Goal: Communication & Community: Answer question/provide support

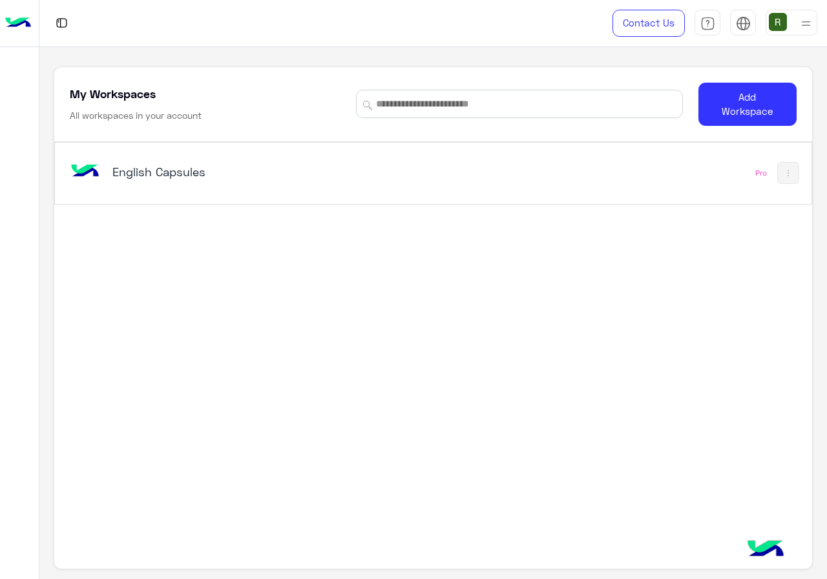
click at [423, 190] on div "English Capsules" at bounding box center [286, 172] width 439 height 37
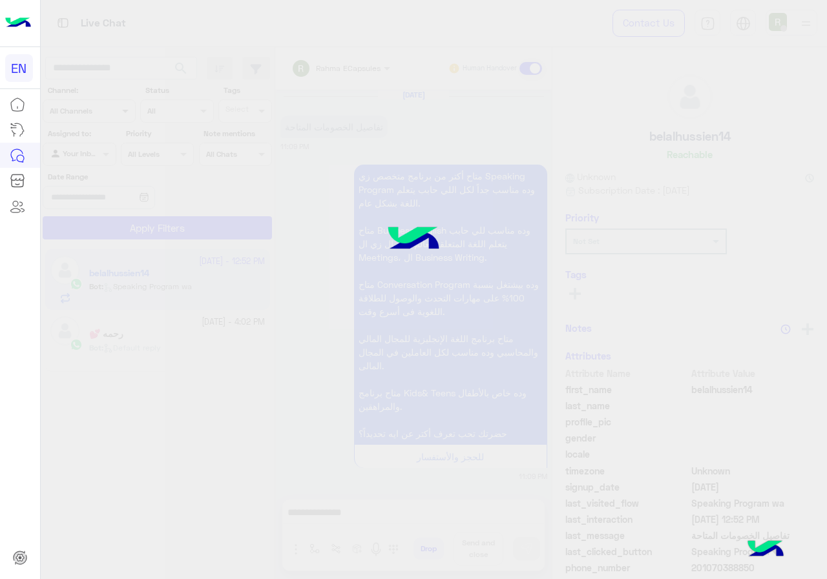
scroll to position [848, 0]
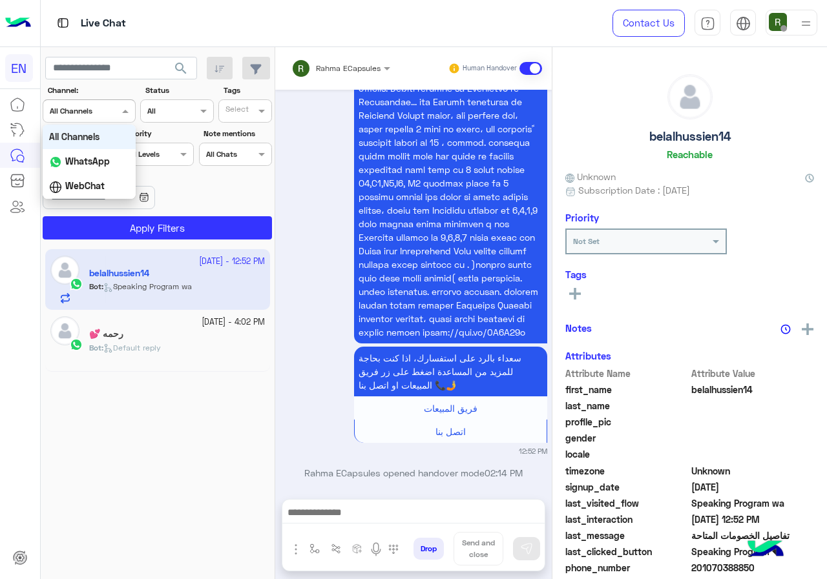
click at [110, 114] on div at bounding box center [89, 109] width 92 height 12
click at [101, 160] on b "WhatsApp" at bounding box center [87, 161] width 45 height 11
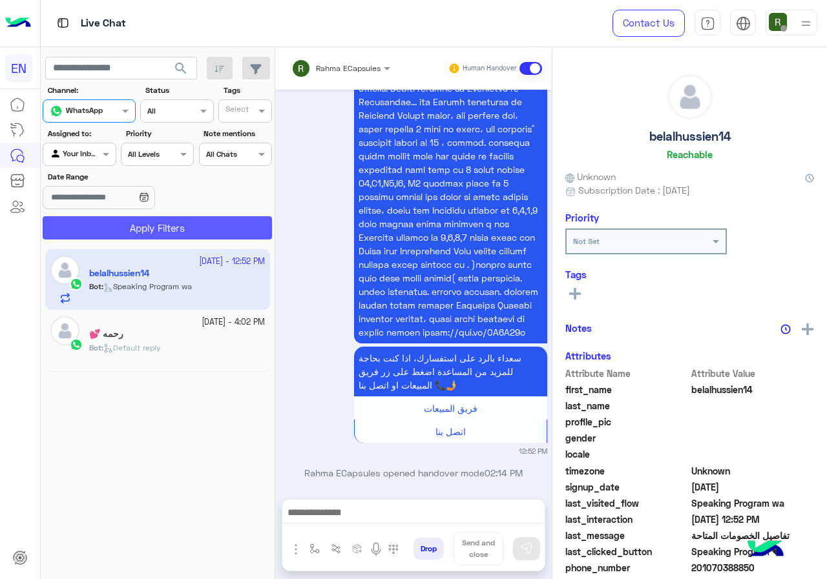
click at [107, 221] on button "Apply Filters" at bounding box center [157, 227] width 229 height 23
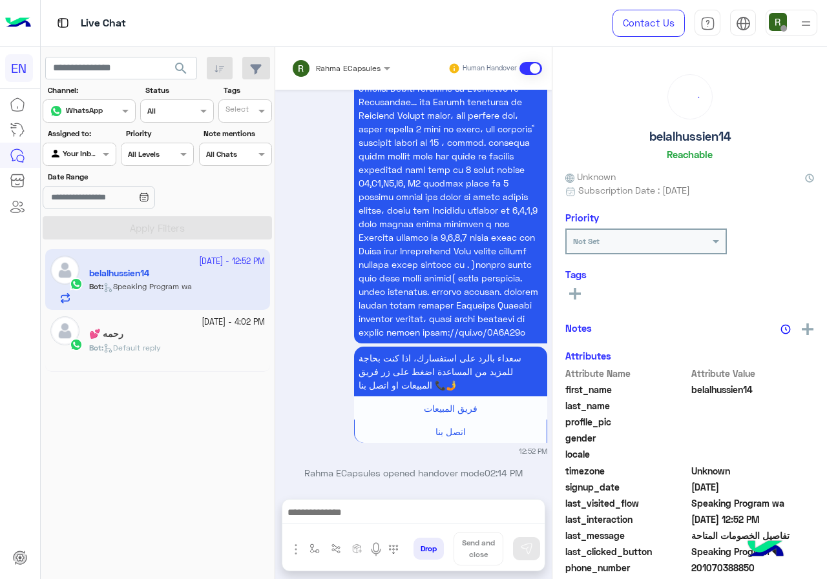
click at [381, 47] on div "Rahma ECapsules Human Handover" at bounding box center [413, 68] width 276 height 43
click at [376, 59] on div "Rahma ECapsules" at bounding box center [335, 69] width 89 height 26
click at [371, 68] on div at bounding box center [341, 66] width 112 height 12
click at [366, 76] on div "Rahma ECapsules" at bounding box center [335, 69] width 89 height 26
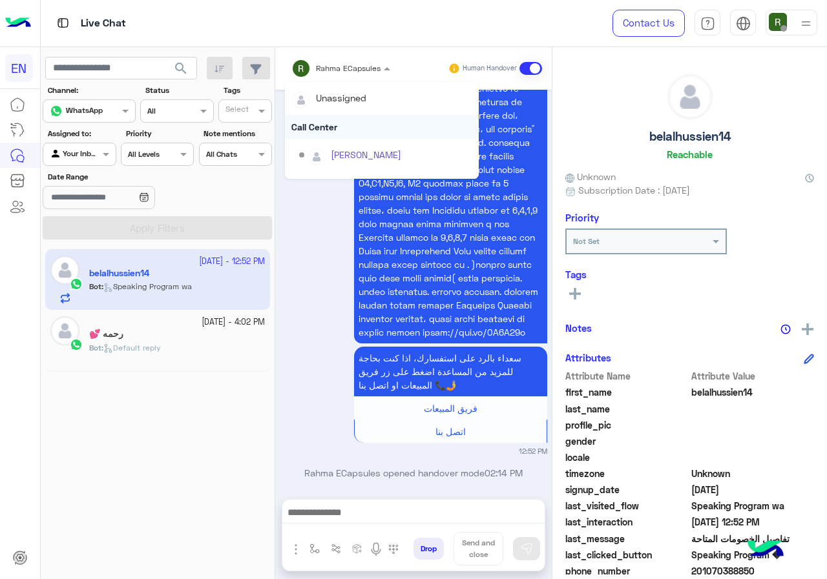
click at [340, 129] on div "Call Center" at bounding box center [382, 127] width 194 height 24
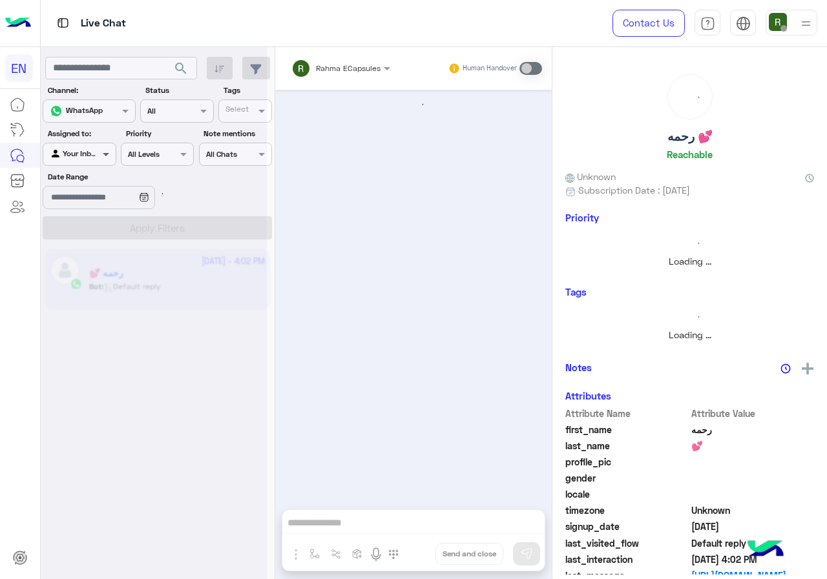
scroll to position [823, 0]
click at [111, 149] on span at bounding box center [107, 154] width 16 height 14
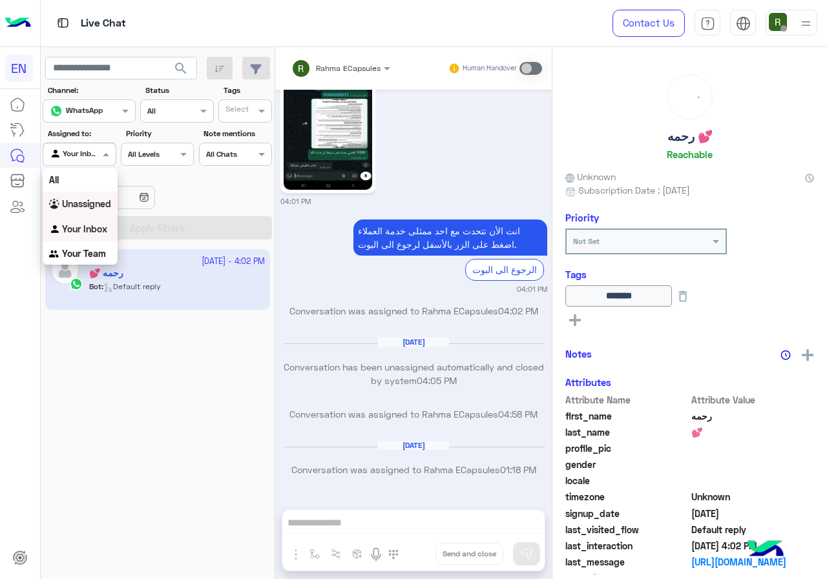
click at [91, 258] on b "Your Team" at bounding box center [84, 253] width 44 height 11
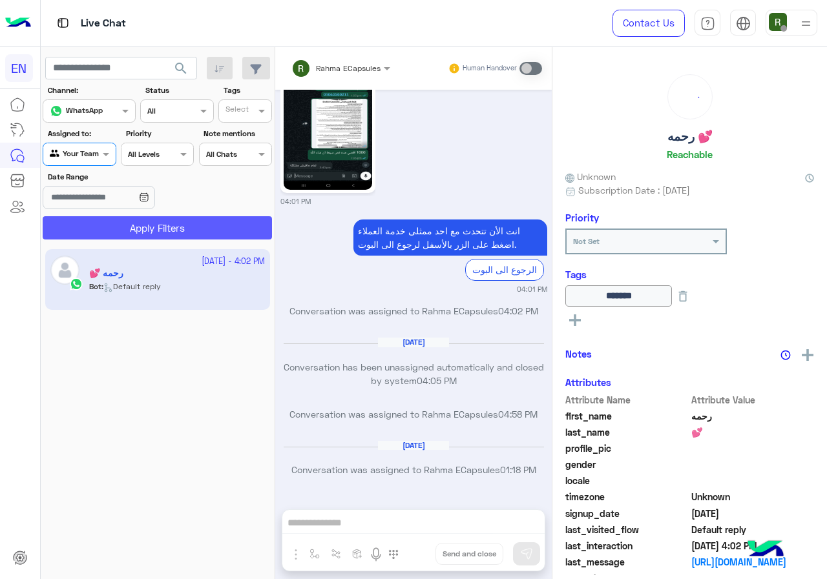
click at [111, 234] on button "Apply Filters" at bounding box center [157, 227] width 229 height 23
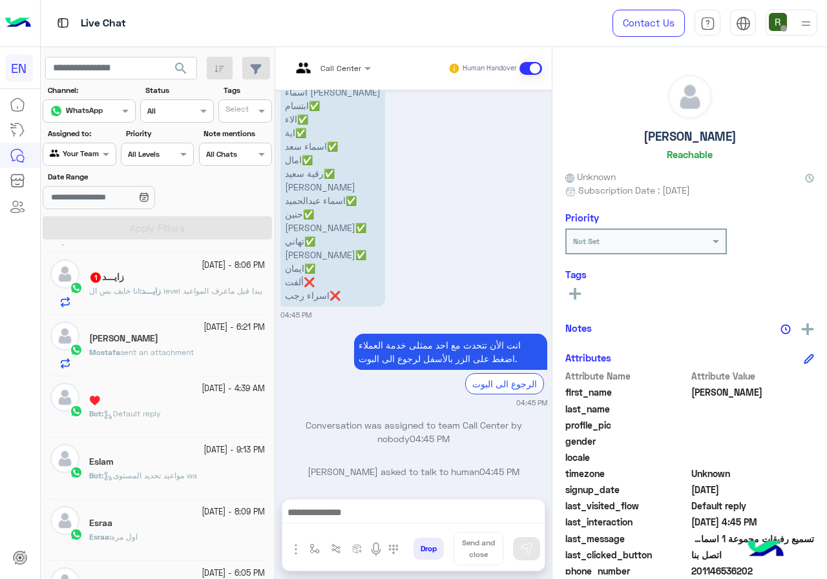
scroll to position [458, 0]
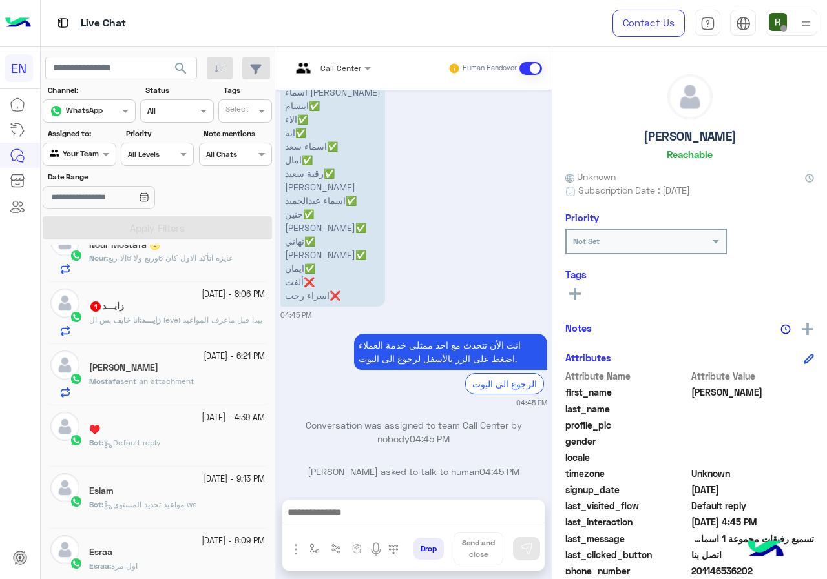
click at [212, 373] on div "[PERSON_NAME]" at bounding box center [177, 369] width 176 height 14
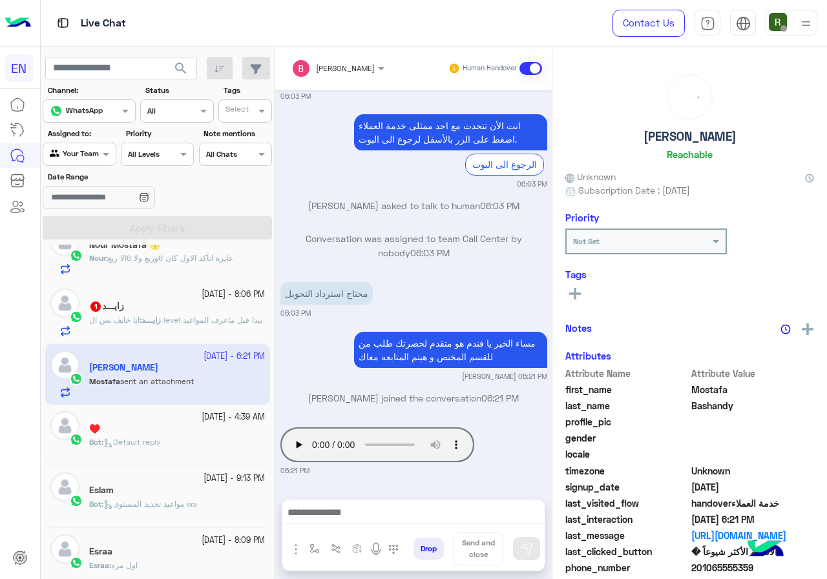
scroll to position [113, 0]
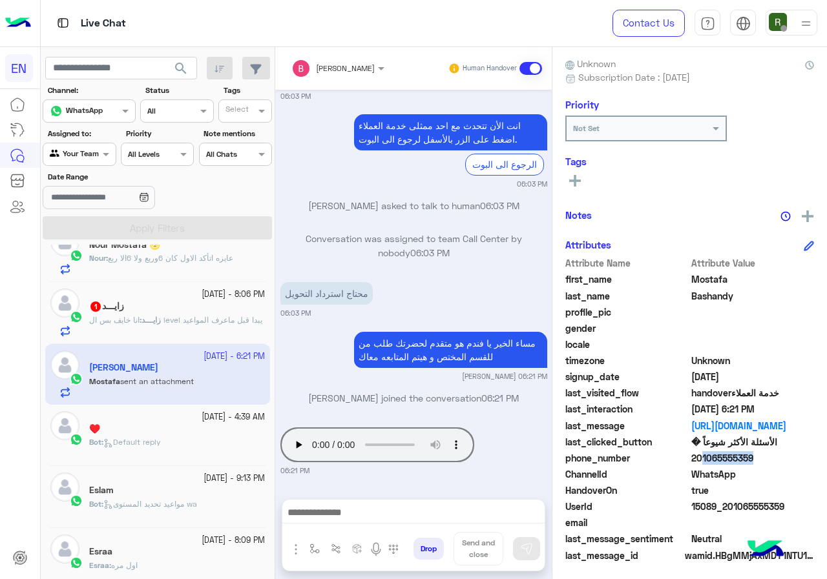
drag, startPoint x: 695, startPoint y: 455, endPoint x: 747, endPoint y: 453, distance: 52.4
click at [747, 453] on span "201065555359" at bounding box center [752, 458] width 123 height 14
drag, startPoint x: 739, startPoint y: 457, endPoint x: 721, endPoint y: 462, distance: 18.0
click at [725, 461] on span "201065555359" at bounding box center [752, 458] width 123 height 14
drag, startPoint x: 692, startPoint y: 460, endPoint x: 772, endPoint y: 456, distance: 80.2
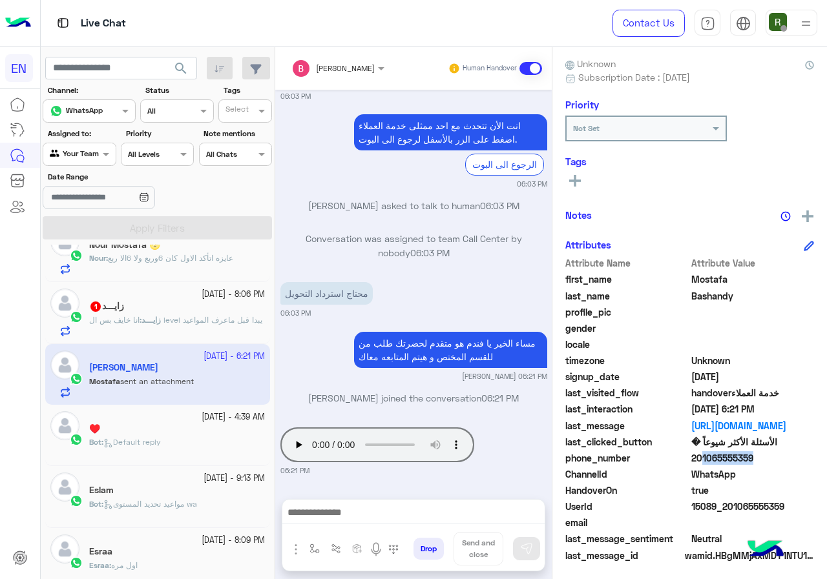
click at [772, 456] on span "201065555359" at bounding box center [752, 458] width 123 height 14
copy span "01065555359"
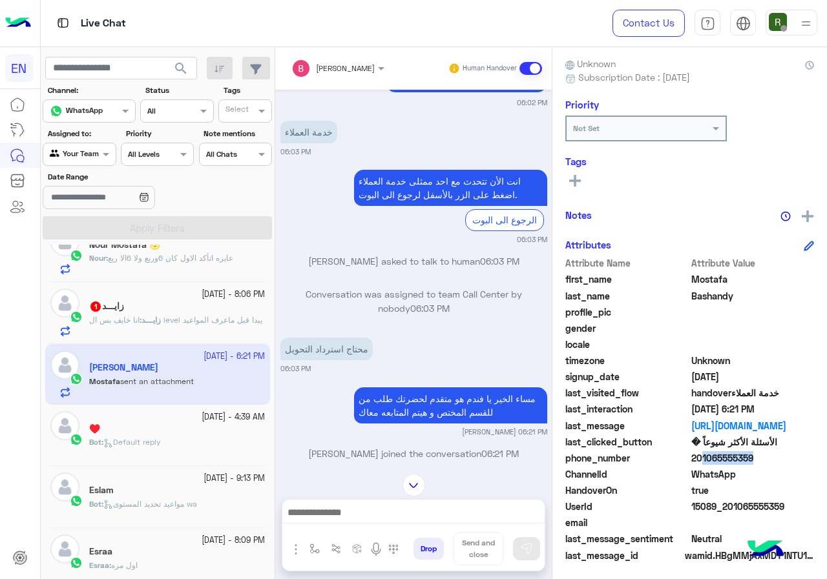
scroll to position [885, 0]
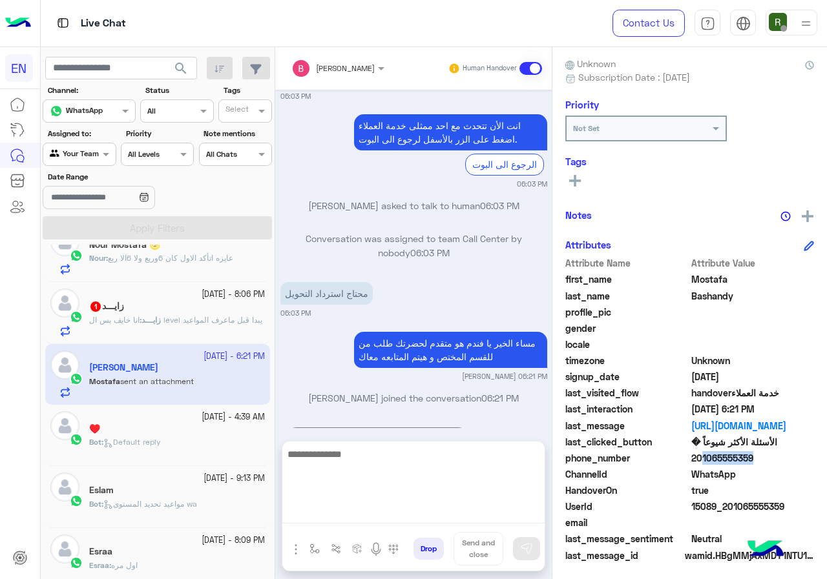
click at [333, 516] on textarea at bounding box center [413, 484] width 262 height 77
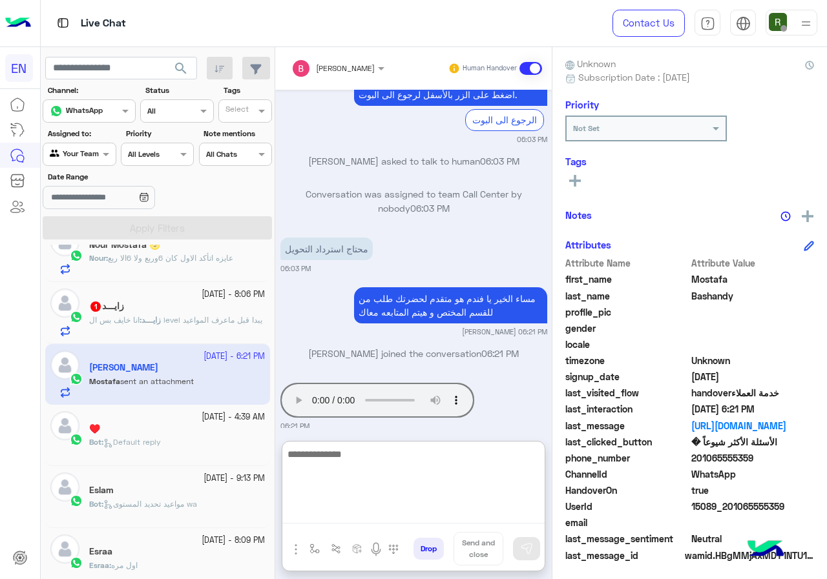
scroll to position [943, 0]
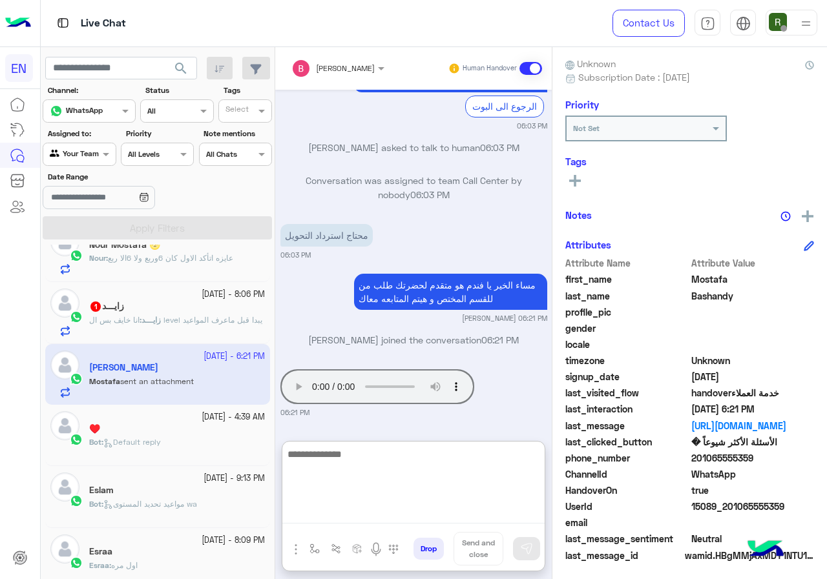
click at [335, 467] on textarea at bounding box center [413, 484] width 262 height 77
type textarea "*"
type textarea "**********"
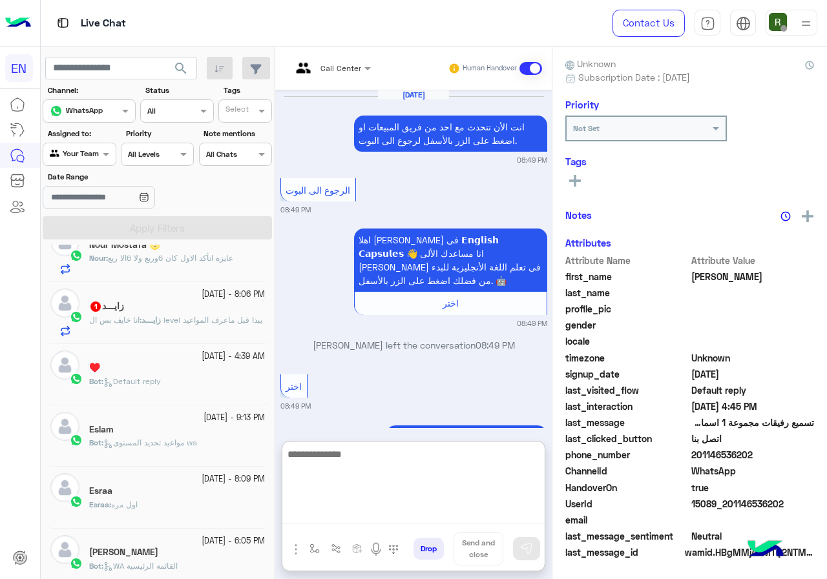
scroll to position [1246, 0]
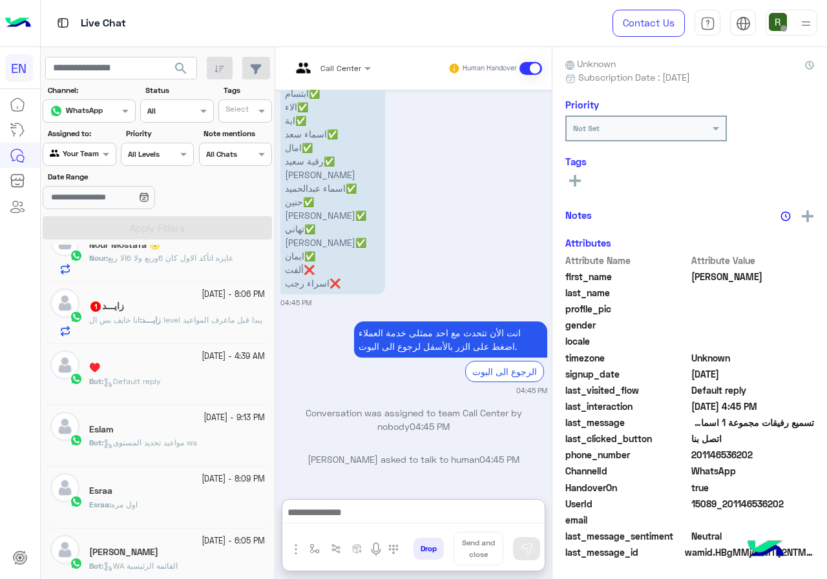
click at [169, 375] on div "♥️" at bounding box center [177, 369] width 176 height 14
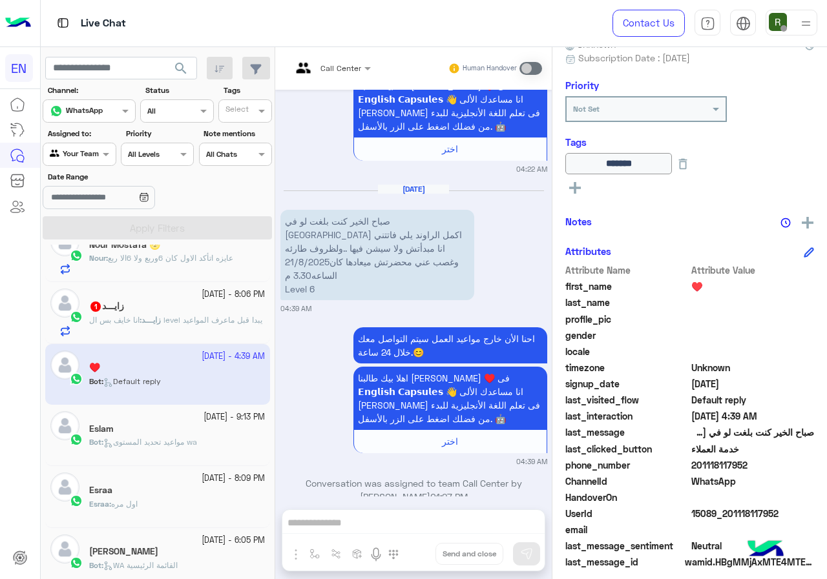
scroll to position [143, 0]
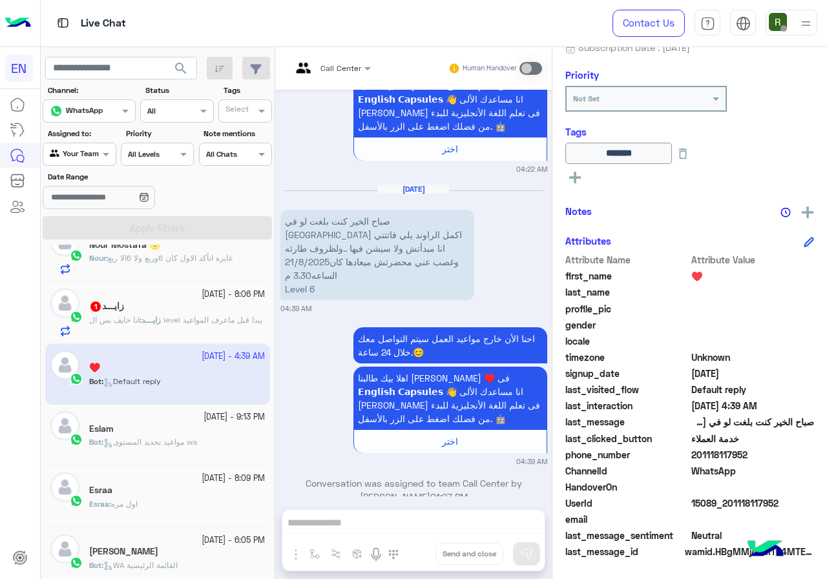
drag, startPoint x: 693, startPoint y: 455, endPoint x: 784, endPoint y: 455, distance: 91.1
click at [784, 455] on span "201118117952" at bounding box center [752, 455] width 123 height 14
copy span "01118117952"
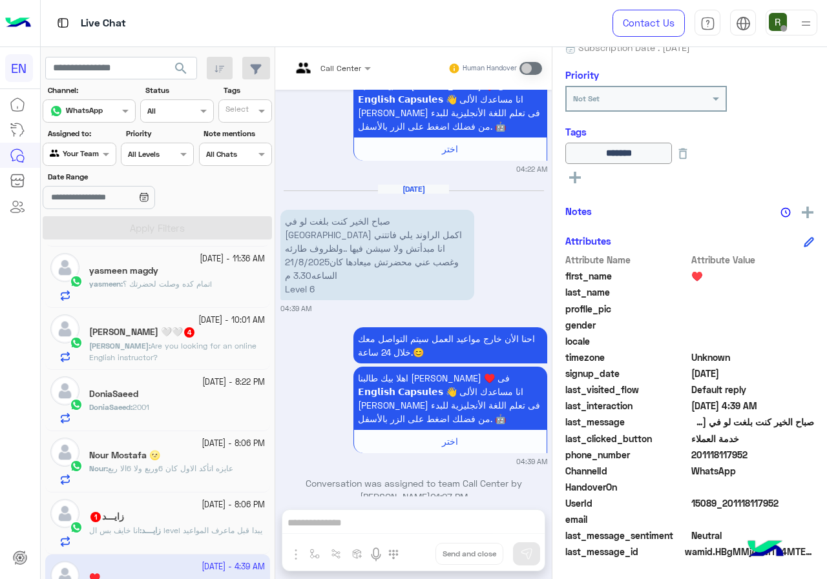
scroll to position [242, 0]
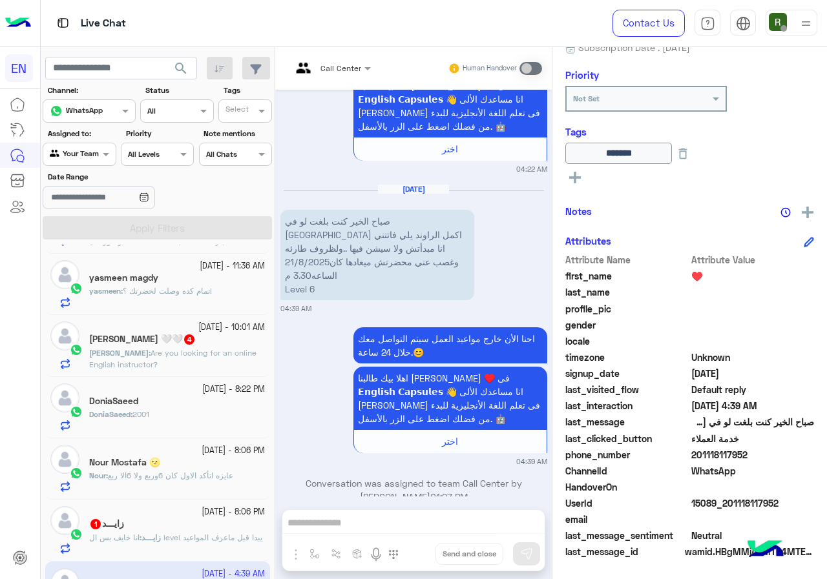
click at [194, 530] on div "زايـــد 1" at bounding box center [177, 526] width 176 height 14
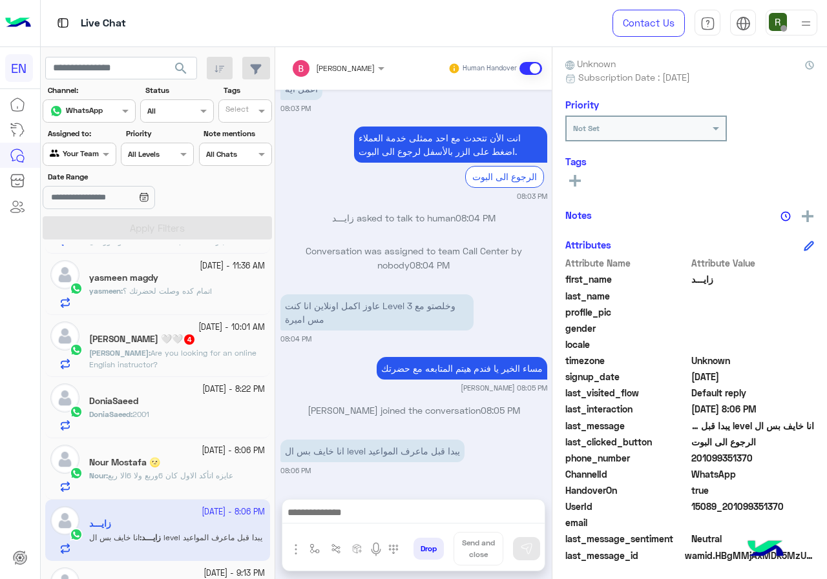
scroll to position [116, 0]
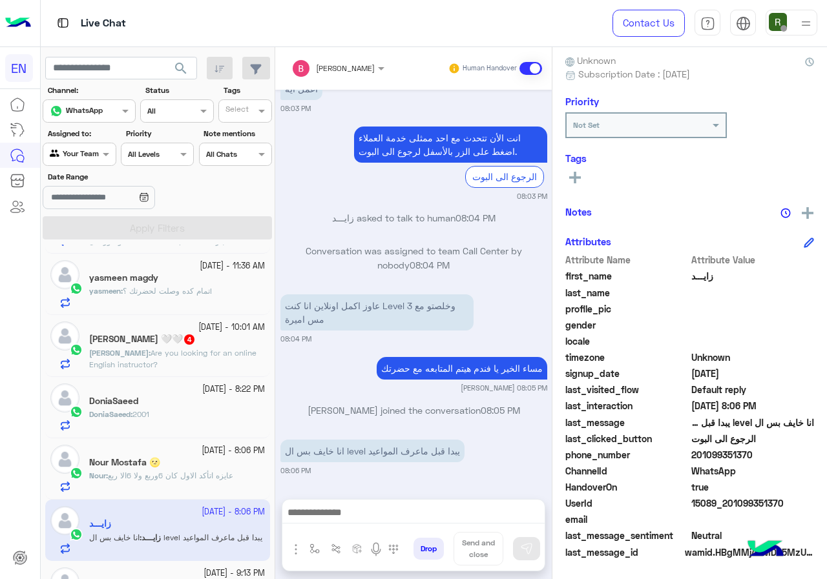
drag, startPoint x: 694, startPoint y: 454, endPoint x: 758, endPoint y: 451, distance: 64.6
click at [758, 451] on span "201099351370" at bounding box center [752, 455] width 123 height 14
copy span "01099351370"
click at [573, 185] on div "See All" at bounding box center [689, 179] width 249 height 20
click at [583, 172] on button at bounding box center [574, 176] width 19 height 15
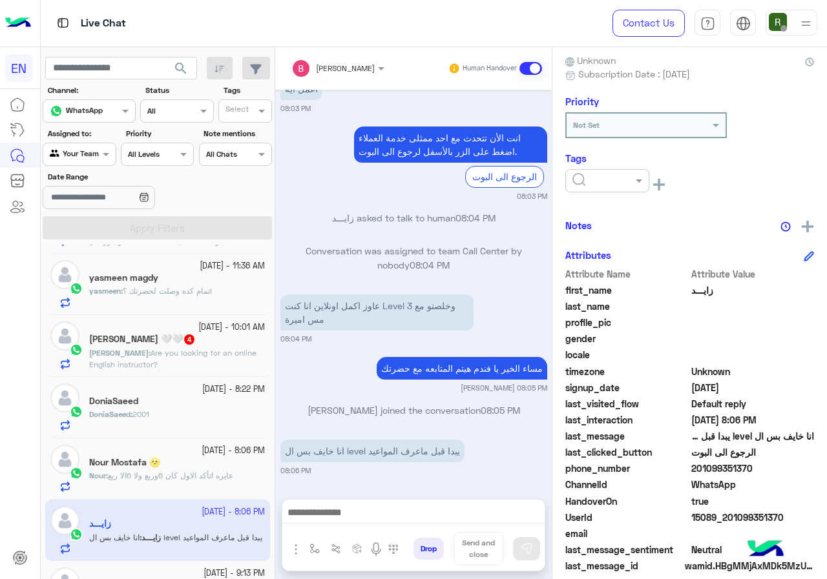
click at [607, 197] on ng-select at bounding box center [607, 183] width 84 height 29
click at [609, 196] on ng-select at bounding box center [607, 183] width 84 height 29
click at [610, 192] on div at bounding box center [607, 180] width 84 height 23
click at [613, 208] on div "Solved" at bounding box center [607, 212] width 84 height 24
click at [624, 227] on div "Notes" at bounding box center [689, 226] width 249 height 16
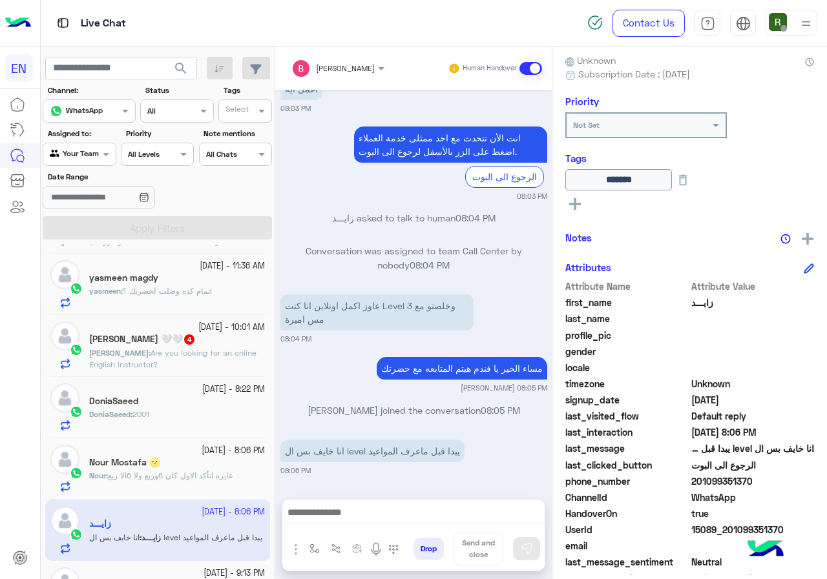
click at [187, 479] on span "عايزه اتأكد الاول كان 6وربع ولا 6الا ربع" at bounding box center [170, 476] width 125 height 10
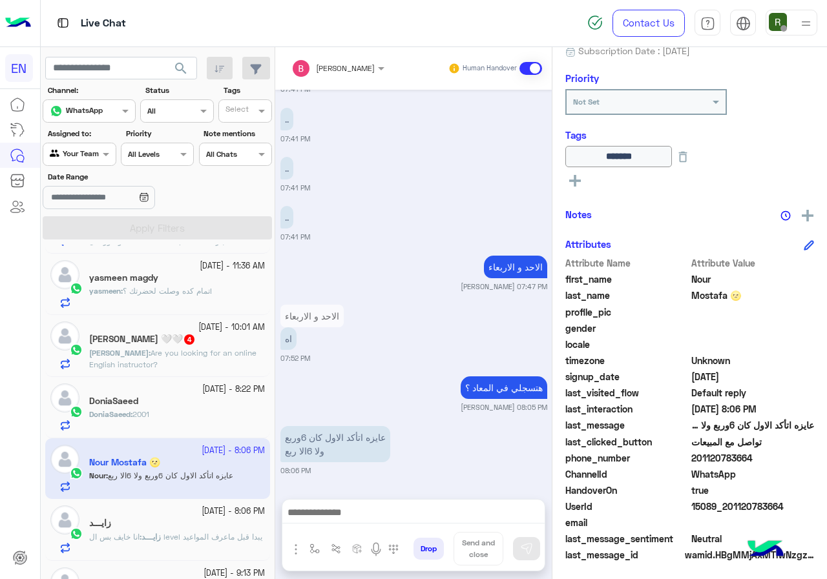
scroll to position [143, 0]
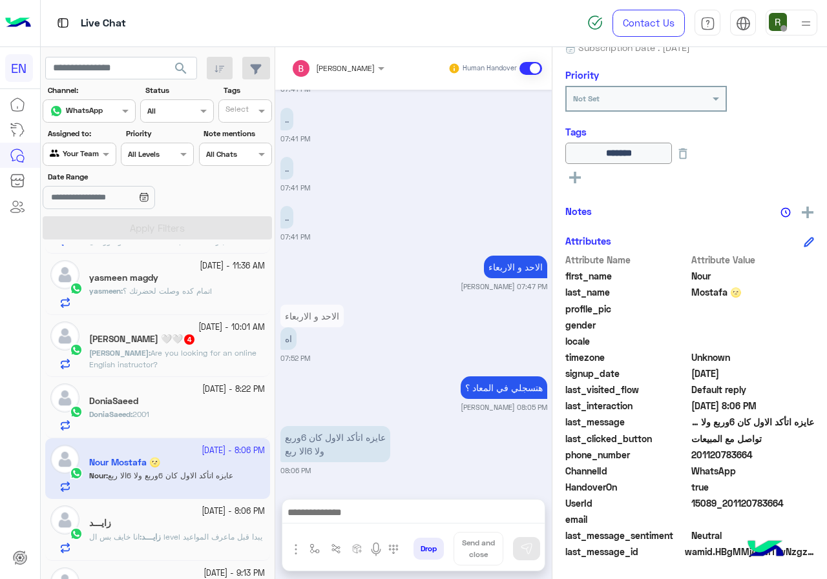
drag, startPoint x: 695, startPoint y: 453, endPoint x: 750, endPoint y: 450, distance: 55.6
click at [750, 450] on span "201120783664" at bounding box center [752, 455] width 123 height 14
copy span "01120783664"
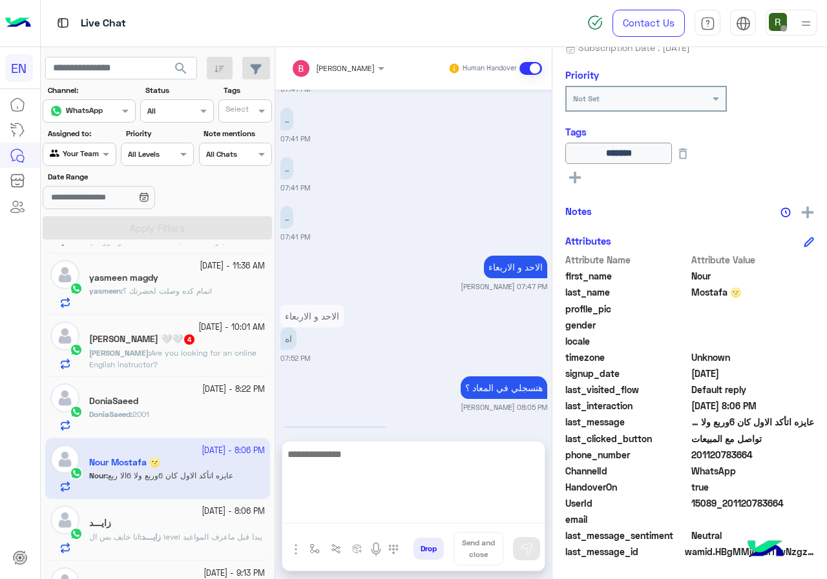
drag, startPoint x: 364, startPoint y: 519, endPoint x: 370, endPoint y: 515, distance: 7.4
click at [365, 519] on textarea at bounding box center [413, 484] width 262 height 77
type textarea "****"
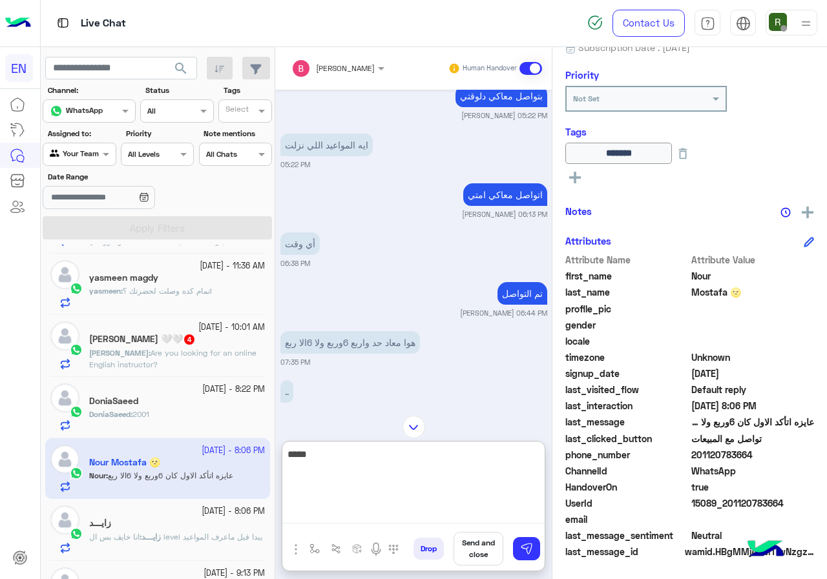
scroll to position [310, 0]
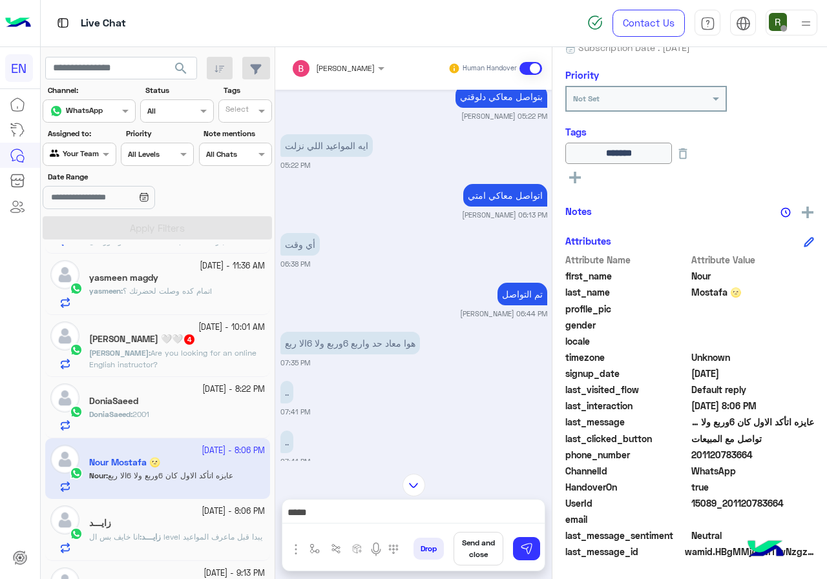
click at [544, 544] on div "Drop Send and close" at bounding box center [476, 551] width 136 height 39
click at [535, 546] on button at bounding box center [526, 548] width 27 height 23
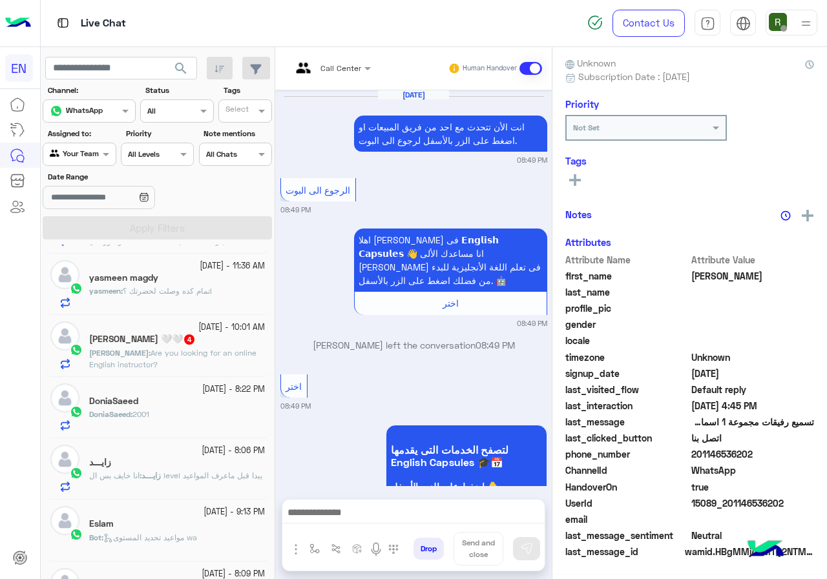
scroll to position [1188, 0]
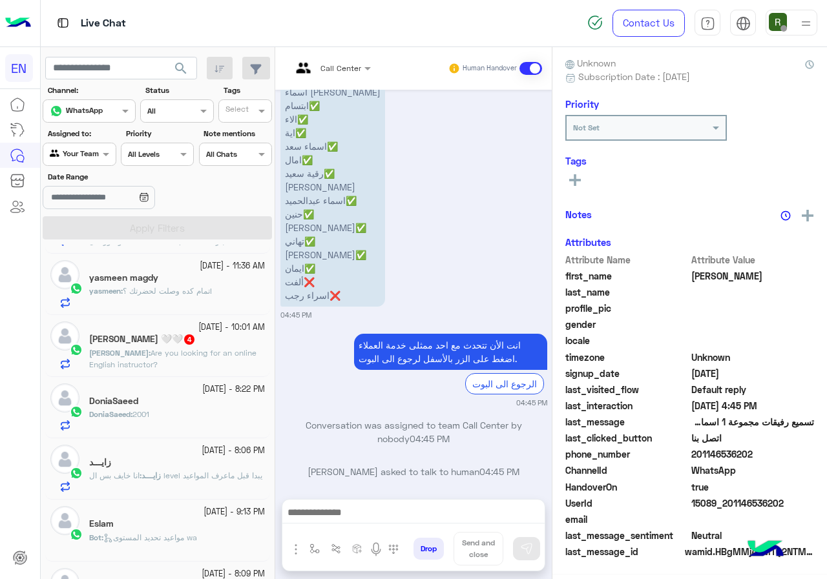
click at [216, 421] on div "DoniaSaeed : 2001" at bounding box center [177, 420] width 176 height 23
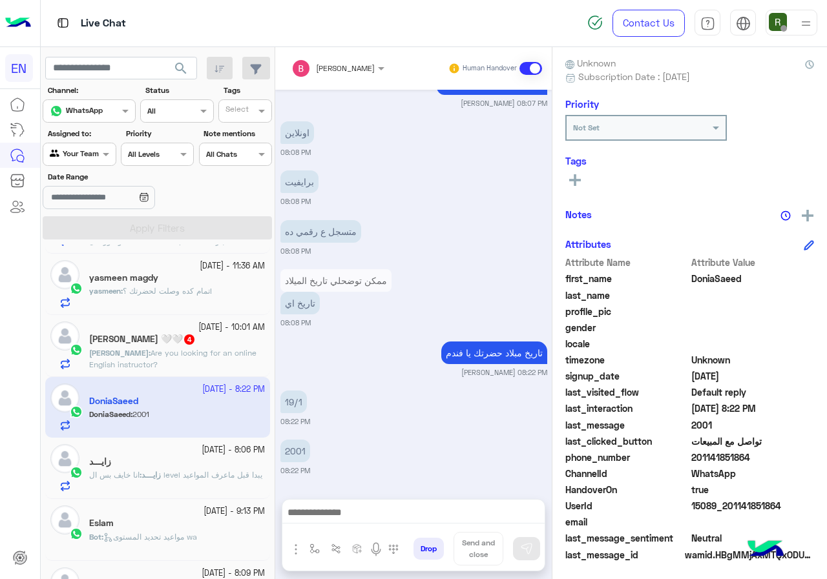
scroll to position [116, 0]
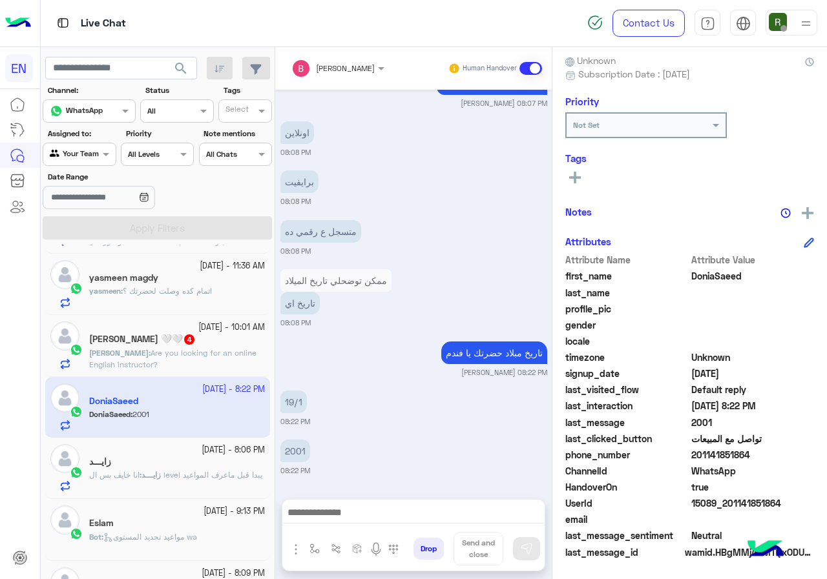
drag, startPoint x: 695, startPoint y: 455, endPoint x: 769, endPoint y: 449, distance: 73.8
click at [769, 449] on span "201141851864" at bounding box center [752, 455] width 123 height 14
copy span "01141851864"
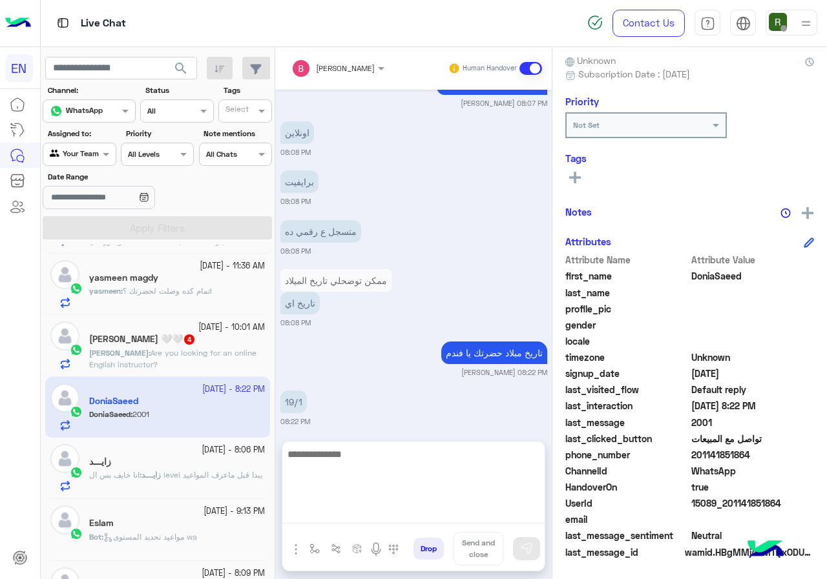
click at [351, 510] on textarea at bounding box center [413, 484] width 262 height 77
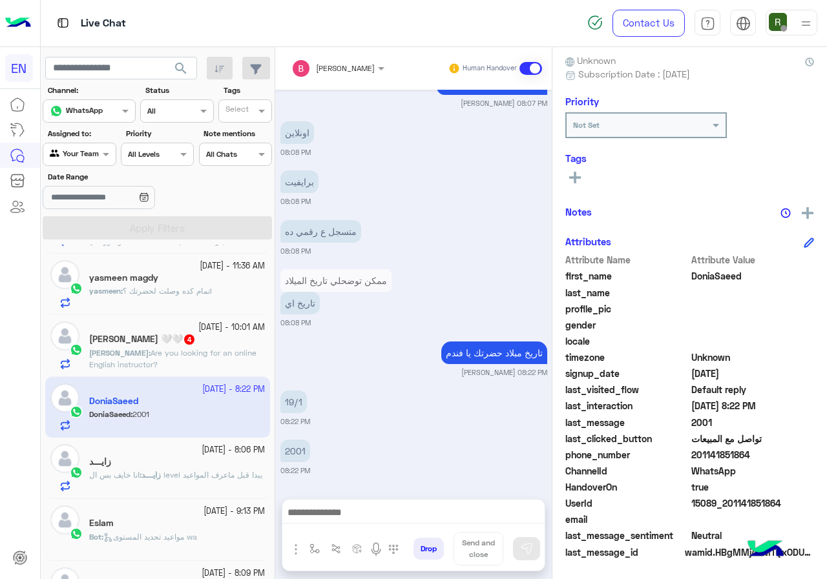
click at [346, 442] on div "Bassant Ayman Human Handover Sep 30, 2025 Conversation was assigned to team Sal…" at bounding box center [413, 315] width 276 height 537
drag, startPoint x: 358, startPoint y: 455, endPoint x: 354, endPoint y: 497, distance: 42.2
click at [358, 467] on div "2001 08:22 PM" at bounding box center [413, 456] width 267 height 39
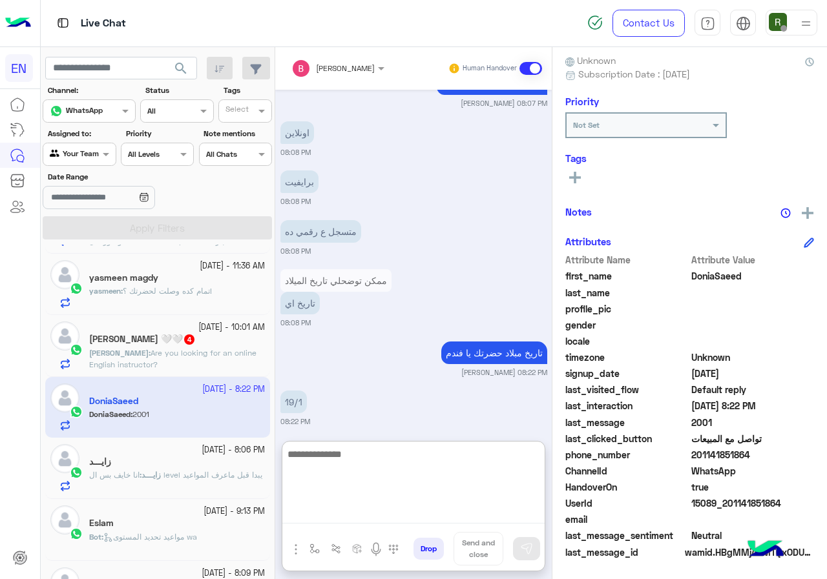
click at [300, 517] on textarea at bounding box center [413, 484] width 262 height 77
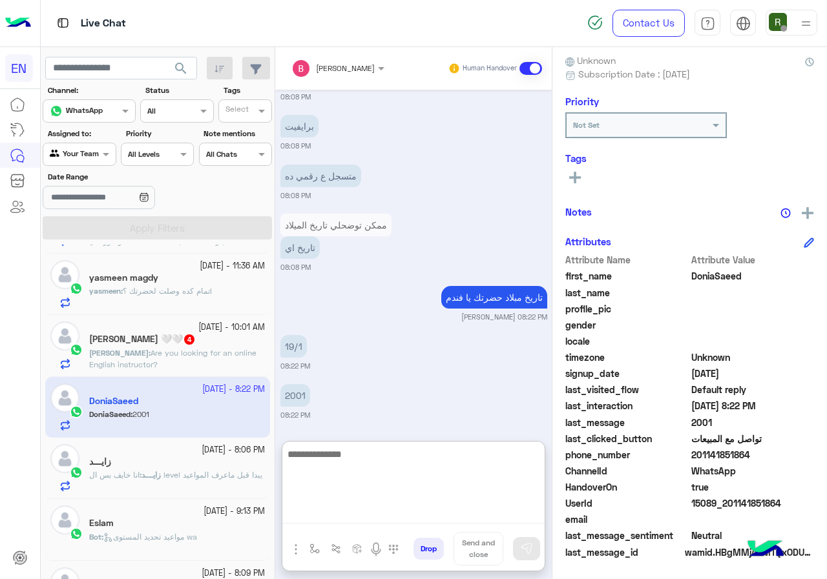
scroll to position [746, 0]
type textarea "**********"
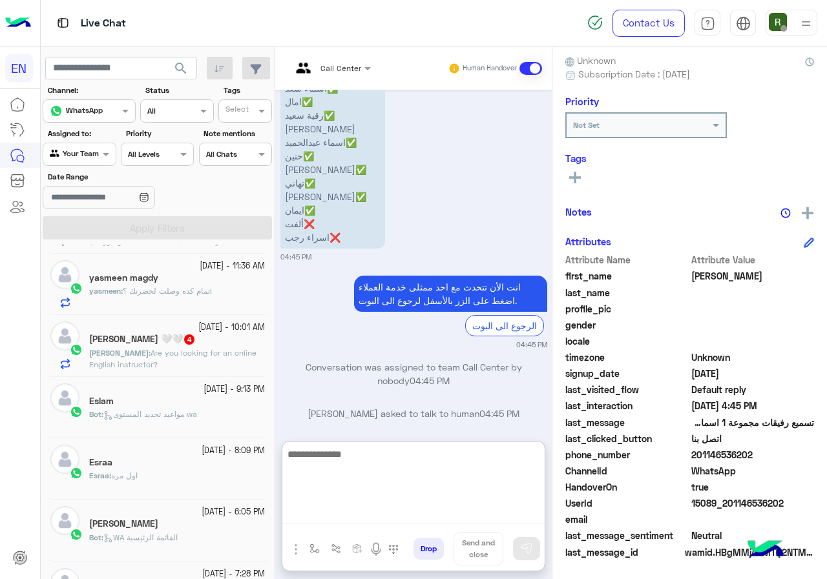
scroll to position [176, 0]
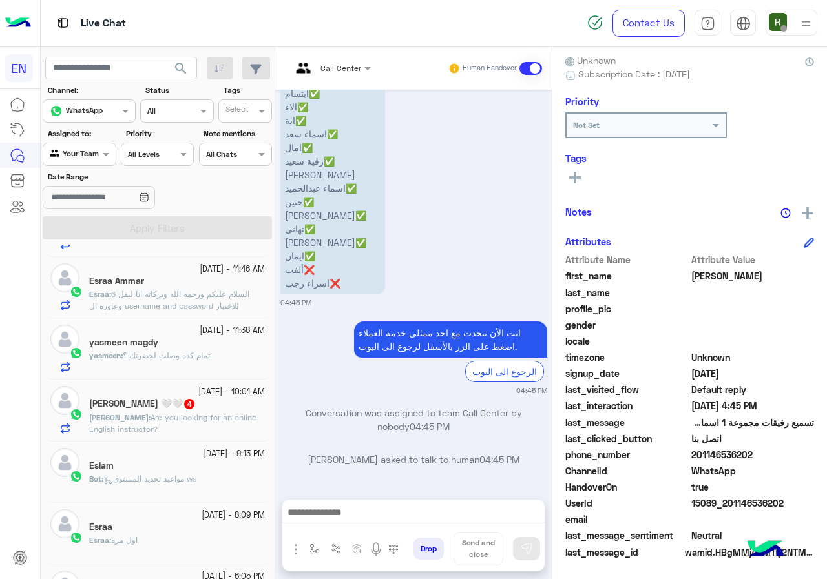
click at [200, 416] on span "Are you looking for an online English instructor?" at bounding box center [172, 423] width 167 height 21
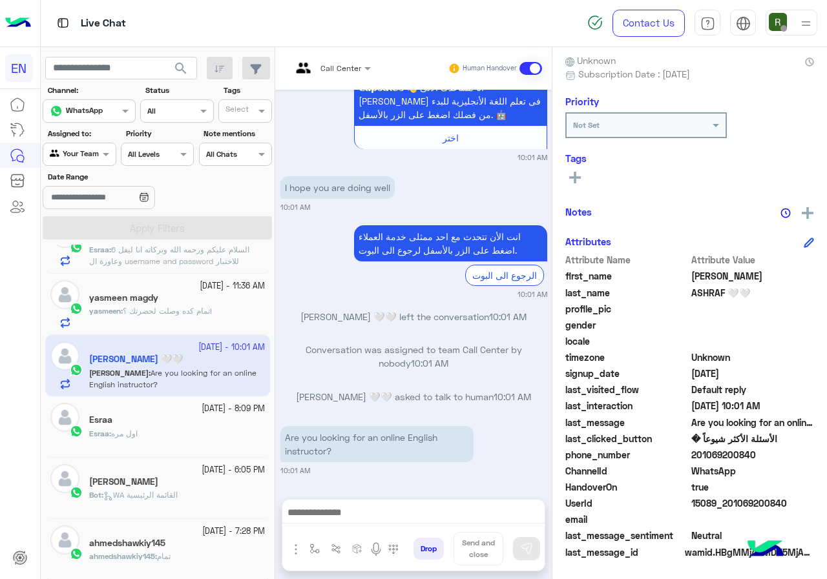
scroll to position [242, 0]
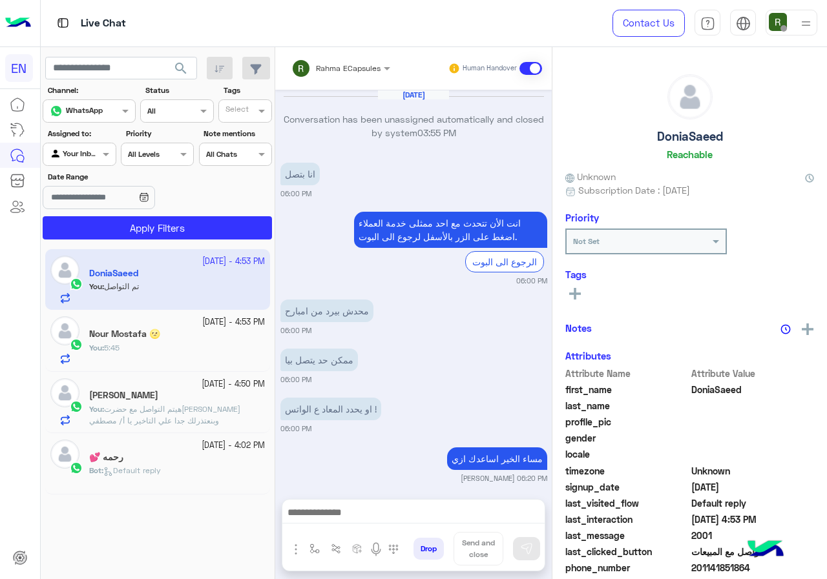
scroll to position [674, 0]
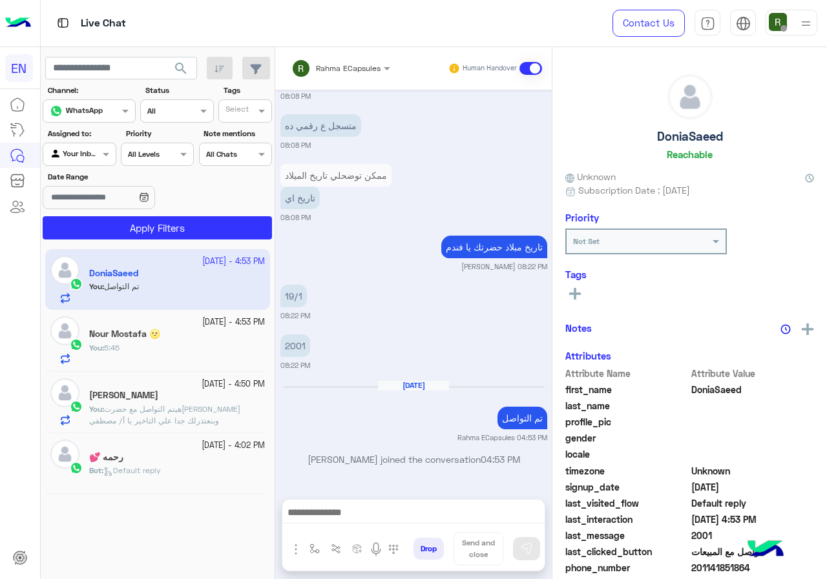
click at [92, 158] on div at bounding box center [79, 153] width 72 height 12
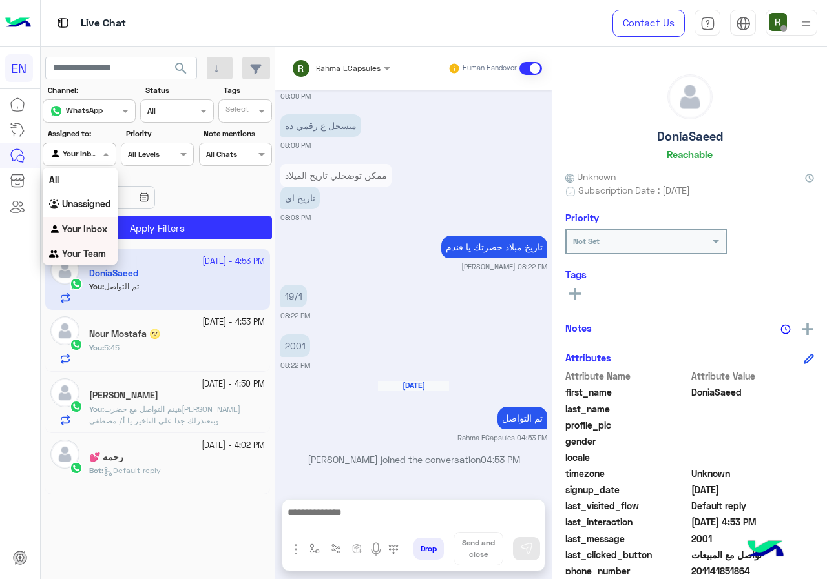
drag, startPoint x: 84, startPoint y: 241, endPoint x: 85, endPoint y: 251, distance: 9.8
click at [85, 251] on div "All Unassigned Your Inbox Your Team" at bounding box center [80, 217] width 75 height 99
click at [85, 251] on b "Your Team" at bounding box center [84, 253] width 44 height 11
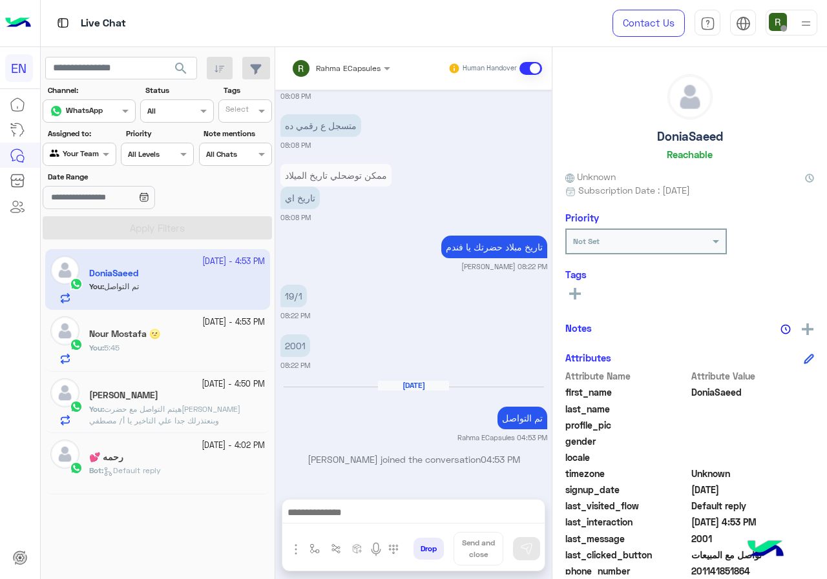
click at [183, 50] on app-inbox-users-filters "search Channel: Channel WhatsApp Status Channel All Tags Select Assigned to: Ag…" at bounding box center [158, 146] width 234 height 198
click at [180, 63] on span "search" at bounding box center [180, 68] width 15 height 15
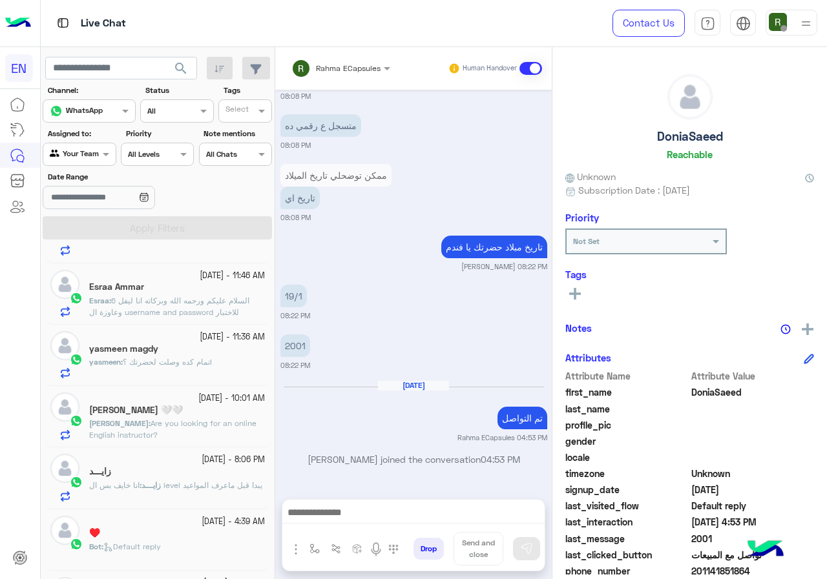
scroll to position [323, 0]
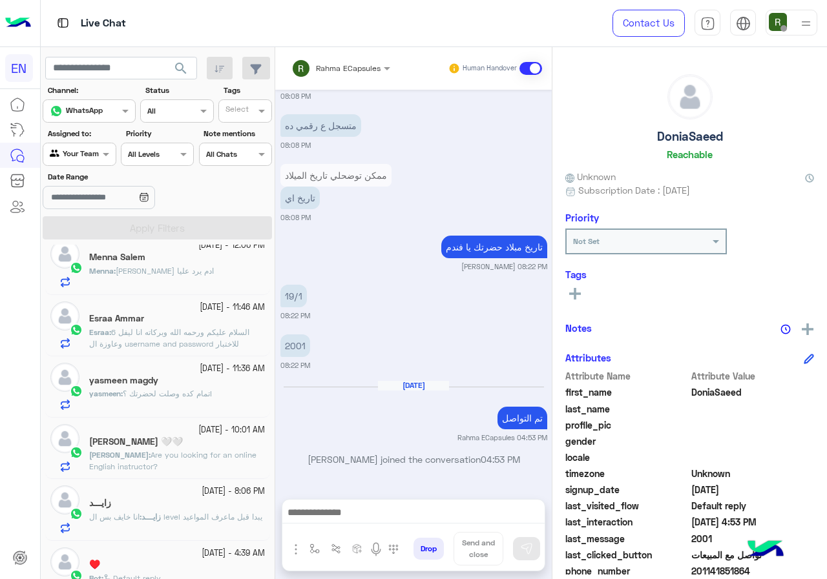
click at [206, 464] on p "MOHAMED : Are you looking for an online English instructor?" at bounding box center [177, 460] width 176 height 23
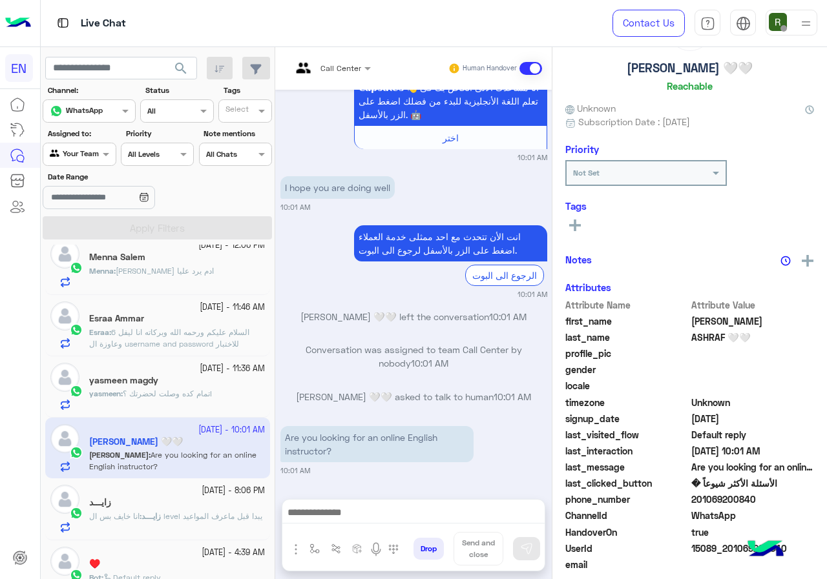
scroll to position [113, 0]
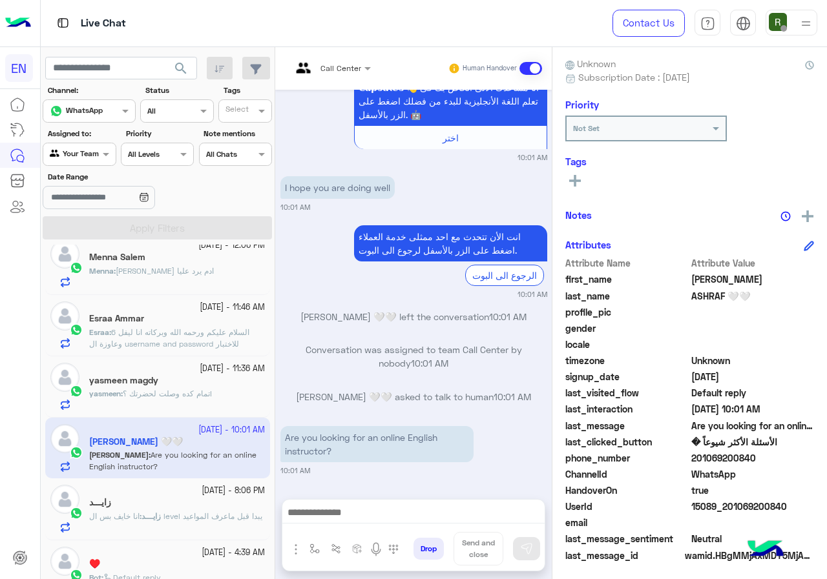
drag, startPoint x: 692, startPoint y: 456, endPoint x: 750, endPoint y: 455, distance: 58.1
click at [750, 455] on span "201069200840" at bounding box center [752, 458] width 123 height 14
copy span "01069200840"
click at [335, 69] on input "text" at bounding box center [315, 67] width 48 height 12
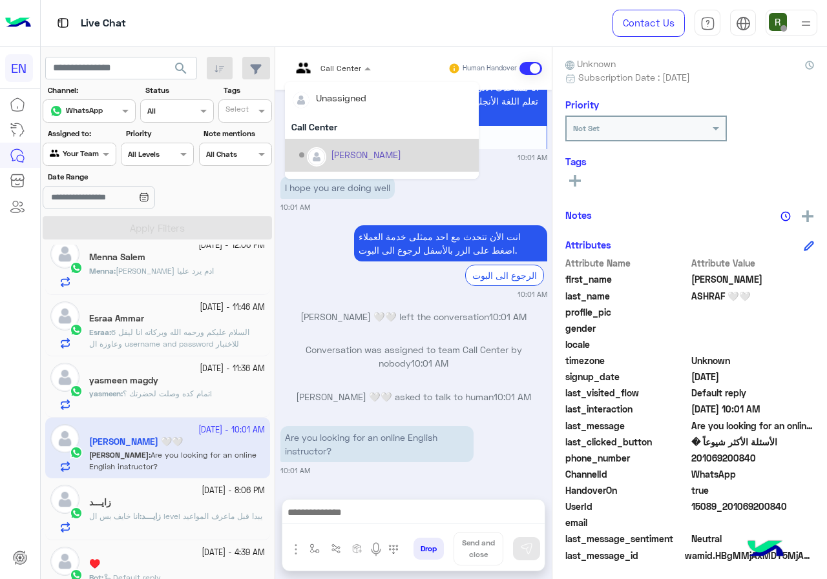
scroll to position [214, 0]
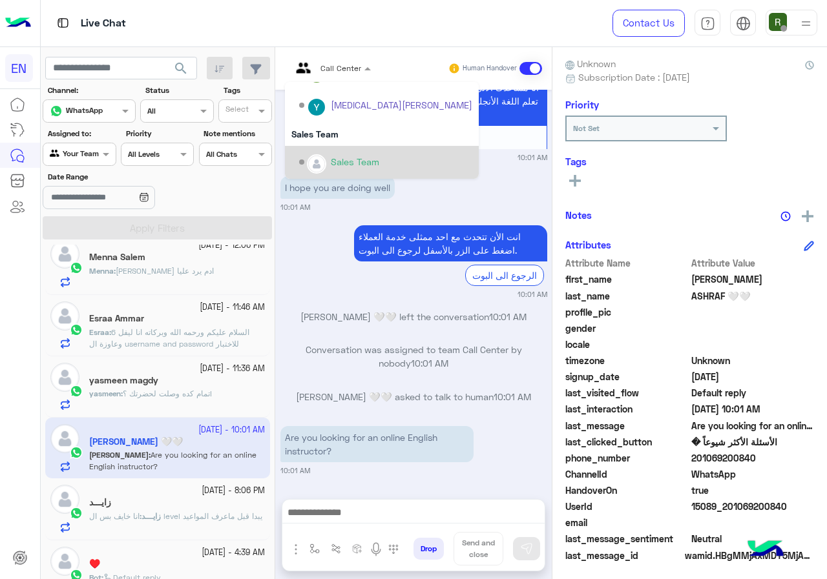
click at [400, 504] on div at bounding box center [413, 516] width 262 height 32
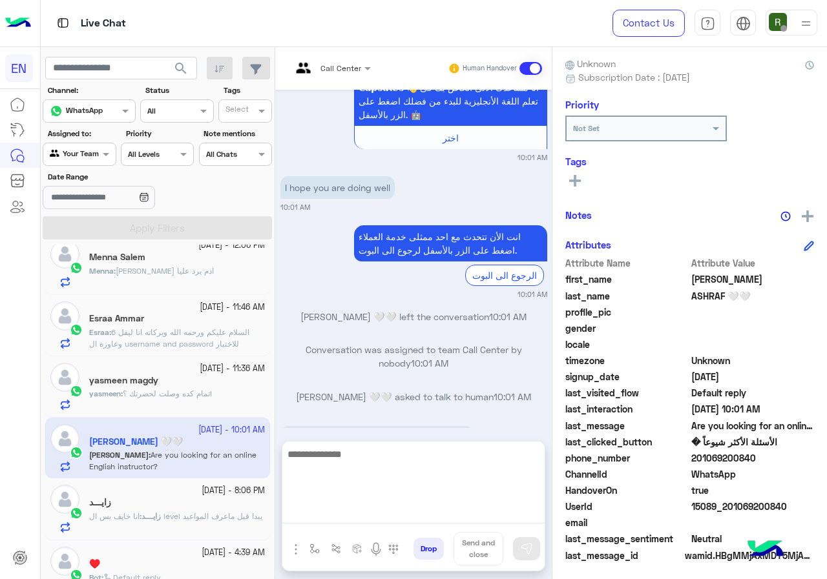
click at [390, 511] on textarea at bounding box center [413, 484] width 262 height 77
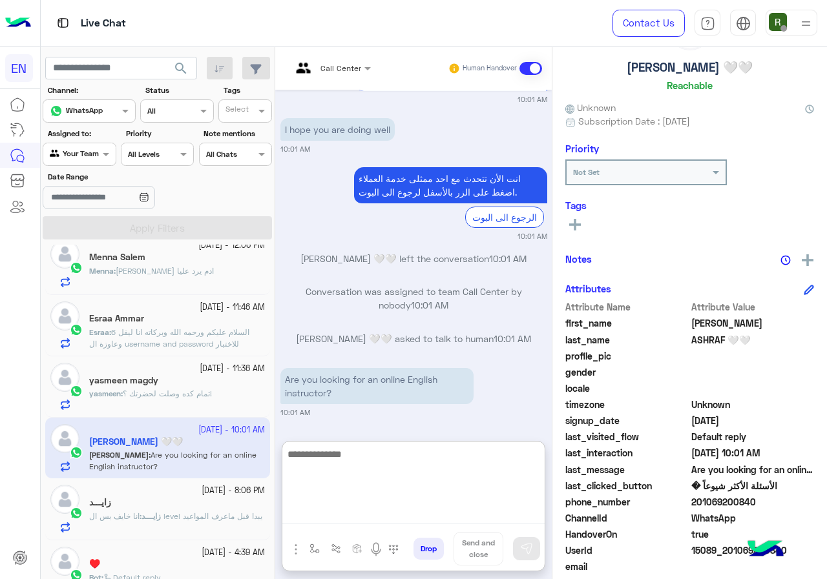
scroll to position [0, 0]
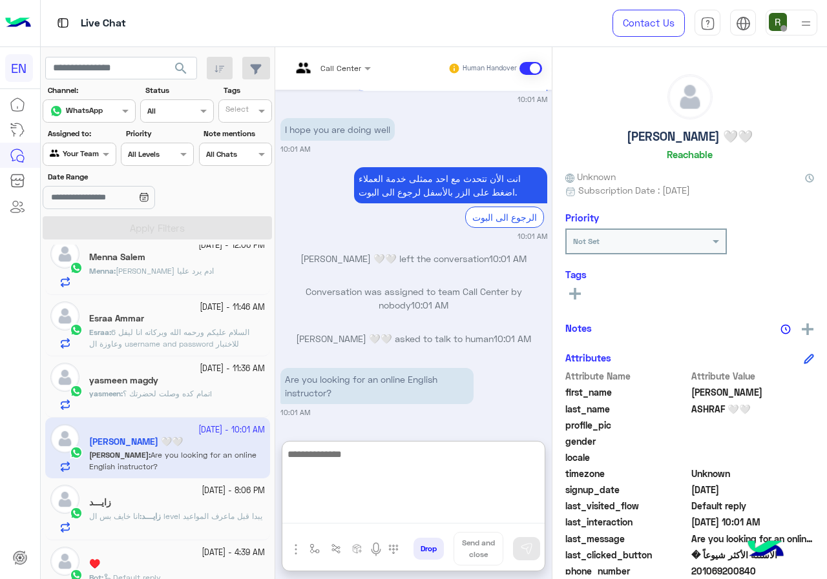
paste textarea "**********"
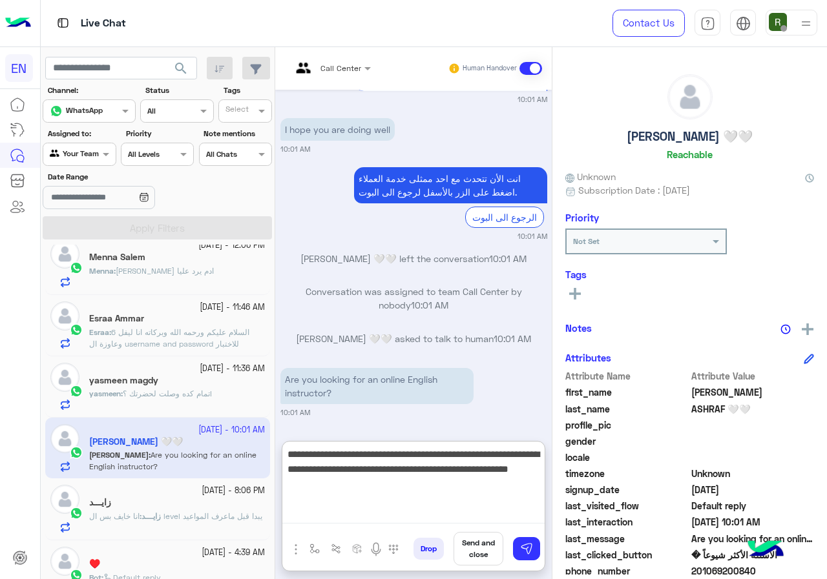
click at [437, 453] on textarea "**********" at bounding box center [413, 484] width 262 height 77
click at [349, 455] on textarea "**********" at bounding box center [413, 484] width 262 height 77
click at [423, 482] on textarea "**********" at bounding box center [413, 484] width 262 height 77
drag, startPoint x: 520, startPoint y: 487, endPoint x: 530, endPoint y: 489, distance: 9.4
click at [520, 487] on textarea "**********" at bounding box center [413, 484] width 262 height 77
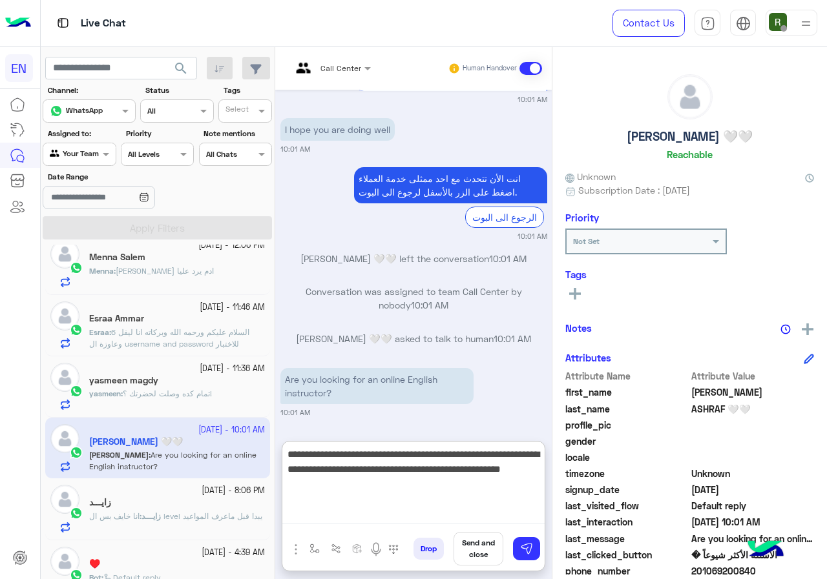
click at [524, 488] on textarea "**********" at bounding box center [413, 484] width 262 height 77
click at [490, 487] on textarea "**********" at bounding box center [413, 484] width 262 height 77
click at [453, 505] on textarea "**********" at bounding box center [413, 484] width 262 height 77
type textarea "**********"
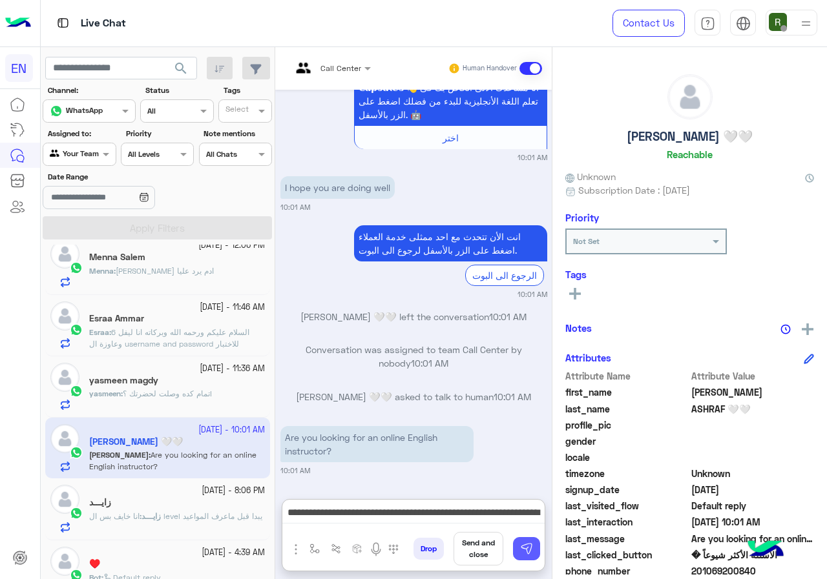
click at [520, 551] on img at bounding box center [526, 548] width 13 height 13
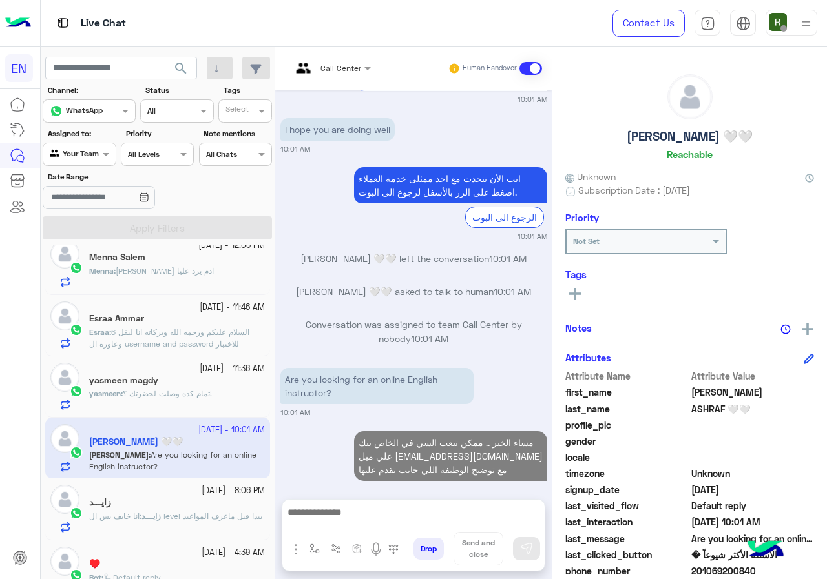
scroll to position [851, 0]
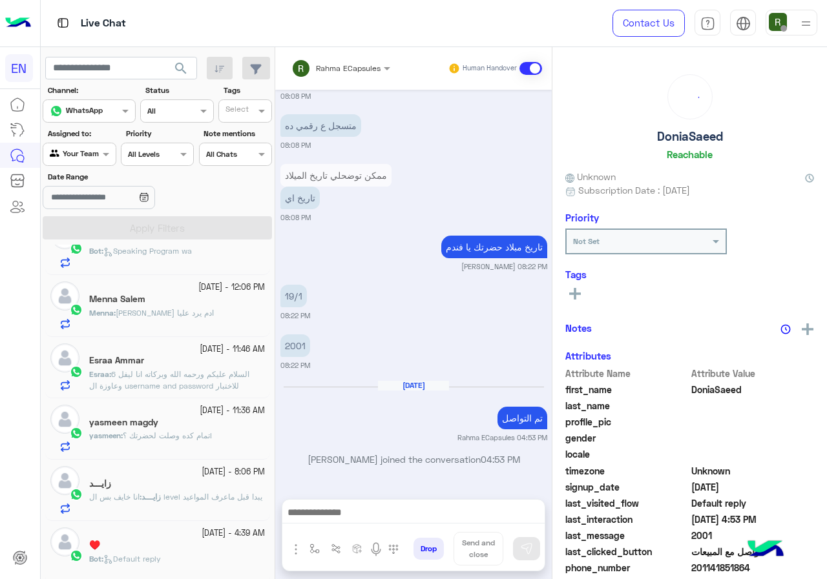
scroll to position [258, 0]
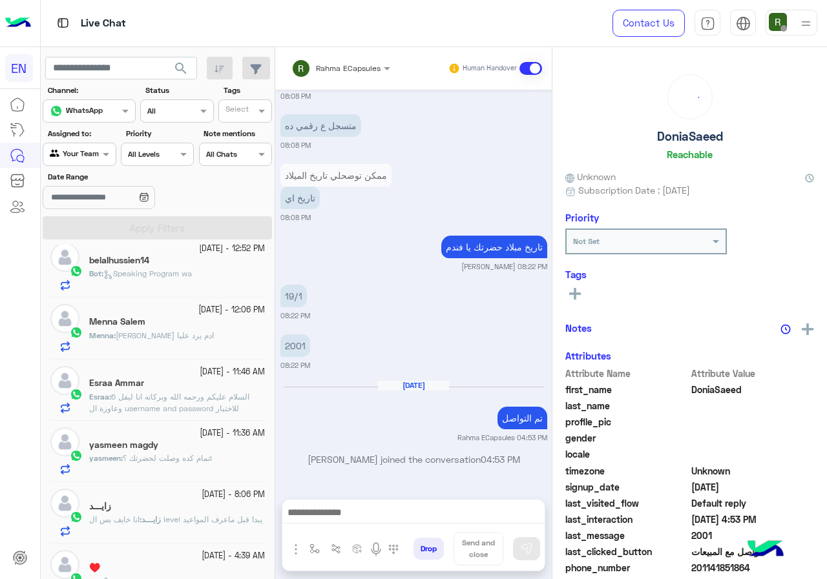
click at [173, 457] on span "تمام كده وصلت لحضرتك ؟!" at bounding box center [167, 458] width 89 height 10
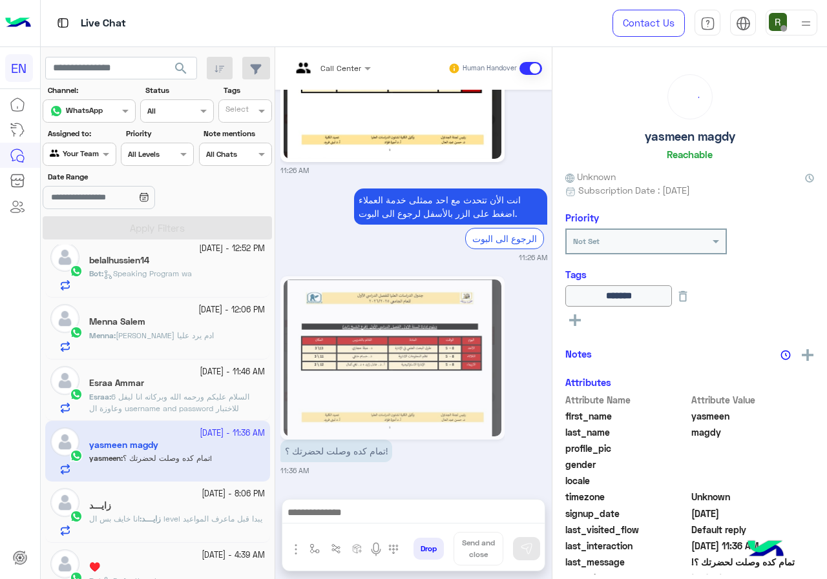
scroll to position [139, 0]
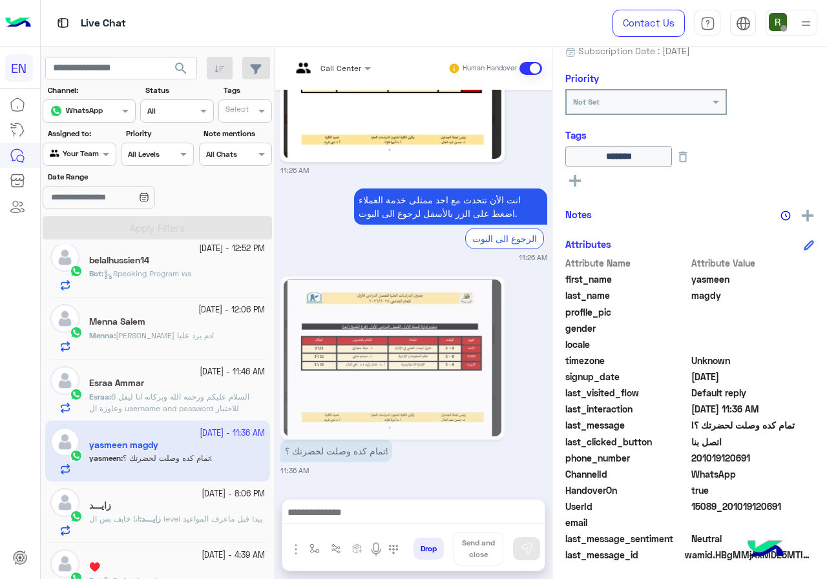
drag, startPoint x: 694, startPoint y: 458, endPoint x: 761, endPoint y: 456, distance: 67.2
click at [761, 456] on span "201019120691" at bounding box center [752, 458] width 123 height 14
copy span "01019120691"
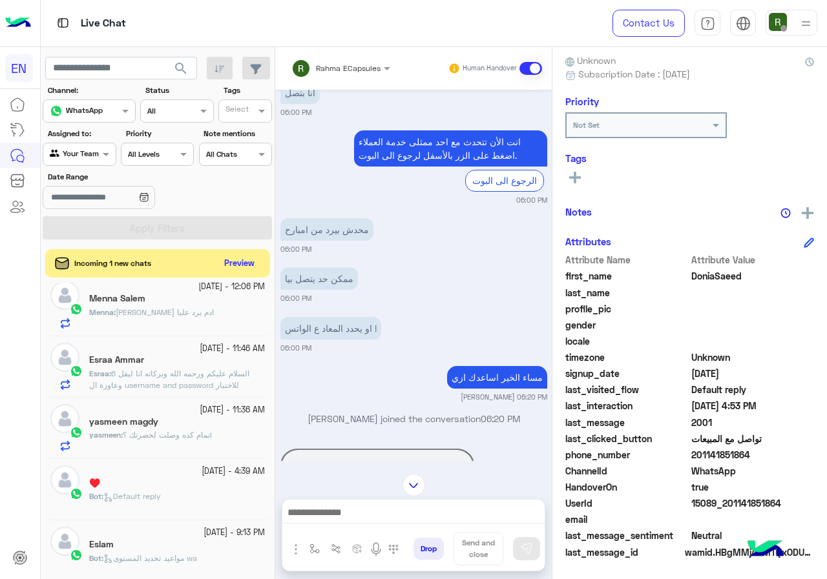
scroll to position [593, 0]
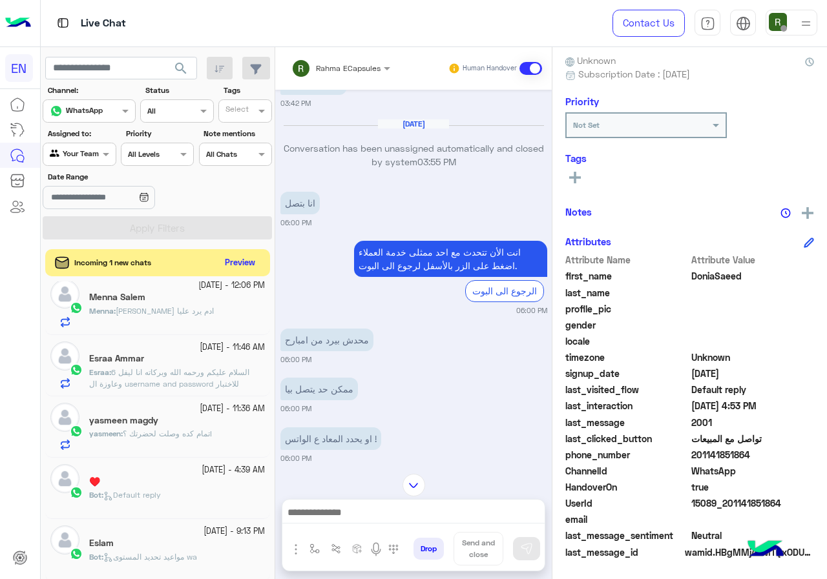
click at [245, 262] on button "Preview" at bounding box center [240, 262] width 40 height 17
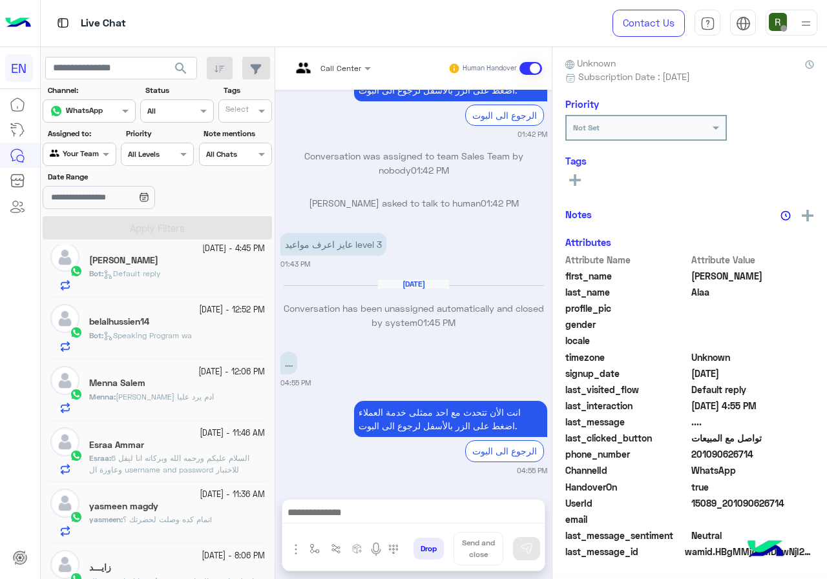
scroll to position [323, 0]
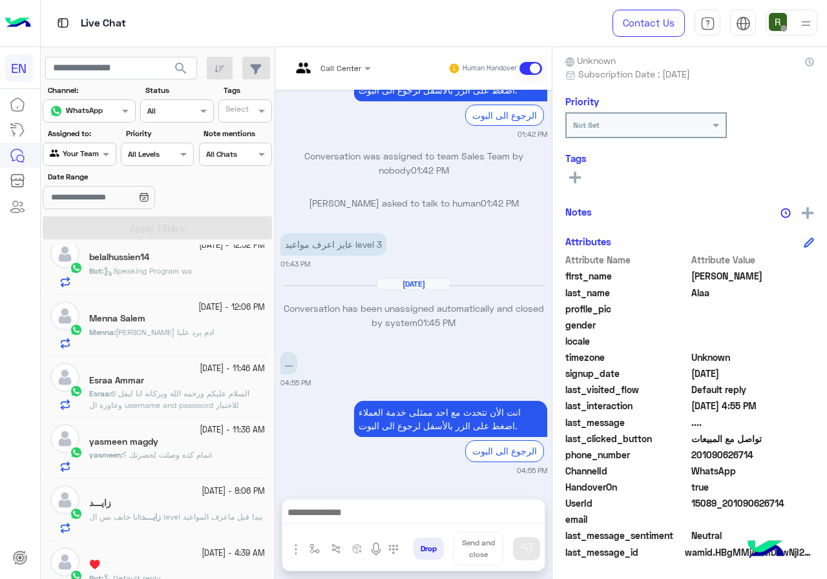
click at [207, 469] on div "yasmeen : تمام كده وصلت لحضرتك ؟!" at bounding box center [177, 460] width 176 height 23
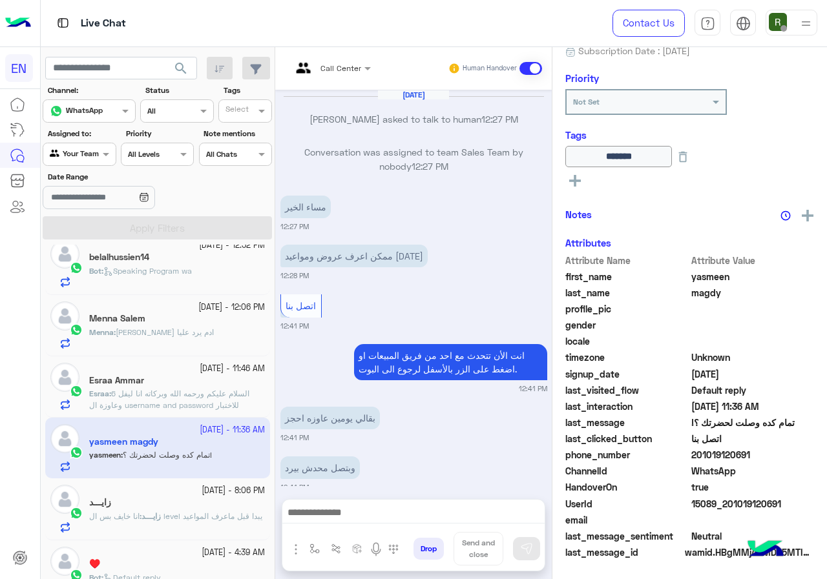
scroll to position [1526, 0]
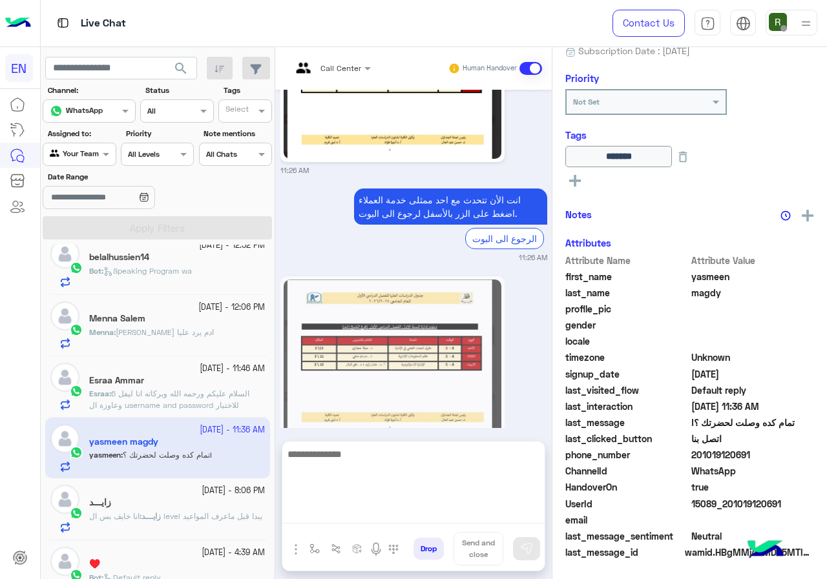
click at [398, 506] on textarea at bounding box center [413, 484] width 262 height 77
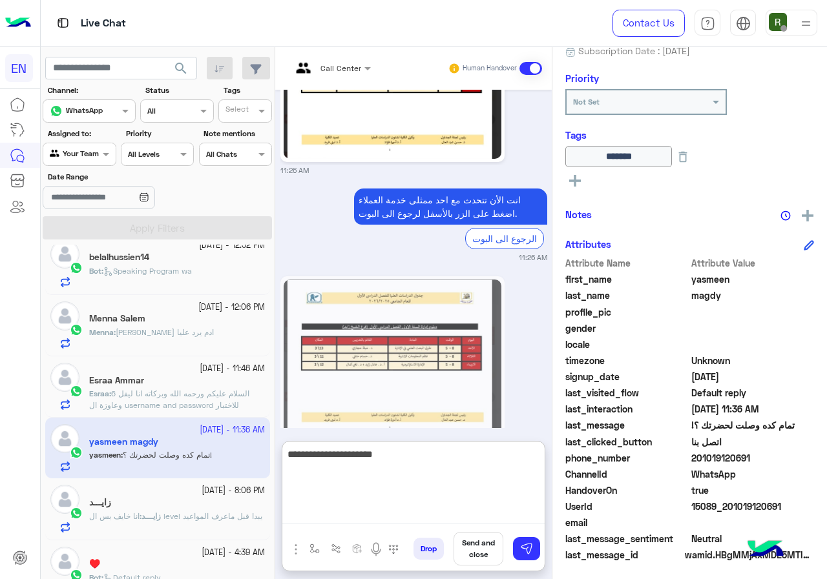
type textarea "**********"
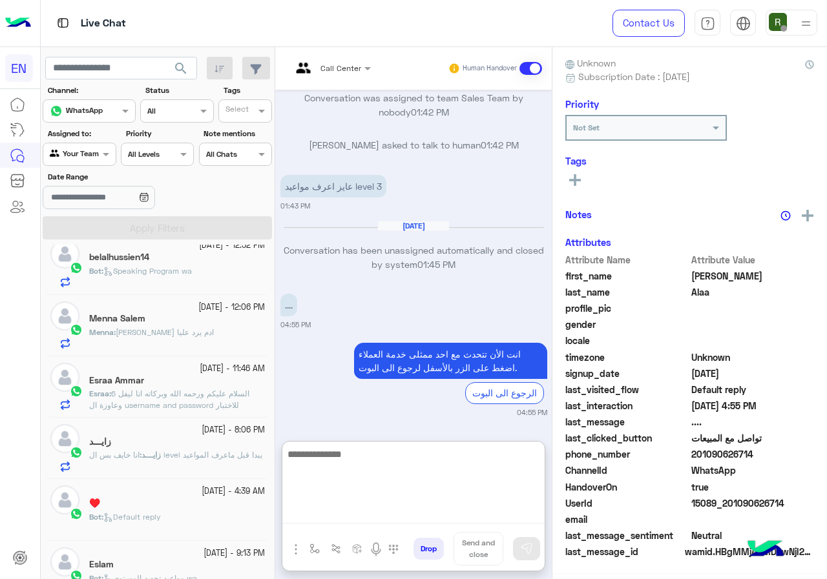
scroll to position [116, 0]
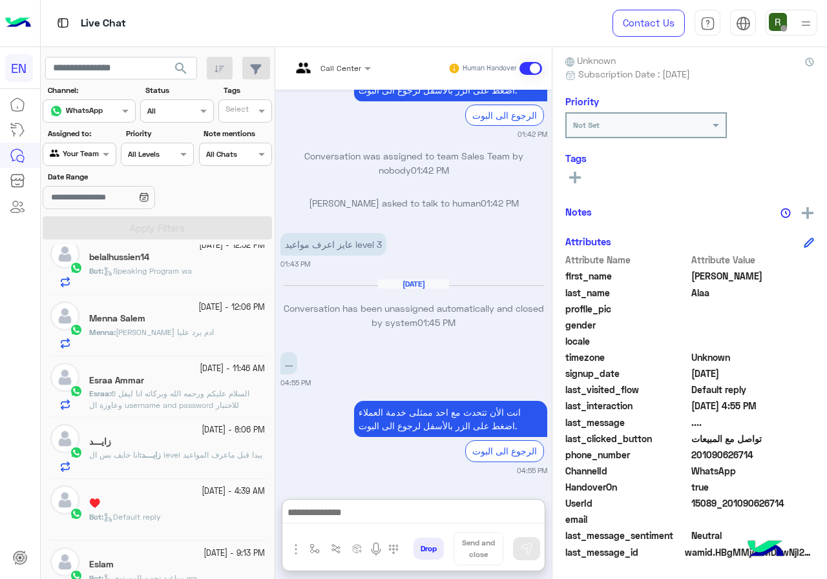
click at [186, 400] on span "السلام عليكم ورحمه الله وبركاته انا ليفل 6 وعاوزة ال username and password للاخ…" at bounding box center [169, 399] width 160 height 21
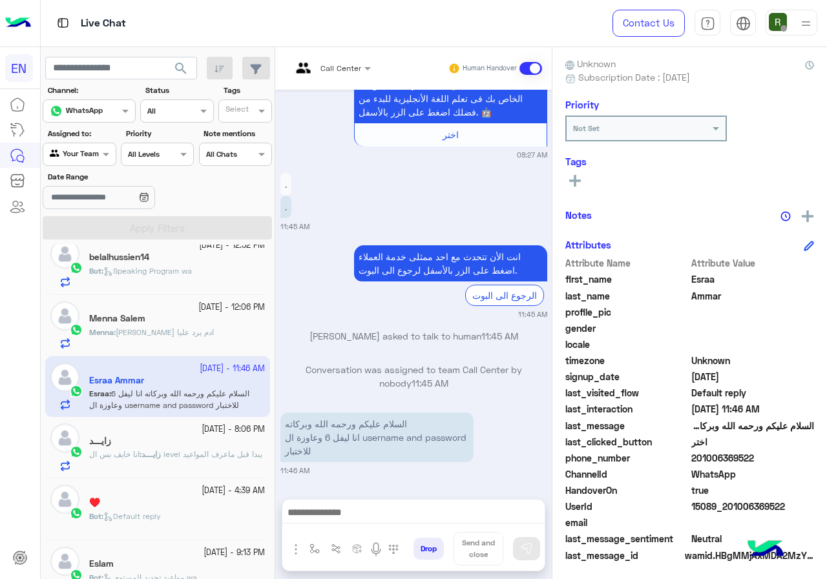
drag, startPoint x: 693, startPoint y: 455, endPoint x: 754, endPoint y: 455, distance: 60.7
click at [754, 455] on span "201006369522" at bounding box center [752, 458] width 123 height 14
copy span "01006369522"
click at [584, 178] on button at bounding box center [574, 179] width 19 height 15
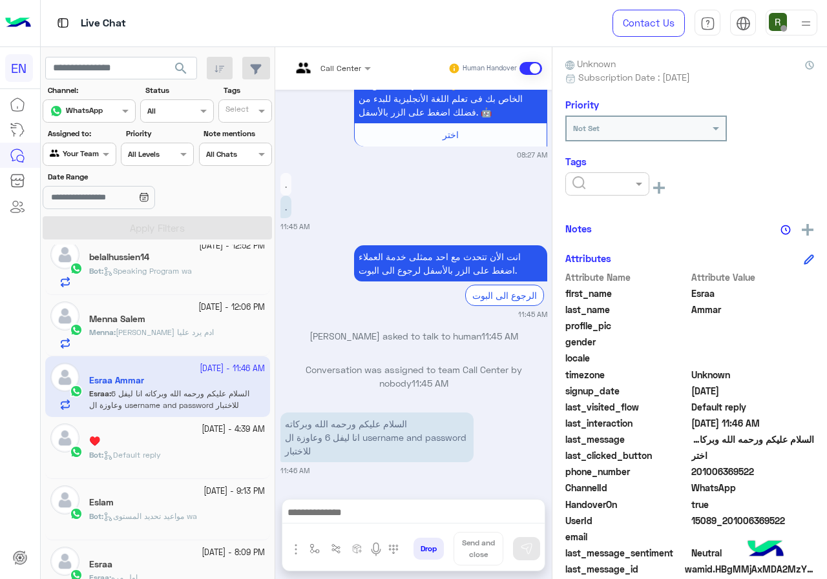
click at [592, 188] on div at bounding box center [607, 183] width 84 height 23
click at [613, 209] on div "Solved" at bounding box center [607, 215] width 84 height 24
click at [627, 214] on div "Esraa Ammar Reachable Unknown Subscription Date : 10/01/2025 Priority Not Set T…" at bounding box center [689, 311] width 274 height 528
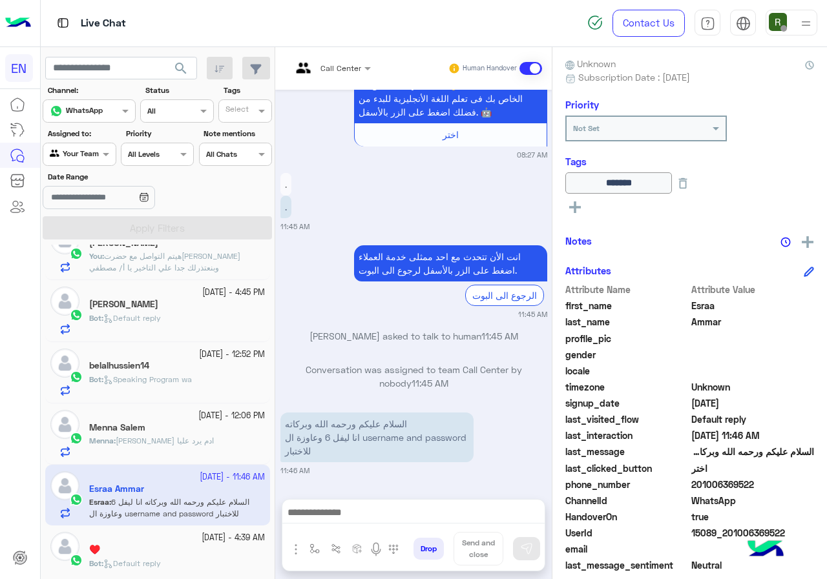
scroll to position [194, 0]
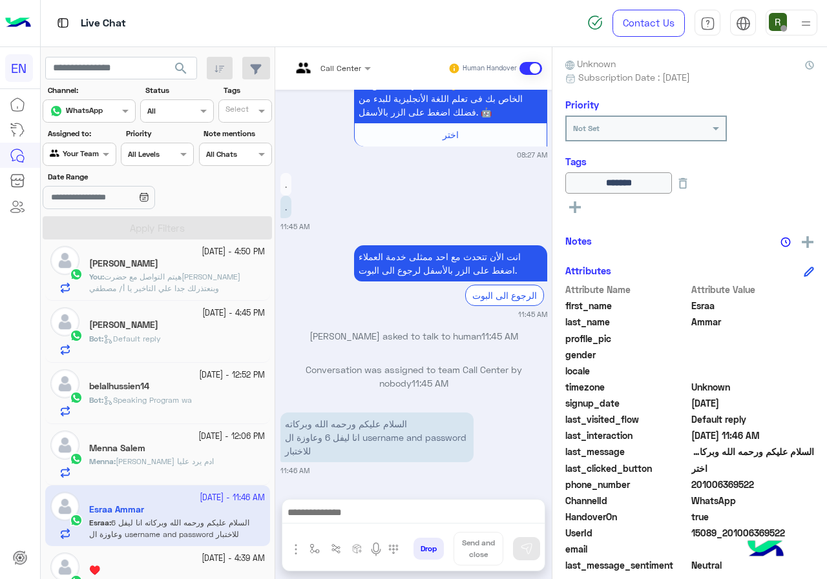
click at [198, 464] on div "Menna : عايزة بنى ادم يرد عليا" at bounding box center [177, 467] width 176 height 23
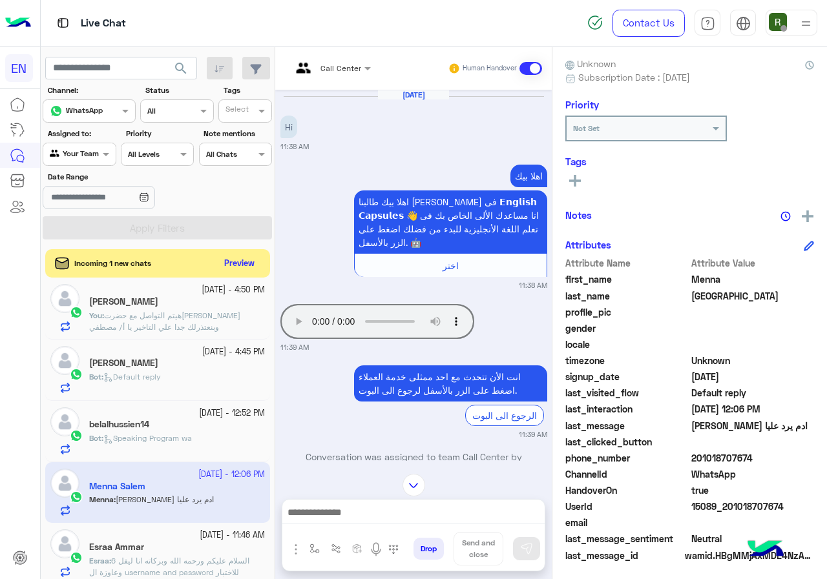
drag, startPoint x: 697, startPoint y: 458, endPoint x: 759, endPoint y: 457, distance: 62.0
click at [759, 457] on span "201018707674" at bounding box center [752, 458] width 123 height 14
click at [728, 469] on span "WhatsApp" at bounding box center [752, 475] width 123 height 14
drag, startPoint x: 697, startPoint y: 456, endPoint x: 751, endPoint y: 448, distance: 54.8
click at [751, 448] on div "Attribute Name Attribute Value first_name Menna last_name Salem profile_pic gen…" at bounding box center [689, 410] width 249 height 308
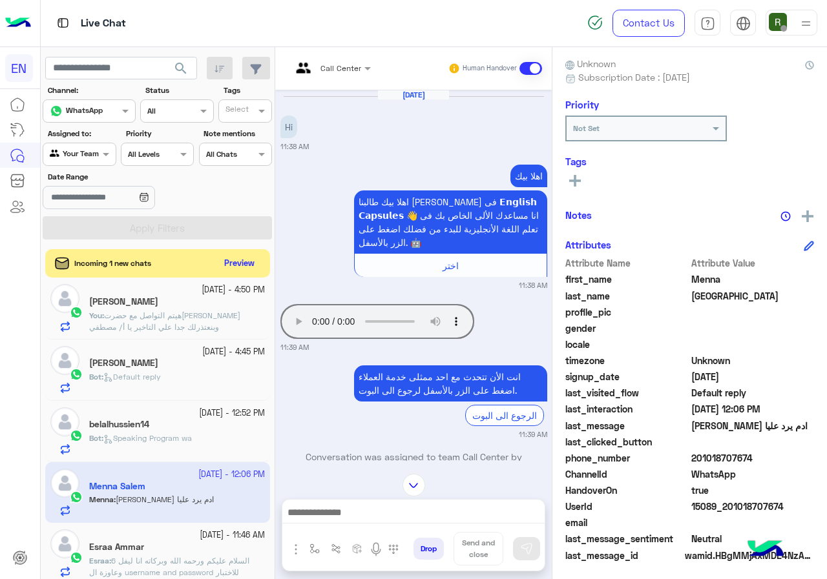
click at [735, 460] on span "201018707674" at bounding box center [752, 458] width 123 height 14
drag, startPoint x: 692, startPoint y: 457, endPoint x: 749, endPoint y: 456, distance: 57.5
click at [749, 456] on span "201018707674" at bounding box center [752, 458] width 123 height 14
copy span "01018707674"
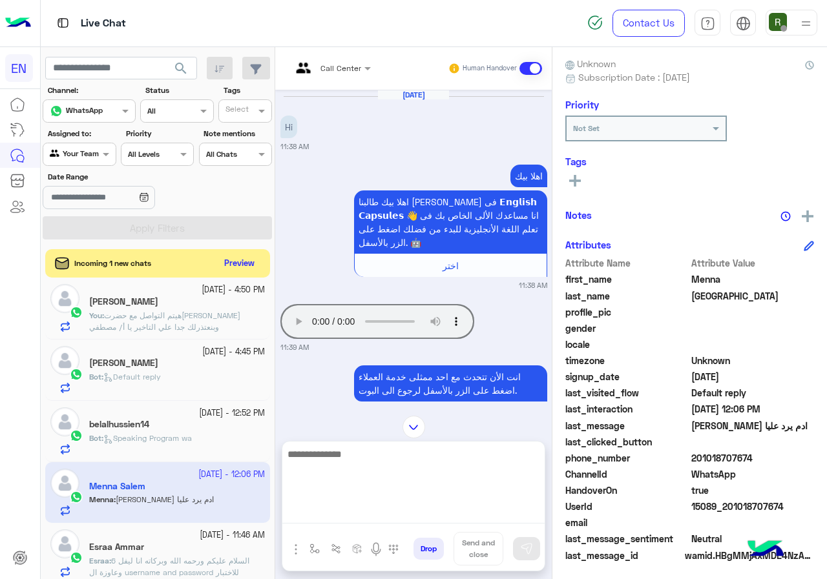
click at [414, 507] on textarea at bounding box center [413, 484] width 262 height 77
paste textarea "**********"
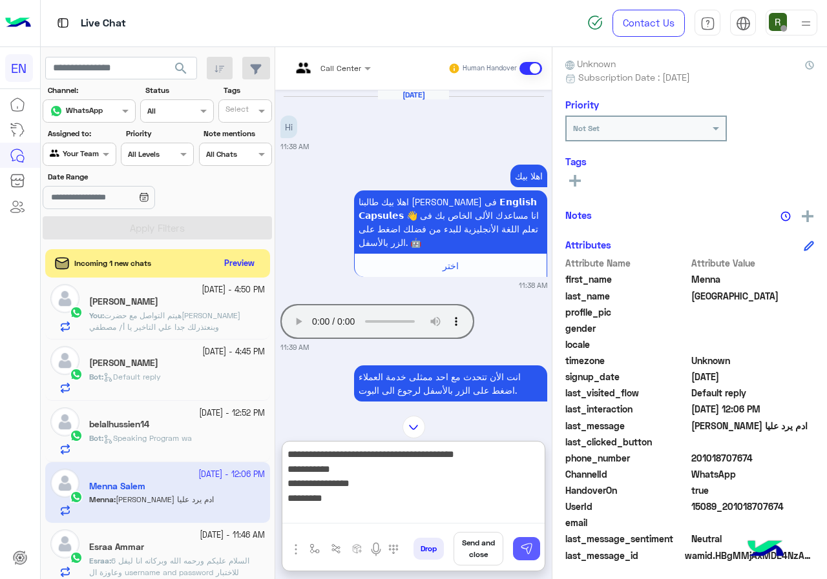
type textarea "**********"
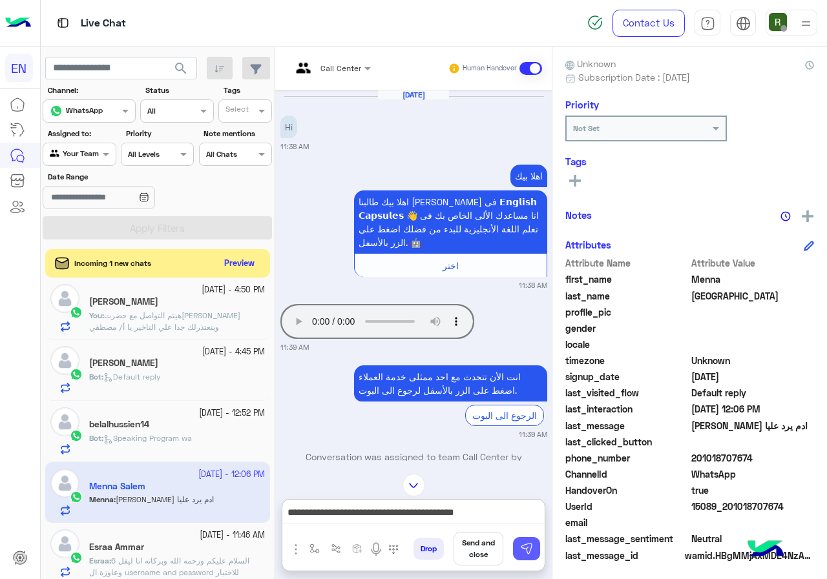
click at [532, 553] on img at bounding box center [526, 548] width 13 height 13
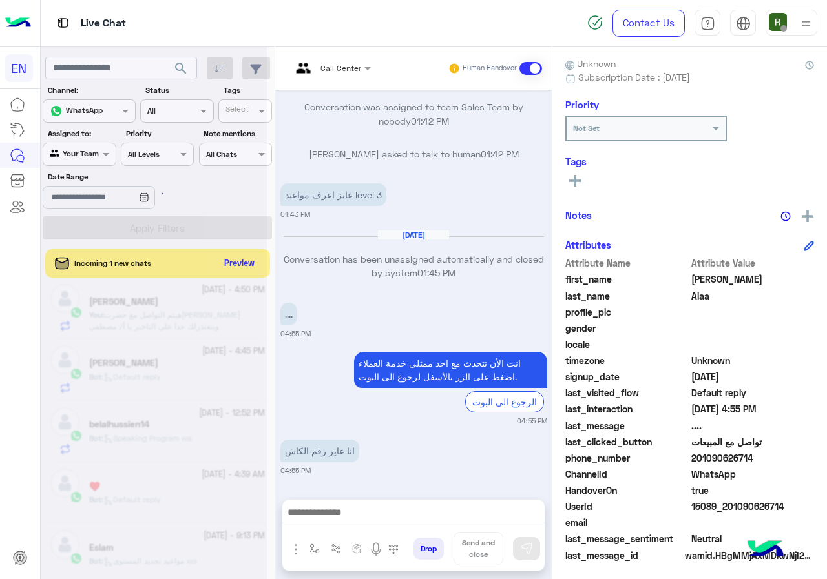
scroll to position [495, 0]
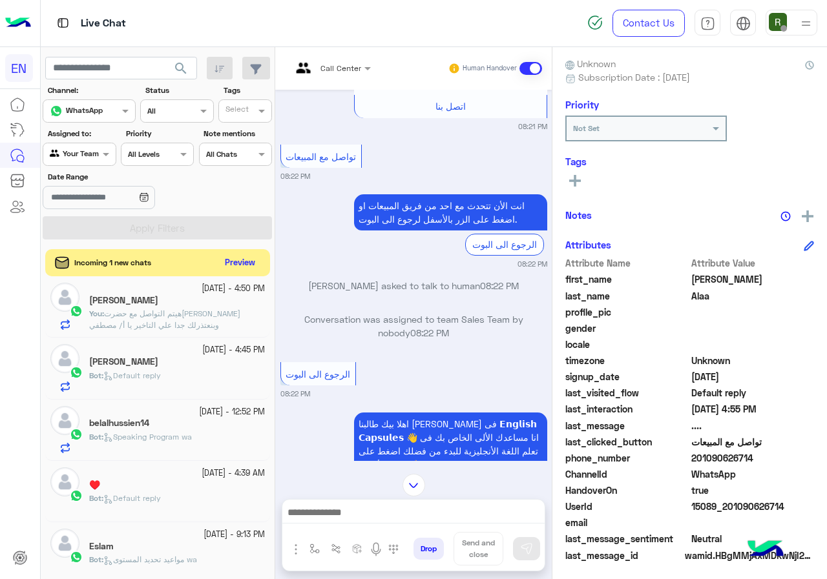
click at [232, 262] on button "Preview" at bounding box center [240, 262] width 40 height 17
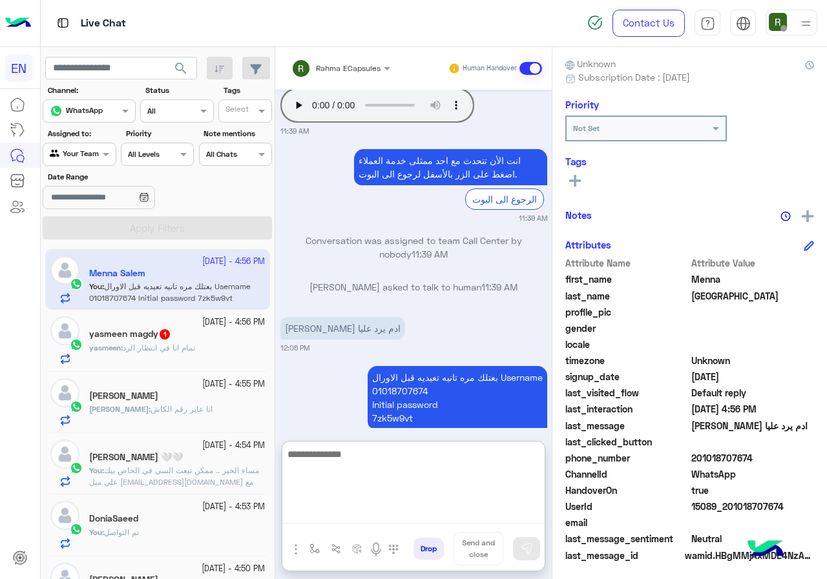
paste textarea "**********"
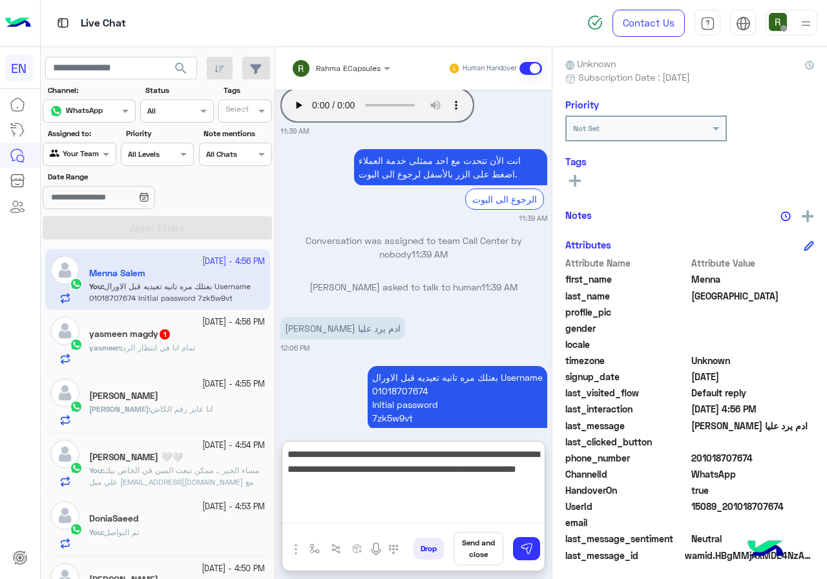
type textarea "**********"
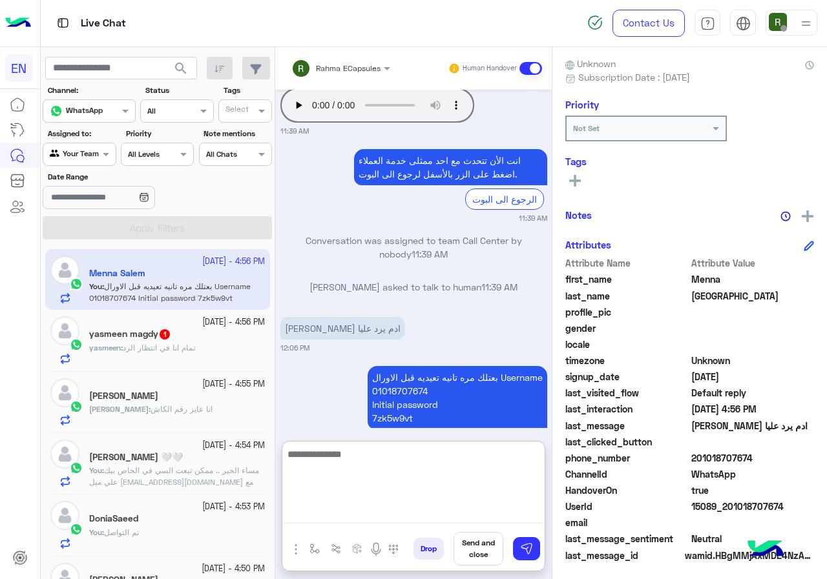
scroll to position [365, 0]
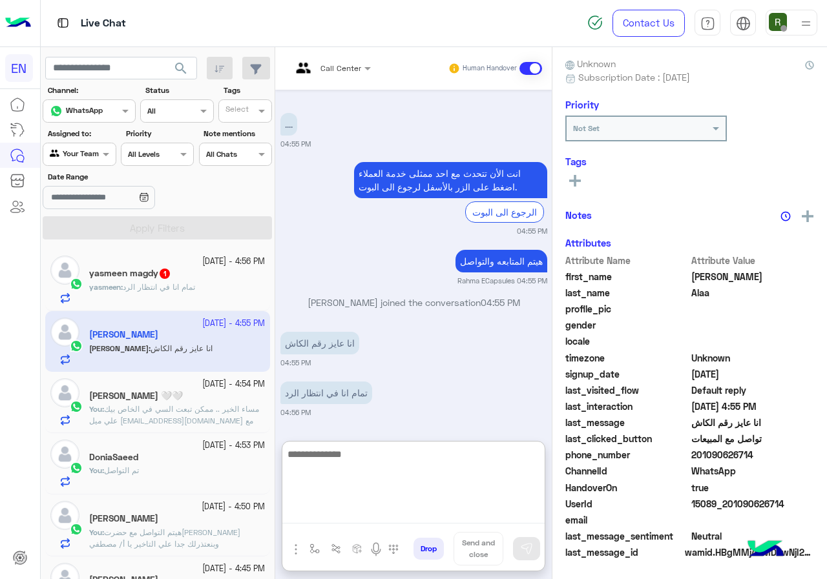
scroll to position [2907, 0]
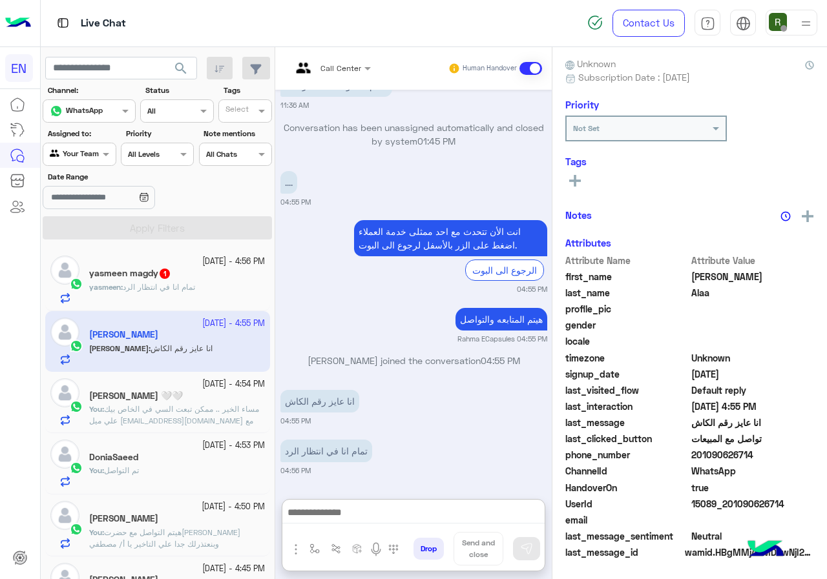
click at [203, 287] on div "yasmeen : تمام انا في انتظار الرد" at bounding box center [177, 293] width 176 height 23
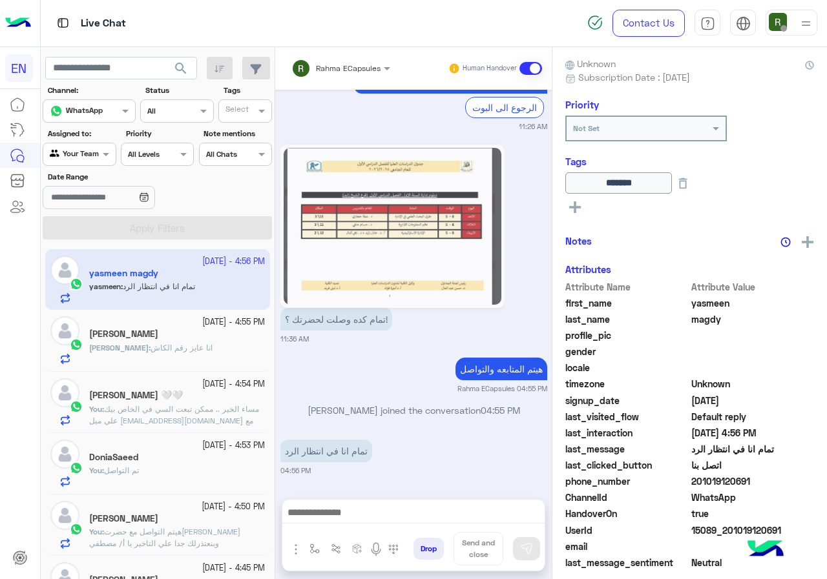
scroll to position [113, 0]
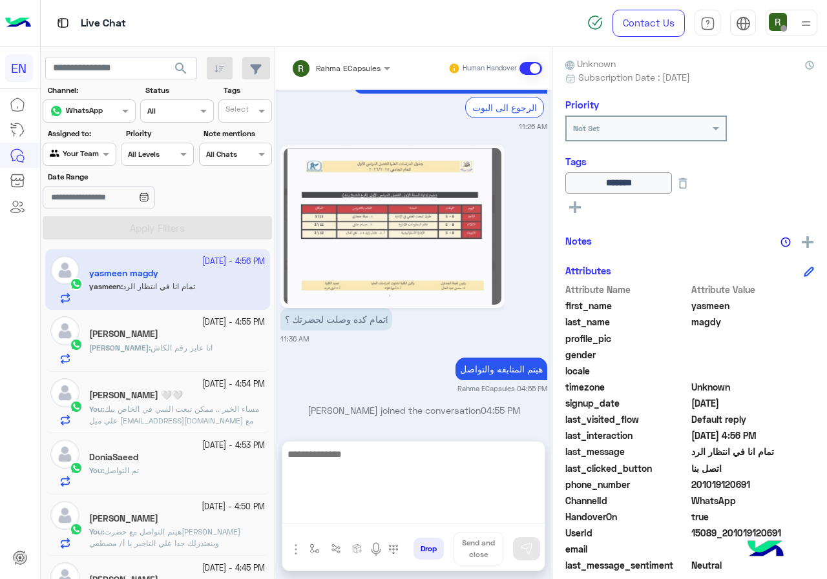
click at [400, 514] on textarea at bounding box center [413, 484] width 262 height 77
type textarea "****"
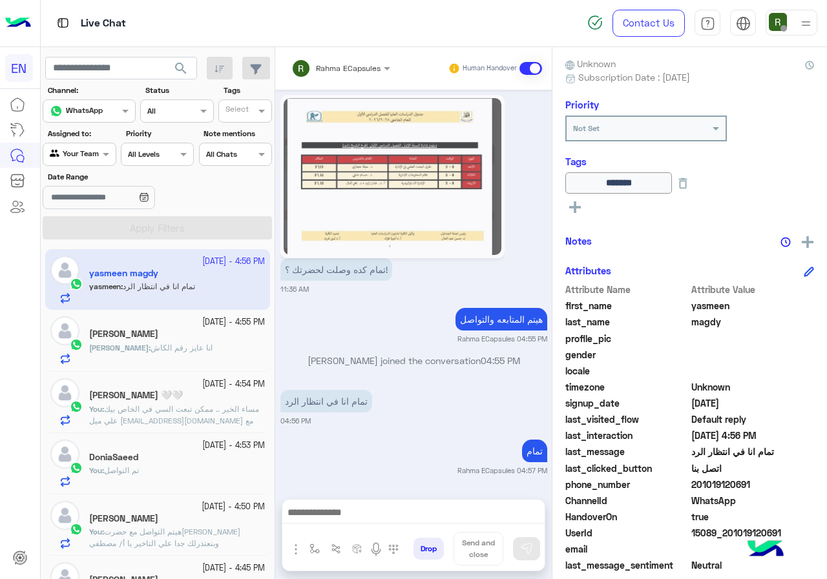
click at [191, 346] on div "Mohamed : انا عايز رقم الكاش" at bounding box center [177, 353] width 176 height 23
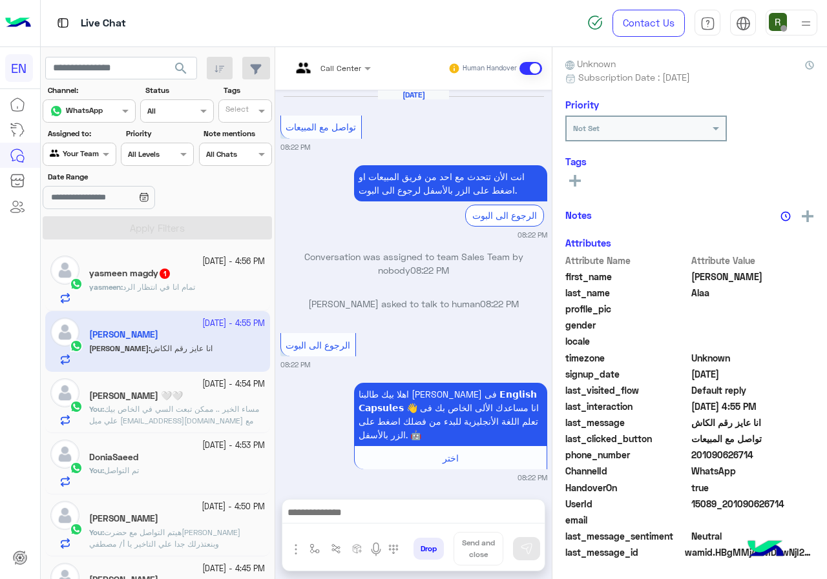
scroll to position [947, 0]
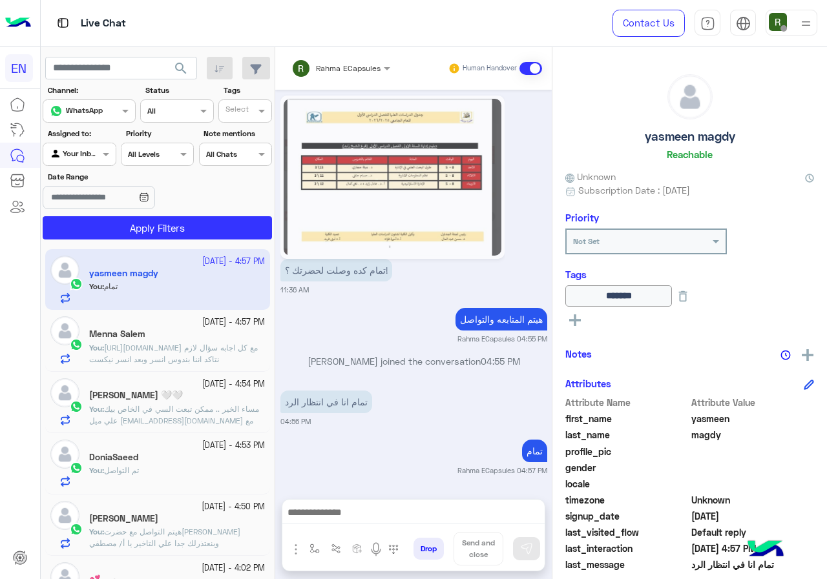
click at [88, 152] on div at bounding box center [79, 153] width 72 height 12
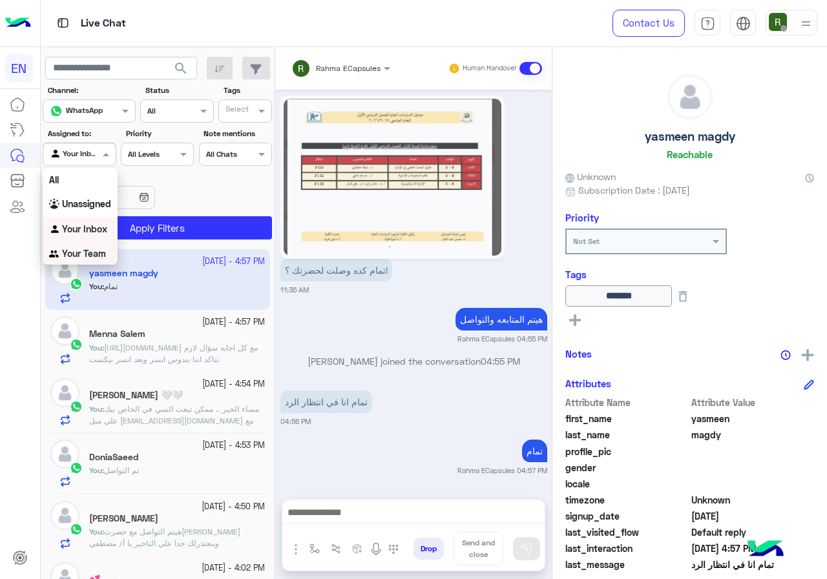
click at [79, 248] on b "Your Team" at bounding box center [84, 253] width 44 height 11
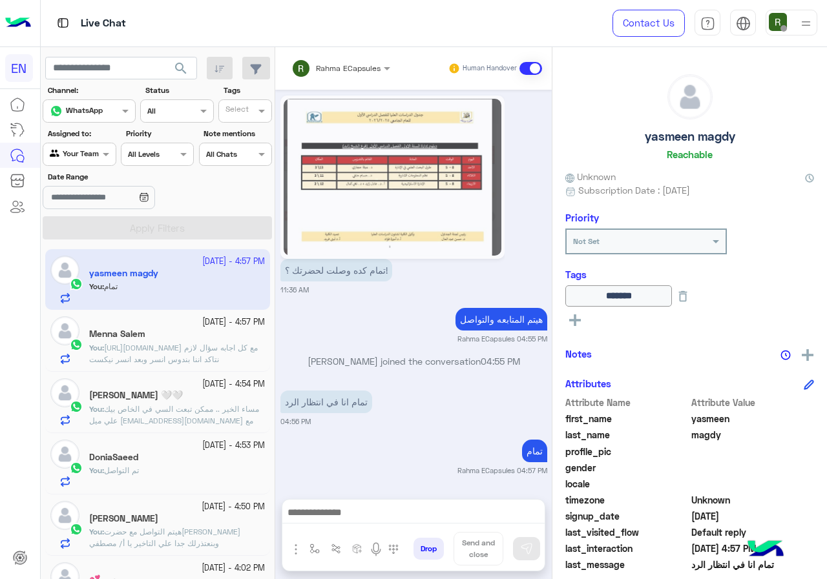
click at [172, 65] on button "search" at bounding box center [181, 71] width 32 height 28
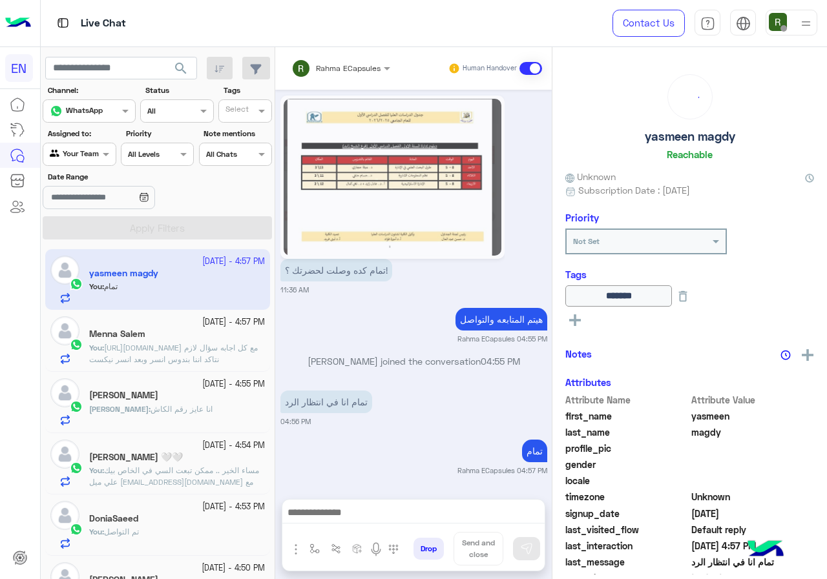
scroll to position [65, 0]
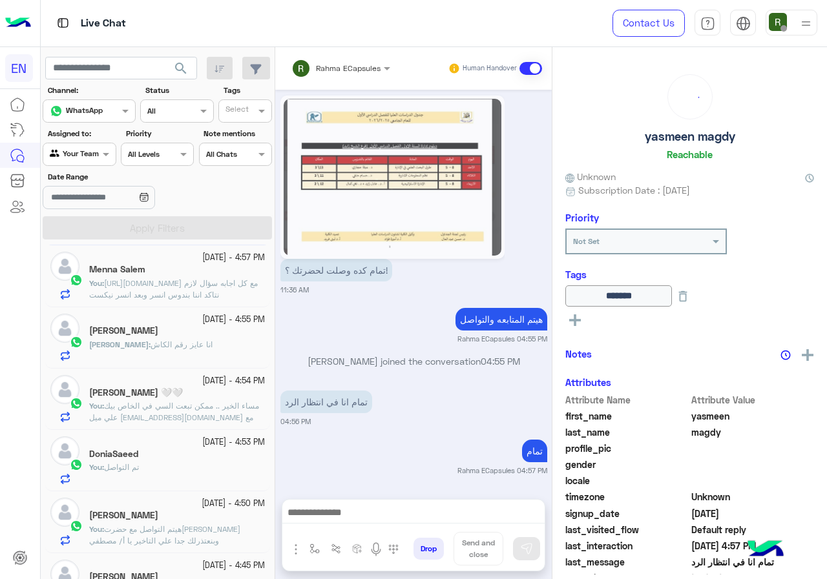
click at [200, 352] on div "[PERSON_NAME] : [PERSON_NAME] رقم الكاش" at bounding box center [177, 350] width 176 height 23
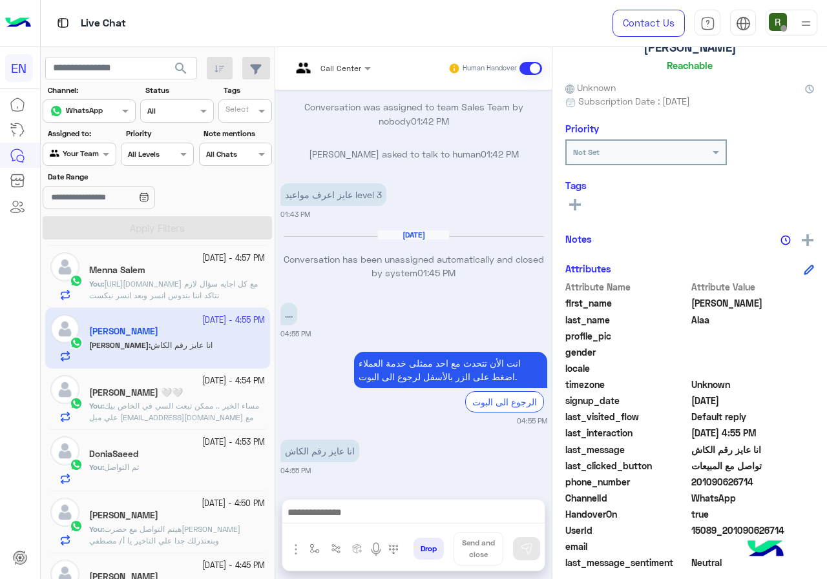
scroll to position [116, 0]
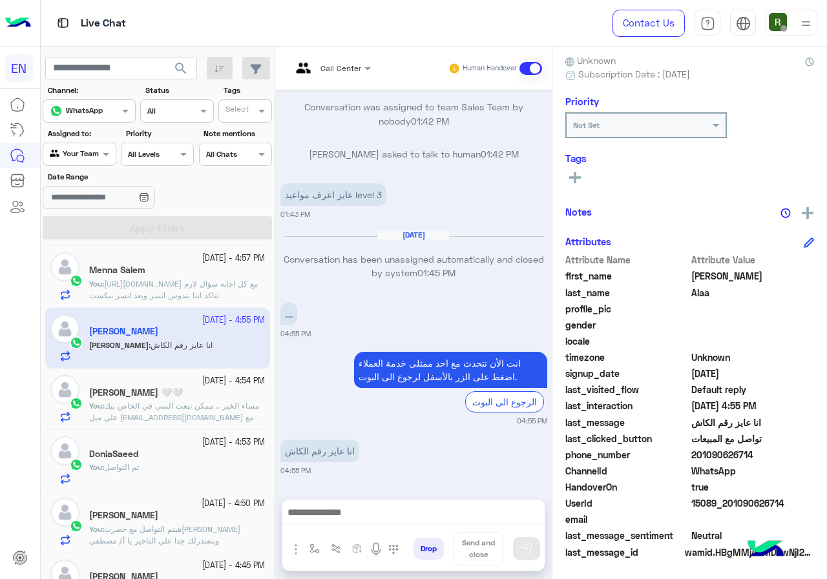
drag, startPoint x: 694, startPoint y: 455, endPoint x: 758, endPoint y: 453, distance: 64.0
click at [758, 453] on span "201090626714" at bounding box center [752, 455] width 123 height 14
copy span "01090626714"
click at [373, 499] on div "Call Center Human Handover [DATE] تواصل مع المبيعات 08:22 PM انت الأن تتحدث مع …" at bounding box center [413, 315] width 276 height 537
click at [373, 503] on div at bounding box center [413, 516] width 262 height 32
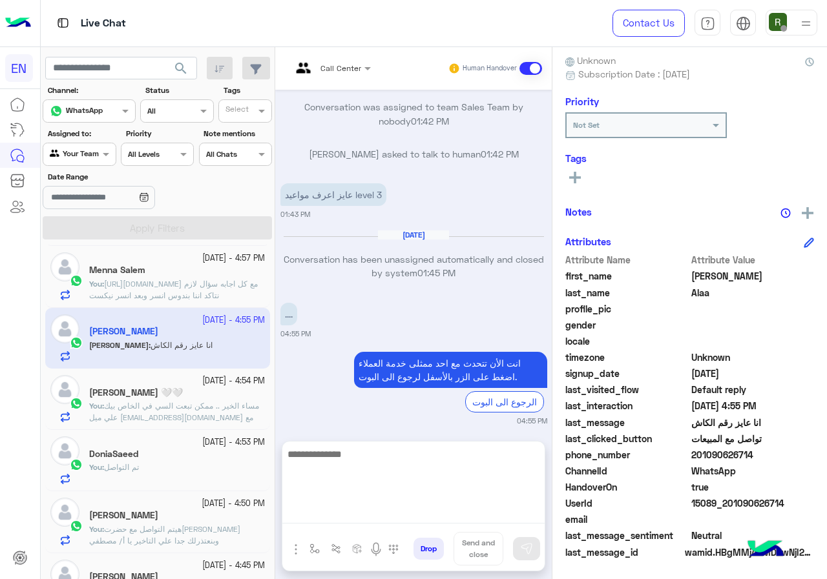
click at [376, 510] on textarea at bounding box center [413, 484] width 262 height 77
type textarea "**********"
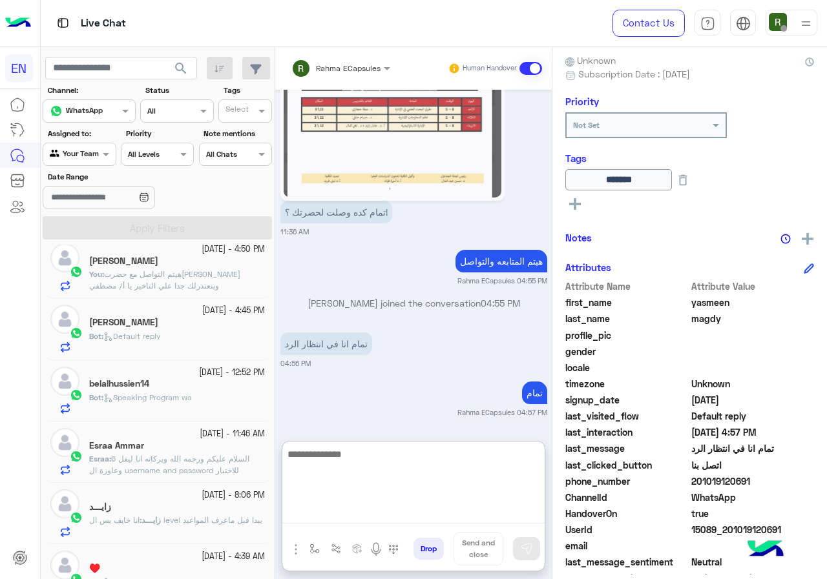
scroll to position [258, 0]
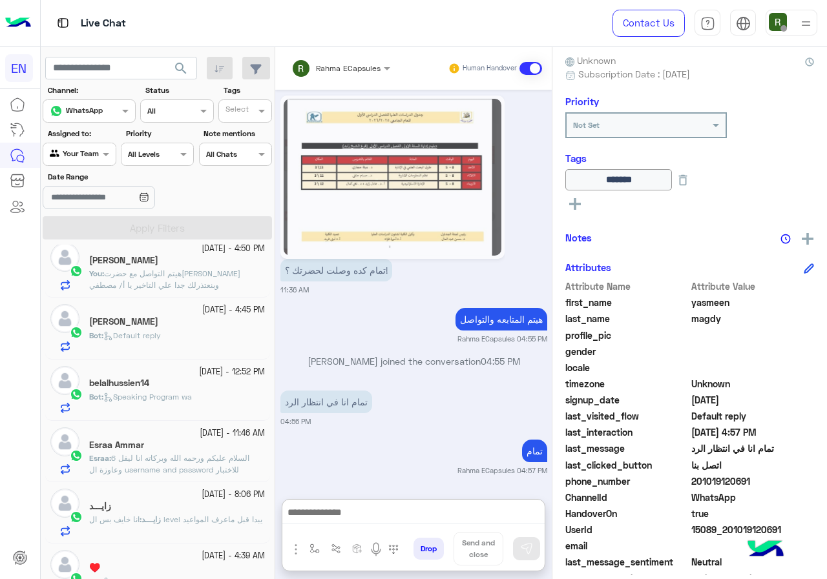
click at [181, 324] on div "[PERSON_NAME]" at bounding box center [177, 323] width 176 height 14
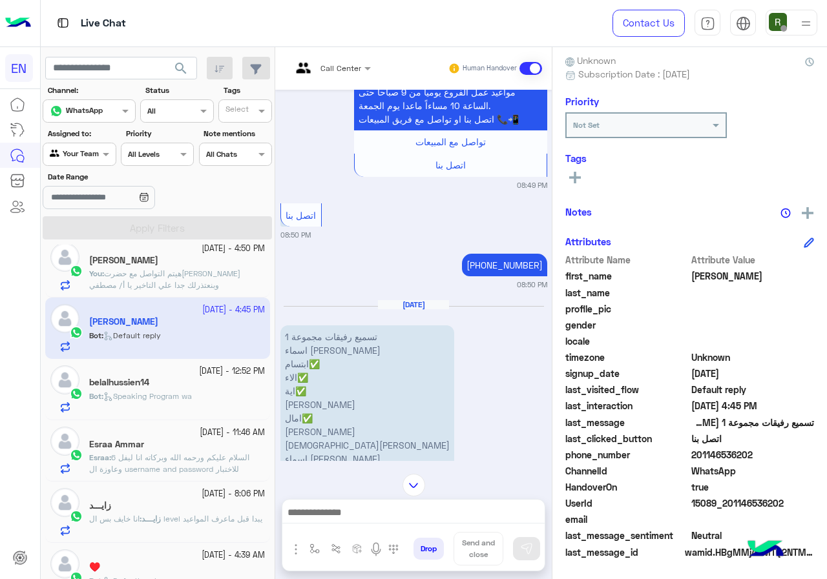
scroll to position [1059, 0]
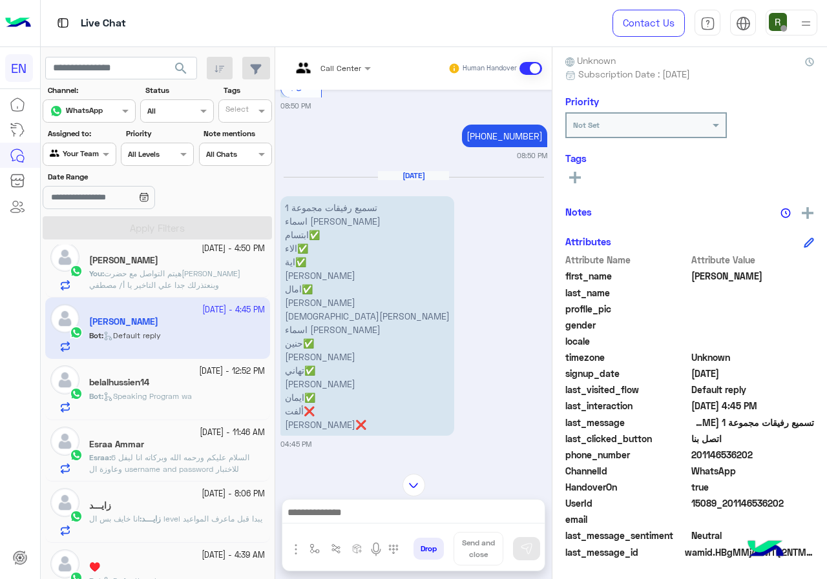
drag, startPoint x: 694, startPoint y: 452, endPoint x: 768, endPoint y: 453, distance: 73.6
click at [768, 453] on span "201146536202" at bounding box center [752, 455] width 123 height 14
copy span "01146536202"
click at [382, 524] on div at bounding box center [413, 516] width 262 height 32
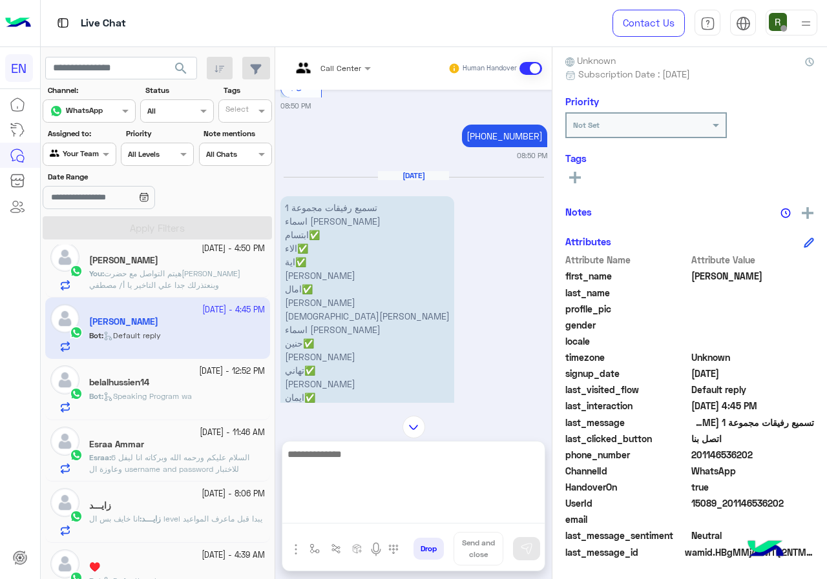
click at [340, 515] on textarea at bounding box center [413, 484] width 262 height 77
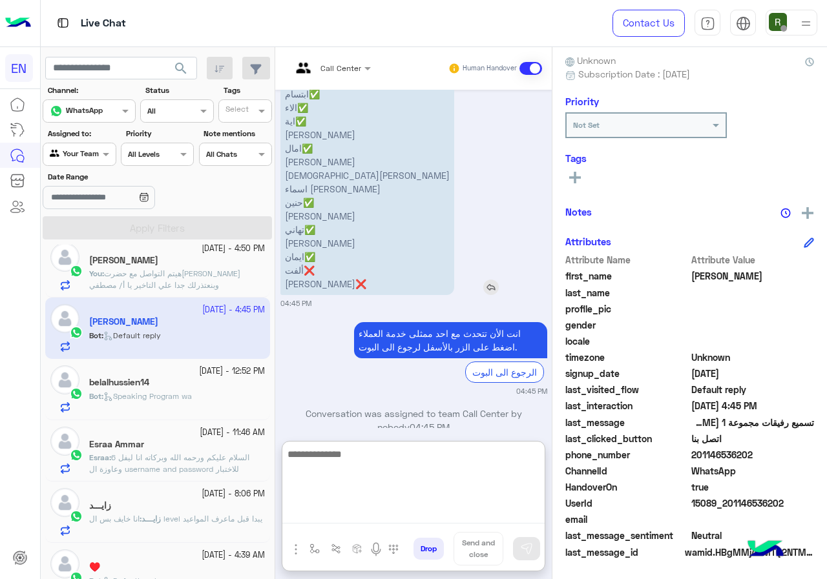
scroll to position [1246, 0]
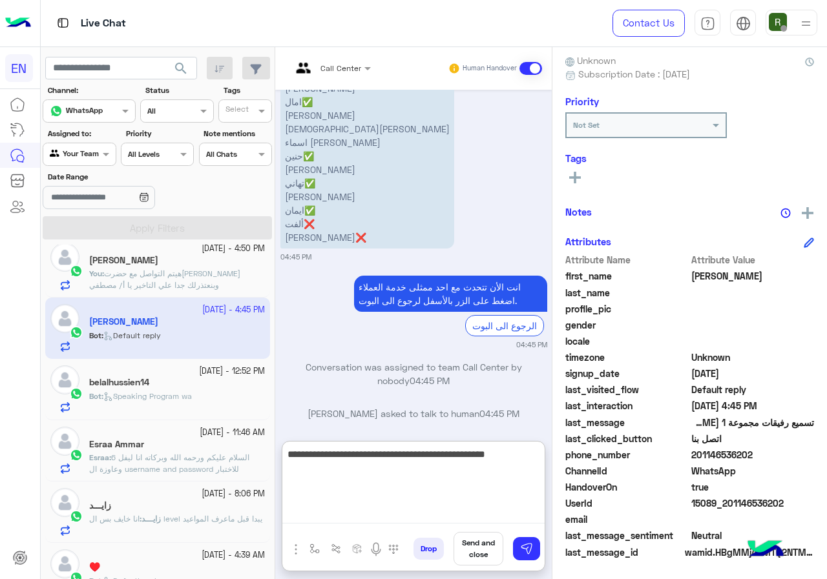
type textarea "**********"
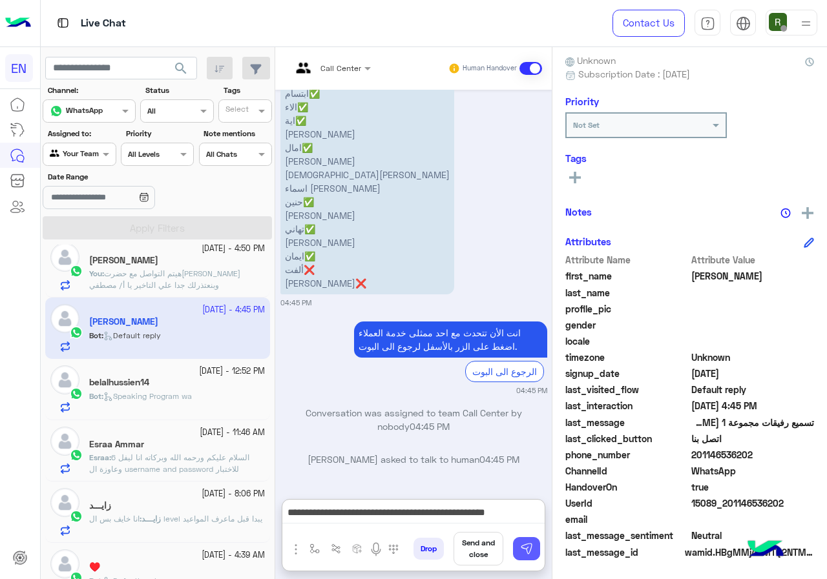
click at [533, 554] on button at bounding box center [526, 548] width 27 height 23
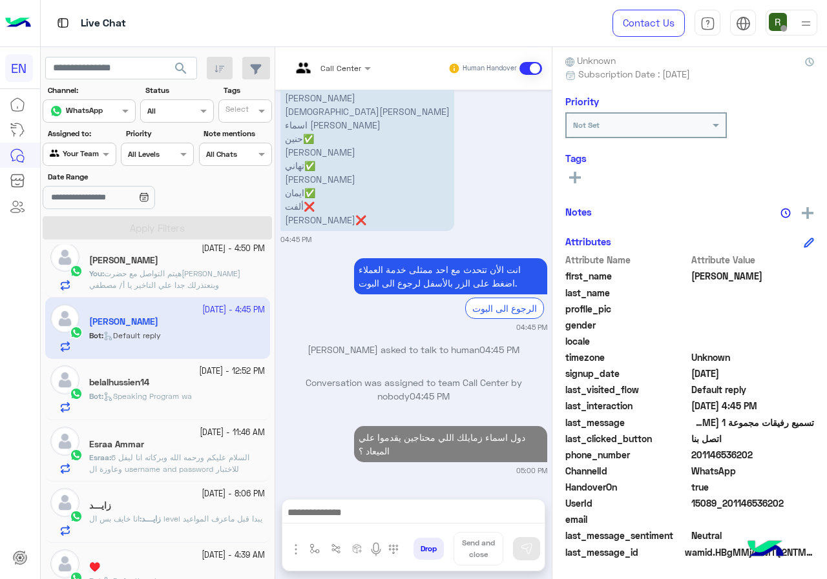
scroll to position [1252, 0]
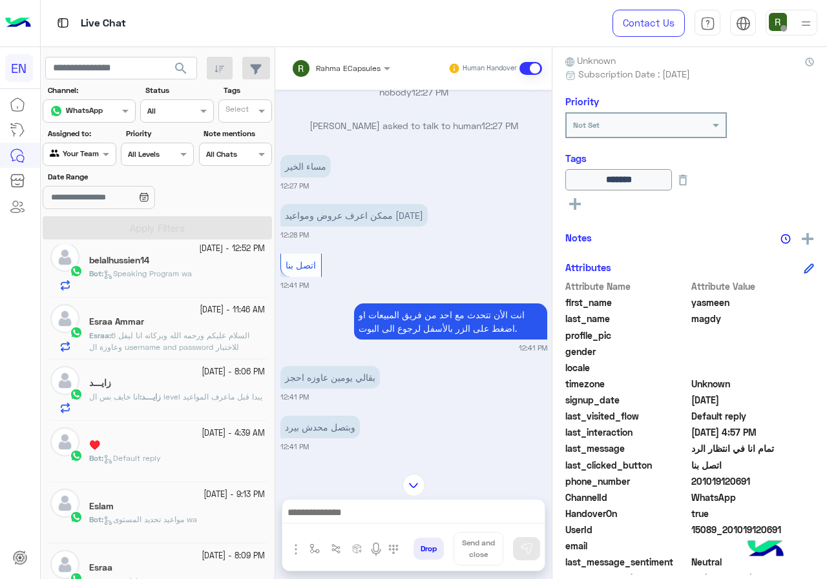
scroll to position [1654, 0]
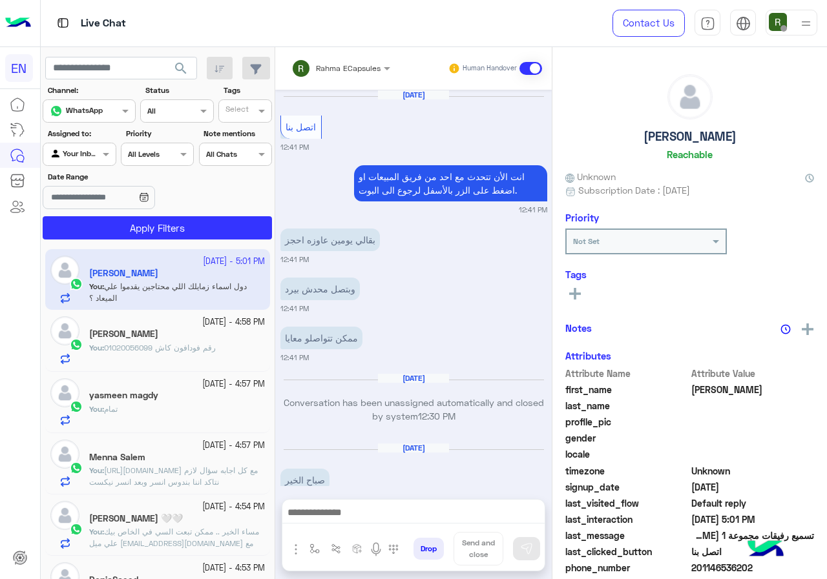
scroll to position [3073, 0]
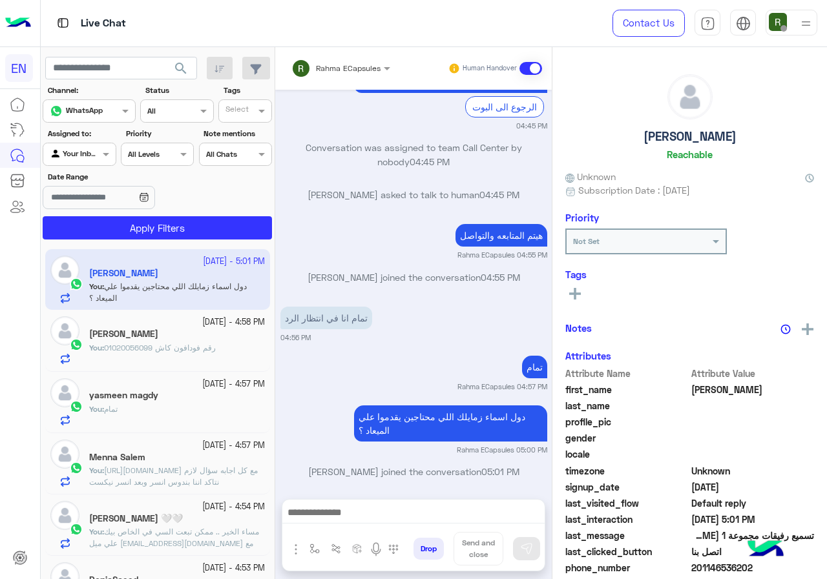
click at [77, 156] on input "text" at bounding box center [65, 153] width 30 height 12
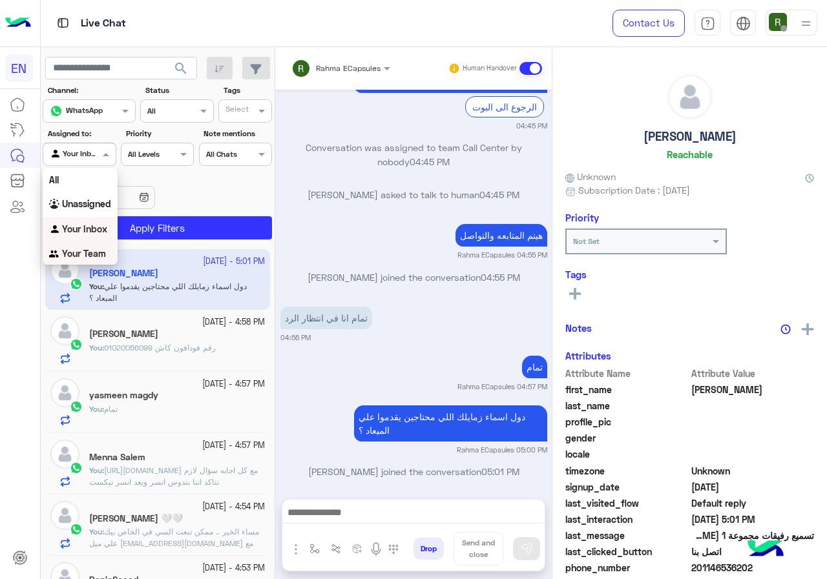
click at [90, 251] on b "Your Team" at bounding box center [84, 253] width 44 height 11
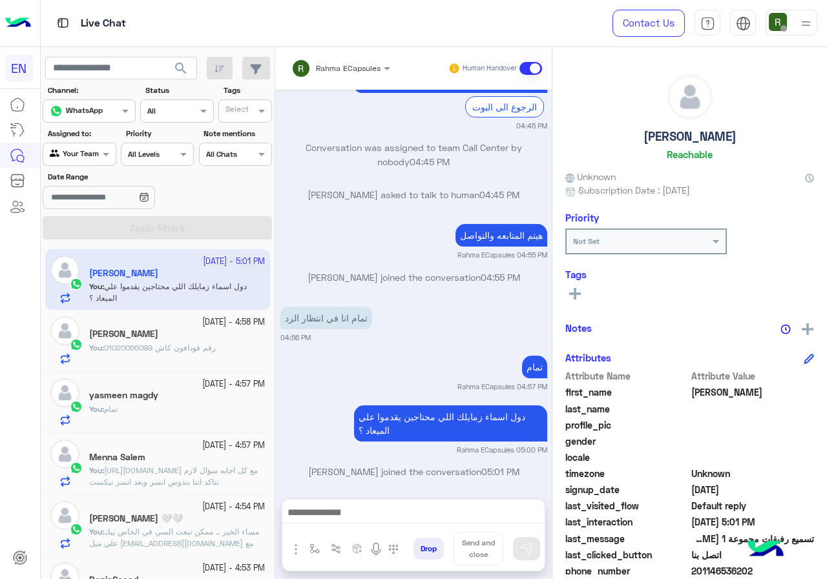
click at [172, 76] on button "search" at bounding box center [181, 71] width 32 height 28
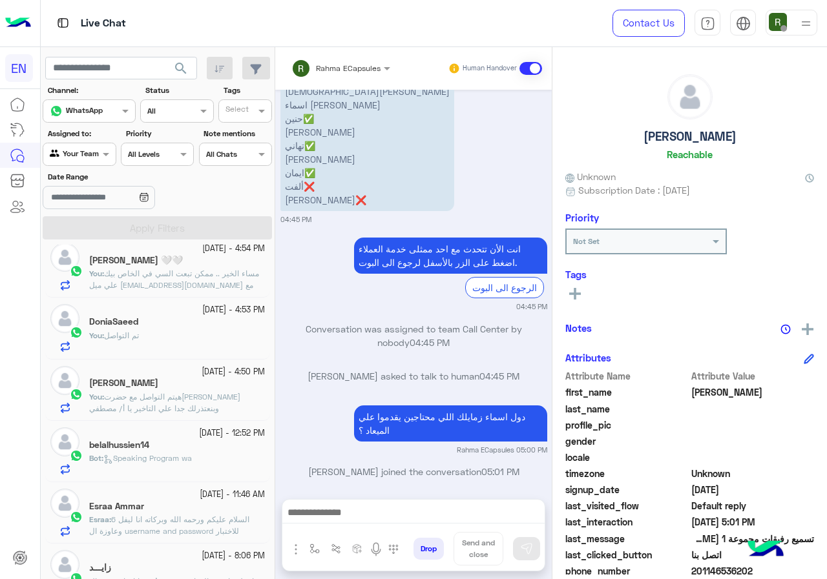
scroll to position [323, 0]
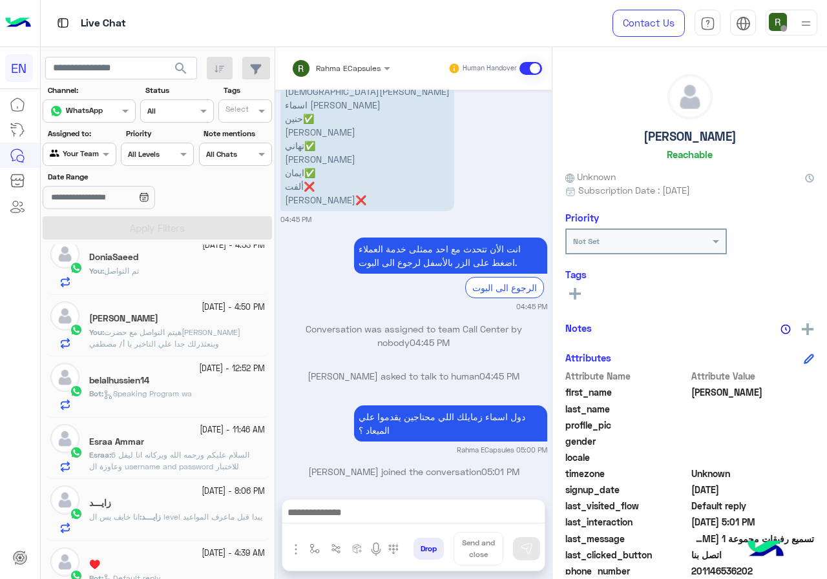
click at [197, 400] on div "Bot : Speaking Program wa" at bounding box center [177, 399] width 176 height 23
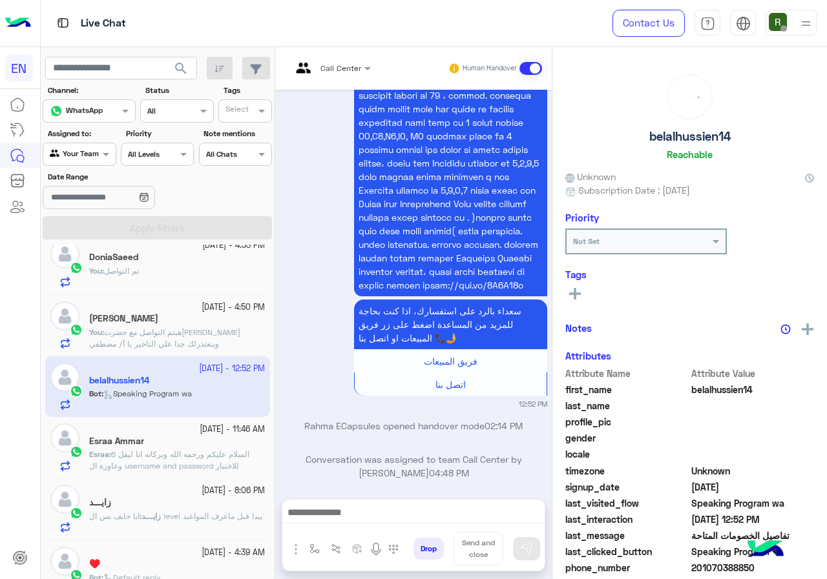
scroll to position [113, 0]
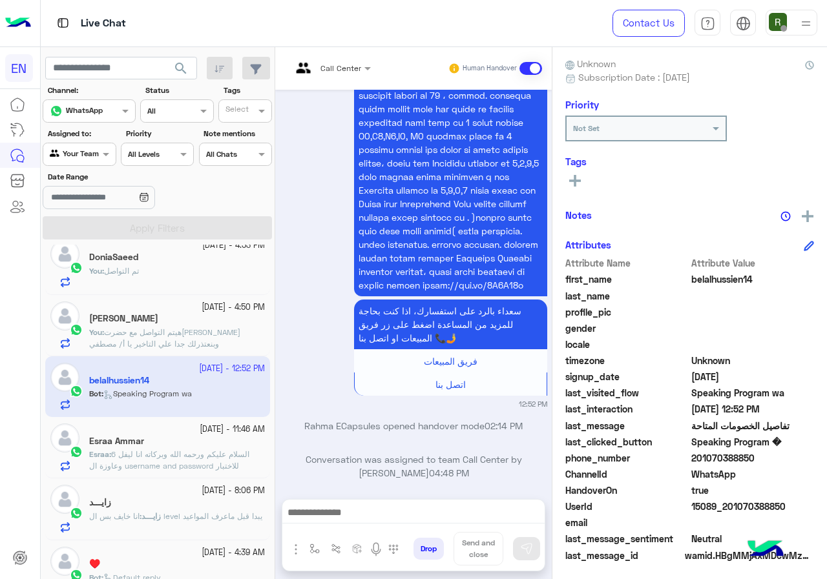
drag, startPoint x: 694, startPoint y: 460, endPoint x: 769, endPoint y: 456, distance: 75.0
click at [769, 456] on span "201070388850" at bounding box center [752, 458] width 123 height 14
copy span "01070388850"
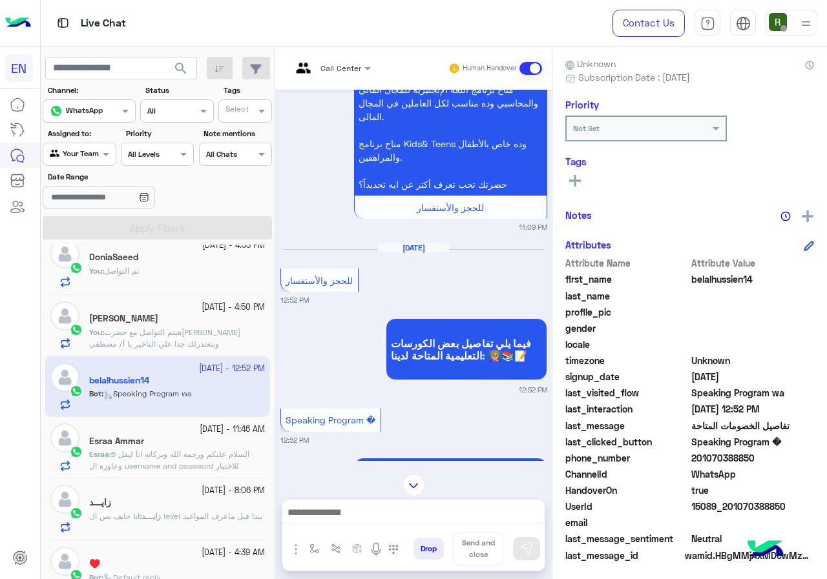
scroll to position [56, 0]
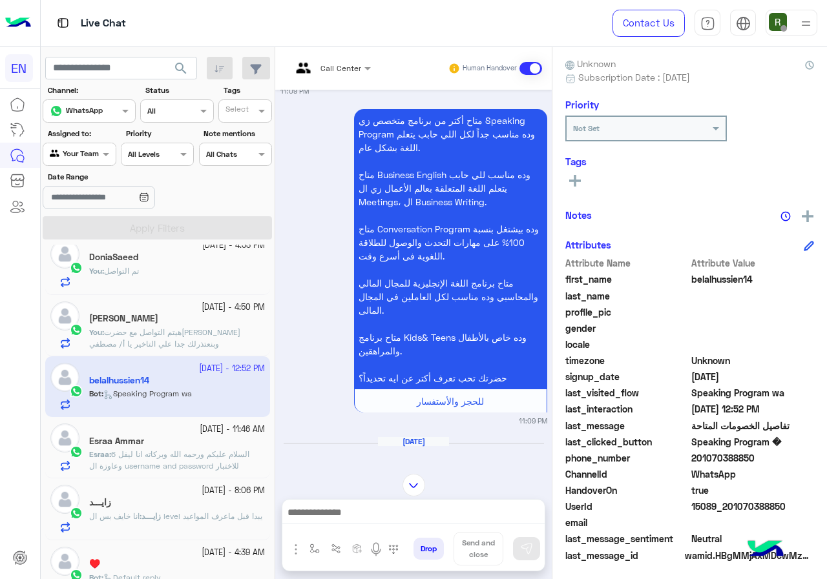
click at [345, 53] on div "Call Center Human Handover" at bounding box center [413, 68] width 276 height 43
click at [344, 70] on div at bounding box center [331, 66] width 92 height 12
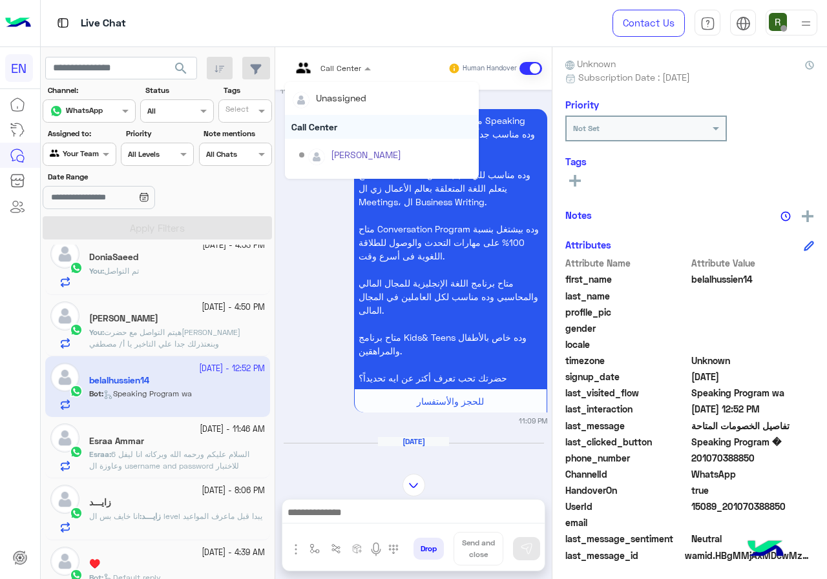
scroll to position [214, 0]
click at [347, 130] on div "Sales Team" at bounding box center [382, 134] width 194 height 24
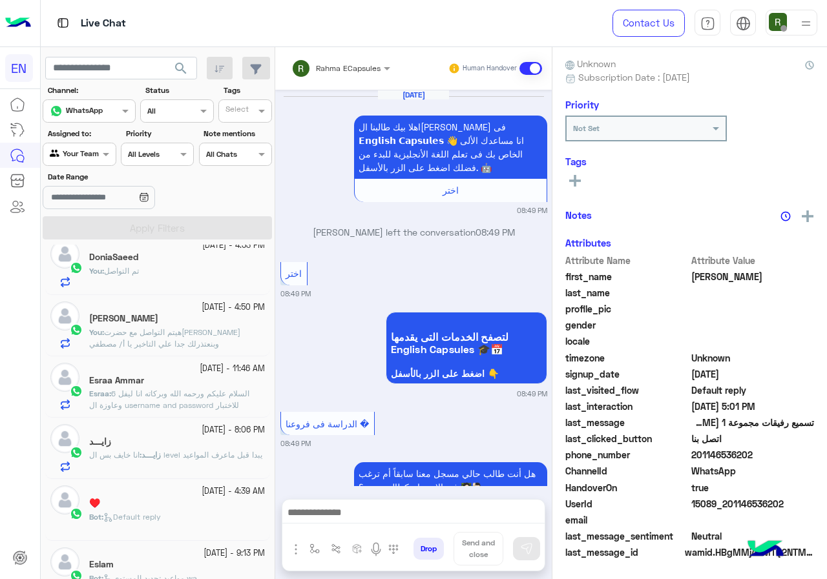
scroll to position [1171, 0]
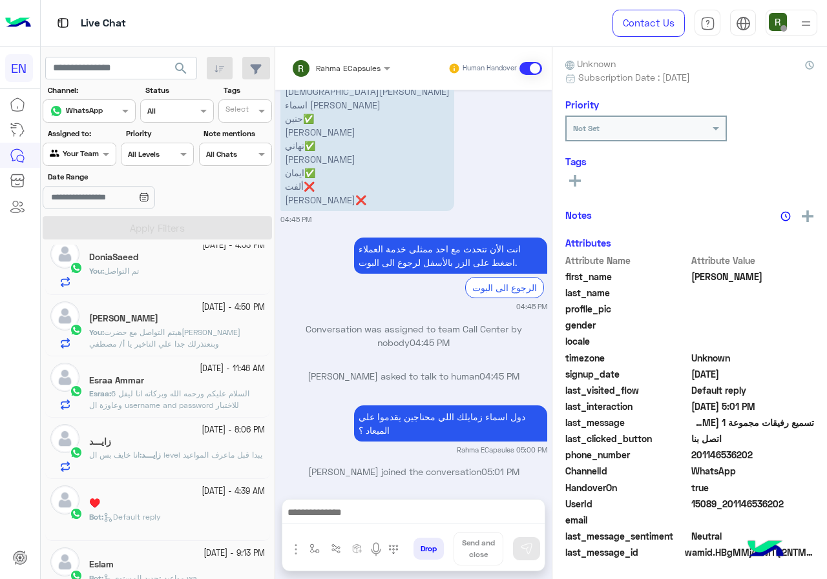
click at [196, 399] on p "Esraa : السلام عليكم ورحمه الله وبركاته انا ليفل 6 وعاوزة ال username and passw…" at bounding box center [177, 399] width 176 height 23
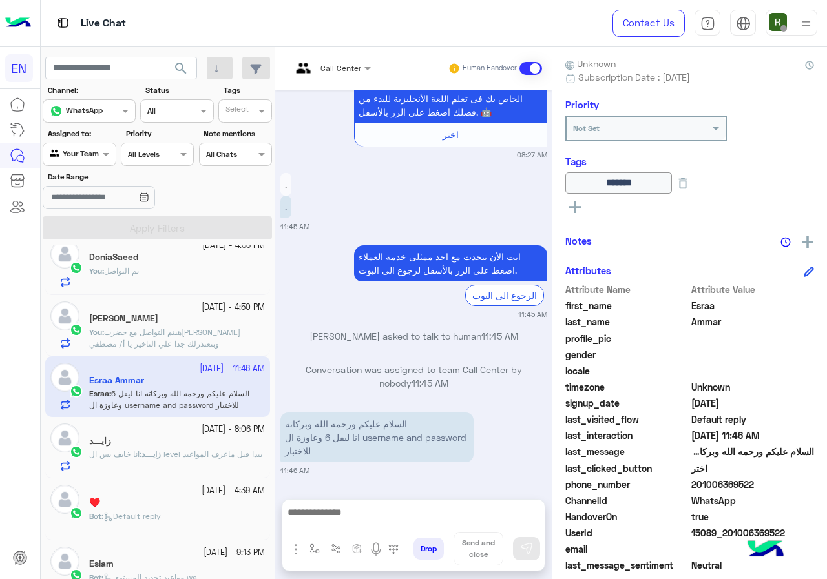
scroll to position [143, 0]
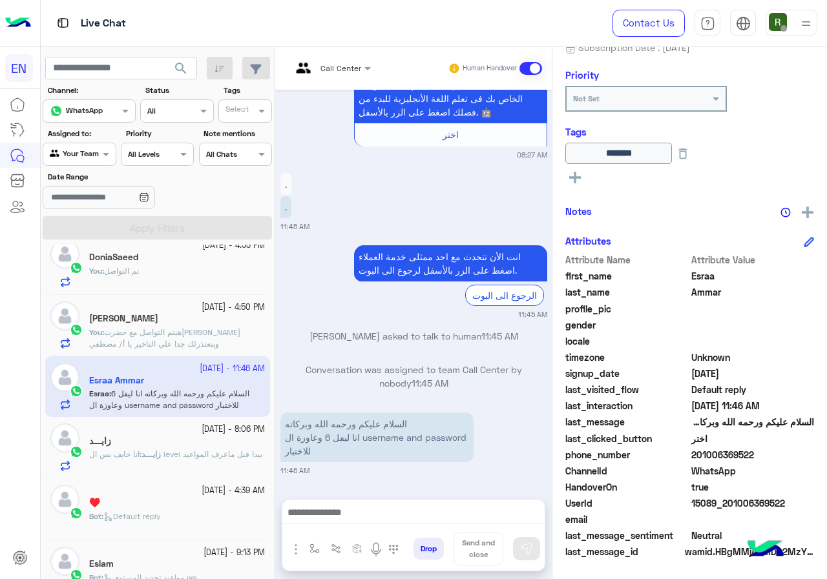
click at [354, 504] on div at bounding box center [413, 516] width 262 height 32
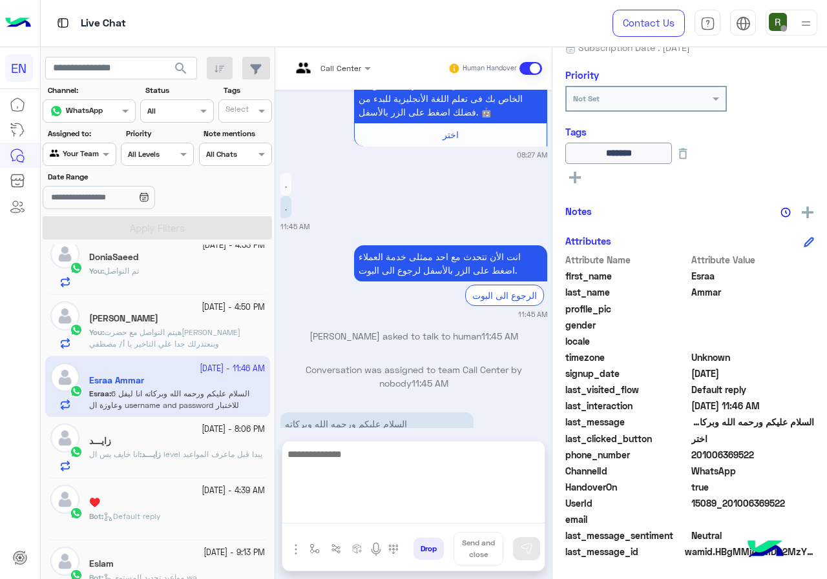
click at [355, 515] on textarea at bounding box center [413, 484] width 262 height 77
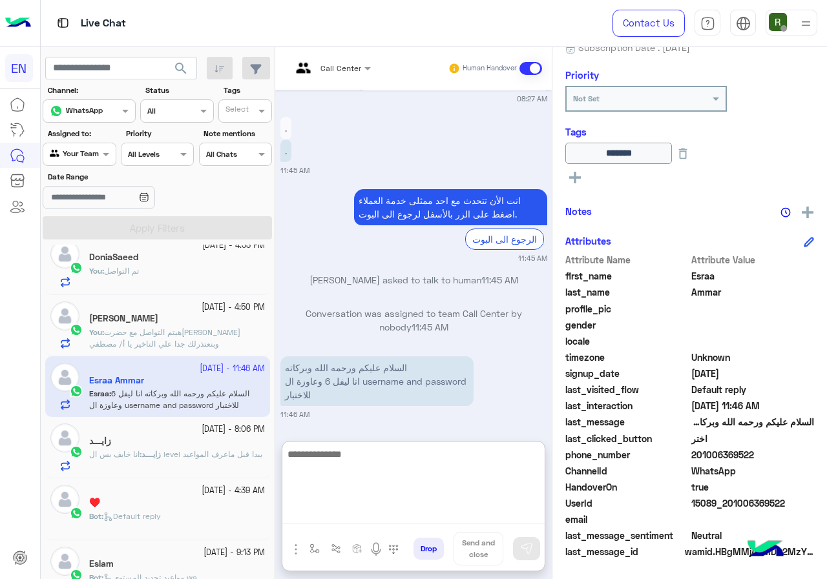
scroll to position [864, 0]
type textarea "**********"
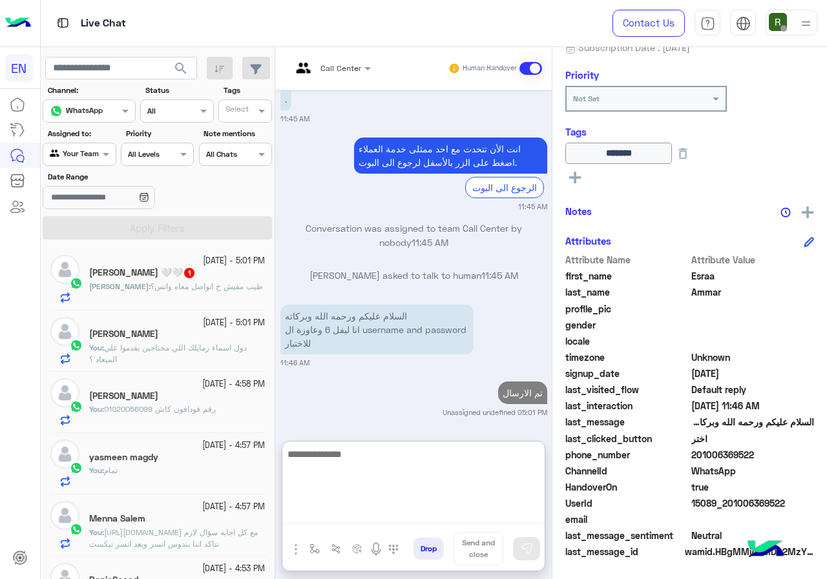
scroll to position [0, 0]
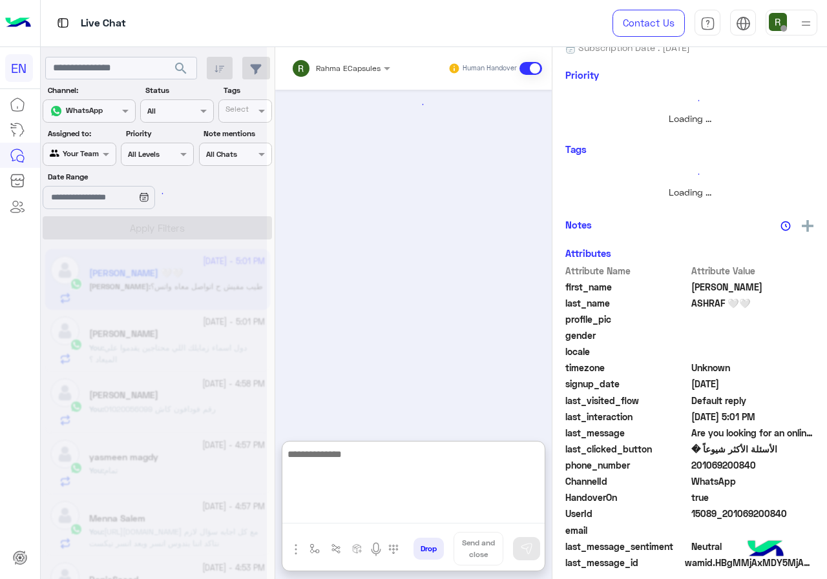
scroll to position [114, 0]
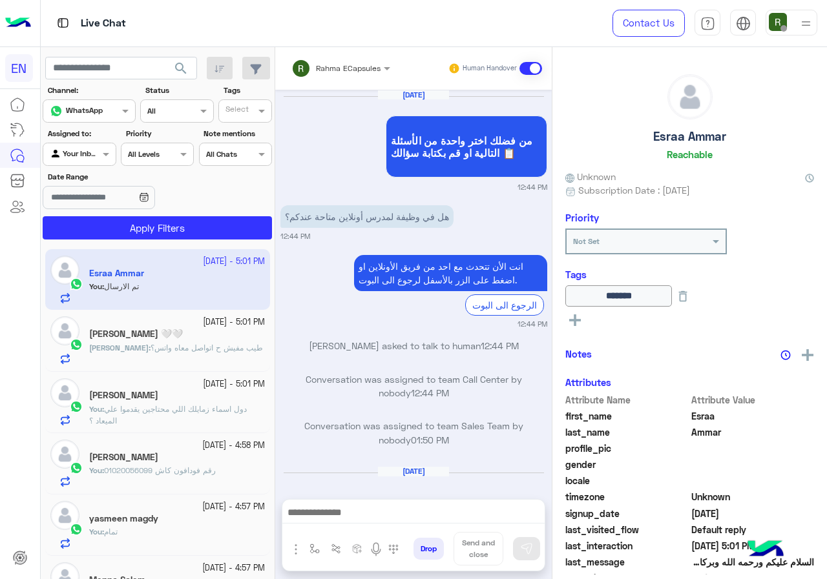
scroll to position [1946, 0]
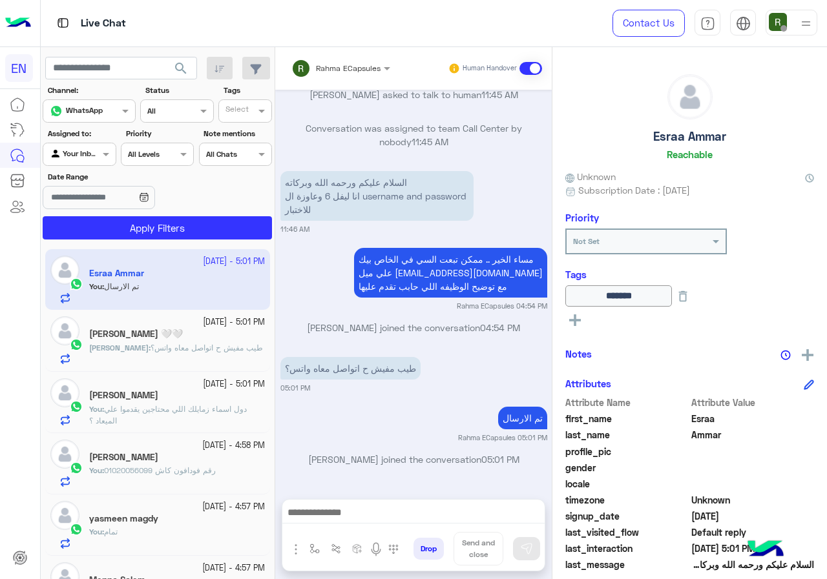
click at [198, 345] on span "طيب مفيش ح اتواصل معاه واتس؟" at bounding box center [206, 348] width 112 height 10
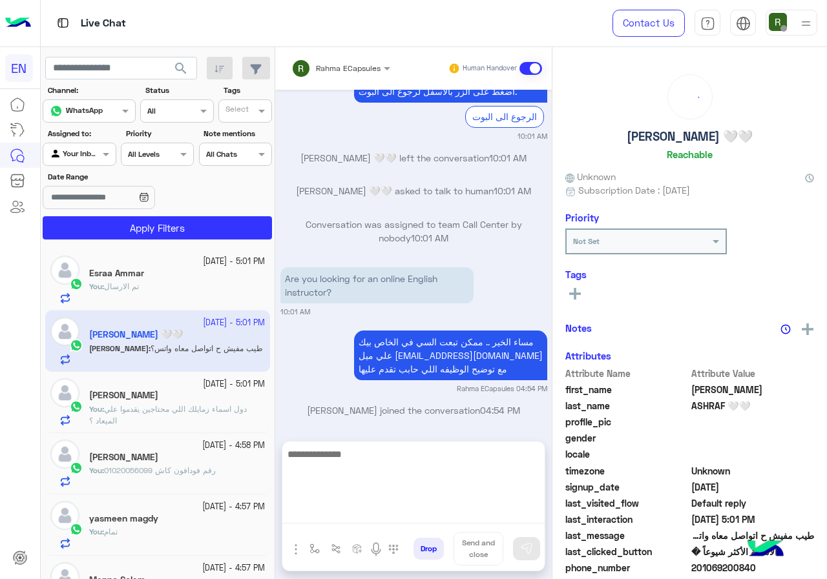
click at [396, 510] on textarea at bounding box center [413, 484] width 262 height 77
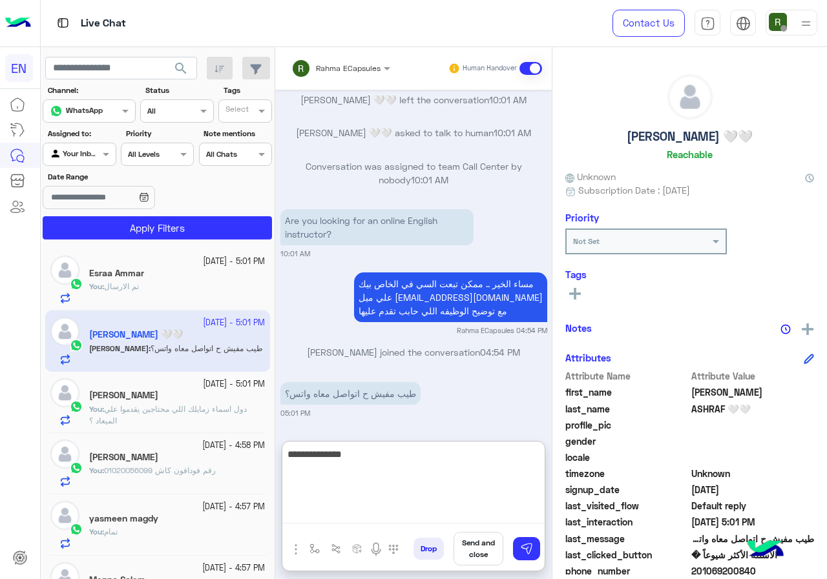
type textarea "**********"
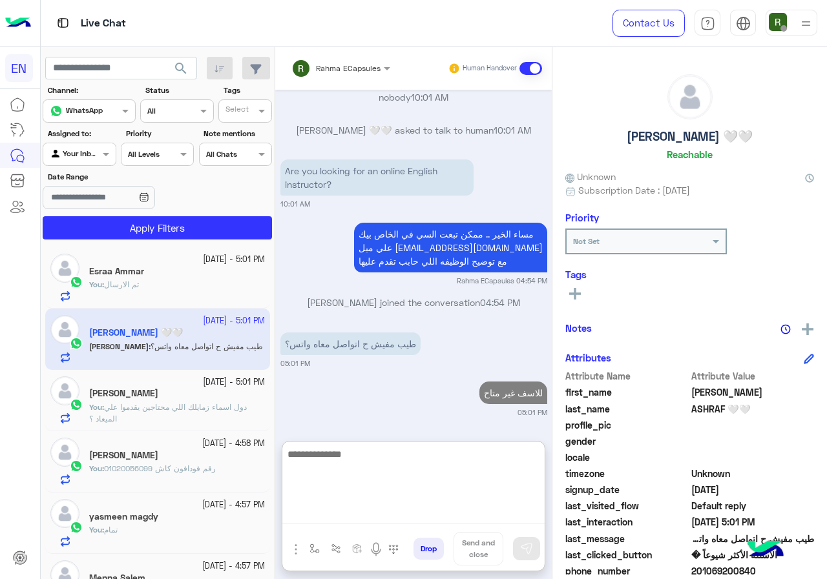
scroll to position [0, 0]
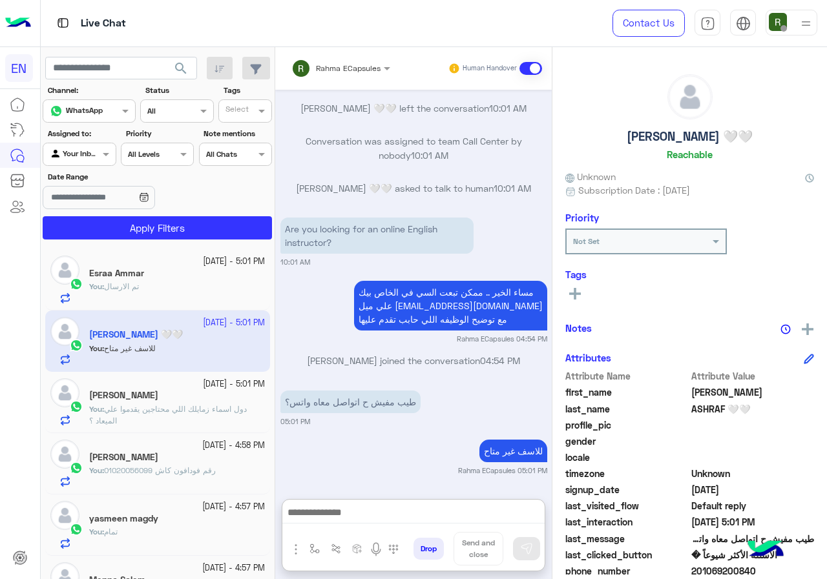
click at [176, 276] on div "Esraa Ammar" at bounding box center [177, 275] width 176 height 14
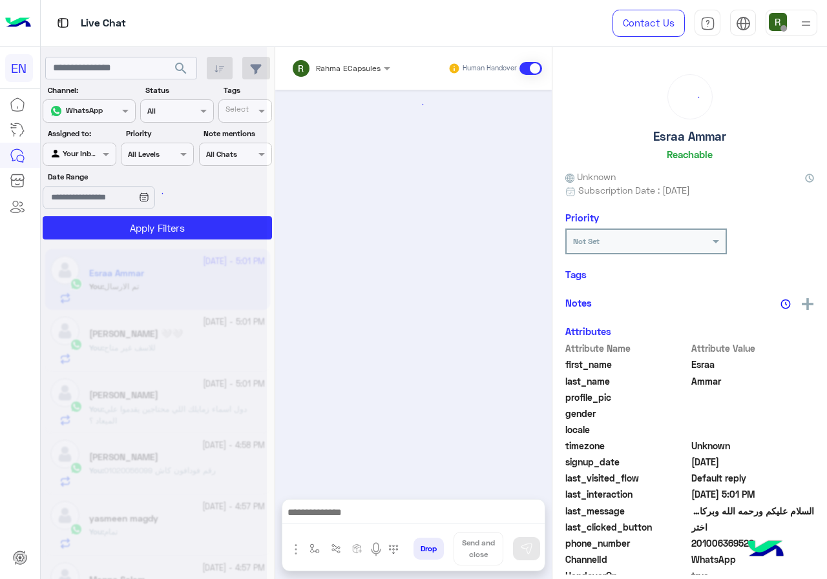
scroll to position [890, 0]
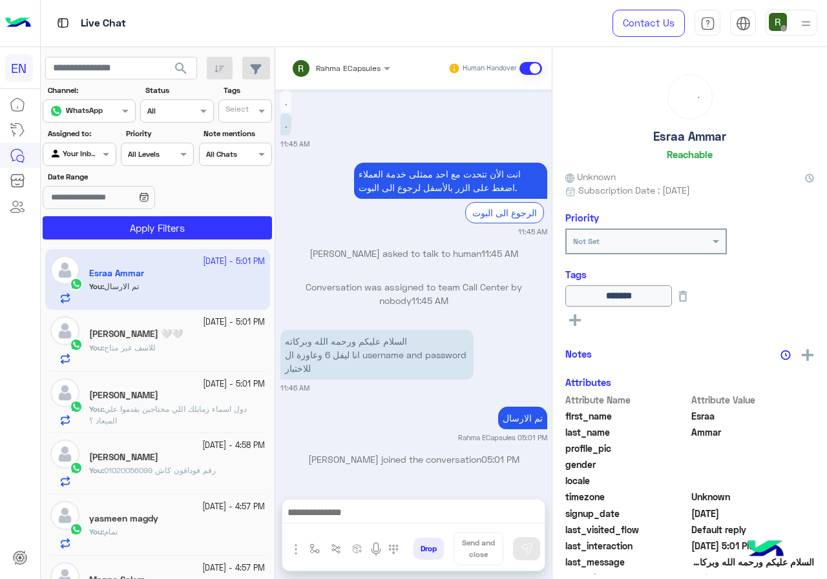
click at [319, 72] on span "Rahma ECapsules" at bounding box center [348, 68] width 65 height 10
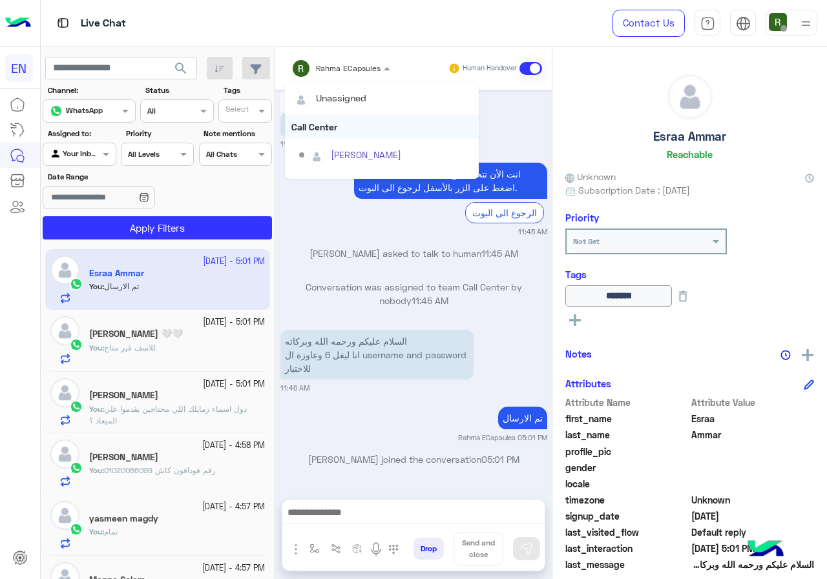
click at [348, 127] on div "Call Center" at bounding box center [382, 127] width 194 height 24
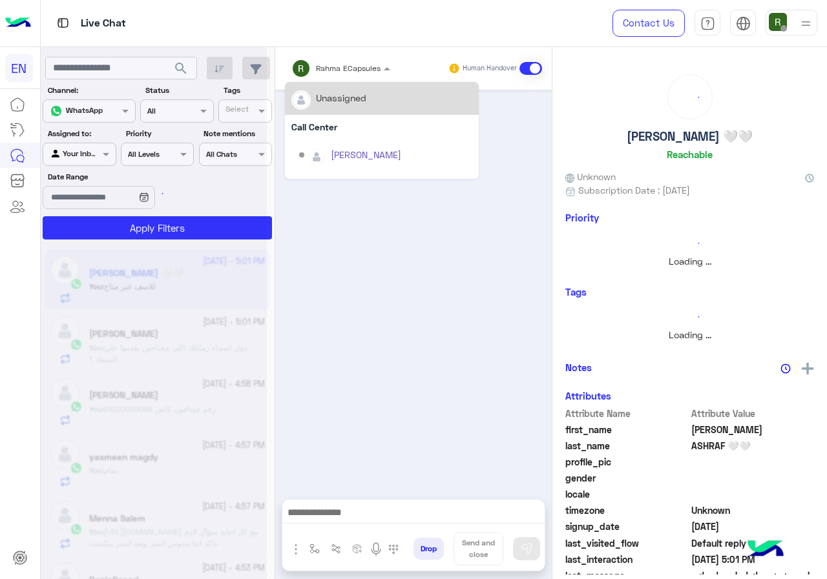
click at [357, 63] on div at bounding box center [341, 66] width 112 height 12
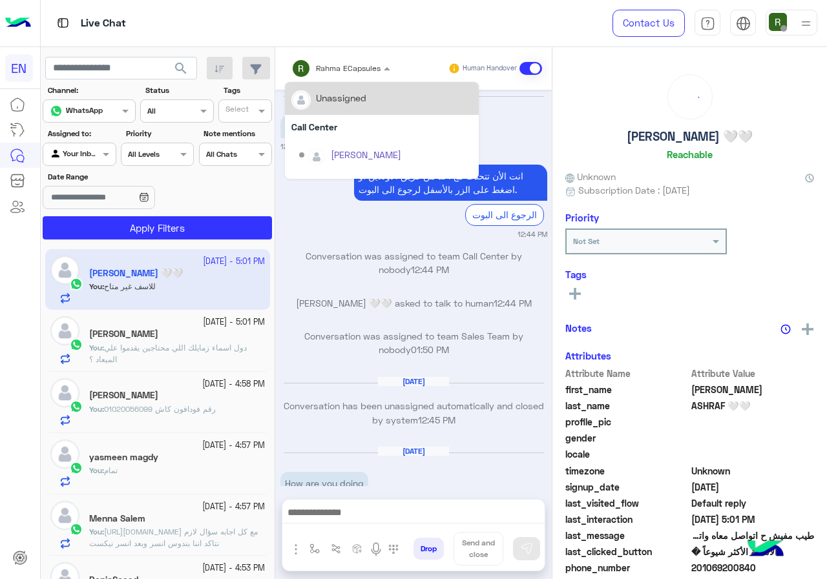
scroll to position [693, 0]
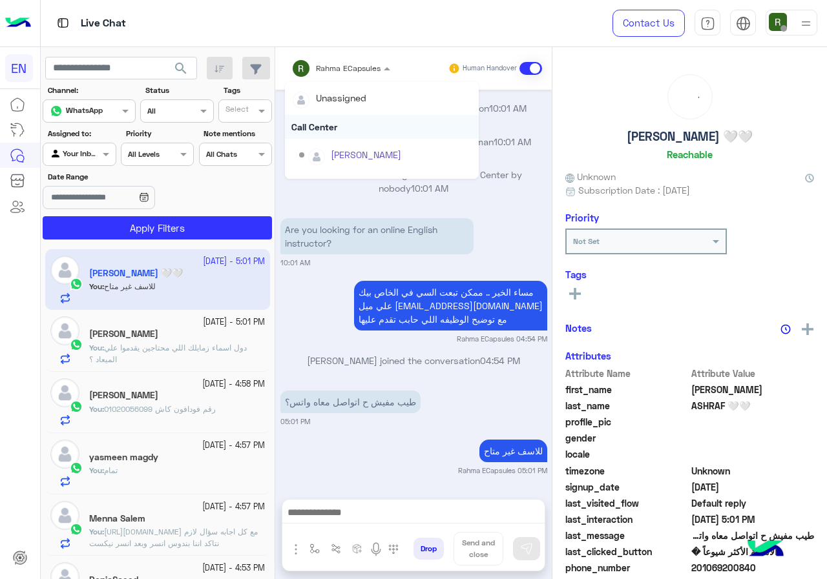
click at [363, 129] on div "Call Center" at bounding box center [382, 127] width 194 height 24
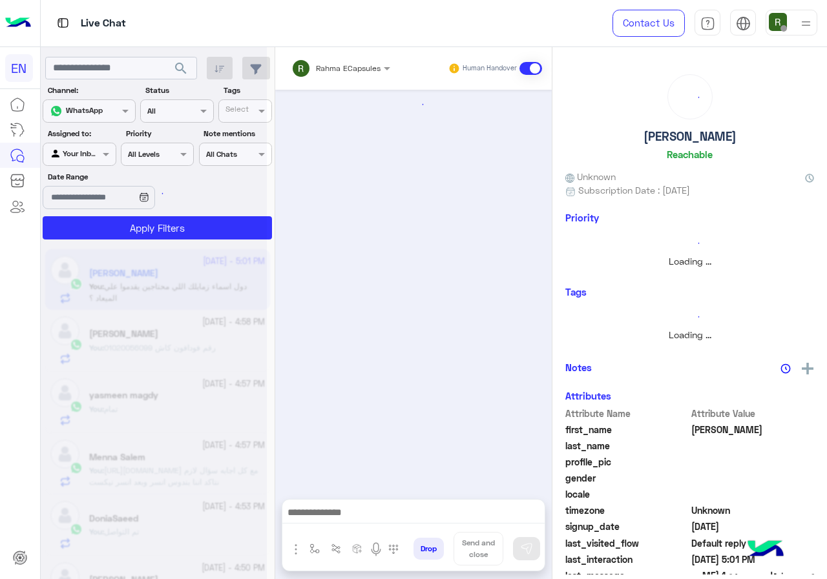
click at [352, 48] on div "Rahma ECapsules Human Handover" at bounding box center [413, 68] width 276 height 43
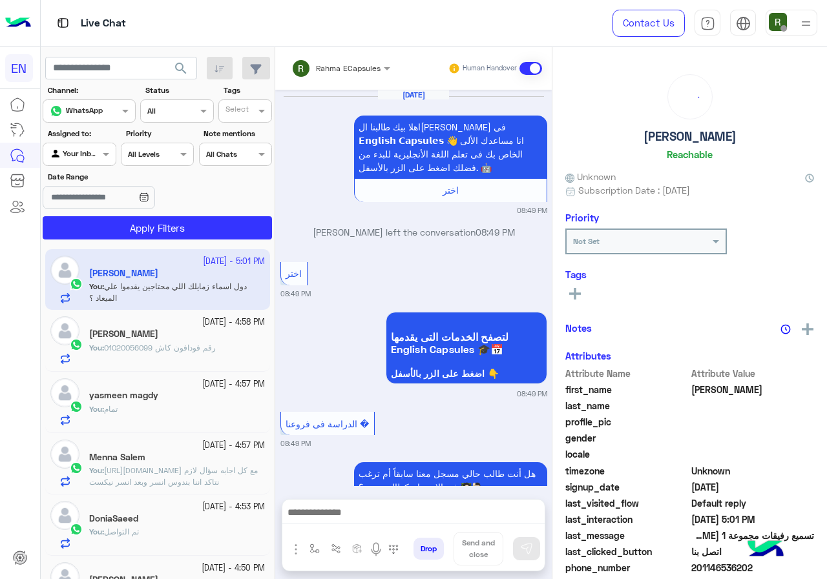
scroll to position [1171, 0]
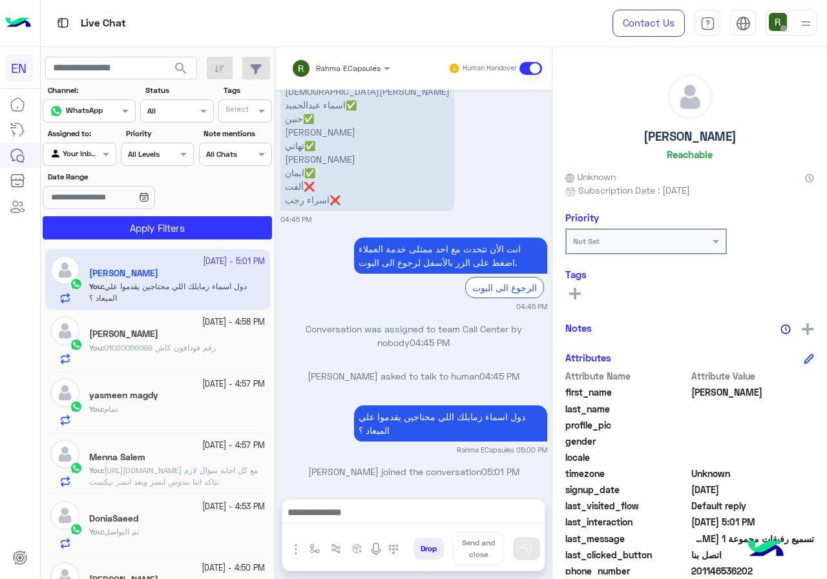
click at [358, 75] on div "Rahma ECapsules" at bounding box center [335, 69] width 89 height 26
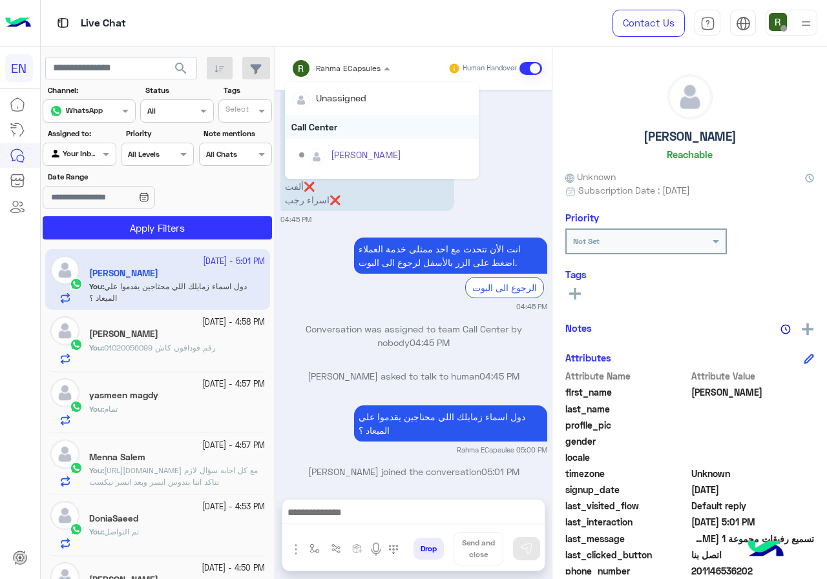
click at [358, 133] on div "Call Center" at bounding box center [382, 127] width 194 height 24
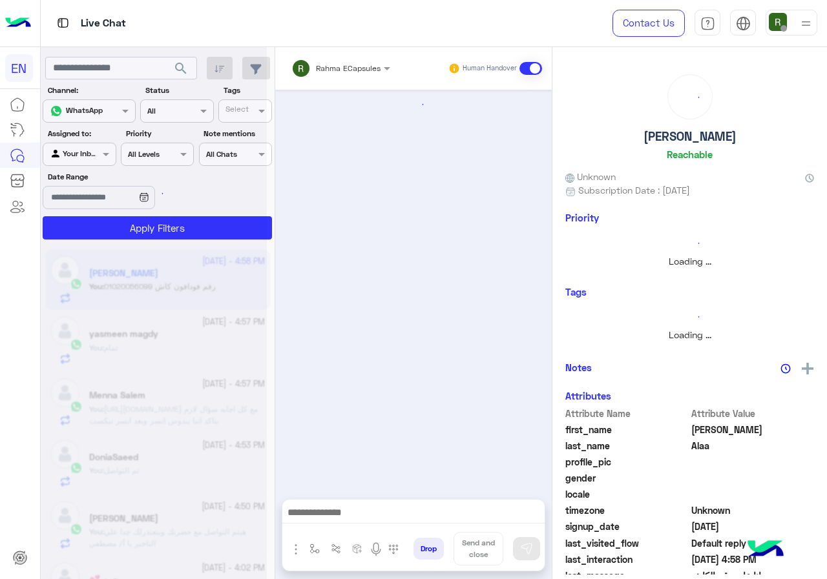
click at [358, 52] on div "Rahma ECapsules Human Handover" at bounding box center [413, 68] width 276 height 43
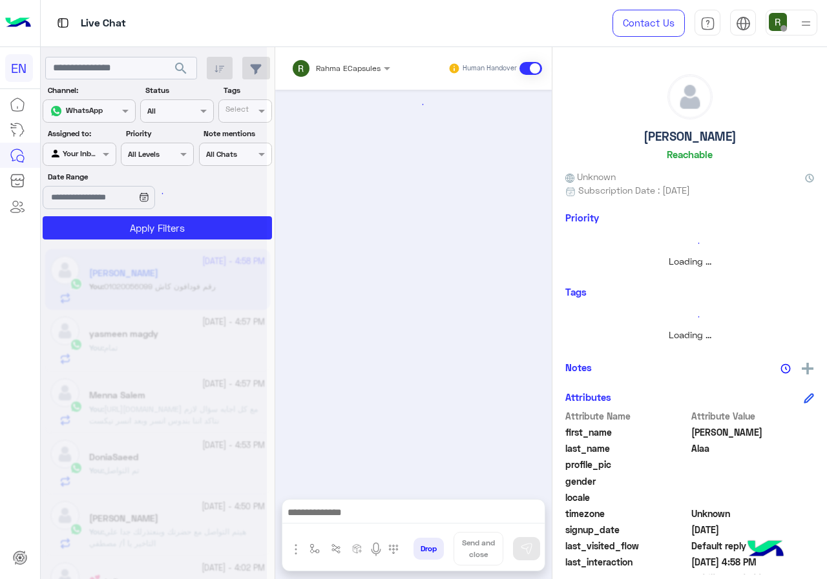
click at [356, 72] on span "Rahma ECapsules" at bounding box center [348, 68] width 65 height 10
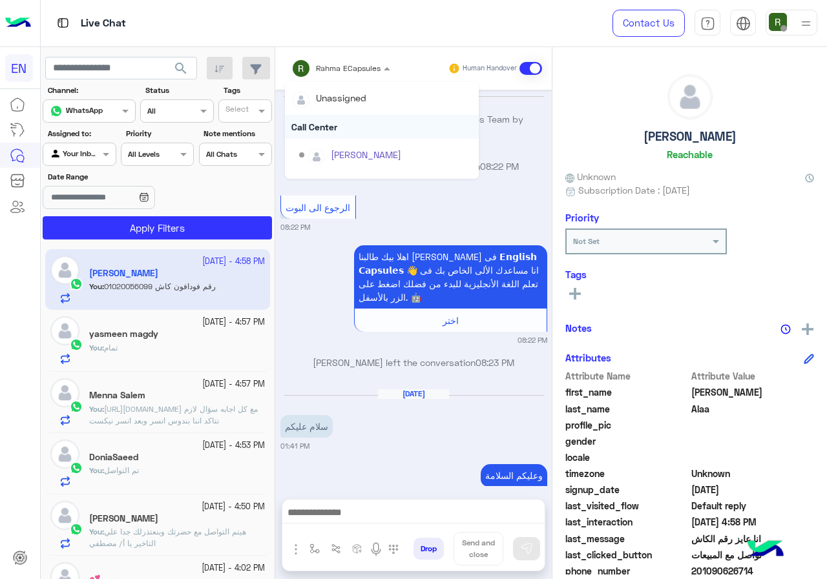
scroll to position [892, 0]
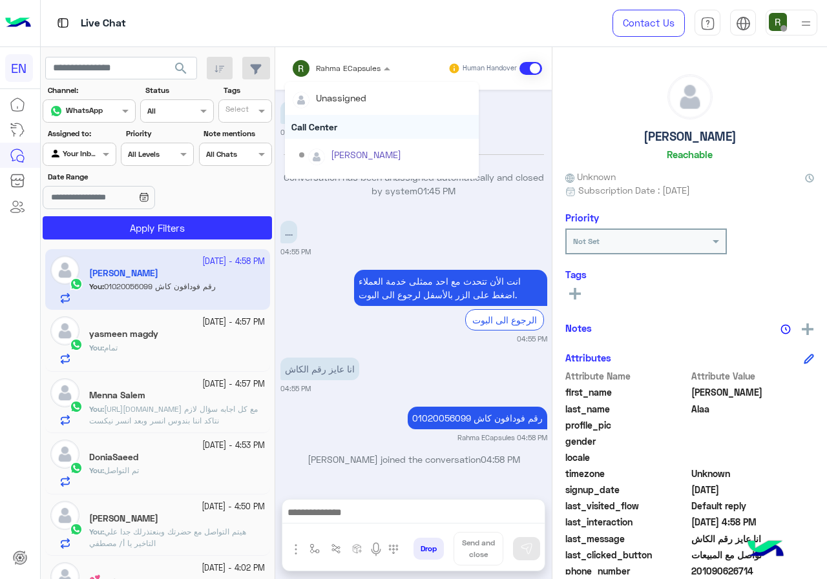
click at [354, 122] on div "Call Center" at bounding box center [382, 127] width 194 height 24
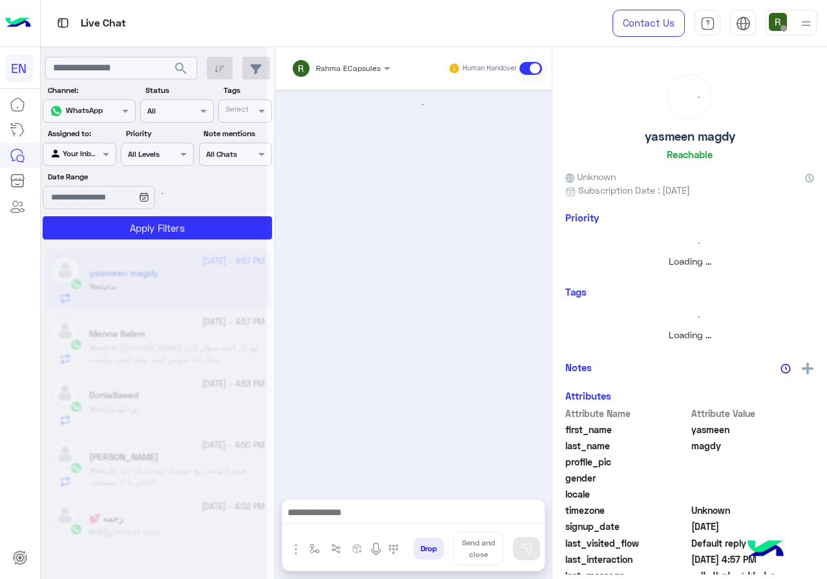
click at [352, 62] on input "text" at bounding box center [323, 67] width 65 height 12
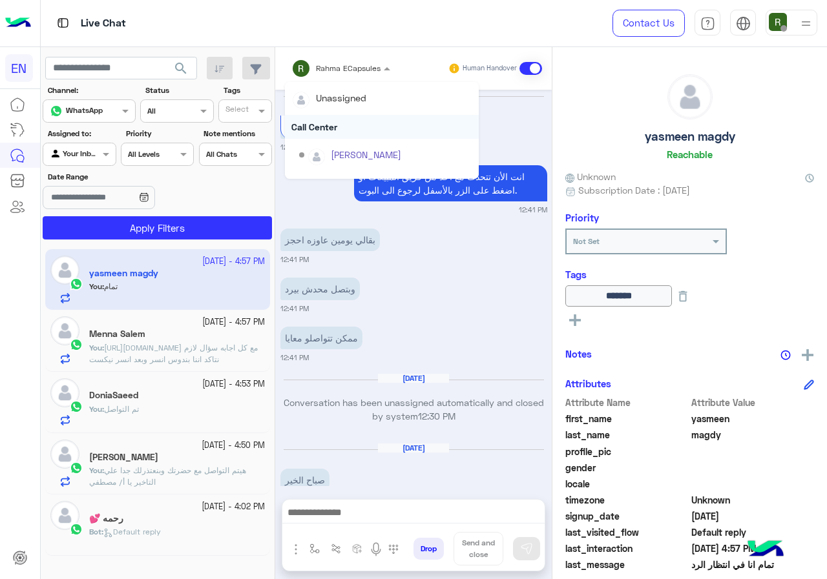
scroll to position [1528, 0]
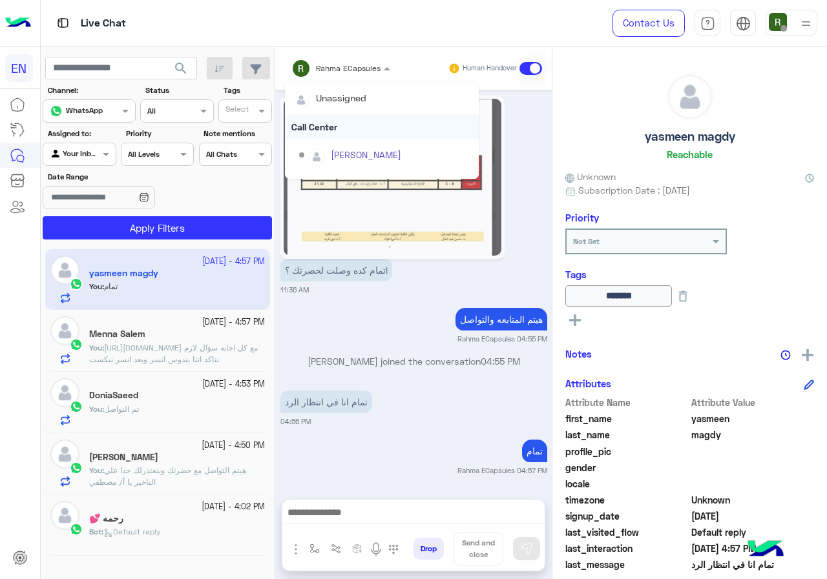
click at [352, 125] on div "Call Center" at bounding box center [382, 127] width 194 height 24
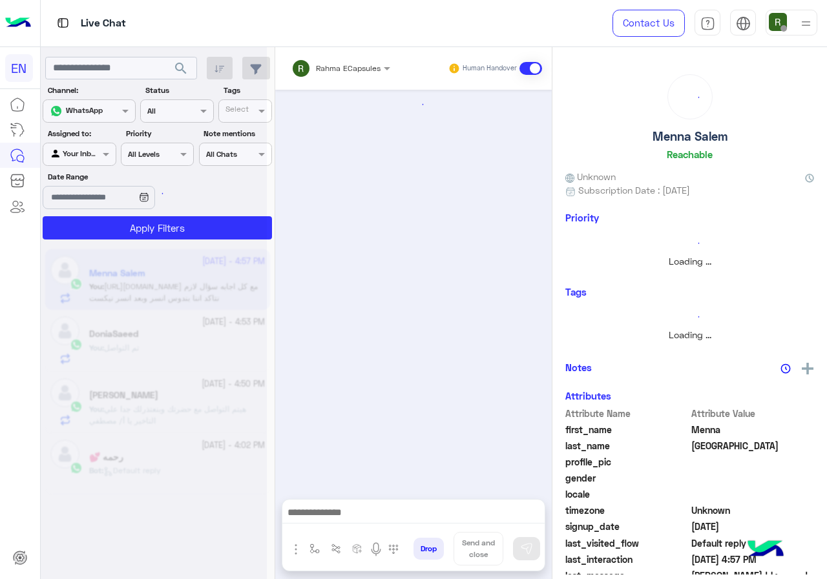
click at [352, 75] on div "Rahma ECapsules" at bounding box center [335, 69] width 89 height 26
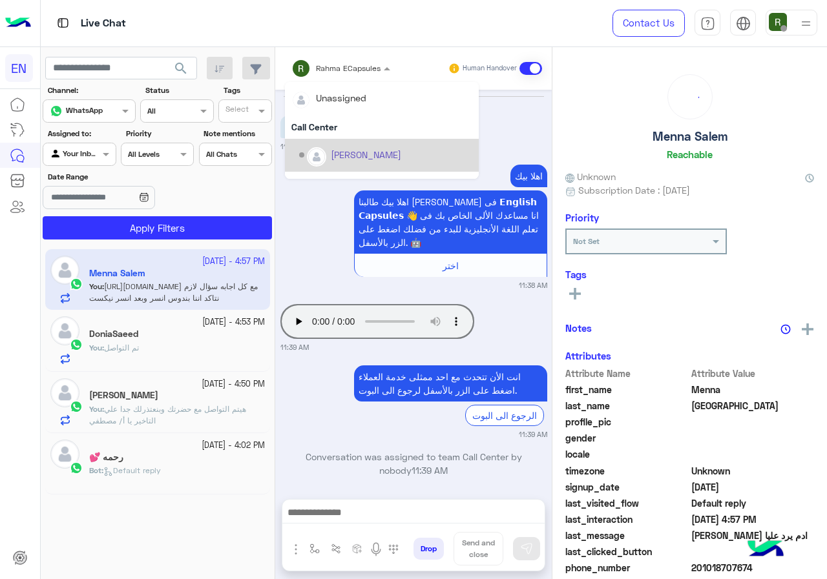
scroll to position [307, 0]
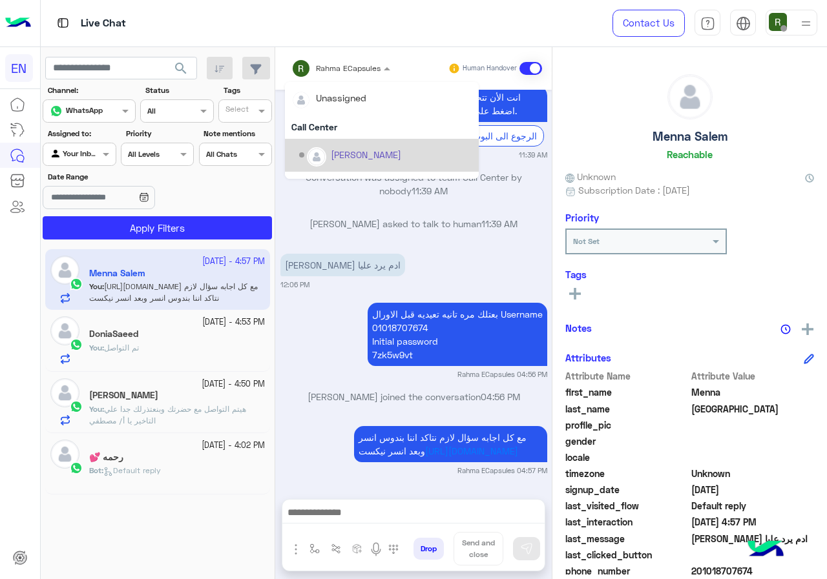
click at [350, 130] on div "Call Center" at bounding box center [382, 127] width 194 height 24
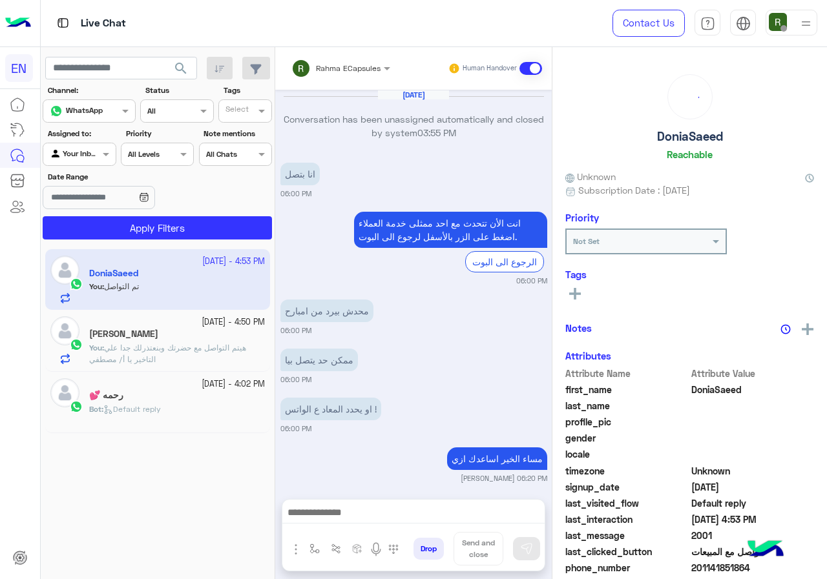
scroll to position [674, 0]
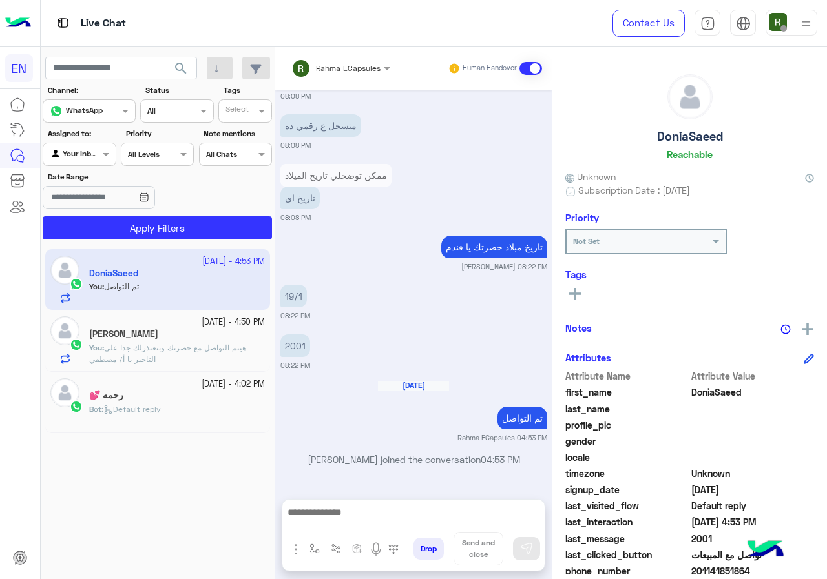
click at [355, 71] on input "text" at bounding box center [323, 67] width 65 height 12
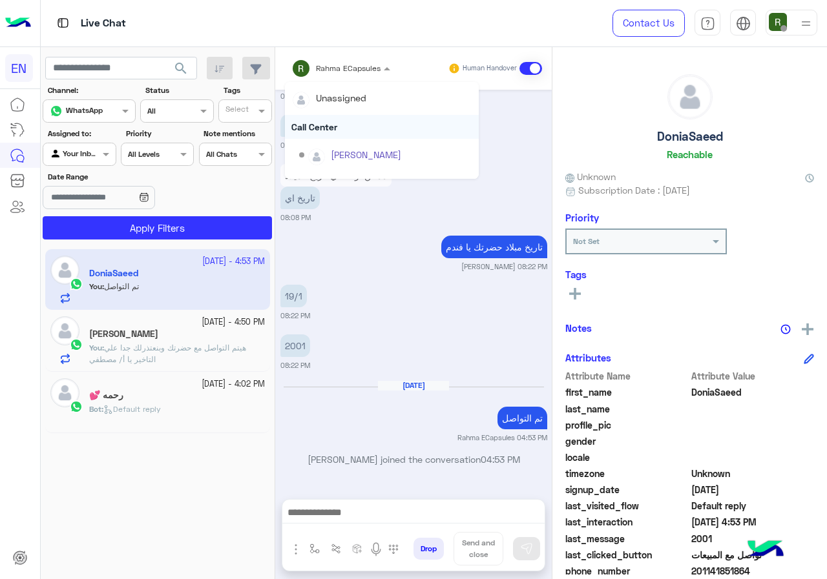
click at [352, 124] on div "Call Center" at bounding box center [382, 127] width 194 height 24
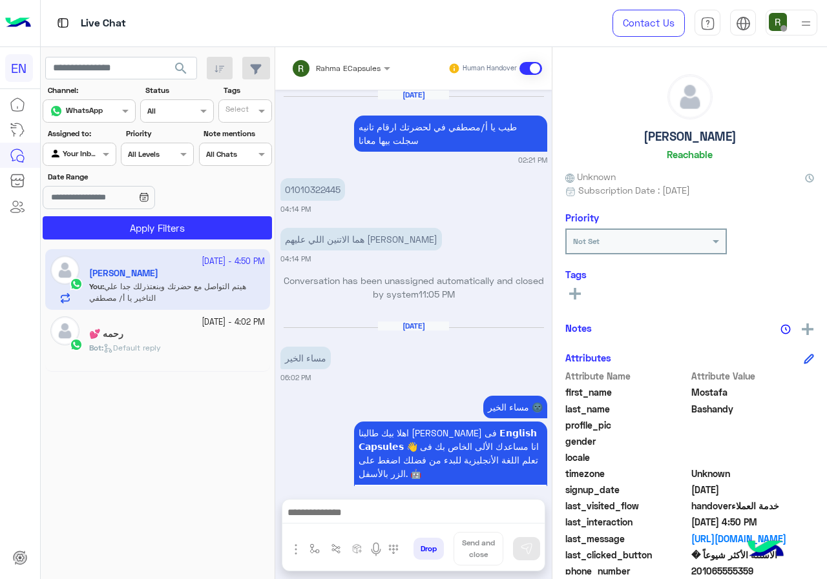
scroll to position [880, 0]
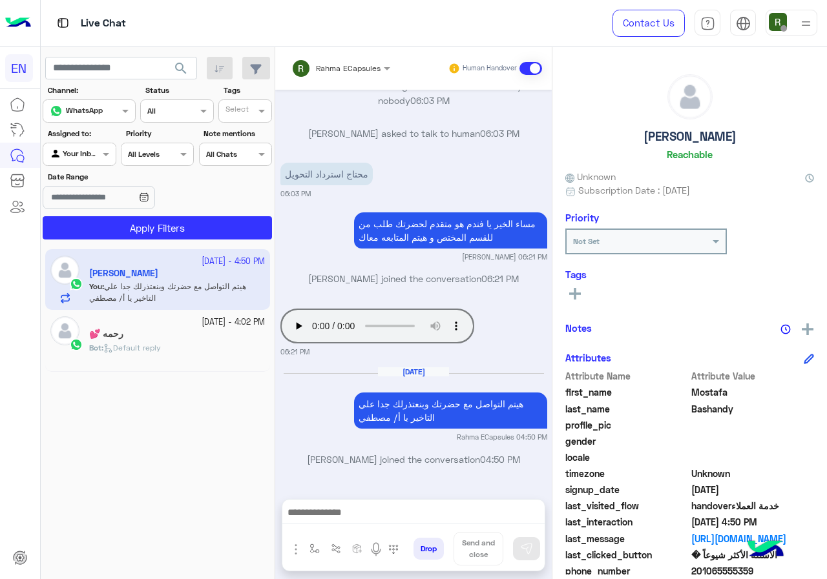
click at [349, 67] on input "text" at bounding box center [323, 67] width 65 height 12
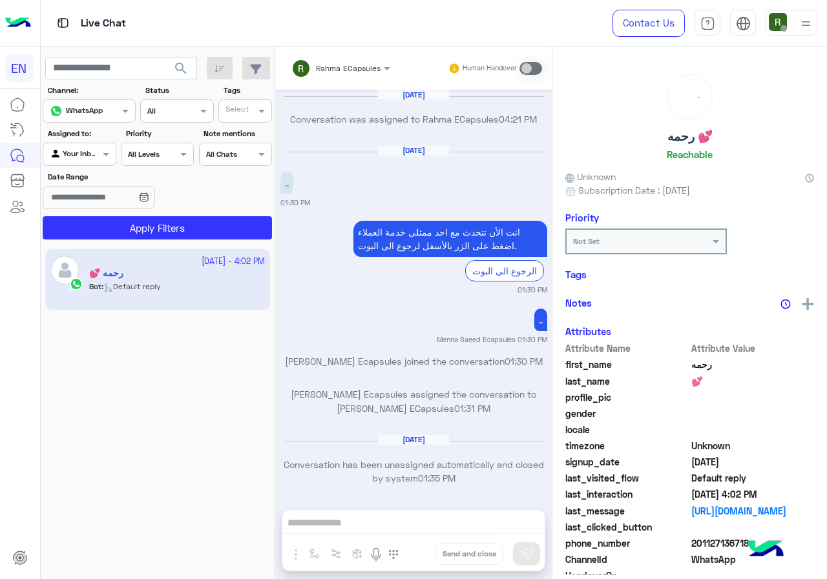
scroll to position [823, 0]
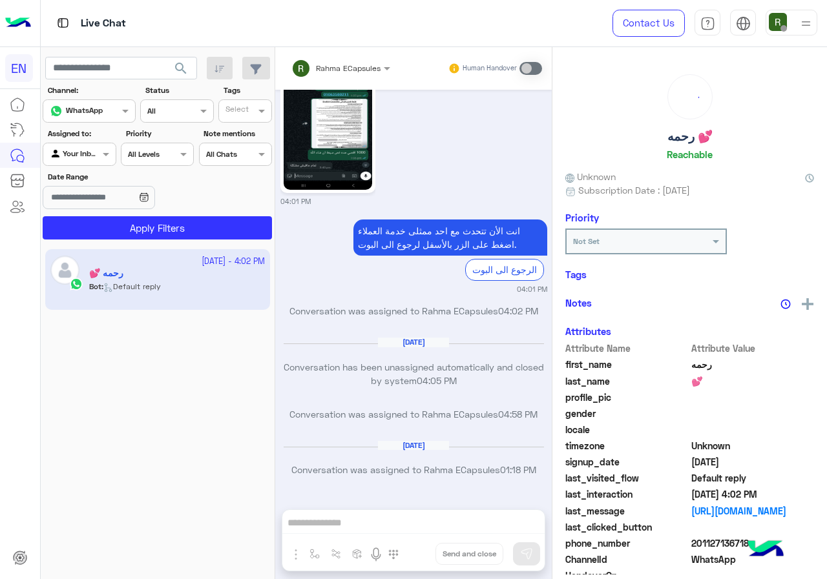
click at [88, 154] on div at bounding box center [79, 153] width 72 height 12
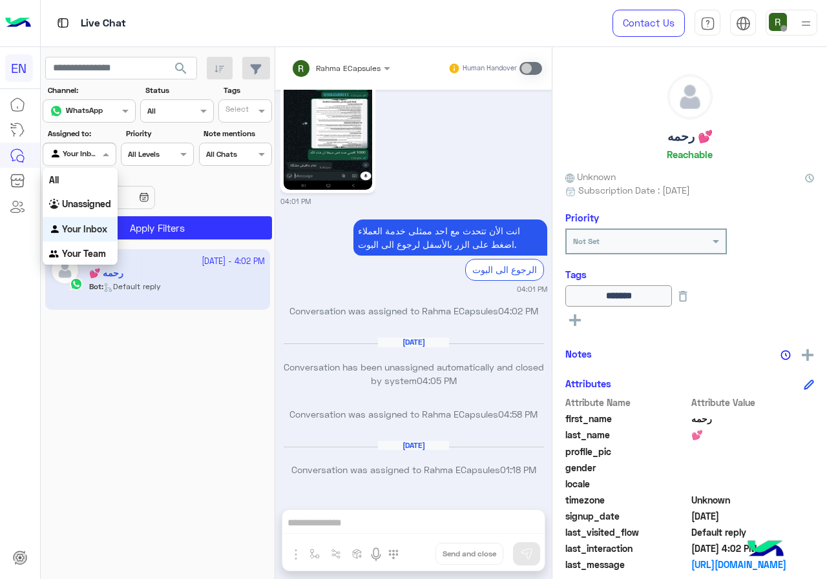
click at [83, 265] on app-inbox-user "12 August - 4:02 PM رحمه 💕 Bot : Default reply" at bounding box center [157, 279] width 225 height 61
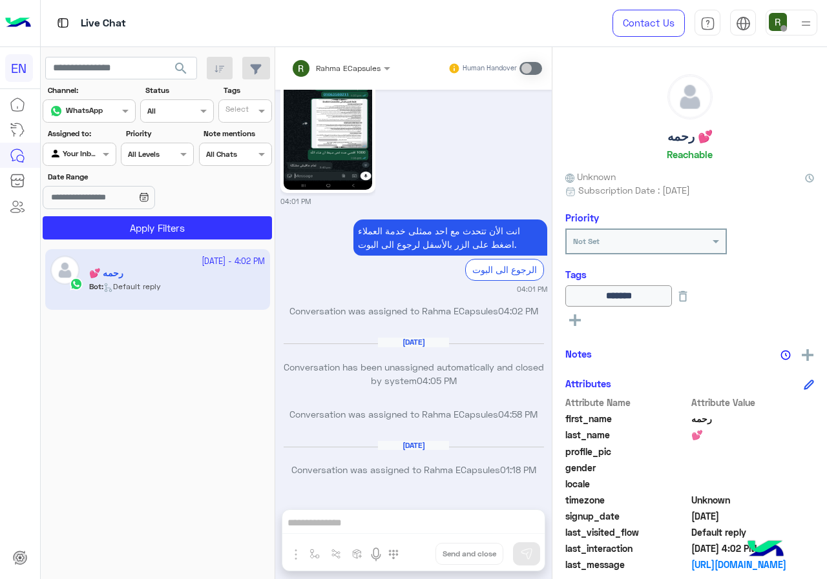
click at [103, 165] on div "Agent Filter Your Inbox" at bounding box center [79, 154] width 73 height 23
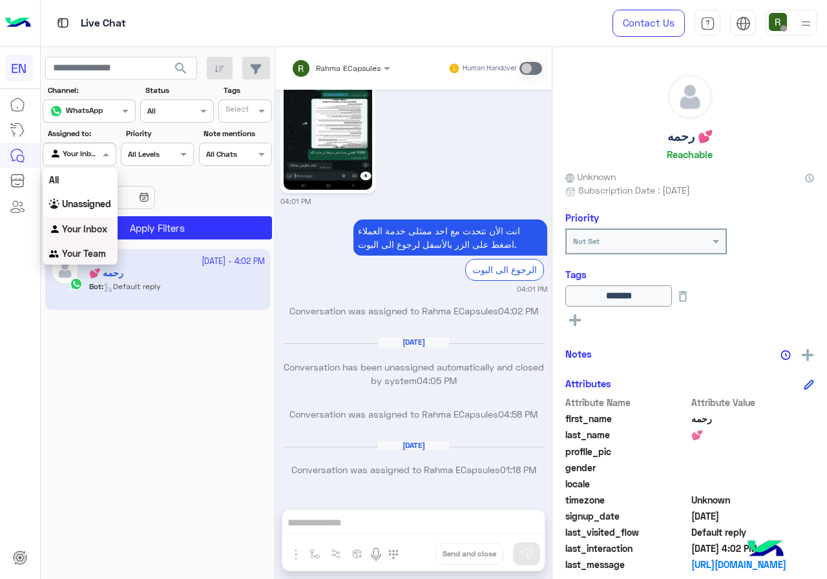
click at [102, 248] on b "Your Team" at bounding box center [84, 253] width 44 height 11
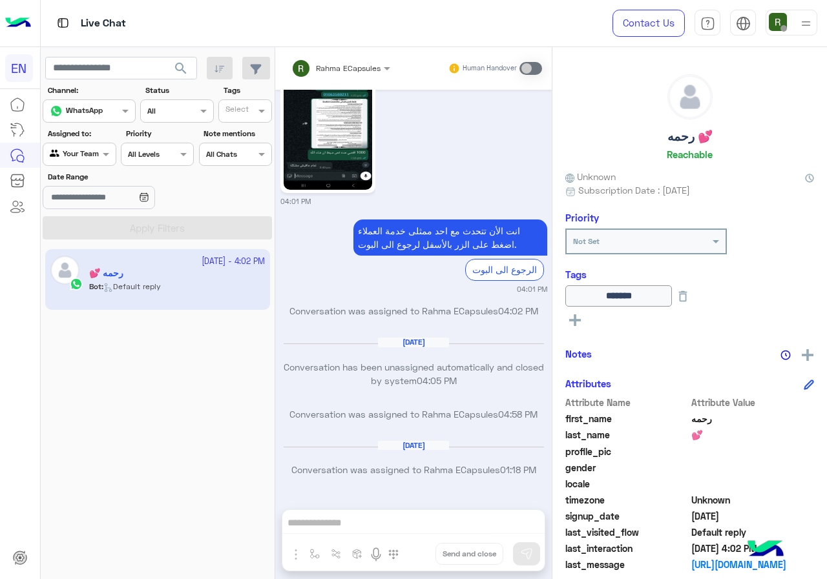
click at [178, 85] on label "Status" at bounding box center [178, 91] width 67 height 12
click at [181, 78] on button "search" at bounding box center [181, 71] width 32 height 28
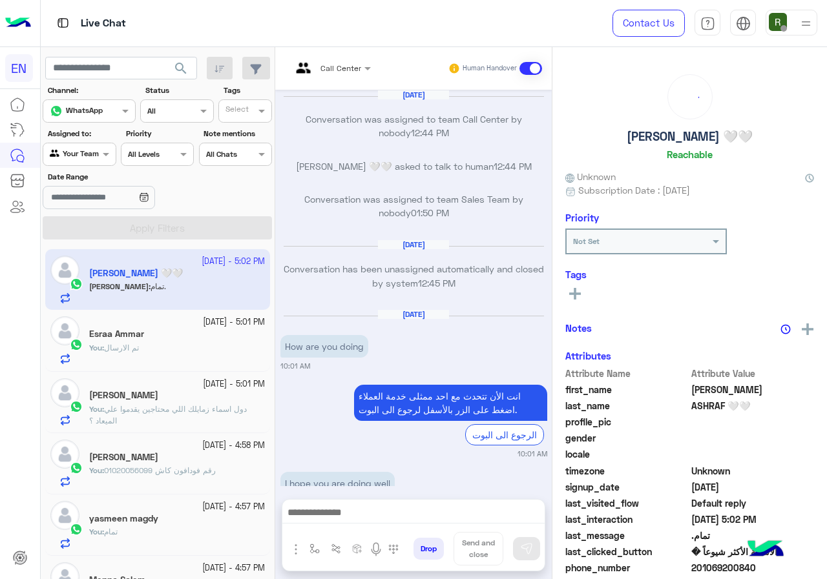
scroll to position [601, 0]
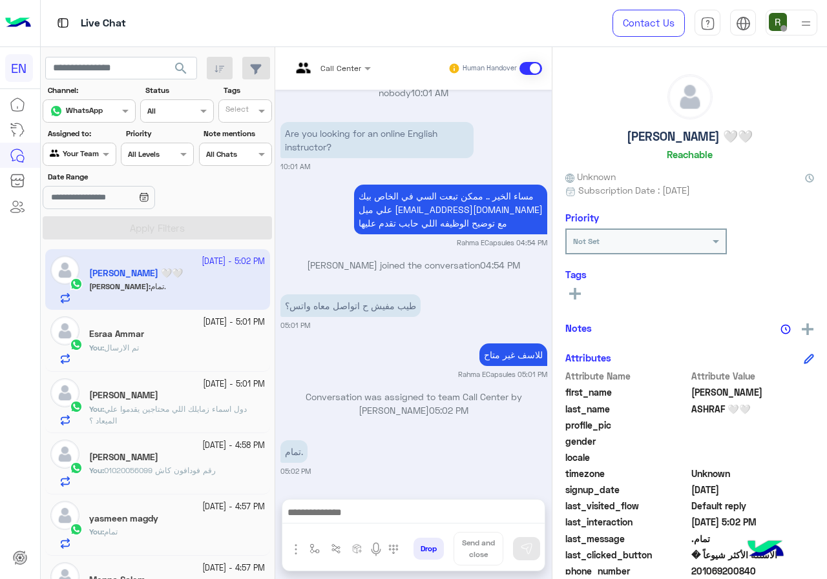
click at [575, 296] on rect at bounding box center [574, 294] width 3 height 12
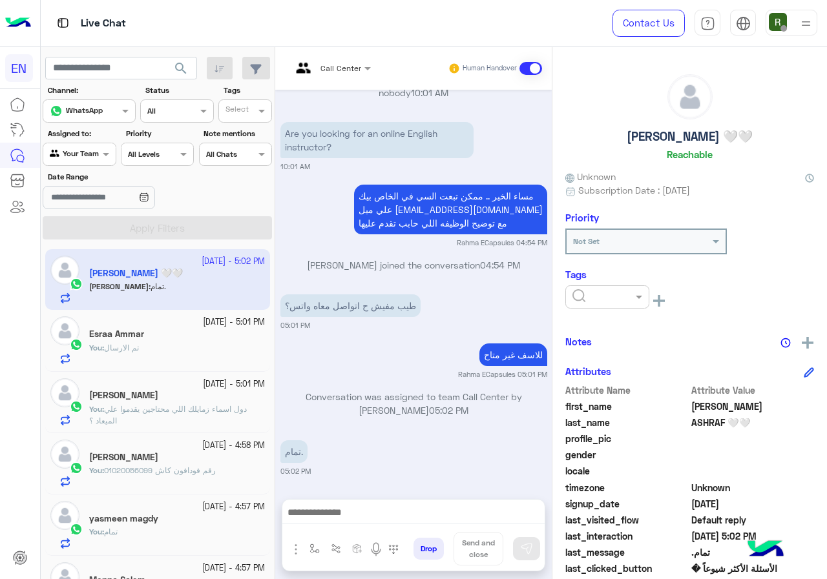
click at [593, 296] on input "text" at bounding box center [591, 296] width 39 height 12
click at [613, 323] on div "Solved" at bounding box center [607, 328] width 84 height 24
click at [624, 333] on div "MOHAMED ASHRAF 🤍🤍 Reachable Unknown Subscription Date : 05/14/2025 Priority Not…" at bounding box center [689, 311] width 274 height 528
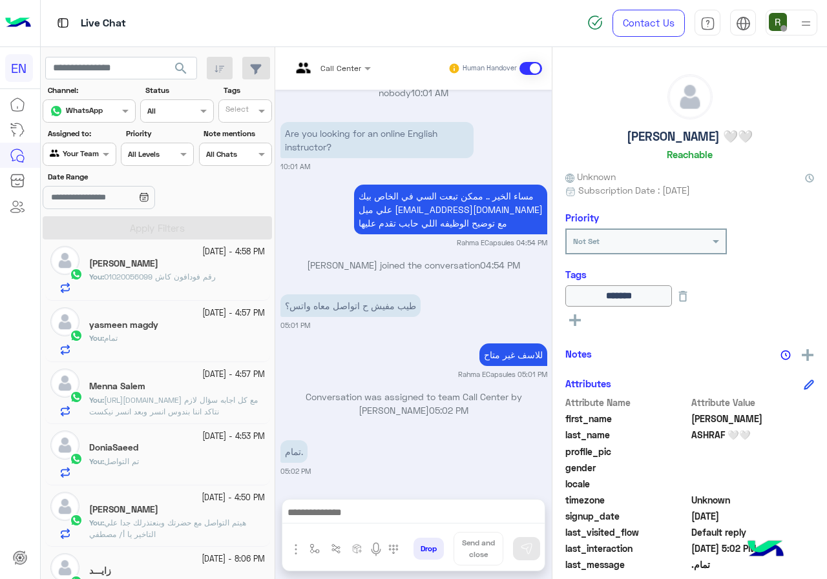
scroll to position [0, 0]
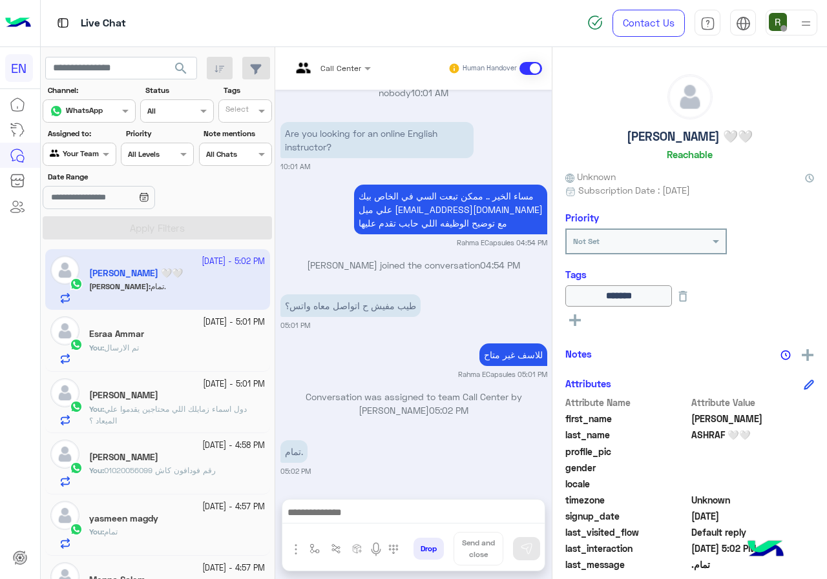
click at [79, 149] on input "text" at bounding box center [65, 153] width 30 height 12
click at [90, 226] on b "Your Inbox" at bounding box center [84, 226] width 45 height 11
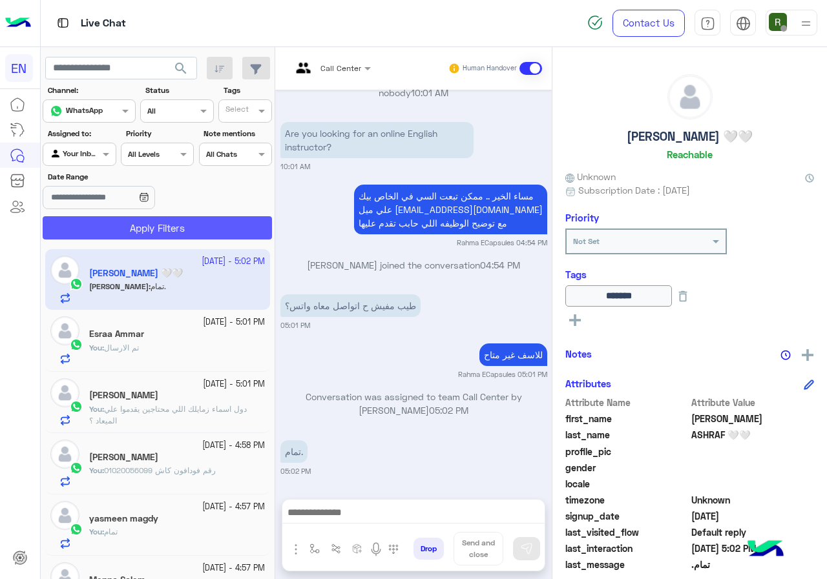
click at [101, 229] on button "Apply Filters" at bounding box center [157, 227] width 229 height 23
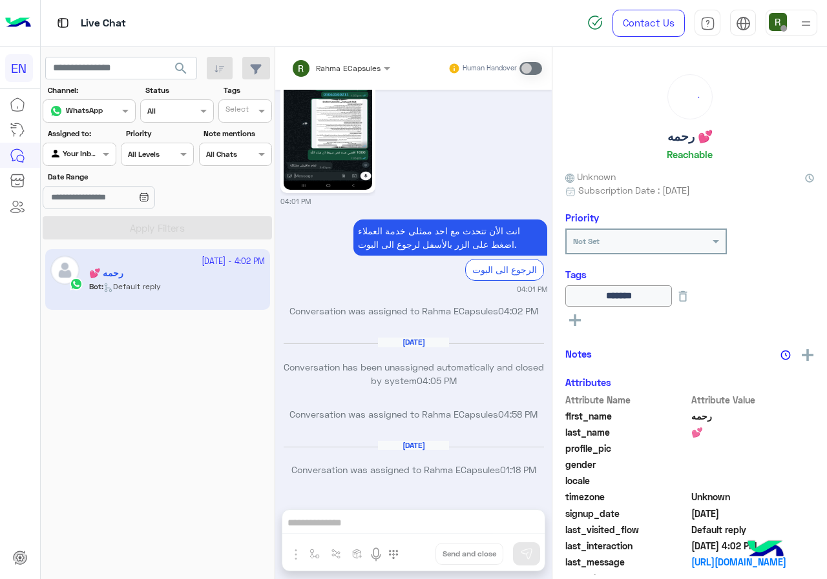
click at [81, 153] on div at bounding box center [79, 153] width 72 height 12
click at [91, 207] on b "Unassigned" at bounding box center [86, 203] width 49 height 11
click at [107, 236] on button "Apply Filters" at bounding box center [157, 227] width 229 height 23
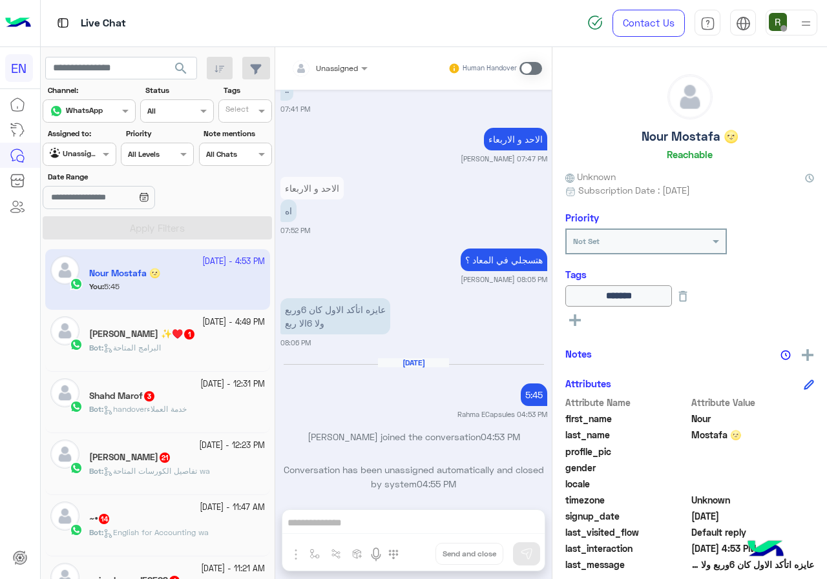
click at [335, 63] on input "text" at bounding box center [313, 67] width 45 height 12
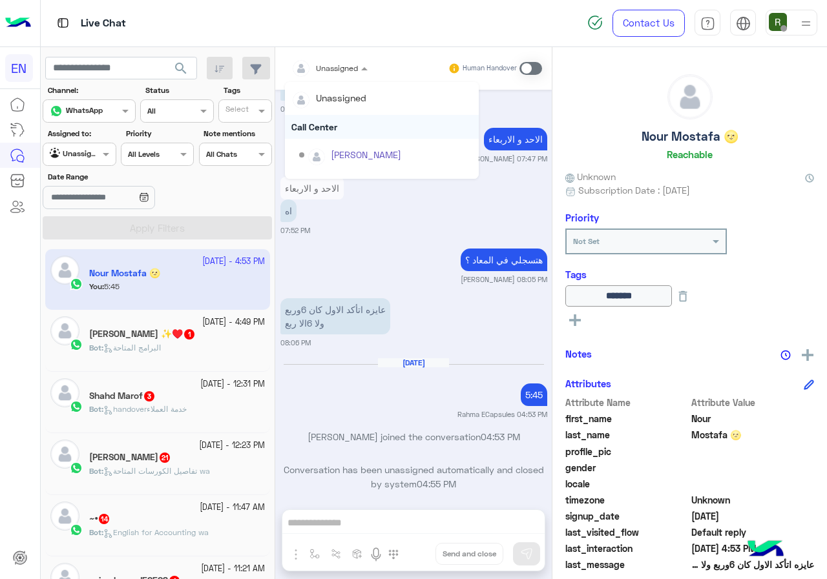
click at [336, 118] on div "Call Center" at bounding box center [382, 127] width 194 height 24
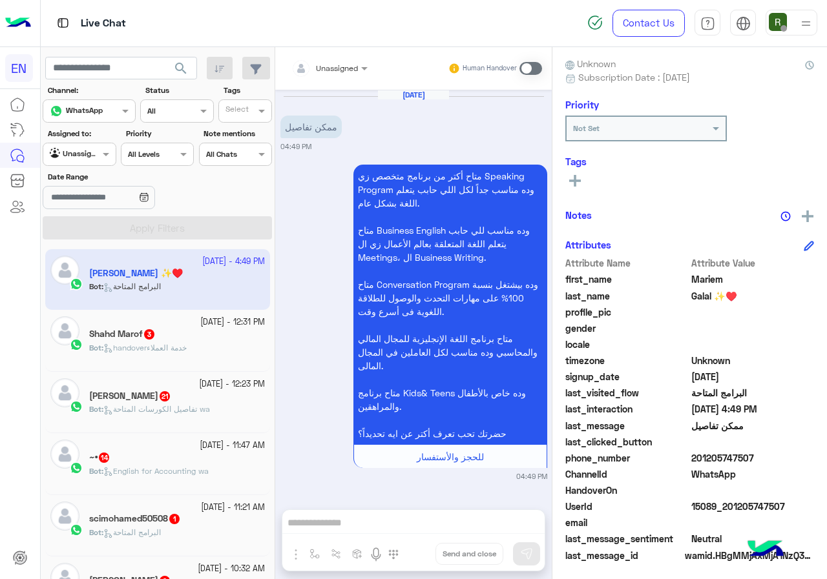
drag, startPoint x: 695, startPoint y: 452, endPoint x: 782, endPoint y: 451, distance: 87.2
click at [782, 451] on span "201205747507" at bounding box center [752, 458] width 123 height 14
copy span "01205747507"
click at [339, 76] on div "Unassigned" at bounding box center [324, 69] width 67 height 26
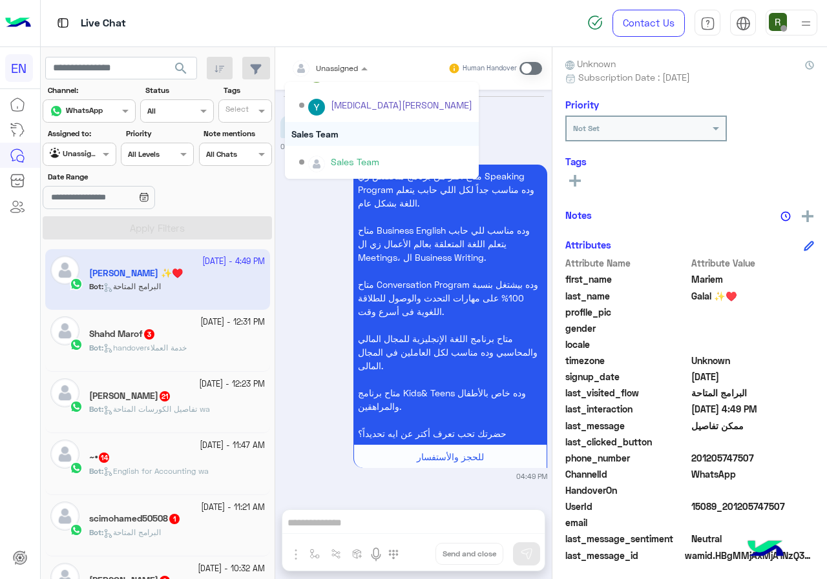
click at [372, 135] on div "Sales Team" at bounding box center [382, 134] width 194 height 24
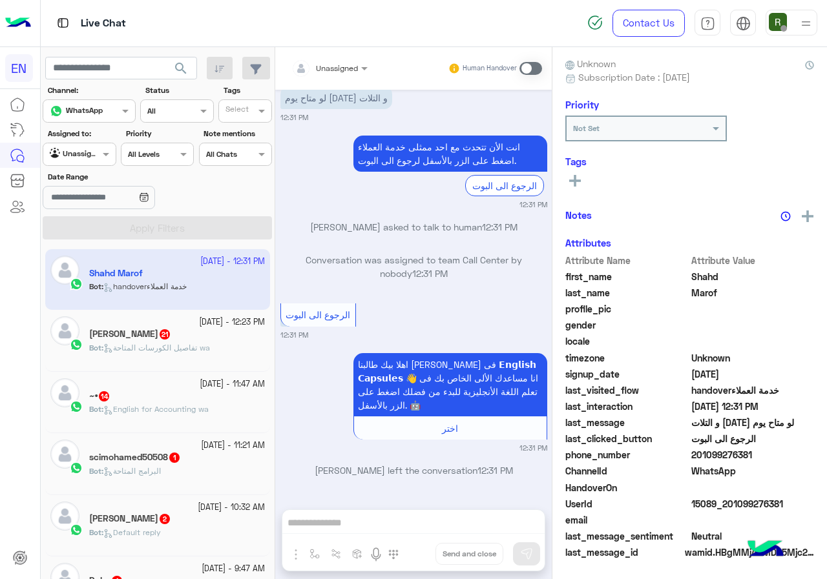
drag, startPoint x: 695, startPoint y: 451, endPoint x: 782, endPoint y: 450, distance: 87.2
click at [782, 450] on span "201099276381" at bounding box center [752, 455] width 123 height 14
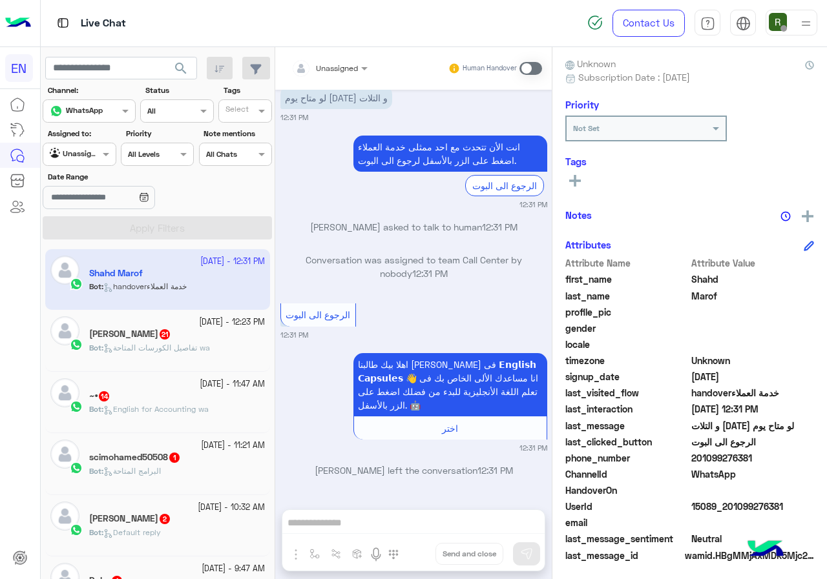
drag, startPoint x: 730, startPoint y: 450, endPoint x: 693, endPoint y: 469, distance: 41.6
click at [691, 475] on span "WhatsApp" at bounding box center [752, 475] width 123 height 14
drag, startPoint x: 695, startPoint y: 458, endPoint x: 787, endPoint y: 457, distance: 92.4
click at [787, 457] on span "201099276381" at bounding box center [752, 458] width 123 height 14
copy span "01099276381"
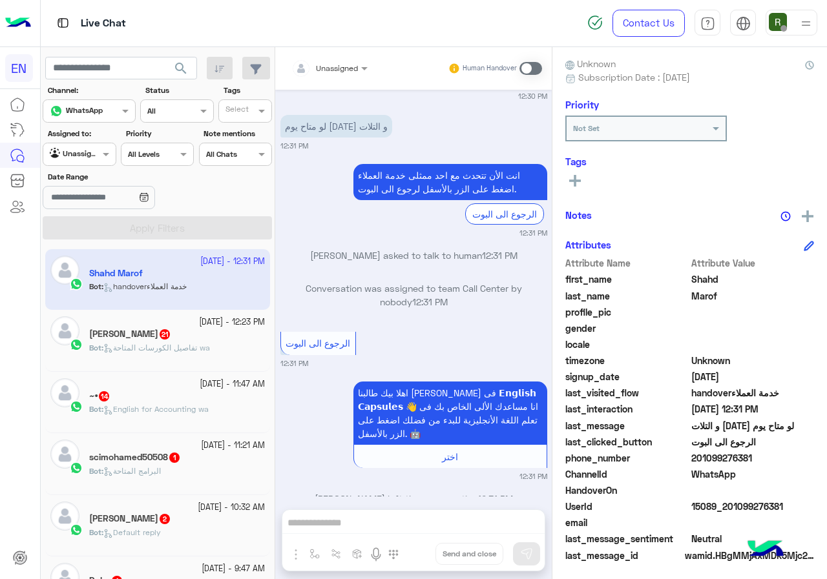
scroll to position [566, 0]
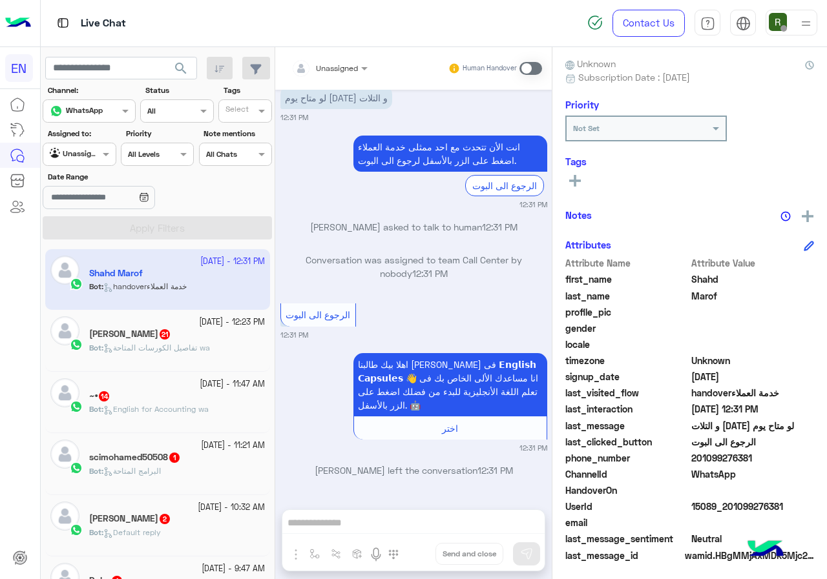
click at [523, 65] on span at bounding box center [530, 68] width 23 height 13
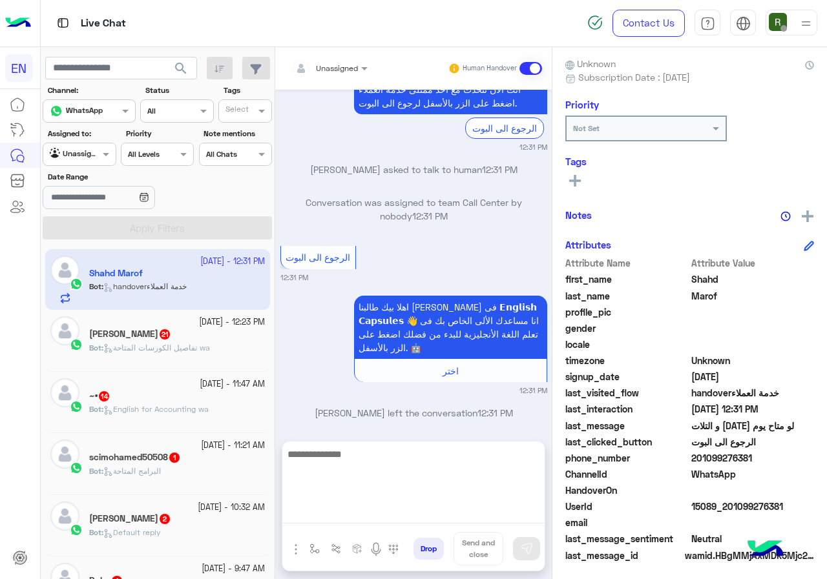
click at [373, 505] on textarea at bounding box center [413, 484] width 262 height 77
type textarea "**********"
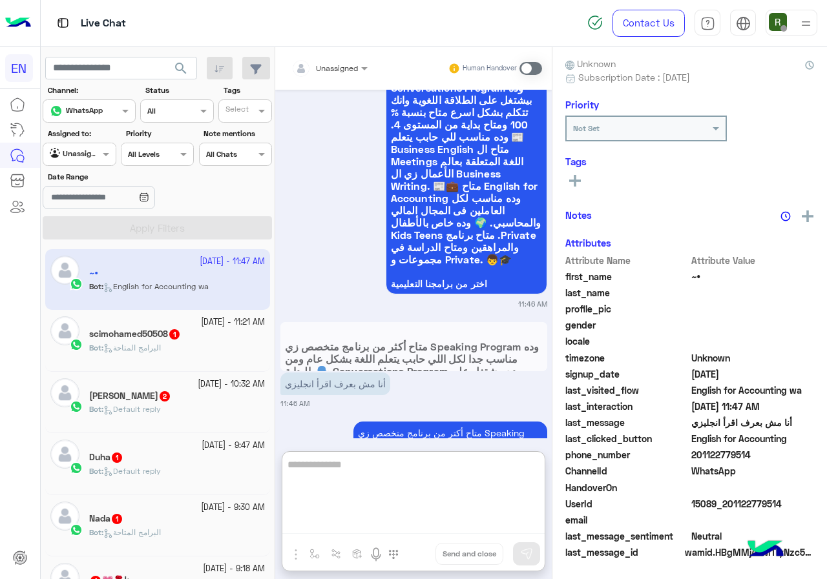
scroll to position [3240, 0]
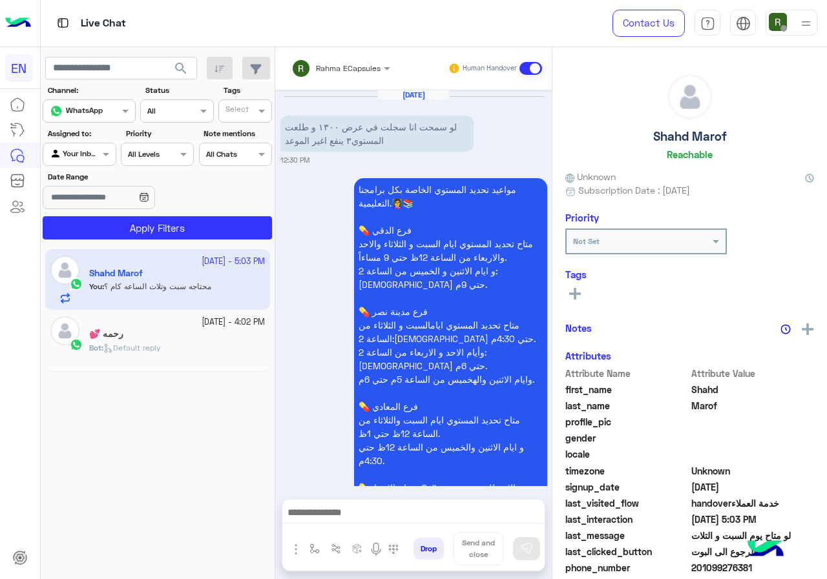
scroll to position [706, 0]
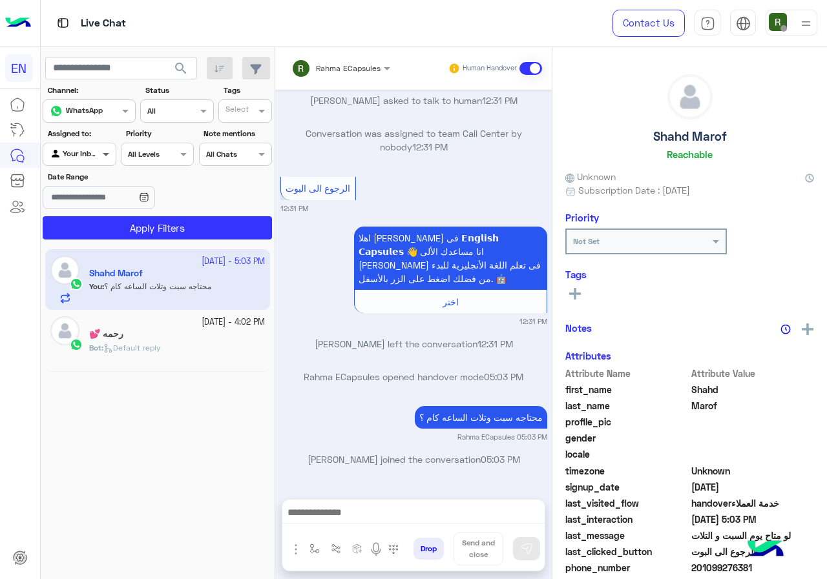
click at [100, 157] on span at bounding box center [107, 154] width 16 height 14
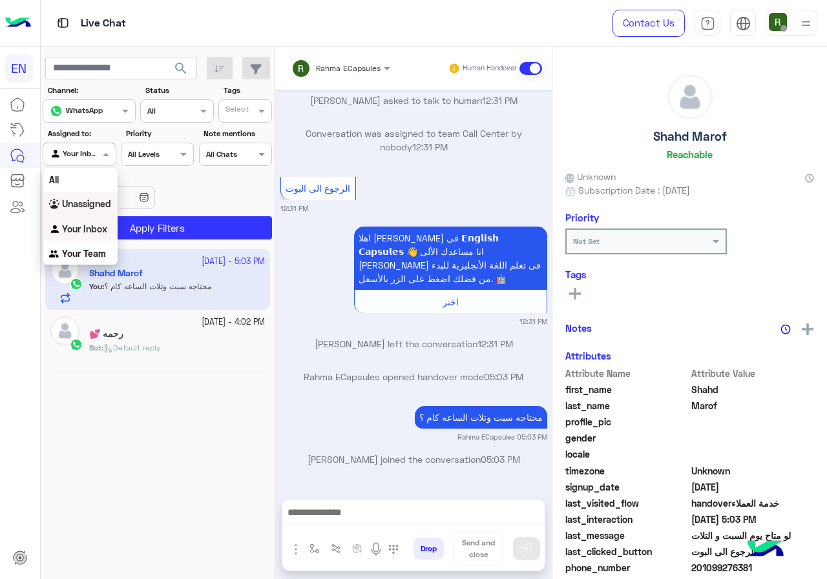
click at [94, 211] on div "Unassigned" at bounding box center [80, 204] width 75 height 25
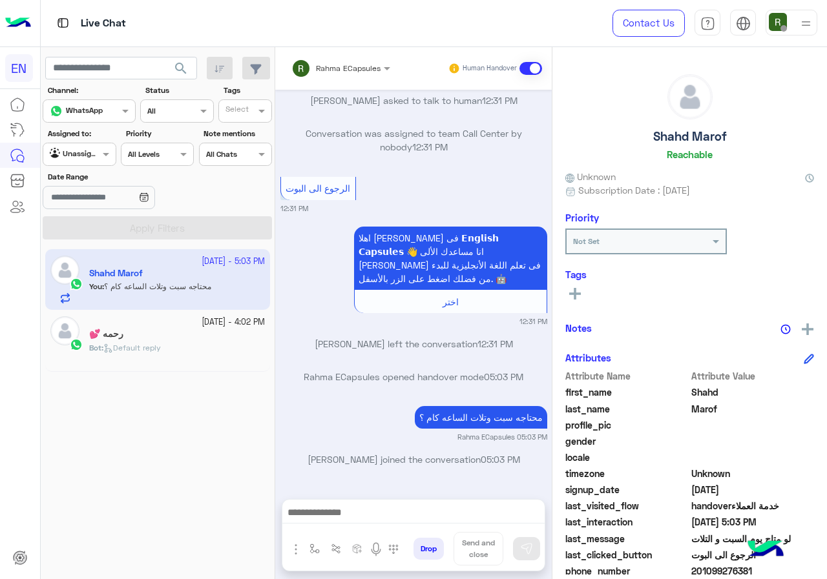
click at [186, 56] on app-inbox-users-filters "search Channel: Channel WhatsApp Status Channel All Tags Select Assigned to: Ag…" at bounding box center [158, 146] width 234 height 198
click at [186, 68] on span "search" at bounding box center [180, 68] width 15 height 15
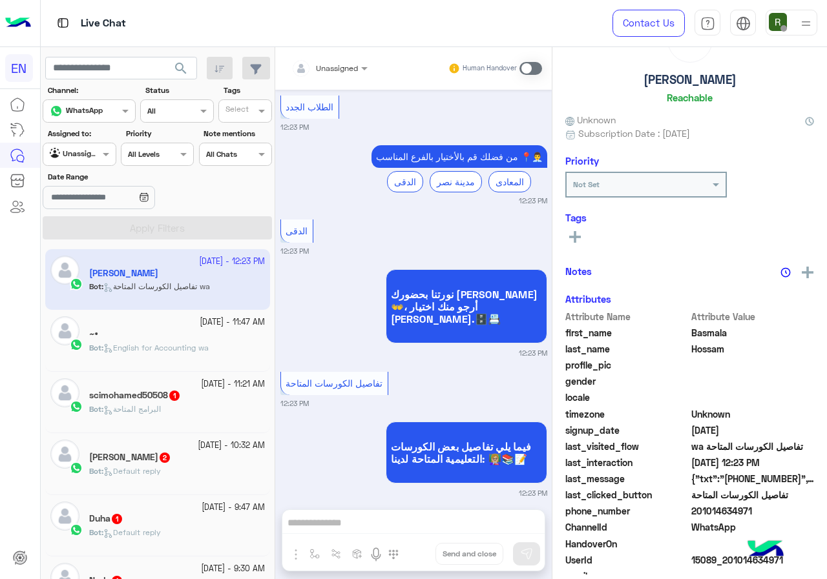
scroll to position [113, 0]
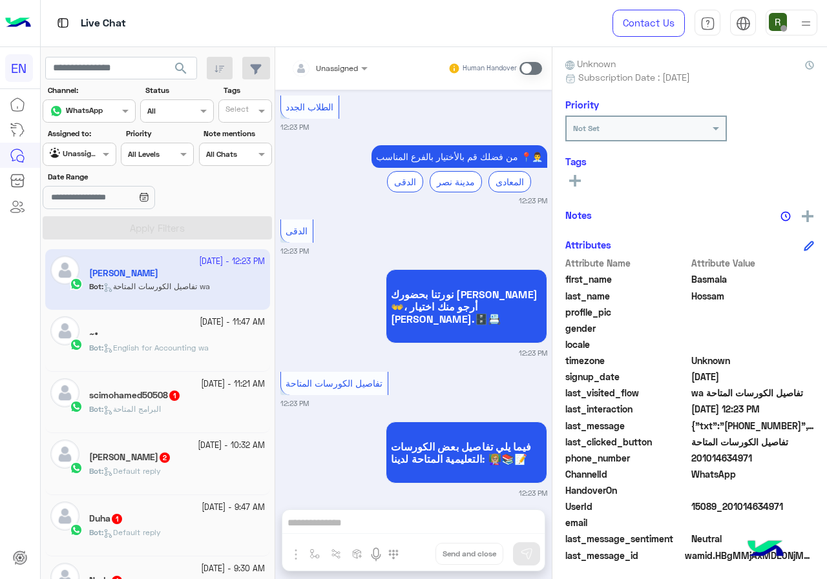
drag, startPoint x: 693, startPoint y: 455, endPoint x: 747, endPoint y: 453, distance: 54.3
click at [747, 453] on span "201014634971" at bounding box center [752, 458] width 123 height 14
copy span "01014634971"
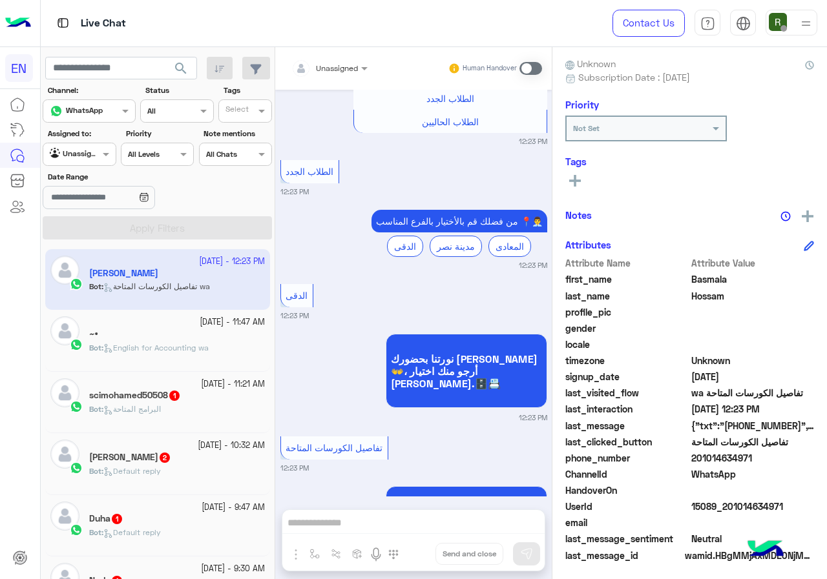
scroll to position [965, 0]
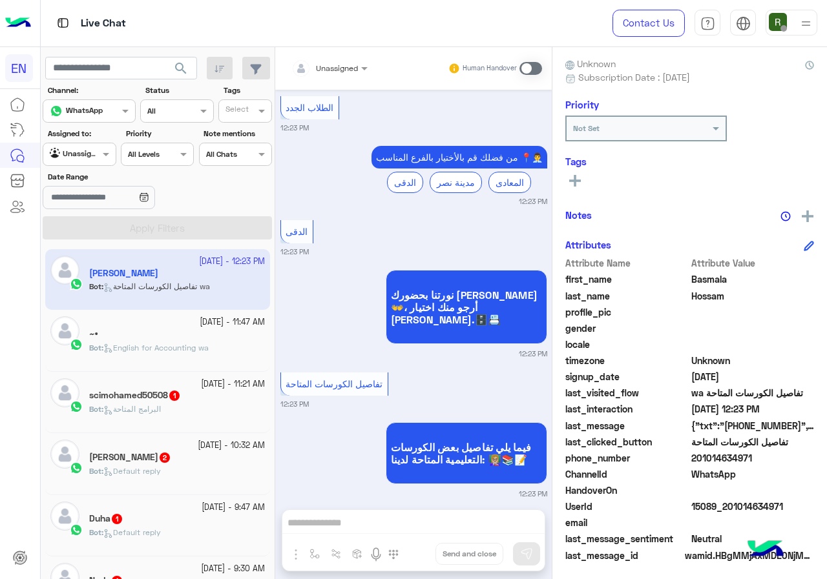
click at [576, 180] on rect at bounding box center [575, 181] width 12 height 3
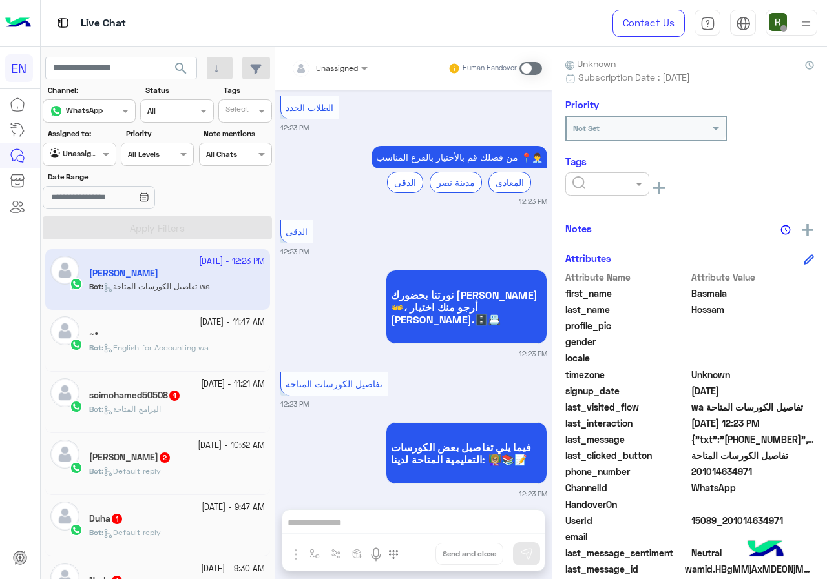
click at [589, 187] on input "text" at bounding box center [591, 183] width 39 height 12
click at [605, 208] on div "Solved" at bounding box center [607, 215] width 84 height 24
click at [618, 221] on div "Notes" at bounding box center [689, 229] width 249 height 16
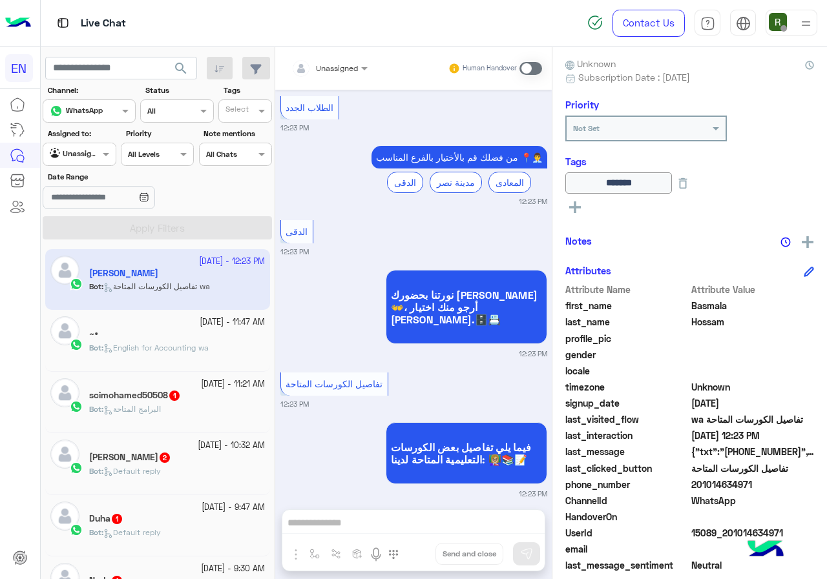
click at [338, 62] on div at bounding box center [329, 66] width 89 height 12
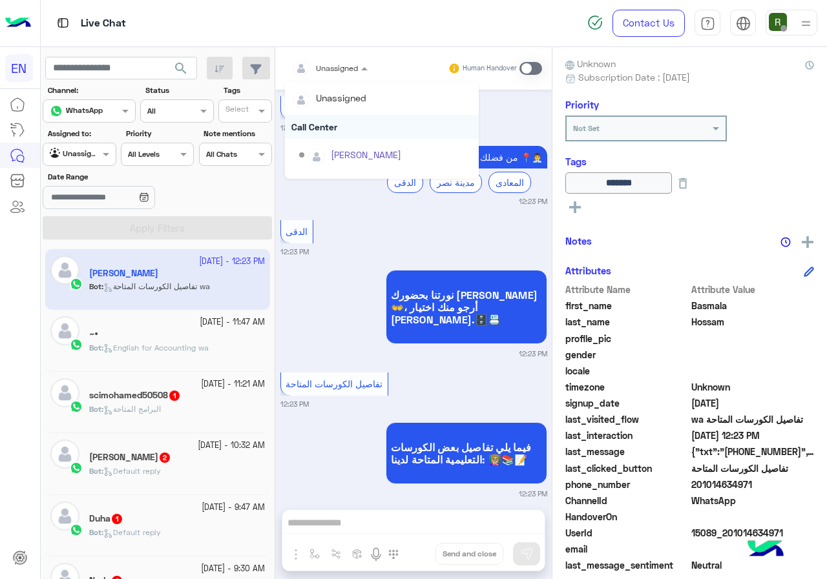
click at [344, 130] on div "Call Center" at bounding box center [382, 127] width 194 height 24
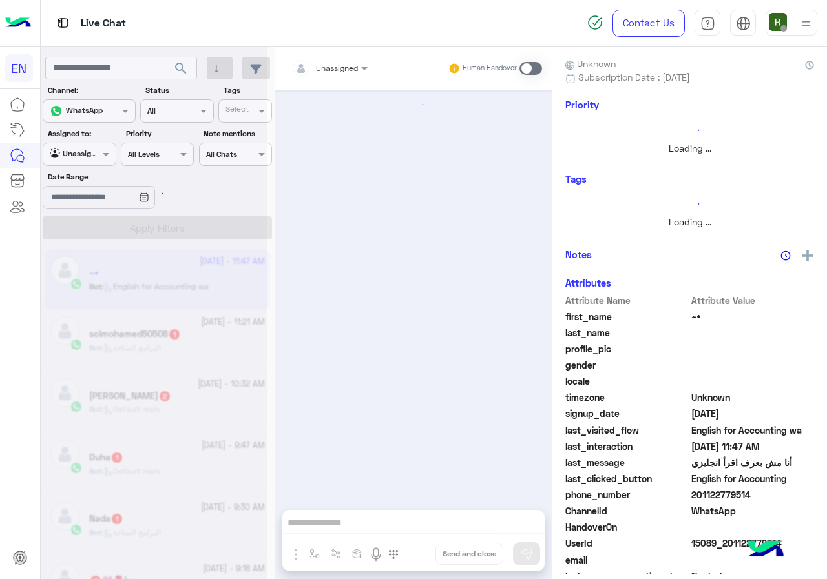
scroll to position [1833, 0]
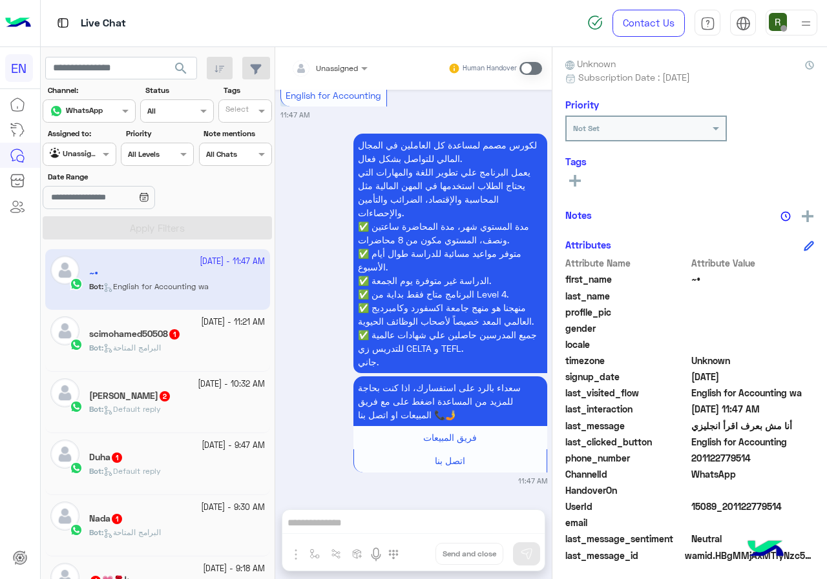
drag, startPoint x: 695, startPoint y: 455, endPoint x: 757, endPoint y: 465, distance: 62.8
click at [757, 465] on span "201122779514" at bounding box center [752, 458] width 123 height 14
copy span "01122779514"
click at [362, 76] on div "Unassigned" at bounding box center [329, 68] width 89 height 23
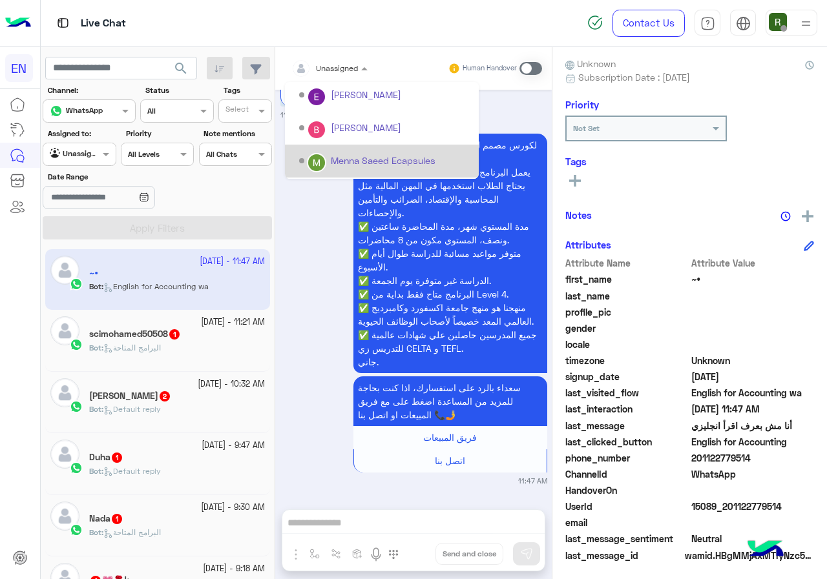
scroll to position [214, 0]
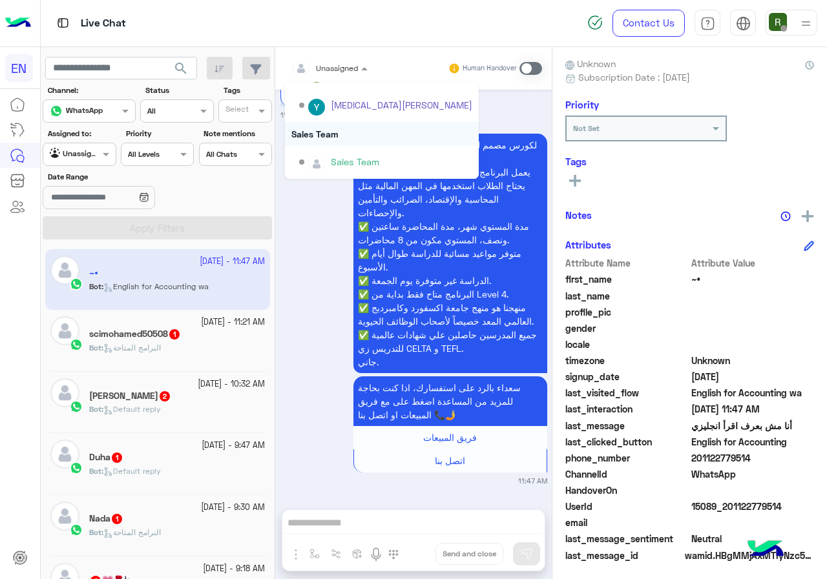
click at [349, 135] on div "Sales Team" at bounding box center [382, 134] width 194 height 24
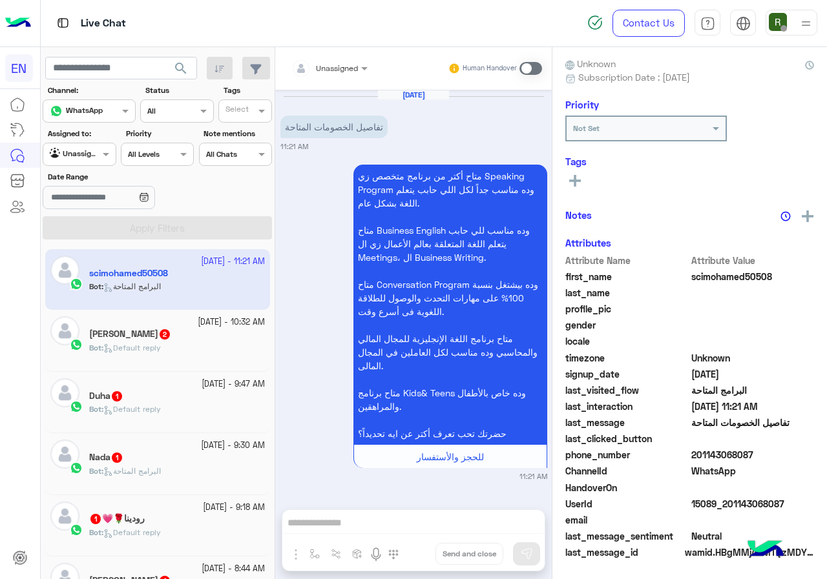
drag, startPoint x: 692, startPoint y: 453, endPoint x: 763, endPoint y: 454, distance: 71.0
click at [763, 454] on span "201143068087" at bounding box center [752, 455] width 123 height 14
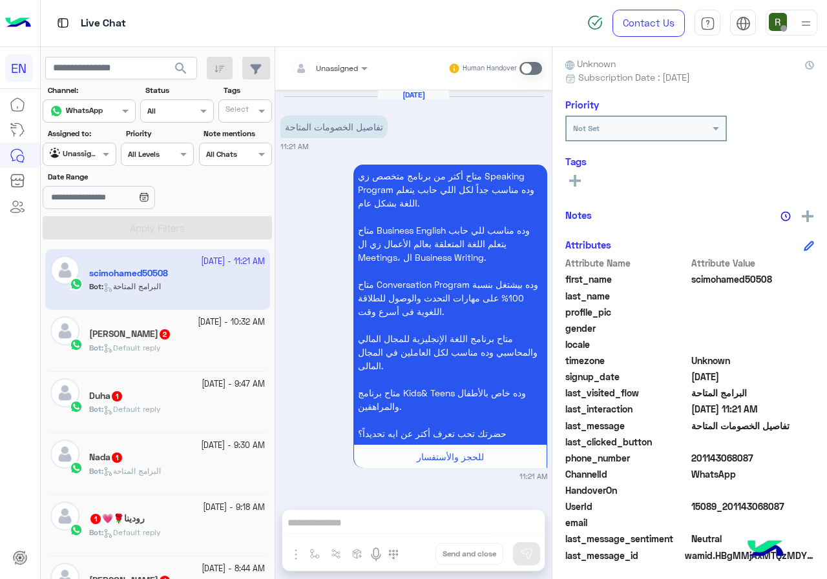
copy span "01143068087"
click at [323, 63] on input "text" at bounding box center [313, 67] width 45 height 12
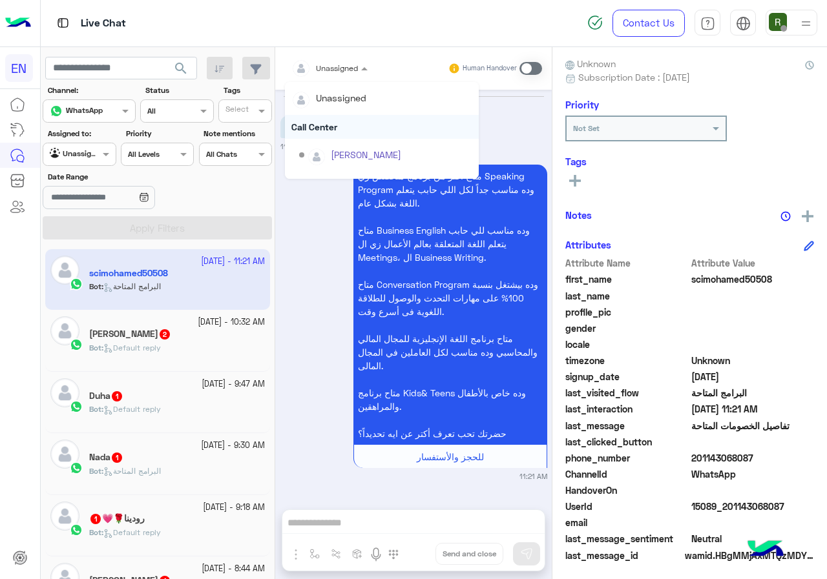
scroll to position [214, 0]
click at [336, 132] on div "Sales Team" at bounding box center [382, 134] width 194 height 24
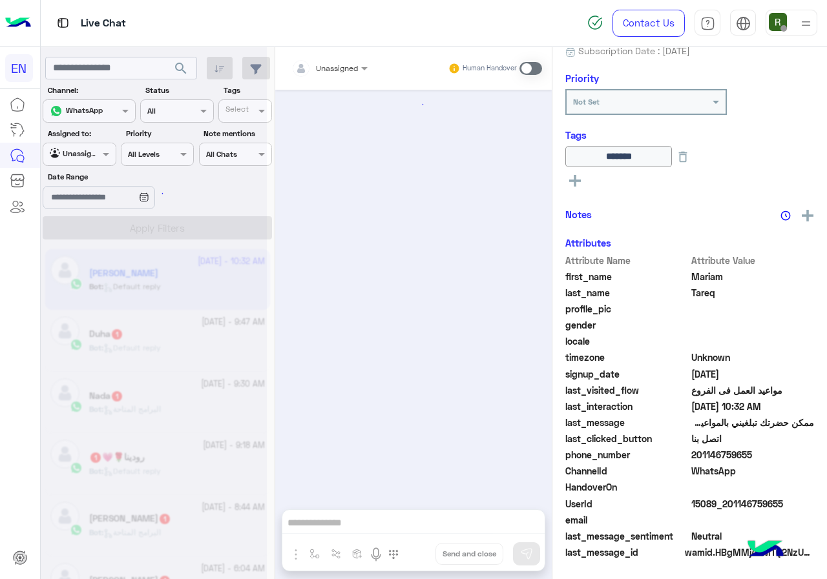
scroll to position [620, 0]
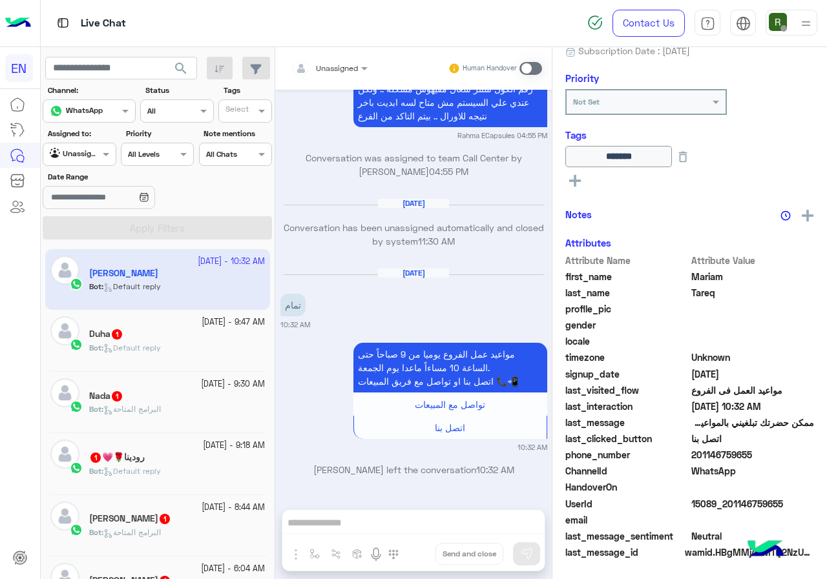
drag, startPoint x: 693, startPoint y: 455, endPoint x: 756, endPoint y: 451, distance: 62.8
click at [756, 451] on span "201146759655" at bounding box center [752, 455] width 123 height 14
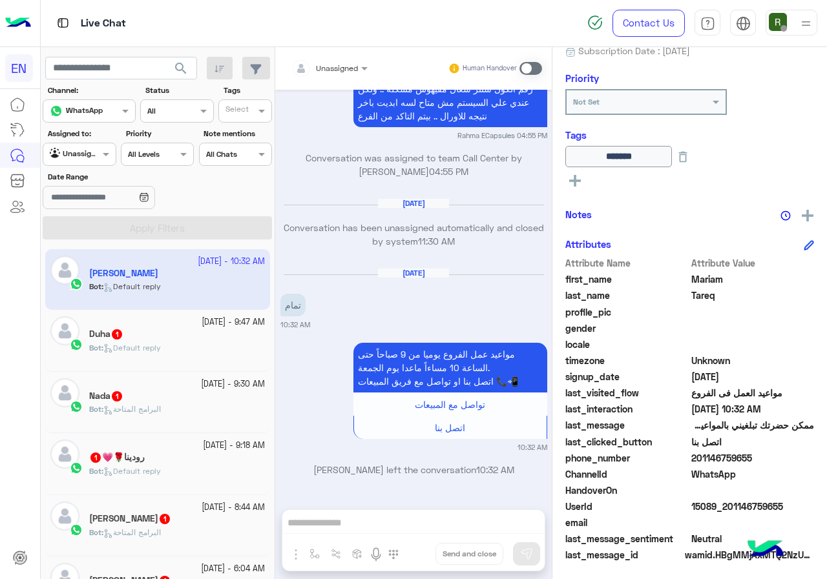
copy span "01146759655"
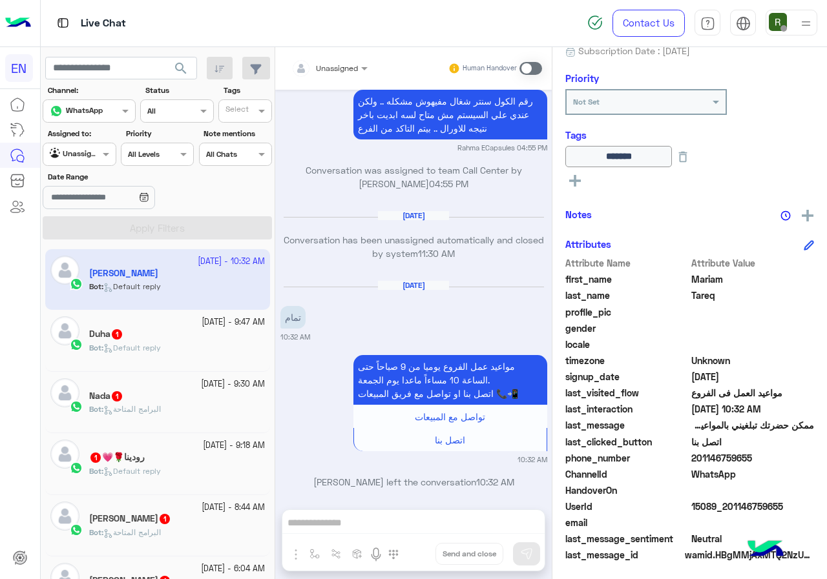
scroll to position [619, 0]
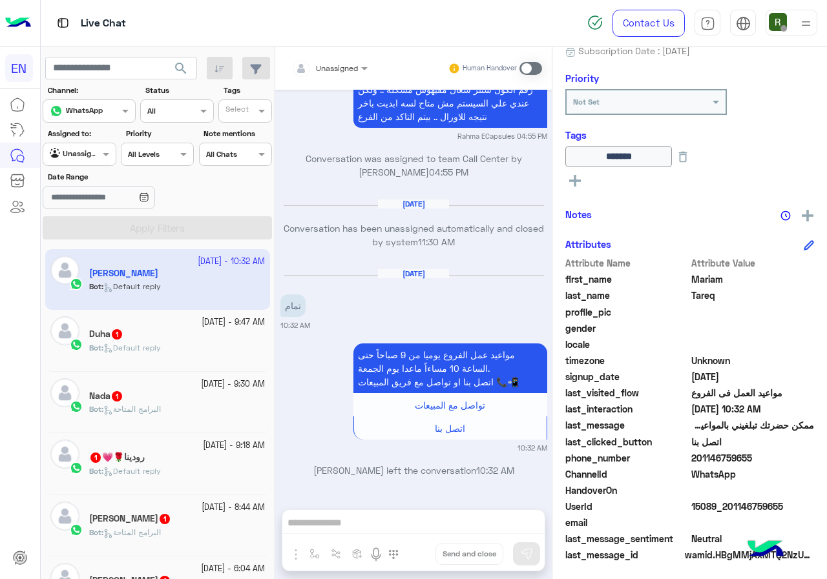
click at [324, 65] on input "text" at bounding box center [313, 67] width 45 height 12
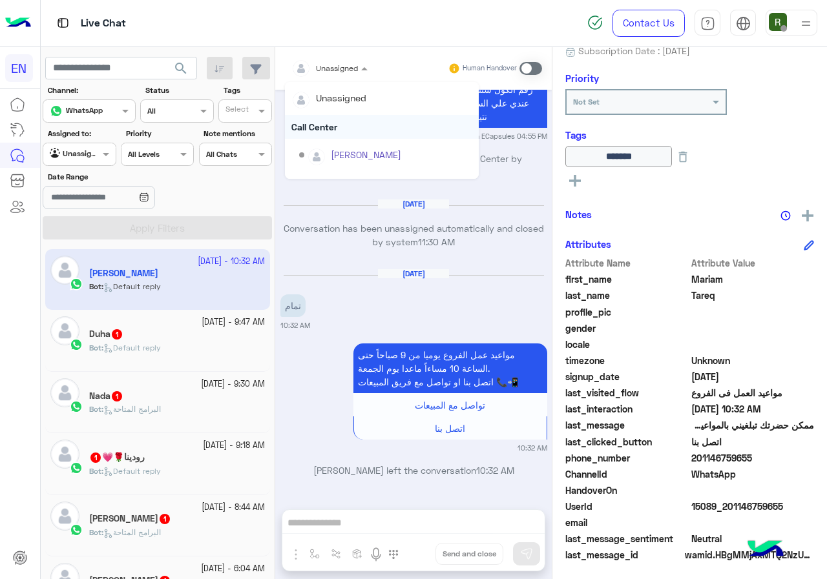
click at [340, 123] on div "Call Center" at bounding box center [382, 127] width 194 height 24
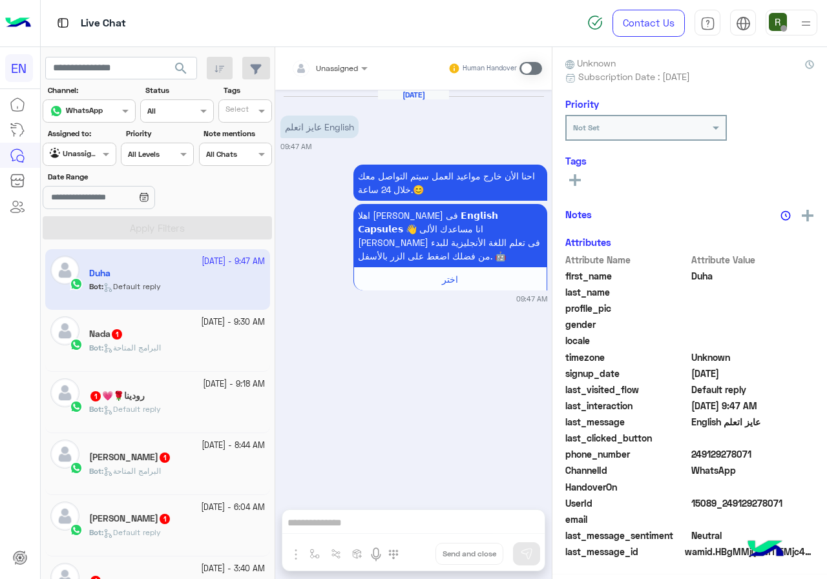
scroll to position [113, 0]
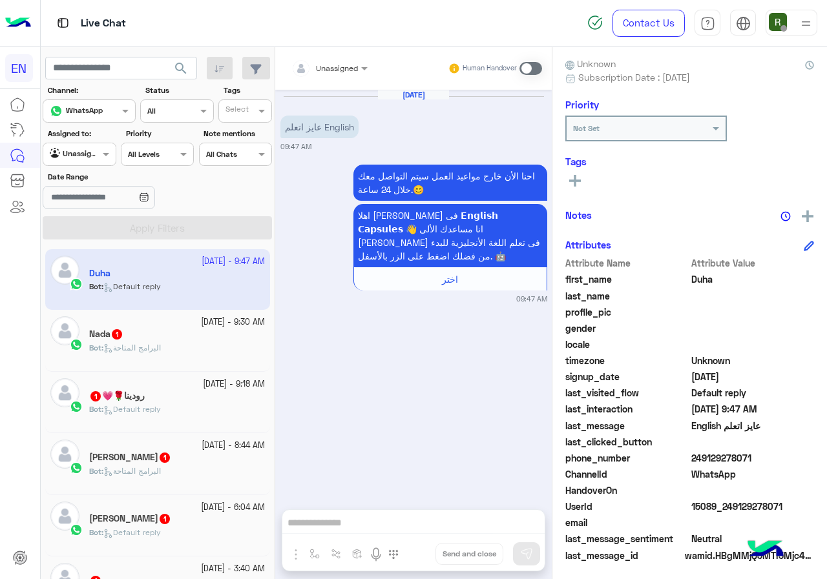
click at [325, 65] on input "text" at bounding box center [313, 67] width 45 height 12
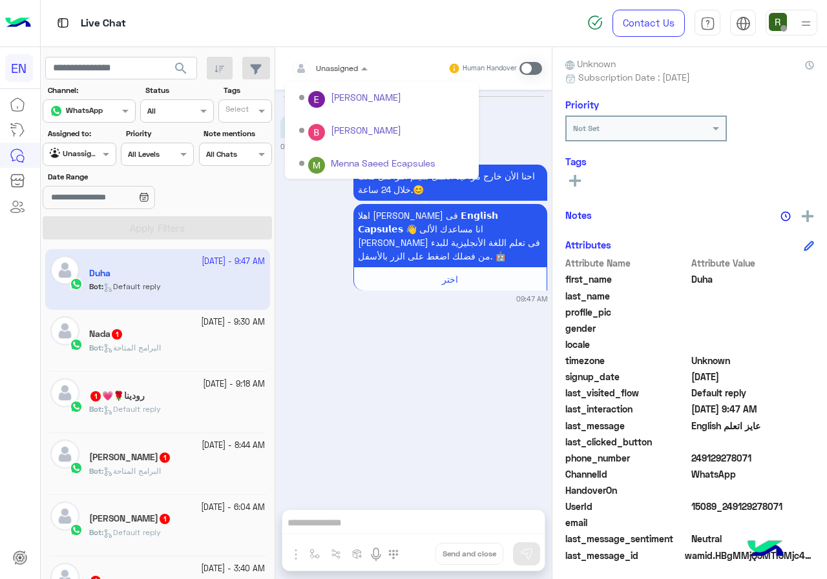
scroll to position [214, 0]
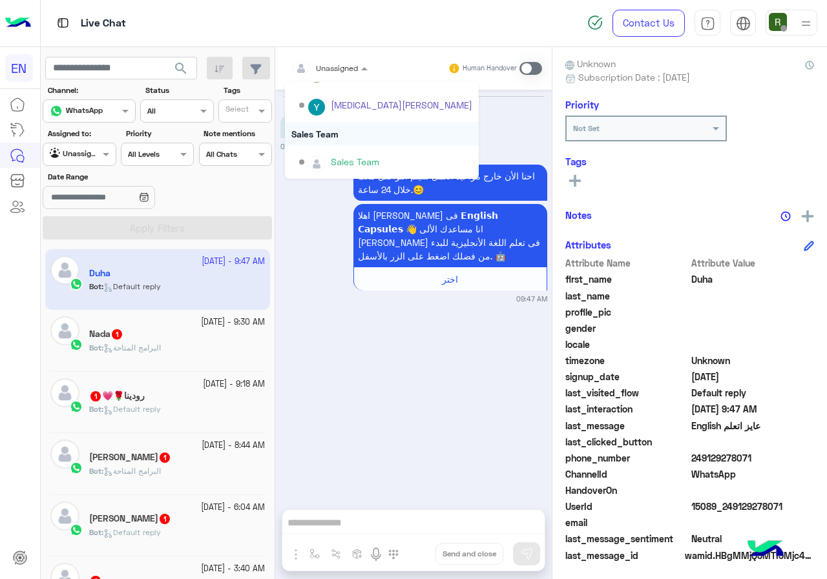
click at [345, 129] on div "Sales Team" at bounding box center [382, 134] width 194 height 24
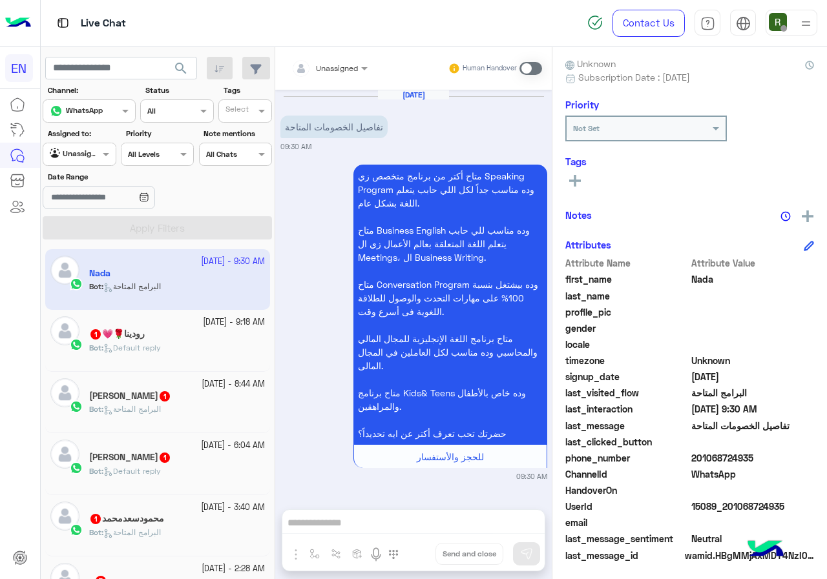
drag, startPoint x: 693, startPoint y: 454, endPoint x: 804, endPoint y: 452, distance: 111.1
click at [804, 452] on span "201068724935" at bounding box center [752, 458] width 123 height 14
copy span "01068724935"
click at [324, 64] on input "text" at bounding box center [313, 67] width 45 height 12
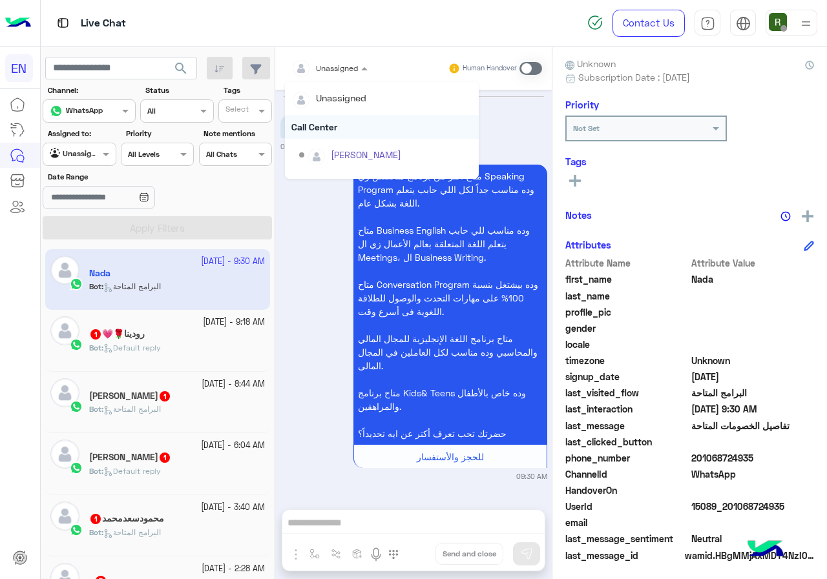
scroll to position [214, 0]
click at [334, 138] on div "Sales Team" at bounding box center [382, 134] width 194 height 24
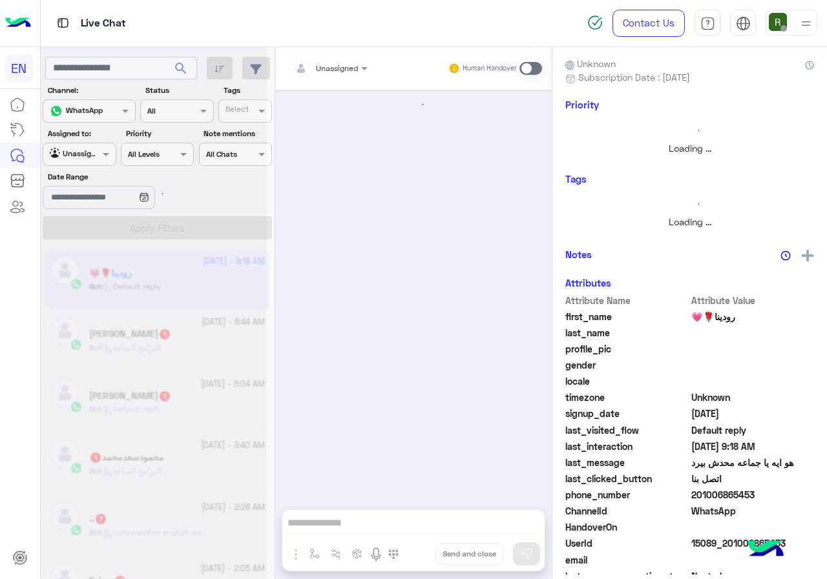
scroll to position [2190, 0]
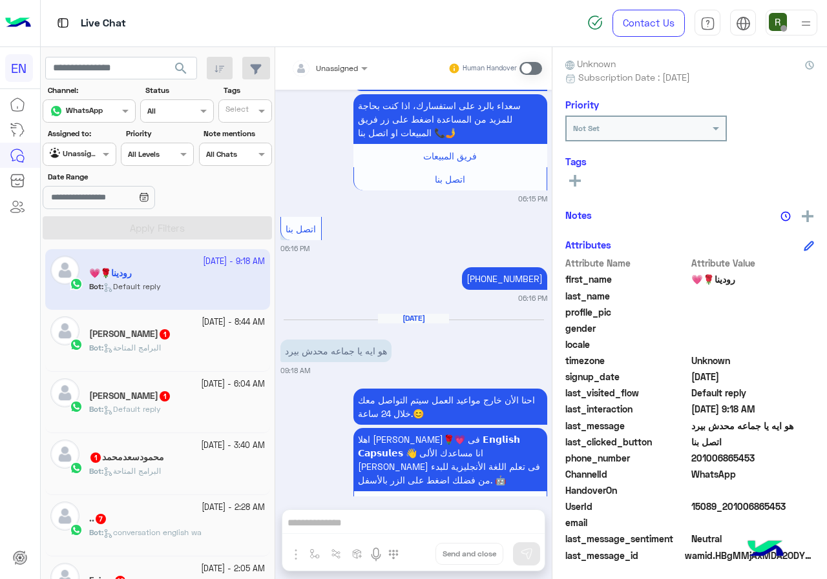
drag, startPoint x: 693, startPoint y: 454, endPoint x: 776, endPoint y: 459, distance: 82.8
click at [776, 459] on span "201006865453" at bounding box center [752, 458] width 123 height 14
click at [327, 69] on input "text" at bounding box center [313, 67] width 45 height 12
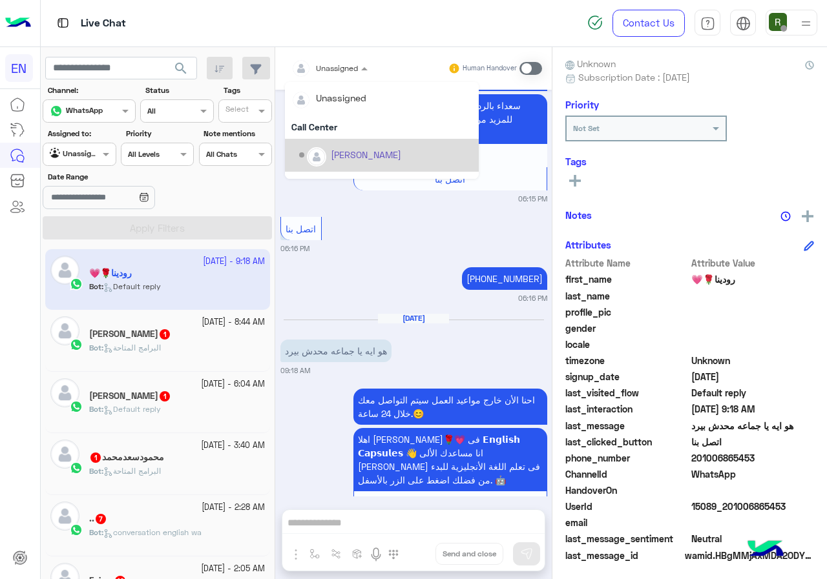
scroll to position [214, 0]
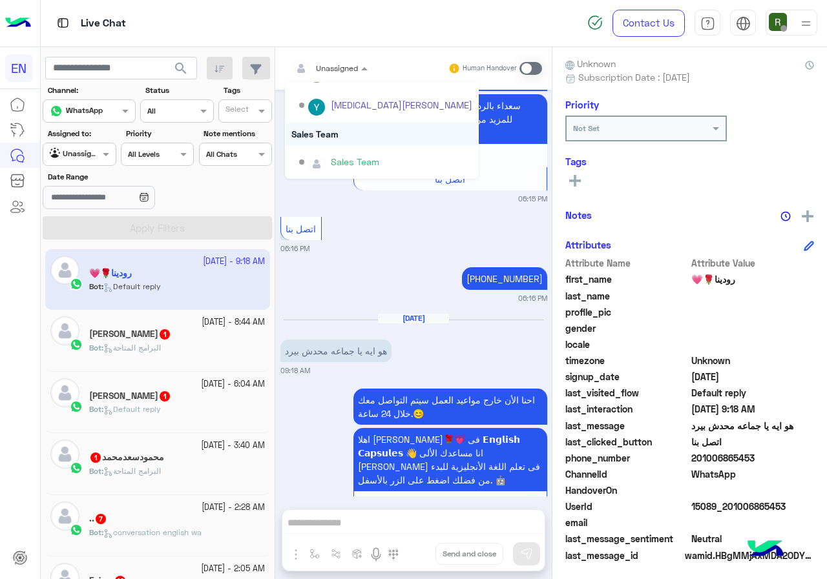
click at [340, 127] on div "Sales Team" at bounding box center [382, 134] width 194 height 24
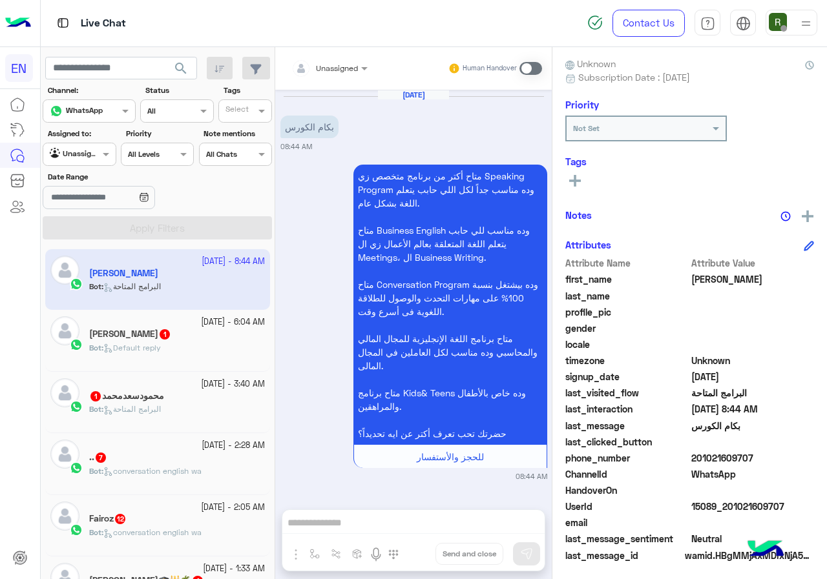
drag, startPoint x: 695, startPoint y: 451, endPoint x: 759, endPoint y: 454, distance: 63.3
click at [759, 454] on span "201021609707" at bounding box center [752, 458] width 123 height 14
copy span "01021609707"
click at [327, 63] on input "text" at bounding box center [313, 67] width 45 height 12
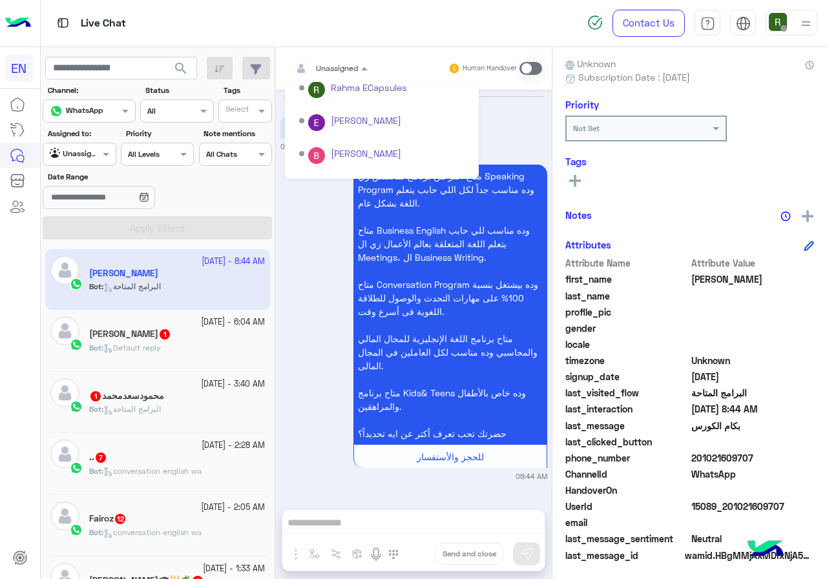
scroll to position [214, 0]
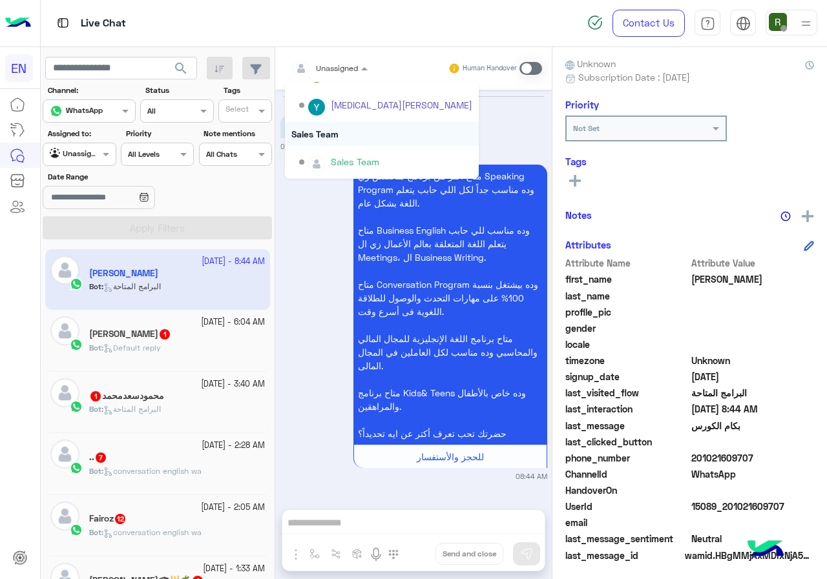
click at [340, 132] on div "Sales Team" at bounding box center [382, 134] width 194 height 24
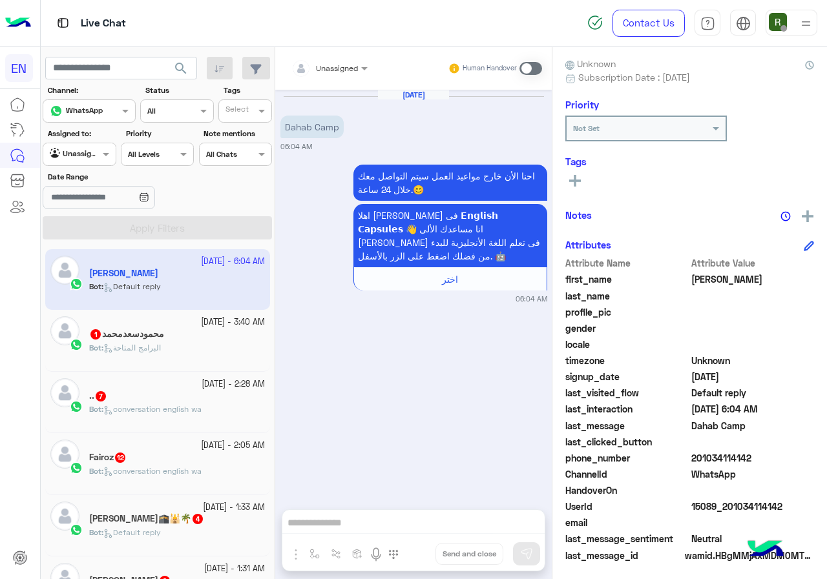
click at [525, 69] on span at bounding box center [530, 68] width 23 height 13
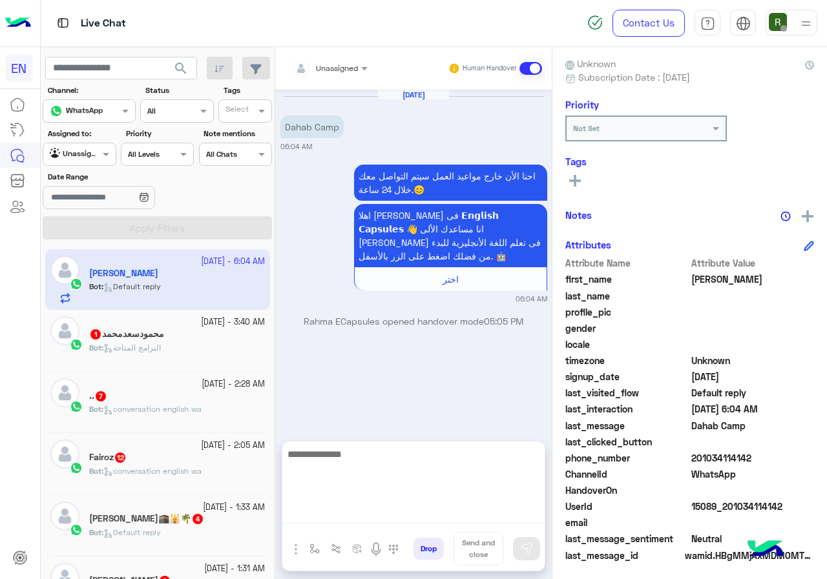
click at [357, 521] on textarea at bounding box center [413, 484] width 262 height 77
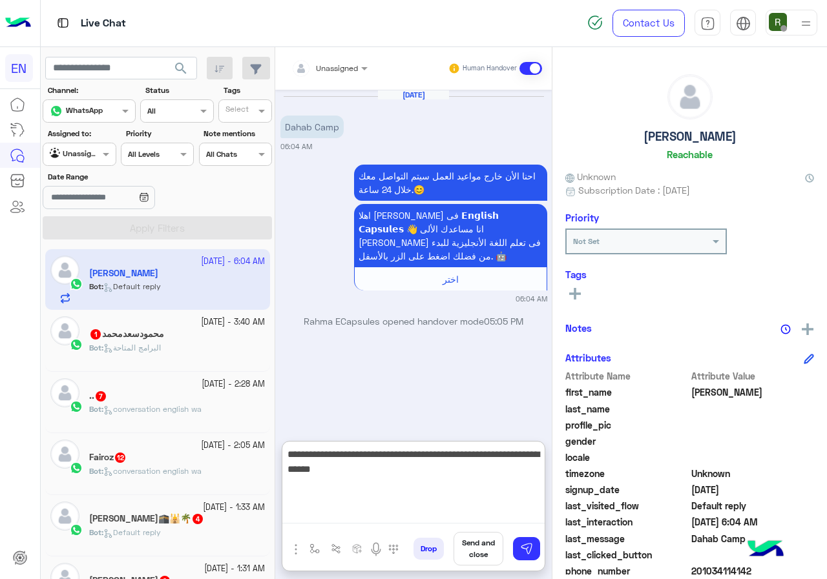
type textarea "**********"
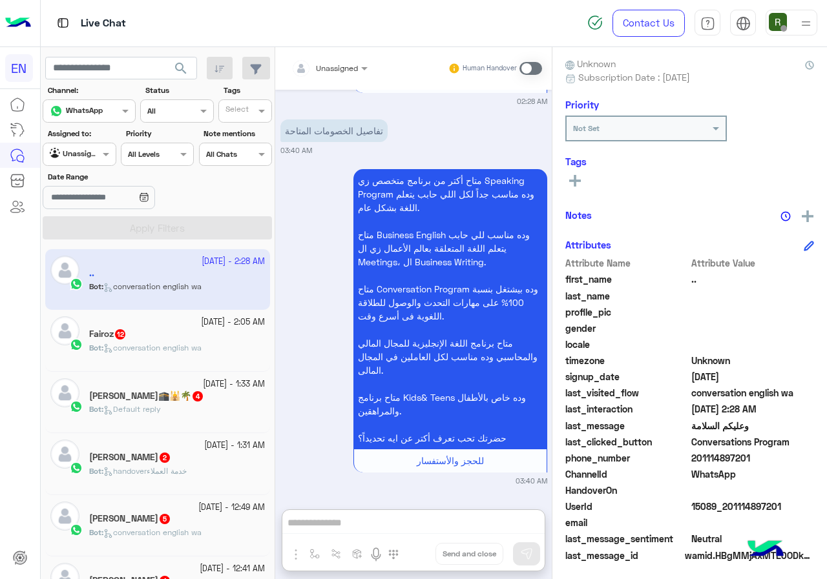
scroll to position [1957, 0]
drag, startPoint x: 694, startPoint y: 454, endPoint x: 752, endPoint y: 454, distance: 58.1
click at [752, 454] on span "201114897201" at bounding box center [752, 458] width 123 height 14
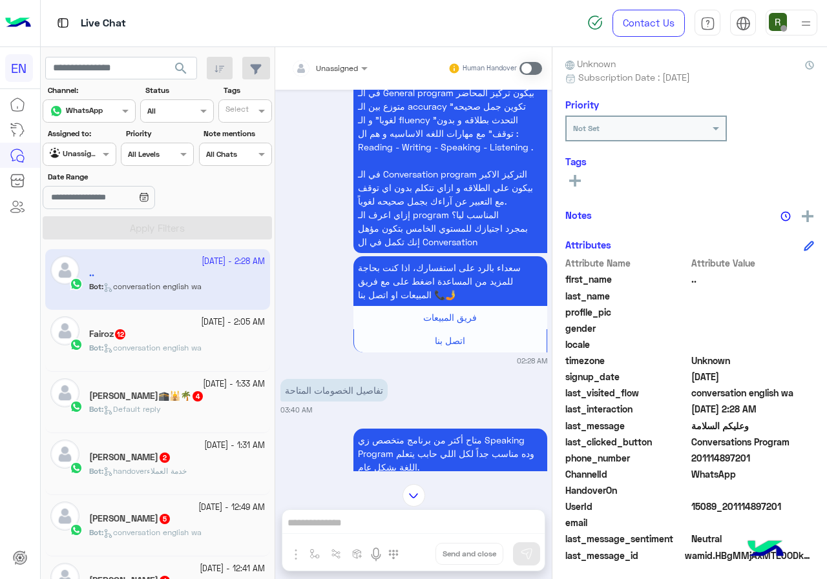
scroll to position [1956, 0]
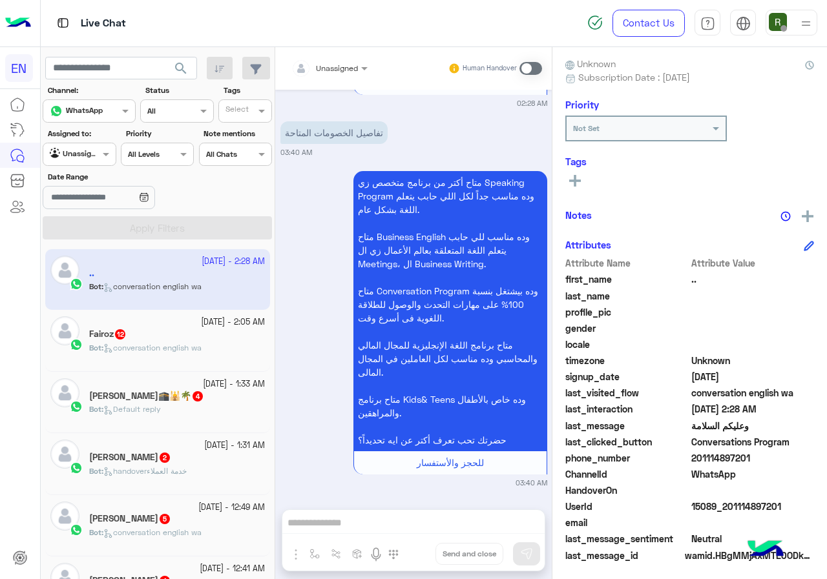
click at [335, 67] on input "text" at bounding box center [313, 67] width 45 height 12
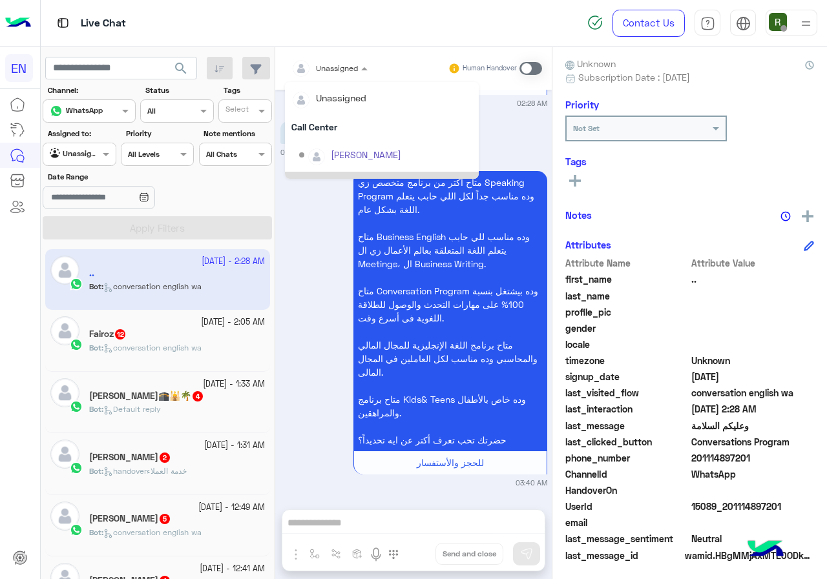
scroll to position [214, 0]
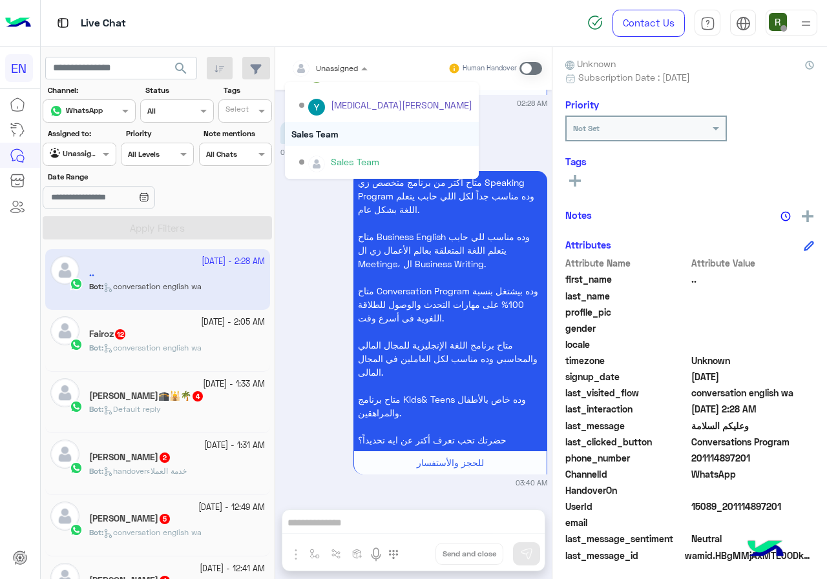
click at [346, 134] on div "Sales Team" at bounding box center [382, 134] width 194 height 24
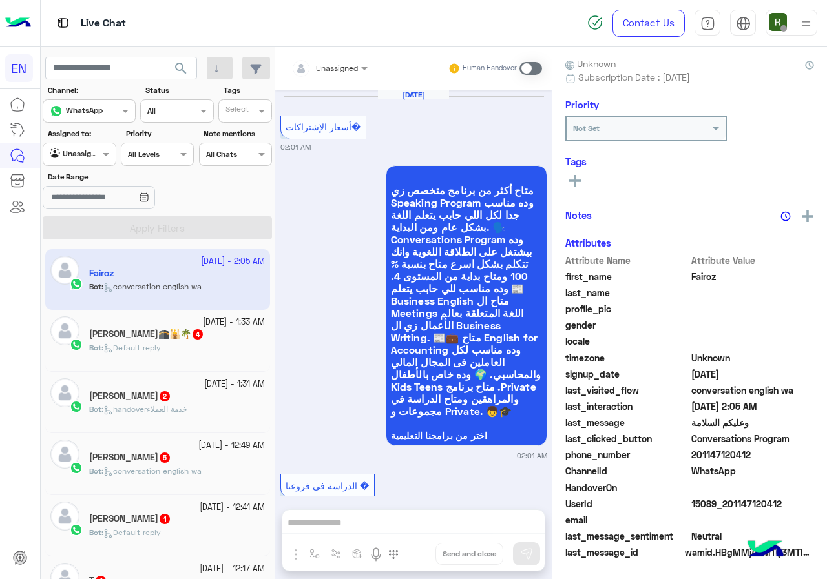
scroll to position [2976, 0]
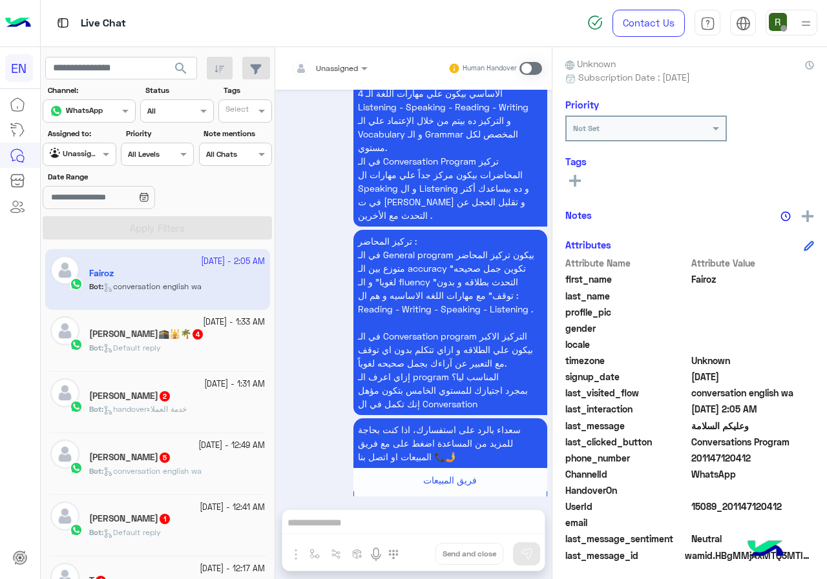
drag, startPoint x: 697, startPoint y: 455, endPoint x: 781, endPoint y: 455, distance: 84.6
click at [781, 455] on span "201147120412" at bounding box center [752, 458] width 123 height 14
click at [716, 468] on span "WhatsApp" at bounding box center [752, 475] width 123 height 14
drag, startPoint x: 695, startPoint y: 458, endPoint x: 755, endPoint y: 457, distance: 60.1
click at [755, 457] on span "201147120412" at bounding box center [752, 458] width 123 height 14
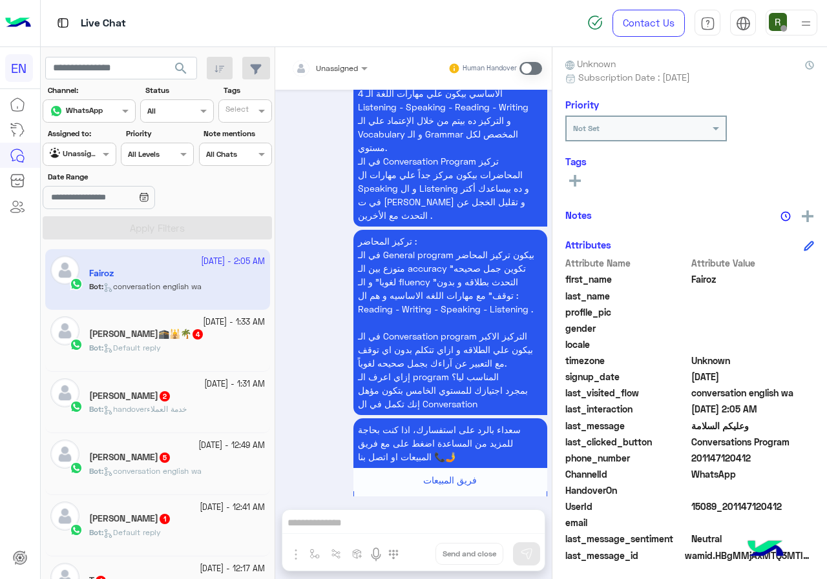
copy span "01147120412"
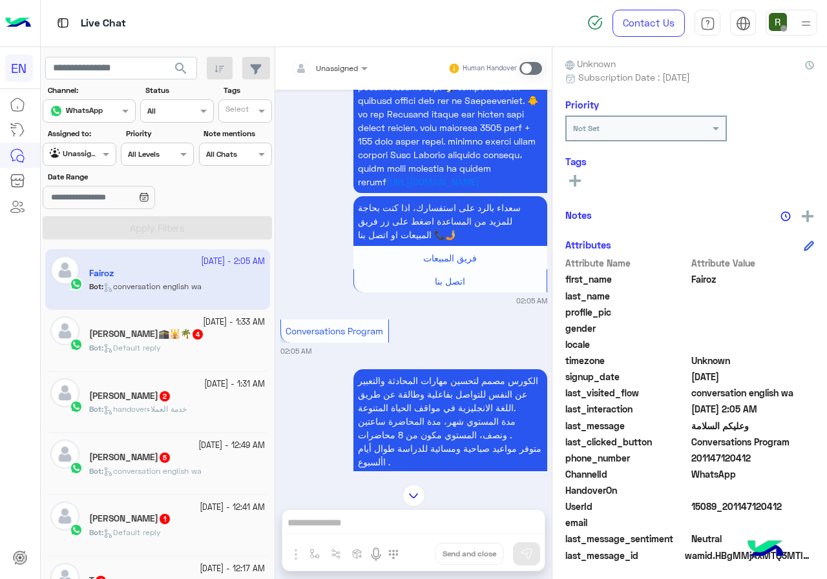
scroll to position [2331, 0]
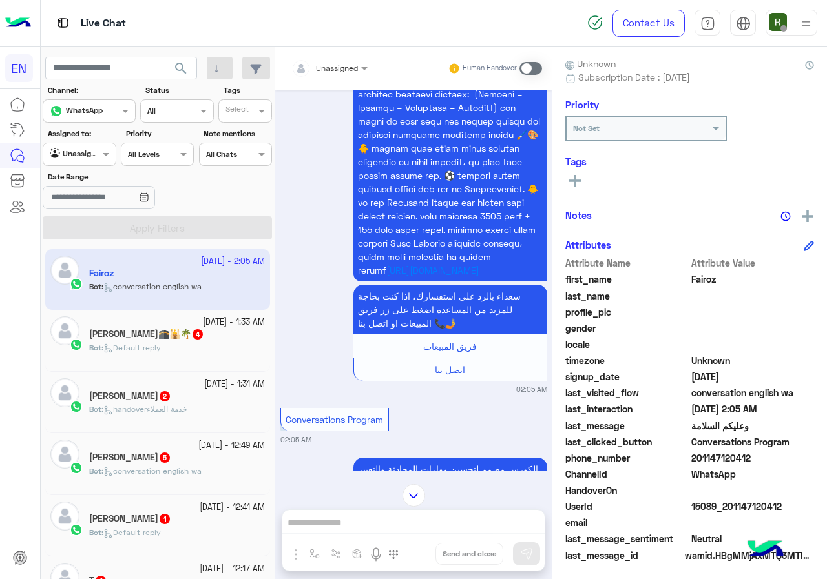
click at [344, 69] on div at bounding box center [329, 66] width 89 height 12
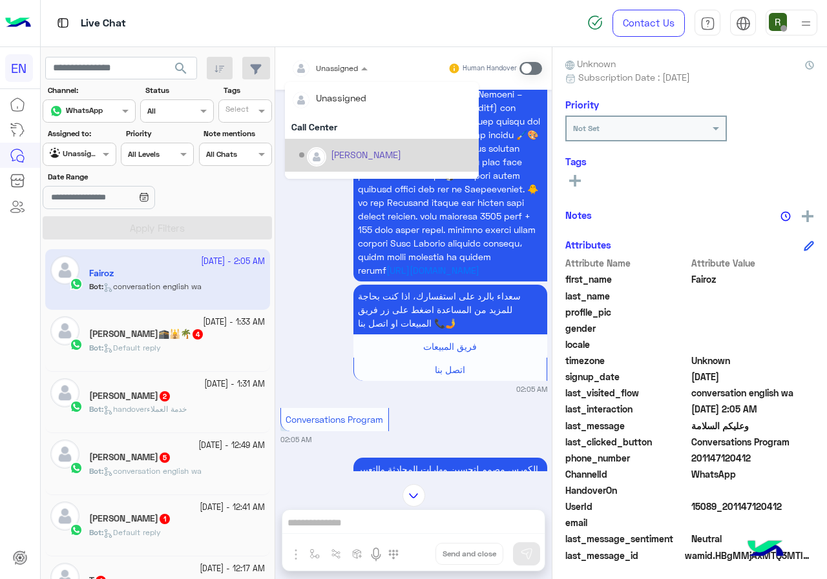
scroll to position [214, 0]
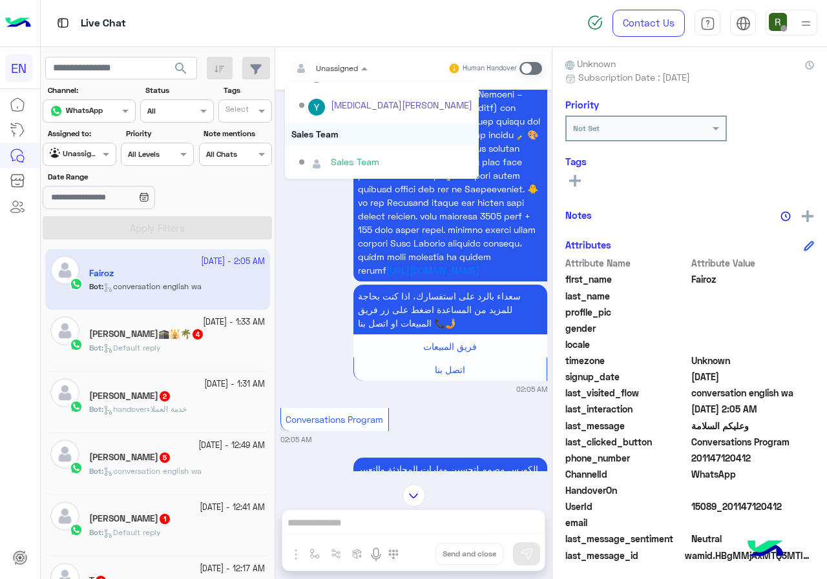
click at [357, 129] on div "Sales Team" at bounding box center [382, 134] width 194 height 24
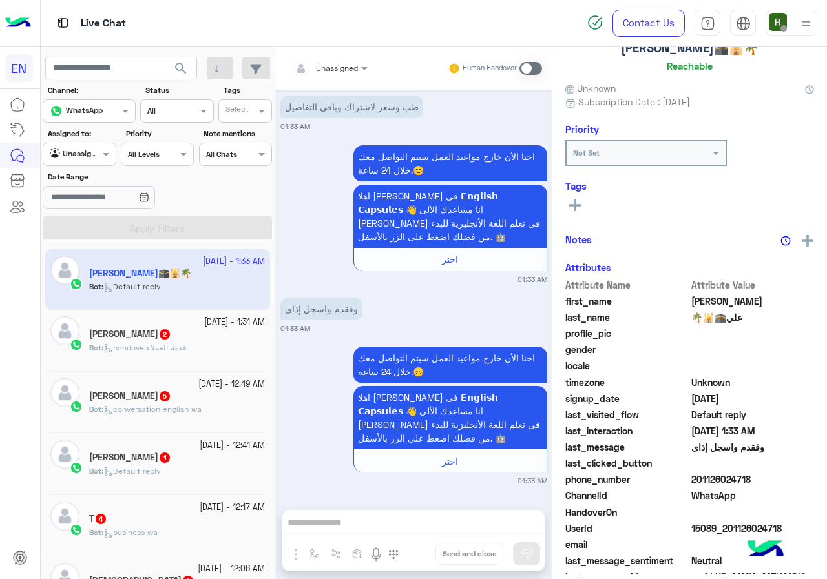
scroll to position [113, 0]
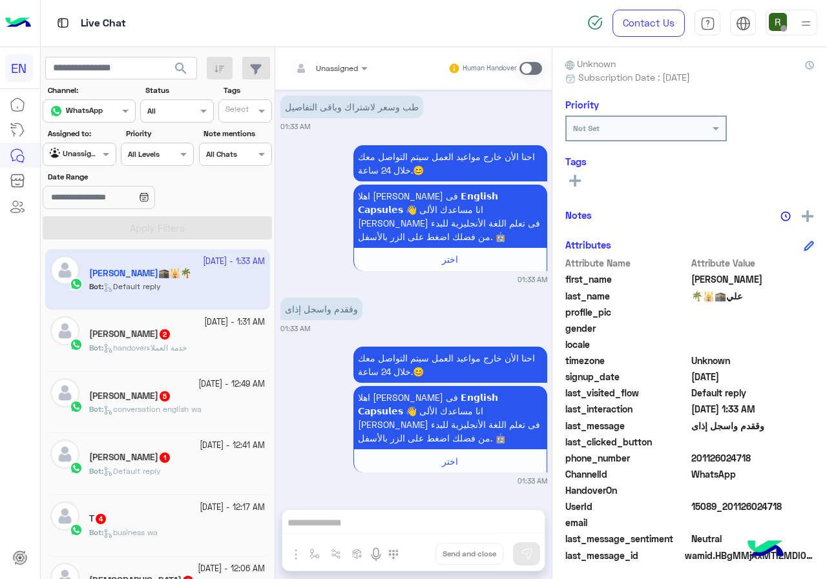
drag, startPoint x: 695, startPoint y: 457, endPoint x: 761, endPoint y: 457, distance: 65.2
click at [761, 457] on span "201126024718" at bounding box center [752, 458] width 123 height 14
copy span "01126024718"
click at [316, 67] on input "text" at bounding box center [313, 67] width 45 height 12
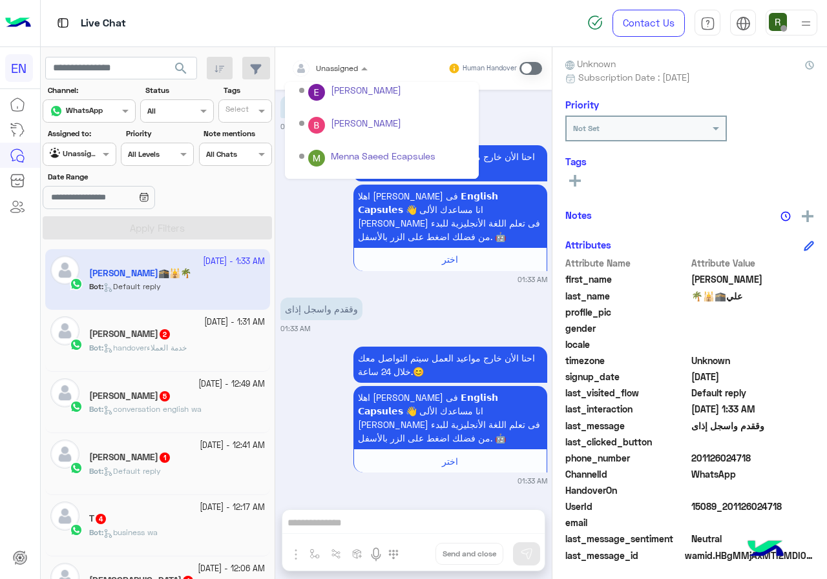
scroll to position [214, 0]
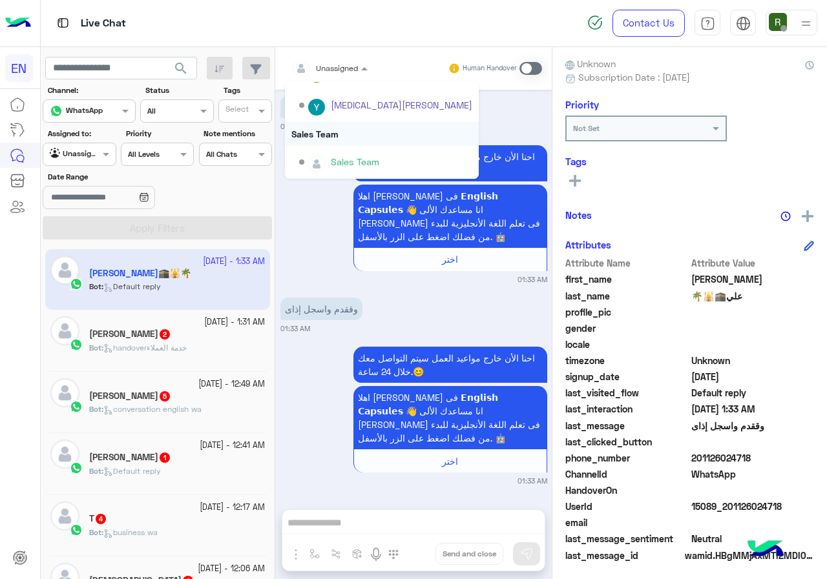
click at [361, 135] on div "Sales Team" at bounding box center [382, 134] width 194 height 24
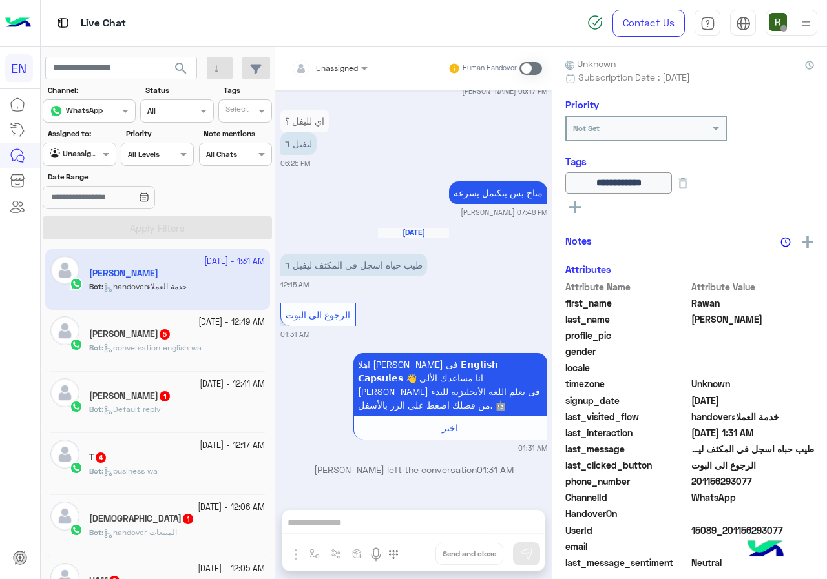
scroll to position [139, 0]
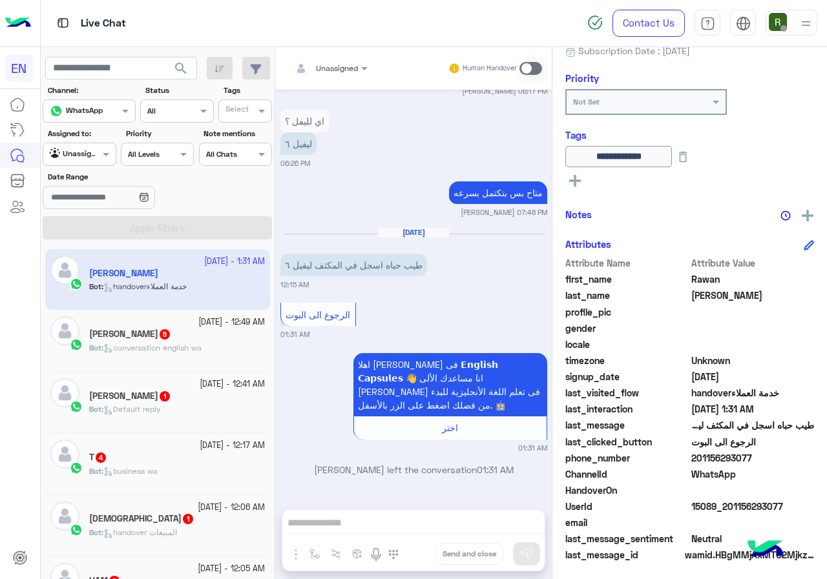
drag, startPoint x: 692, startPoint y: 458, endPoint x: 757, endPoint y: 457, distance: 65.9
click at [757, 457] on span "201156293077" at bounding box center [752, 458] width 123 height 14
copy span "01156293077"
click at [316, 62] on input "text" at bounding box center [313, 67] width 45 height 12
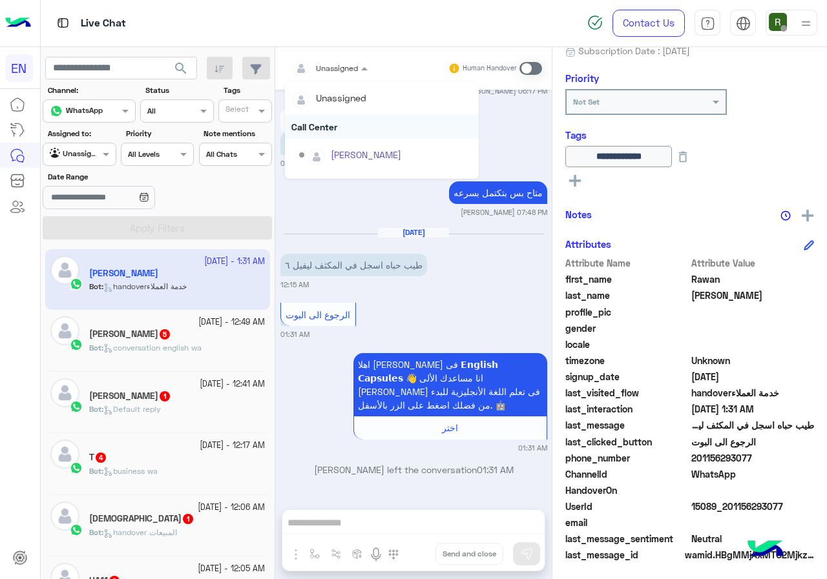
click at [338, 135] on div "Call Center" at bounding box center [382, 127] width 194 height 24
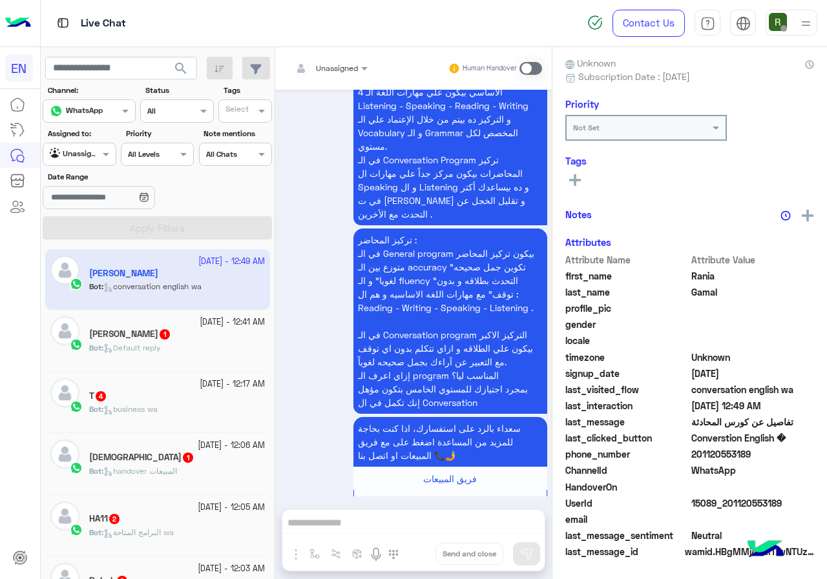
scroll to position [113, 0]
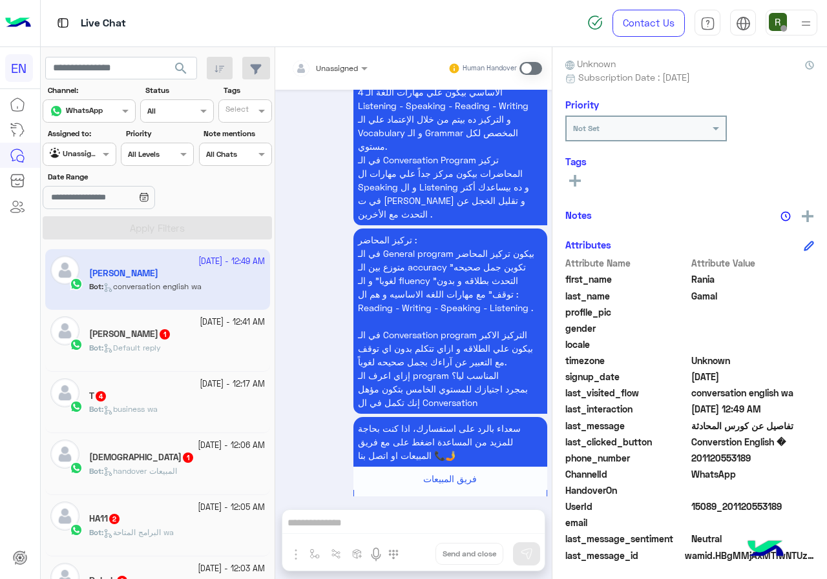
drag, startPoint x: 693, startPoint y: 455, endPoint x: 770, endPoint y: 457, distance: 76.9
click at [770, 457] on span "201120553189" at bounding box center [752, 458] width 123 height 14
copy span "01120553189"
click at [324, 70] on input "text" at bounding box center [313, 67] width 45 height 12
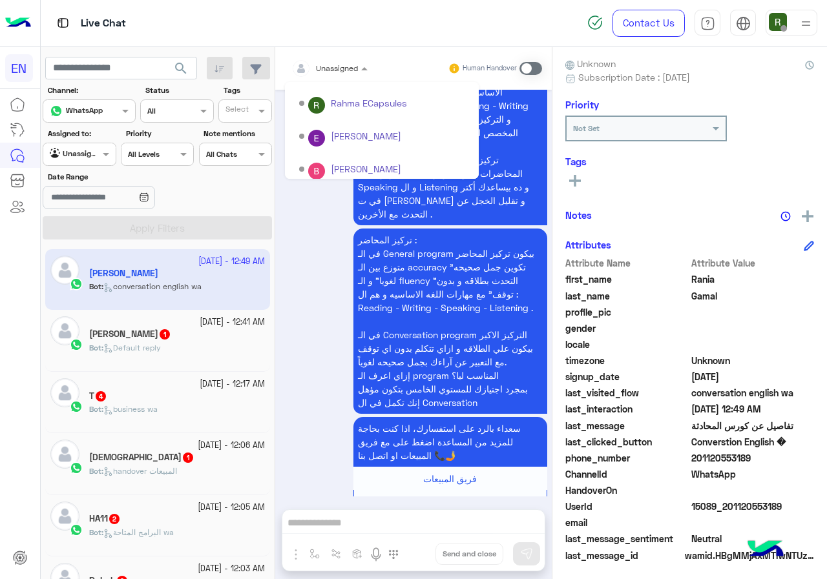
scroll to position [214, 0]
click at [328, 132] on div "Sales Team" at bounding box center [382, 134] width 194 height 24
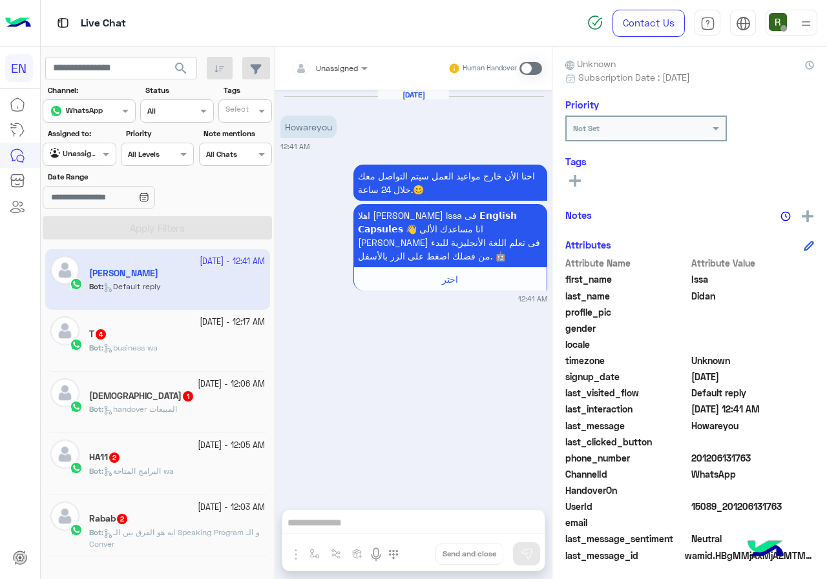
drag, startPoint x: 694, startPoint y: 457, endPoint x: 788, endPoint y: 454, distance: 94.3
click at [788, 454] on span "201206131763" at bounding box center [752, 458] width 123 height 14
click at [351, 68] on div at bounding box center [329, 66] width 89 height 12
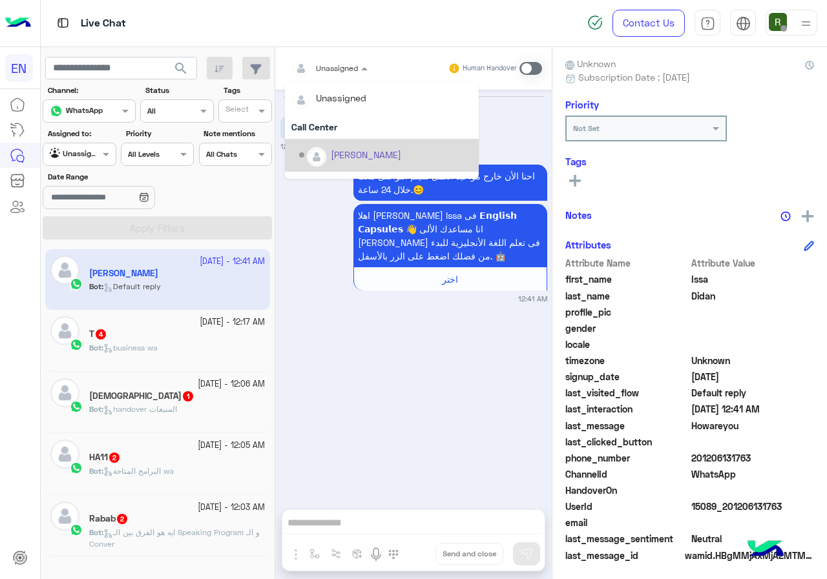
scroll to position [214, 0]
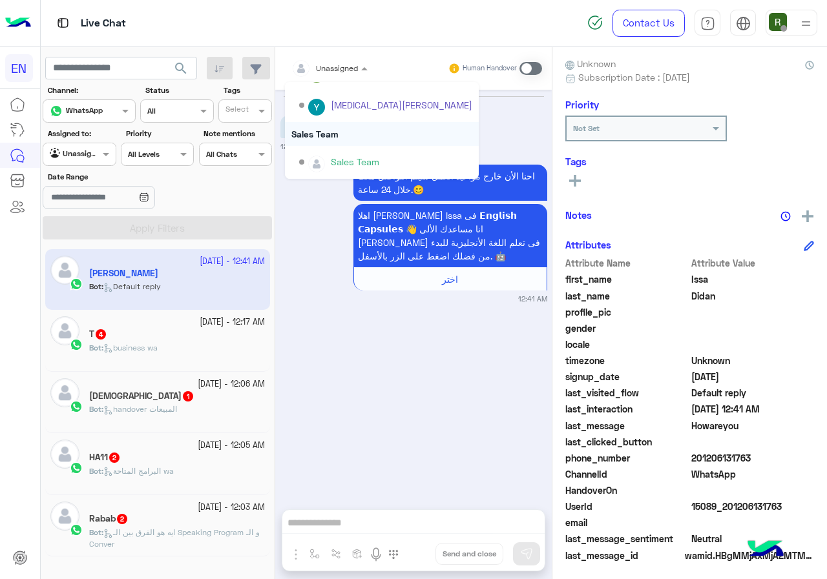
click at [336, 140] on div "Sales Team" at bounding box center [382, 134] width 194 height 24
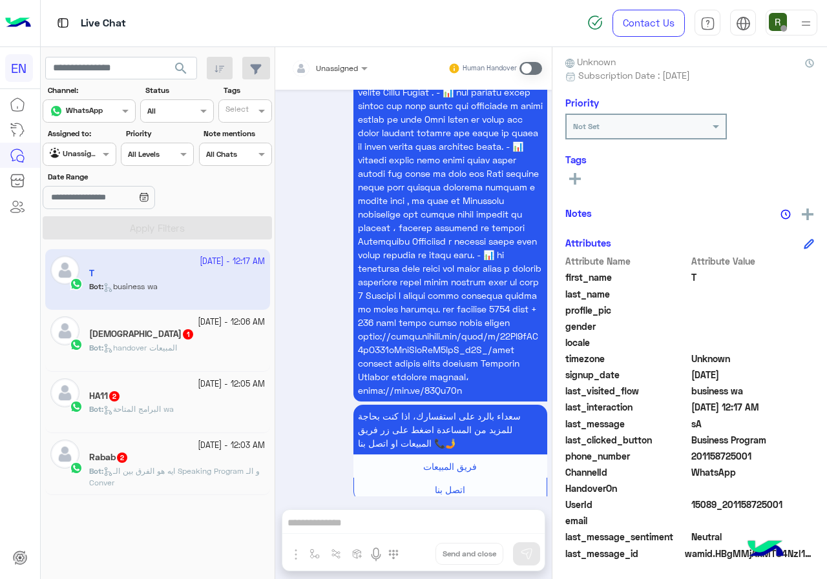
scroll to position [116, 0]
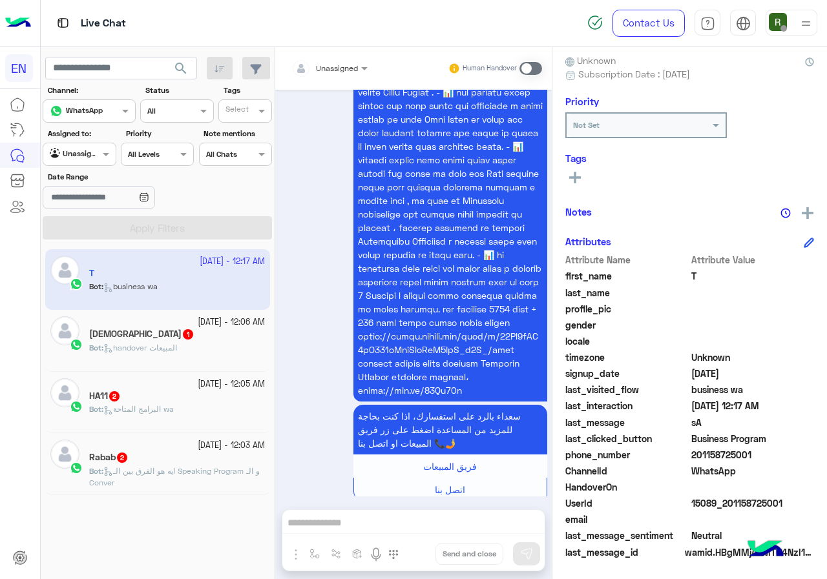
drag, startPoint x: 694, startPoint y: 451, endPoint x: 779, endPoint y: 453, distance: 84.6
click at [779, 453] on span "201158725001" at bounding box center [752, 455] width 123 height 14
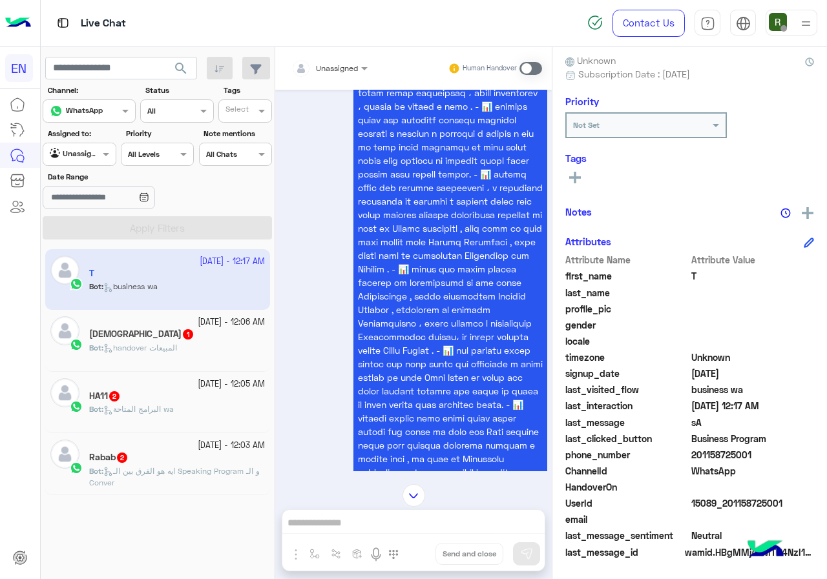
scroll to position [1432, 0]
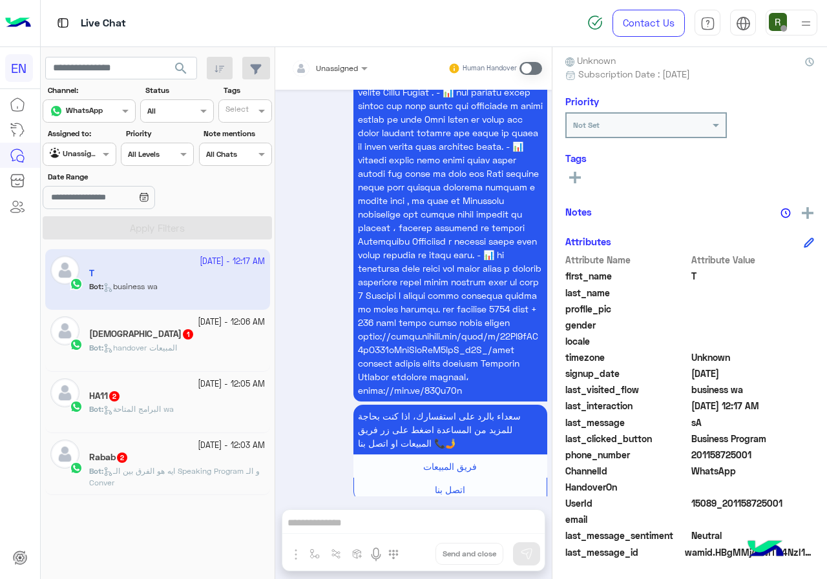
click at [333, 63] on input "text" at bounding box center [313, 67] width 45 height 12
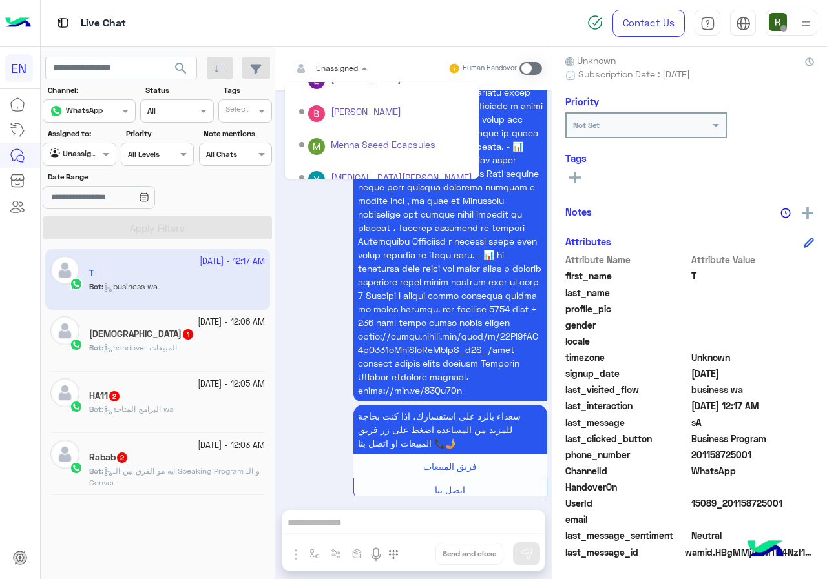
scroll to position [214, 0]
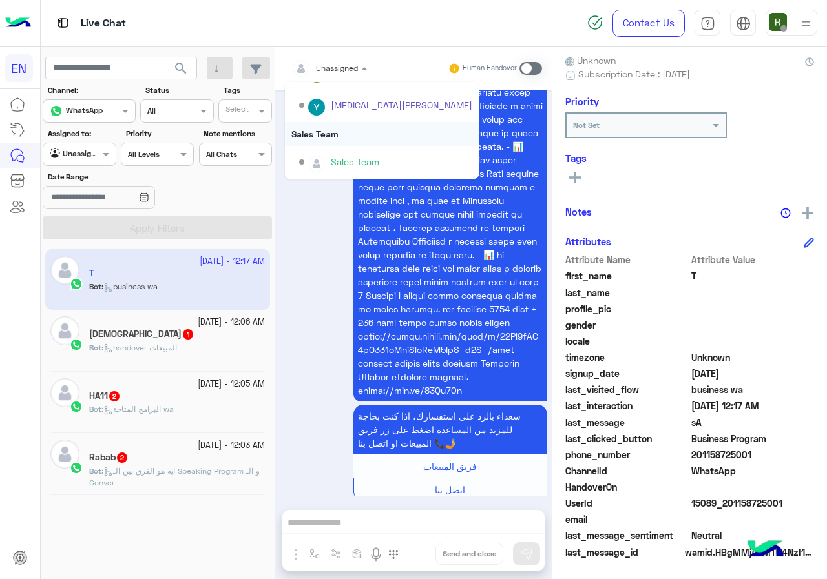
click at [355, 143] on div "Sales Team" at bounding box center [382, 134] width 194 height 24
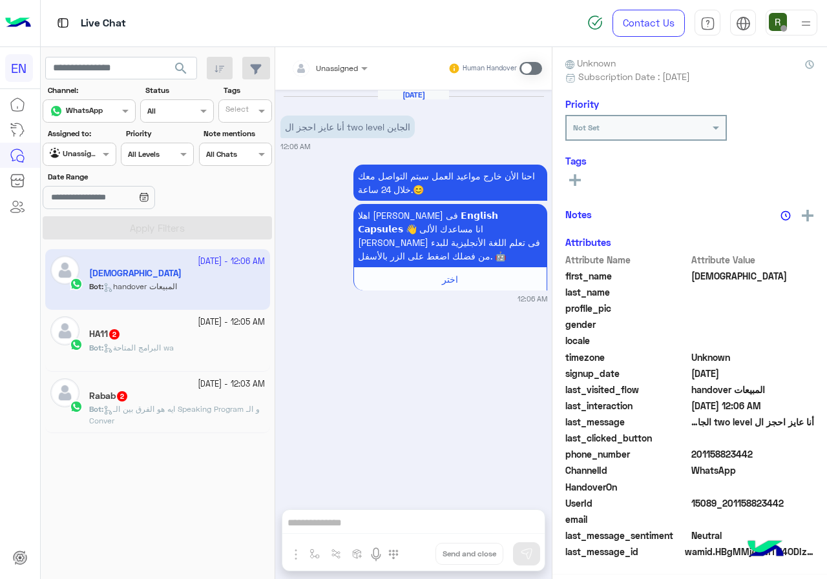
scroll to position [113, 0]
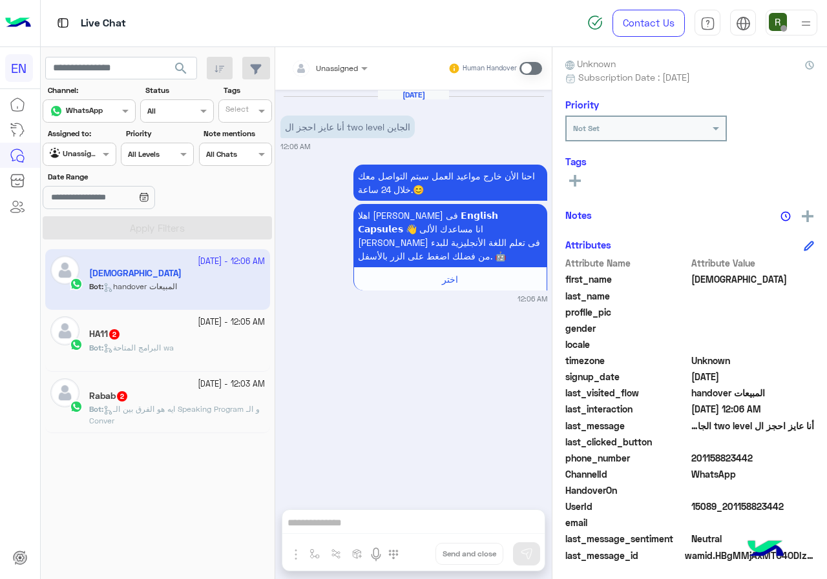
drag, startPoint x: 695, startPoint y: 455, endPoint x: 769, endPoint y: 454, distance: 73.6
click at [769, 454] on span "201158823442" at bounding box center [752, 458] width 123 height 14
drag, startPoint x: 379, startPoint y: 517, endPoint x: 417, endPoint y: 437, distance: 88.4
click at [378, 518] on div "Unassigned Human Handover Oct 2, 2025 أنا عايز احجز ال two level الجاين 12:06 A…" at bounding box center [413, 315] width 276 height 537
click at [531, 70] on span at bounding box center [530, 68] width 23 height 13
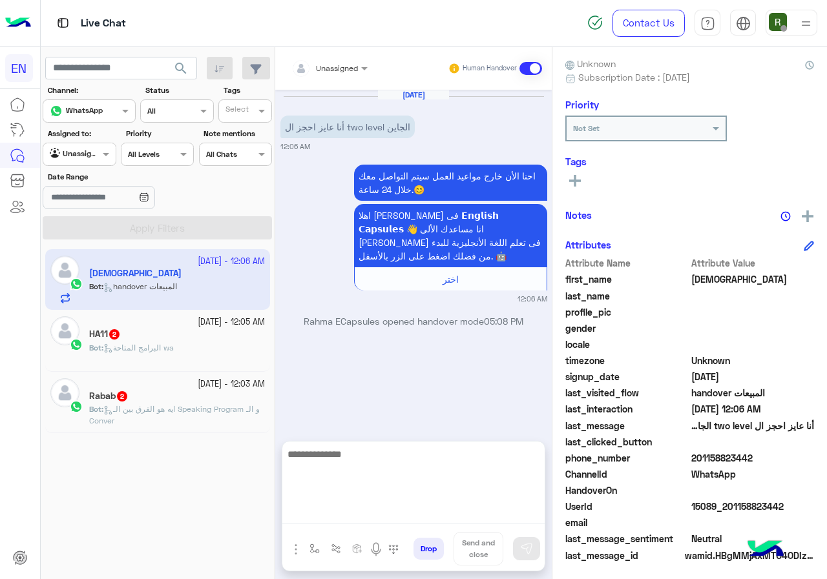
click at [348, 520] on textarea at bounding box center [413, 484] width 262 height 77
type textarea "**********"
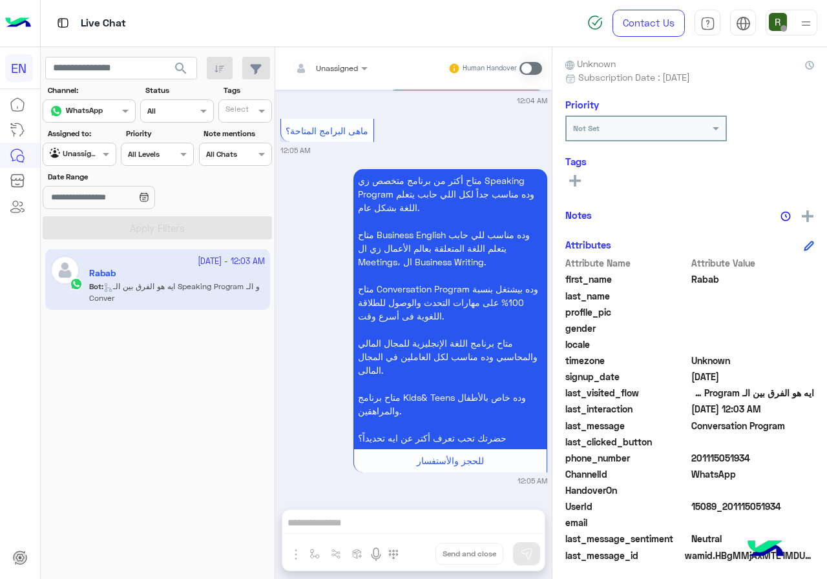
scroll to position [2232, 0]
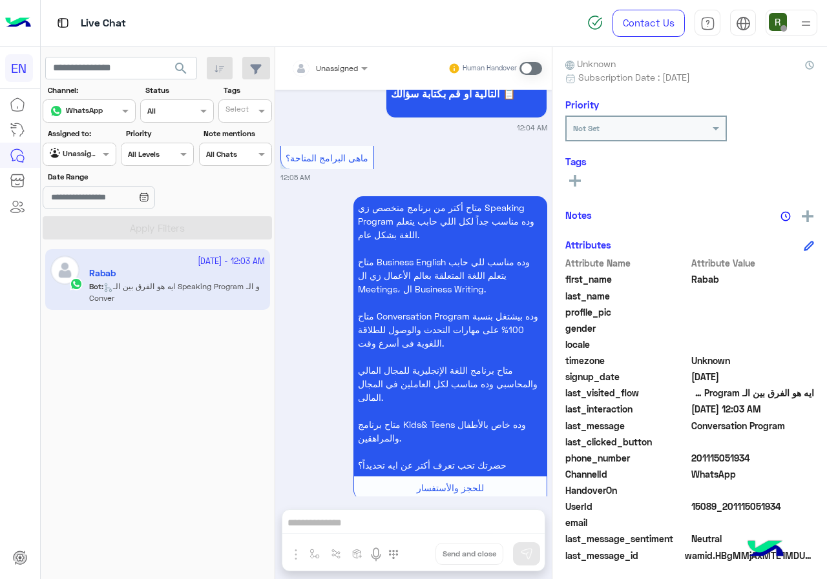
drag, startPoint x: 694, startPoint y: 462, endPoint x: 789, endPoint y: 457, distance: 95.7
click at [789, 457] on span "201115051934" at bounding box center [752, 458] width 123 height 14
click at [341, 59] on div "Unassigned" at bounding box center [324, 69] width 67 height 26
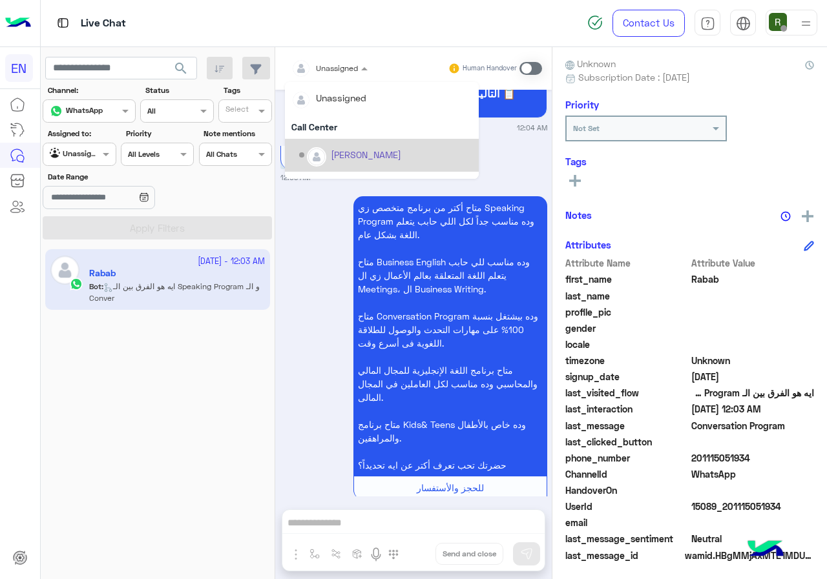
scroll to position [214, 0]
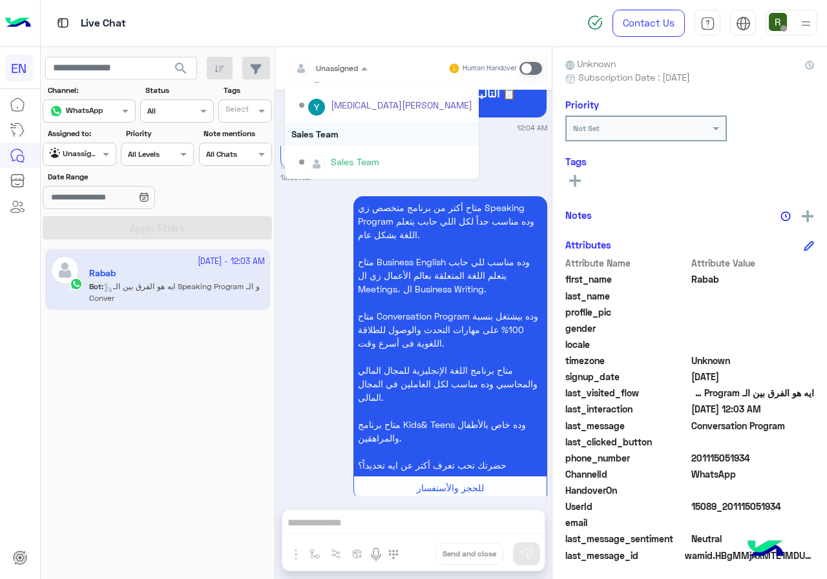
click at [348, 135] on div "Sales Team" at bounding box center [382, 134] width 194 height 24
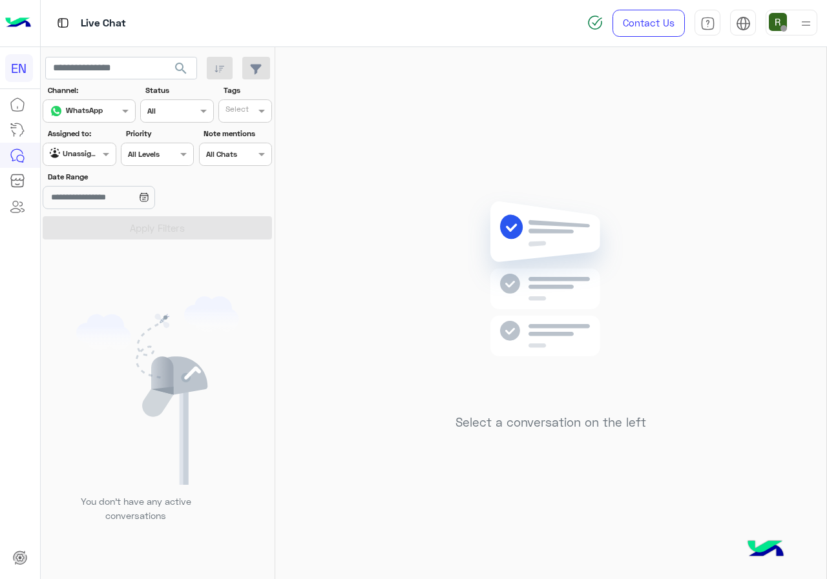
click at [88, 153] on div at bounding box center [79, 153] width 72 height 12
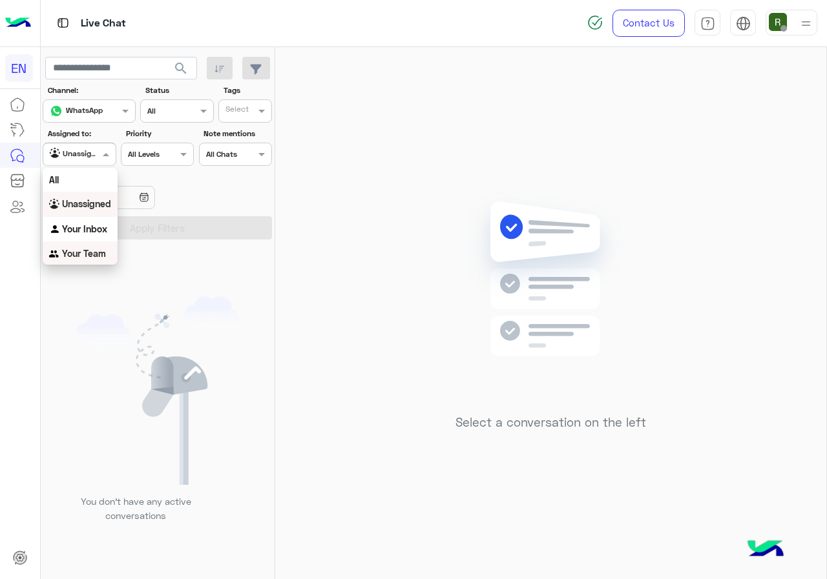
click at [92, 251] on b "Your Team" at bounding box center [84, 253] width 44 height 11
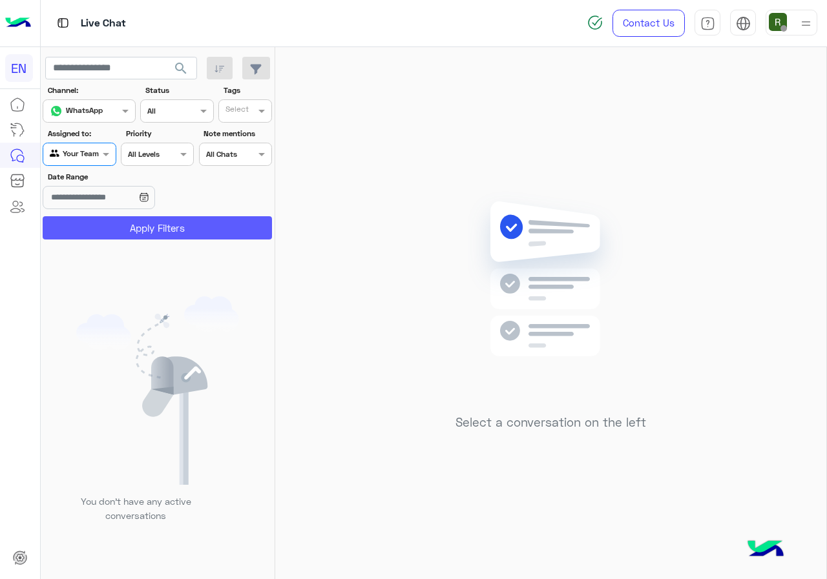
click at [105, 226] on button "Apply Filters" at bounding box center [157, 227] width 229 height 23
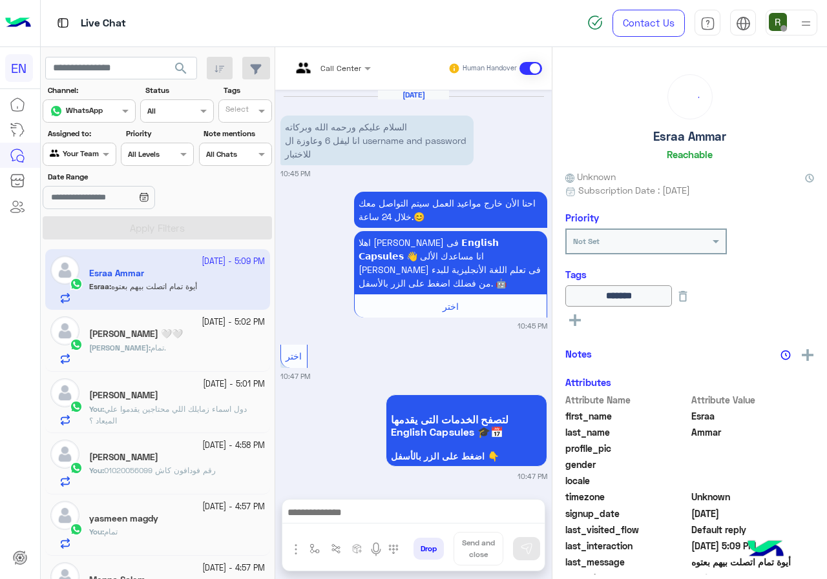
scroll to position [986, 0]
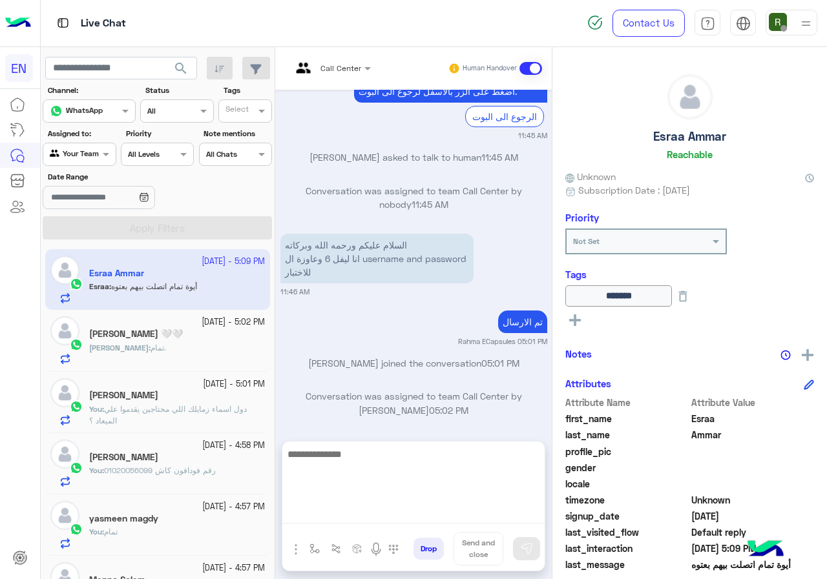
click at [400, 511] on textarea at bounding box center [413, 484] width 262 height 77
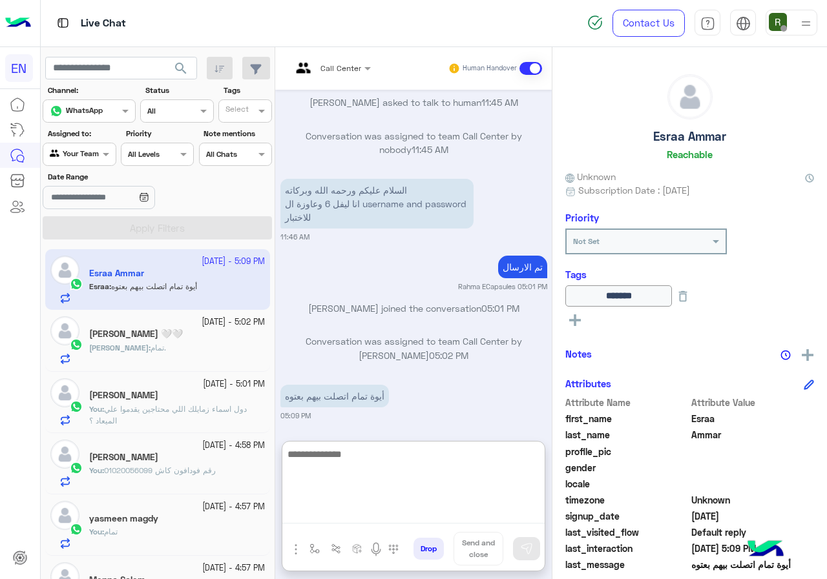
scroll to position [1044, 0]
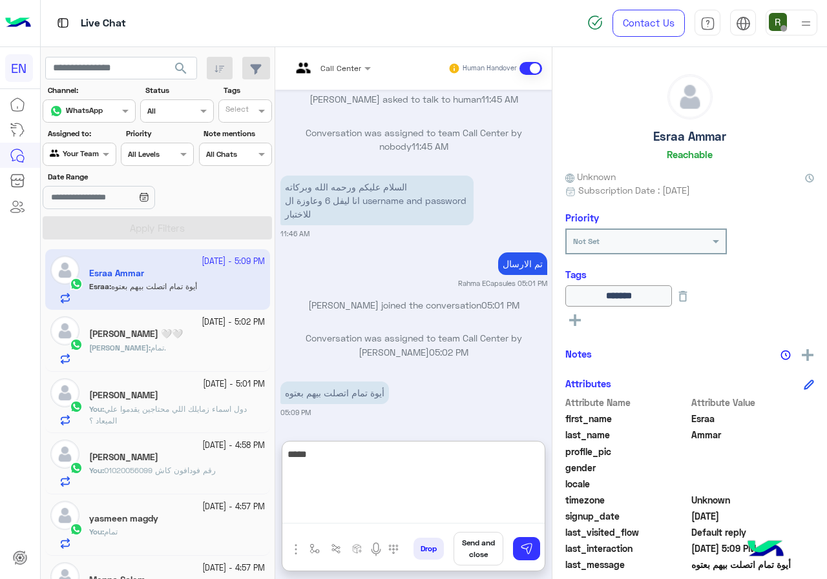
type textarea "****"
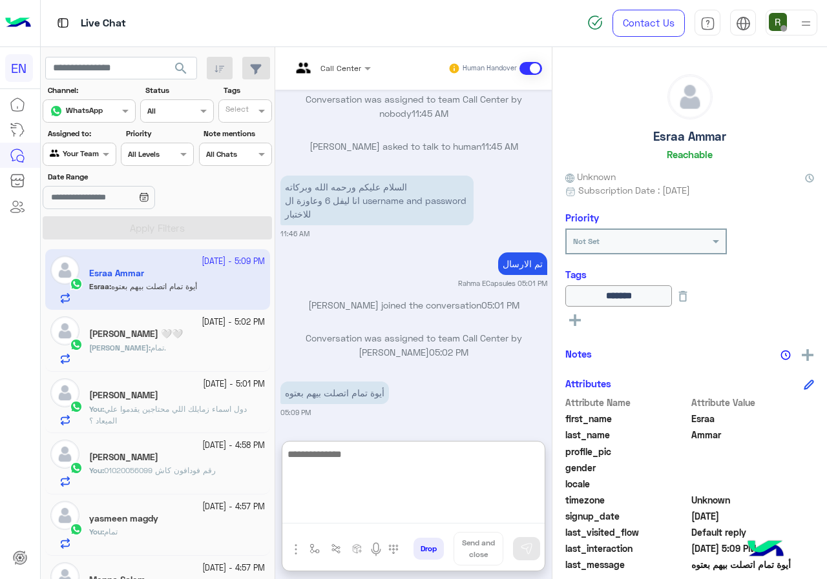
scroll to position [1093, 0]
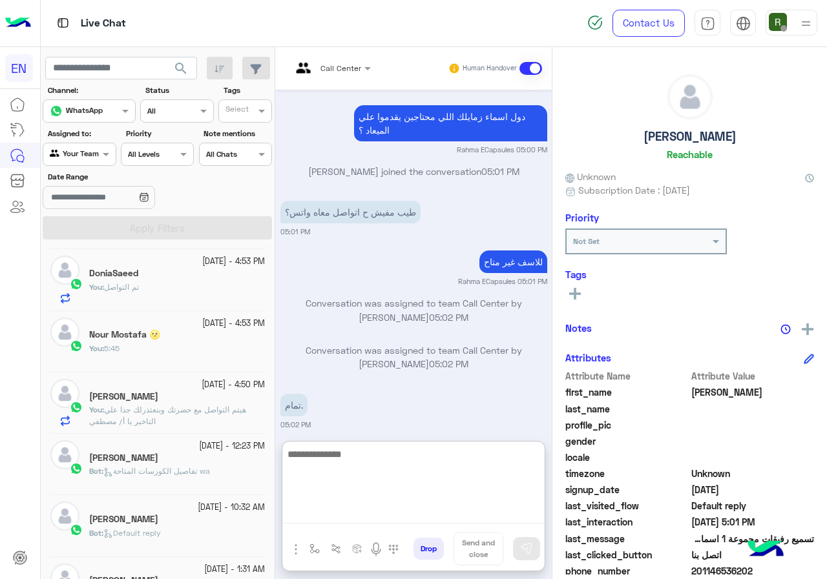
scroll to position [387, 0]
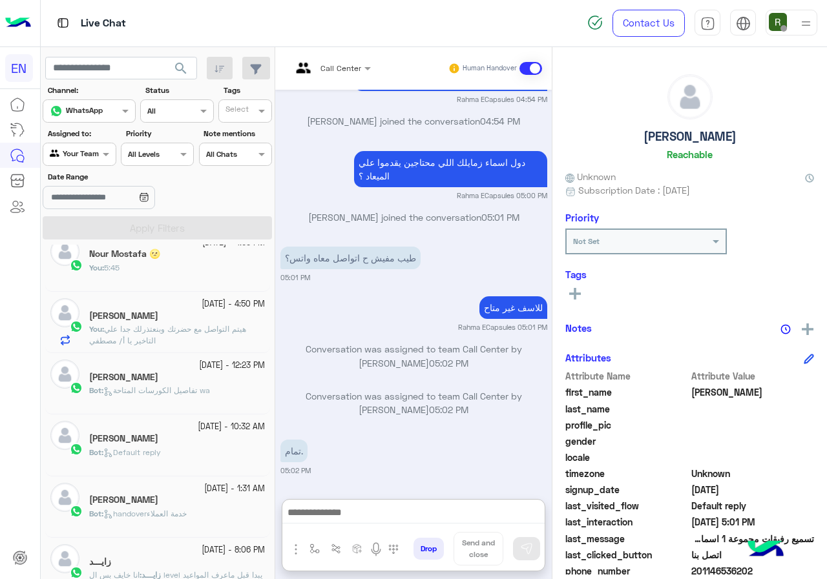
click at [66, 150] on input "text" at bounding box center [65, 153] width 30 height 12
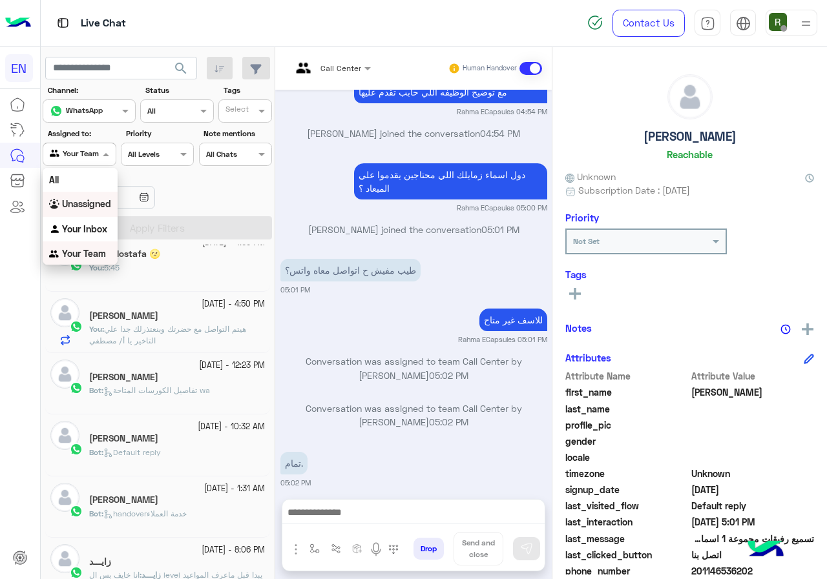
scroll to position [1, 0]
click at [94, 223] on b "Your Inbox" at bounding box center [84, 228] width 45 height 11
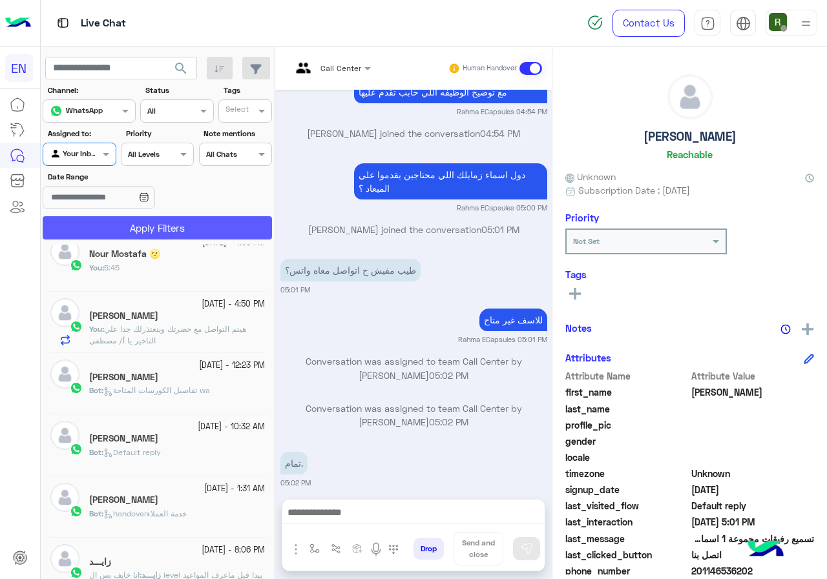
click at [103, 225] on button "Apply Filters" at bounding box center [157, 227] width 229 height 23
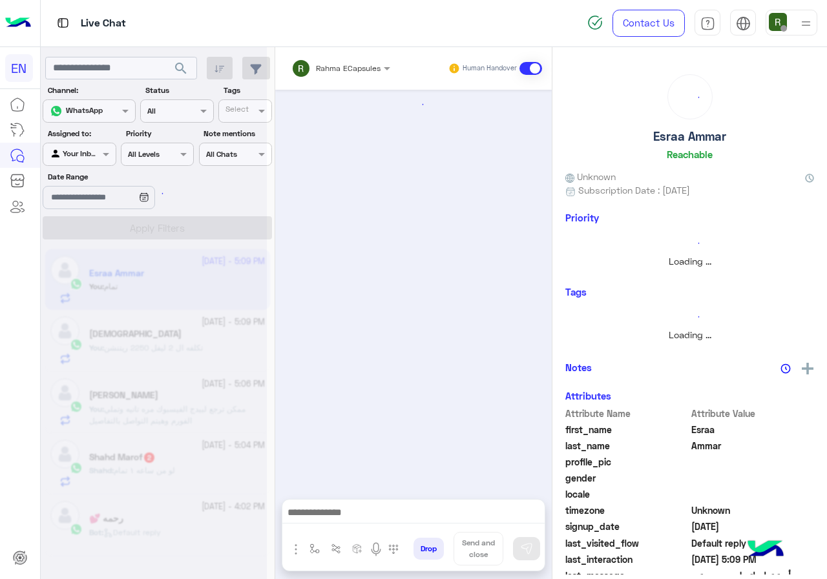
scroll to position [1035, 0]
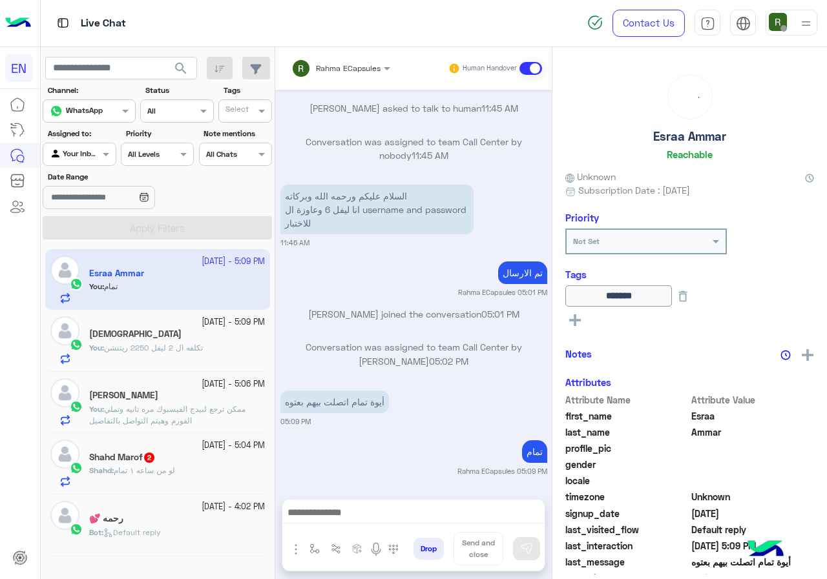
click at [349, 65] on input "text" at bounding box center [323, 67] width 65 height 12
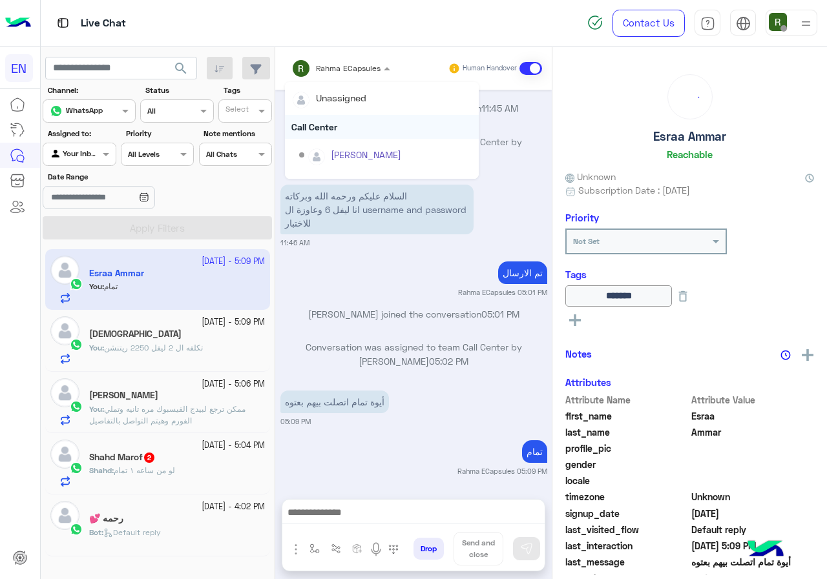
click at [349, 125] on div "Call Center" at bounding box center [382, 127] width 194 height 24
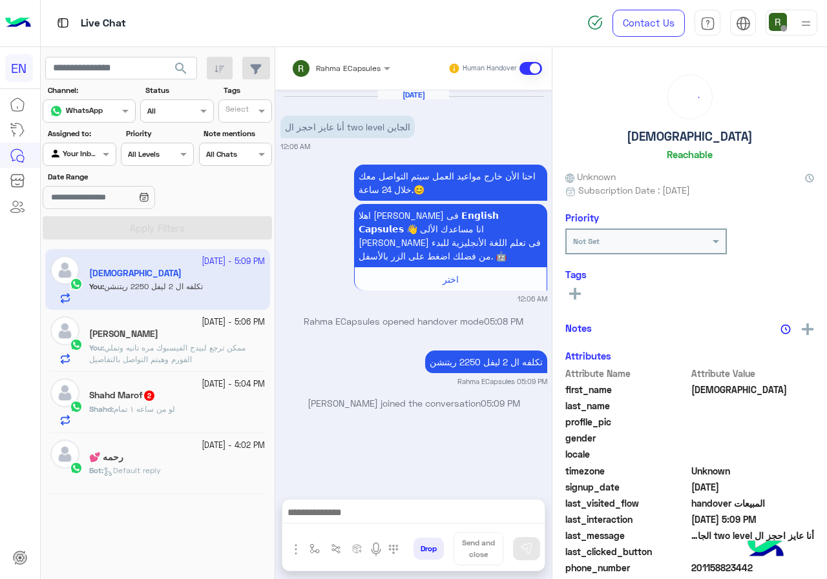
click at [346, 68] on input "text" at bounding box center [323, 67] width 65 height 12
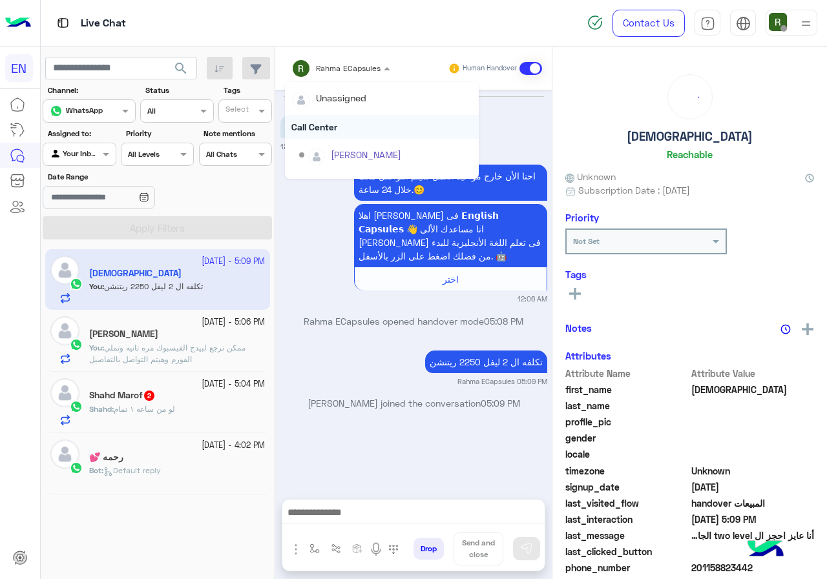
drag, startPoint x: 346, startPoint y: 68, endPoint x: 340, endPoint y: 124, distance: 55.8
click at [340, 124] on div "Call Center" at bounding box center [382, 127] width 194 height 24
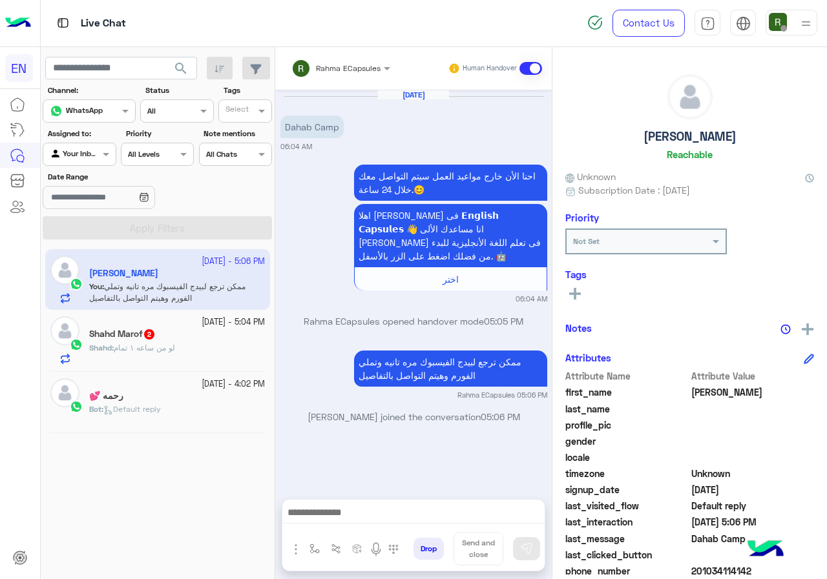
click at [352, 71] on input "text" at bounding box center [323, 67] width 65 height 12
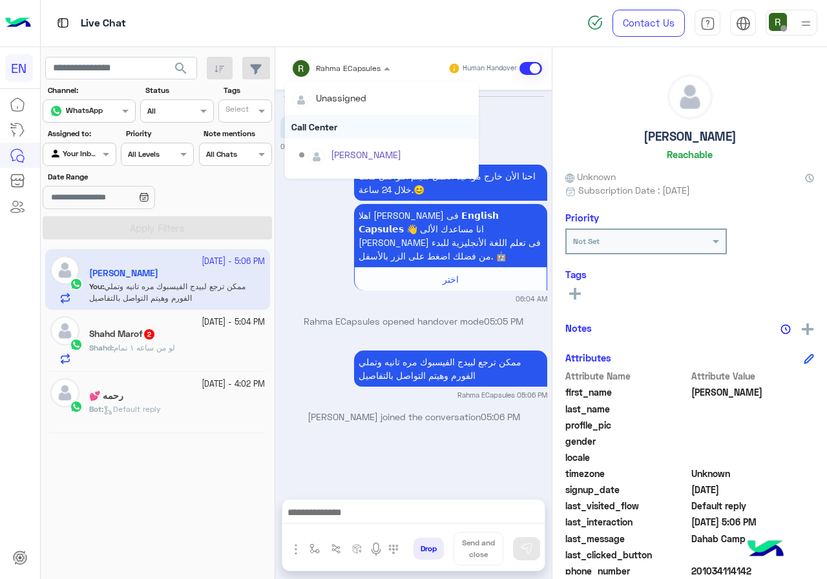
click at [355, 127] on div "Call Center" at bounding box center [382, 127] width 194 height 24
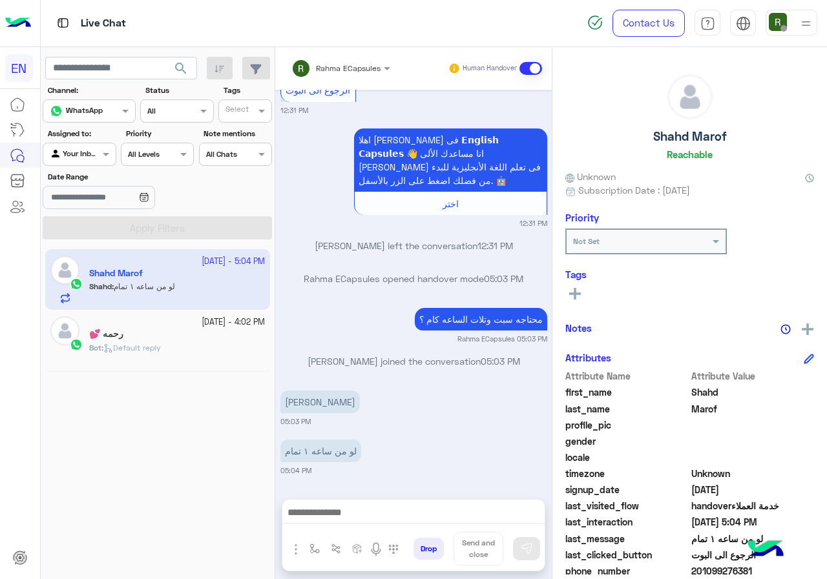
scroll to position [116, 0]
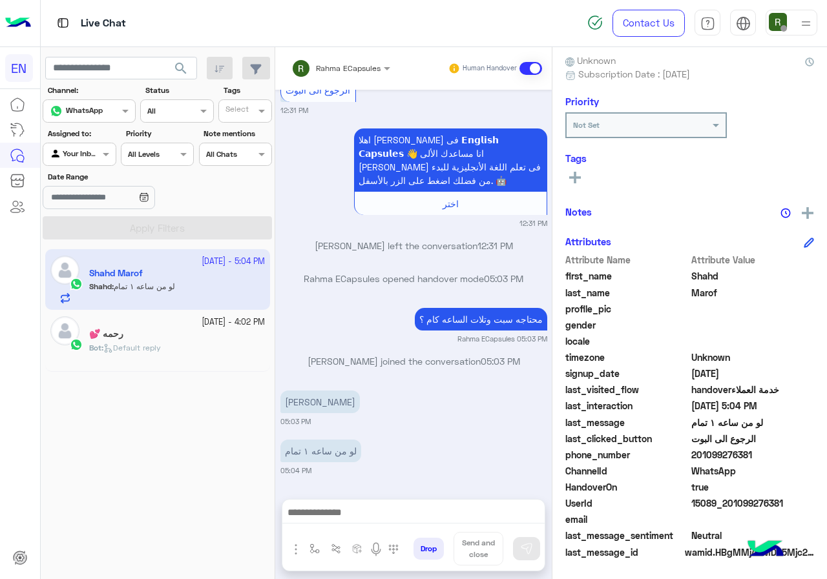
drag, startPoint x: 692, startPoint y: 453, endPoint x: 752, endPoint y: 452, distance: 60.1
click at [752, 452] on span "201099276381" at bounding box center [752, 455] width 123 height 14
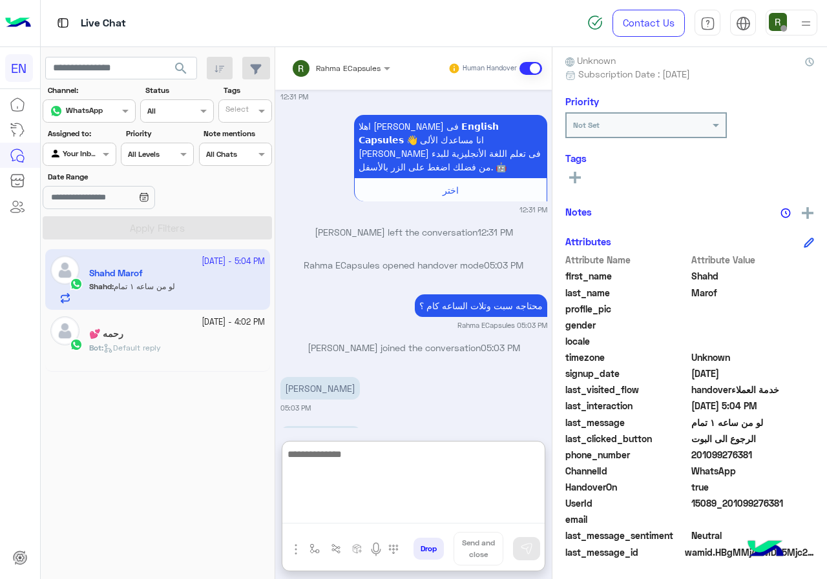
click at [402, 512] on textarea at bounding box center [413, 484] width 262 height 77
type textarea "**********"
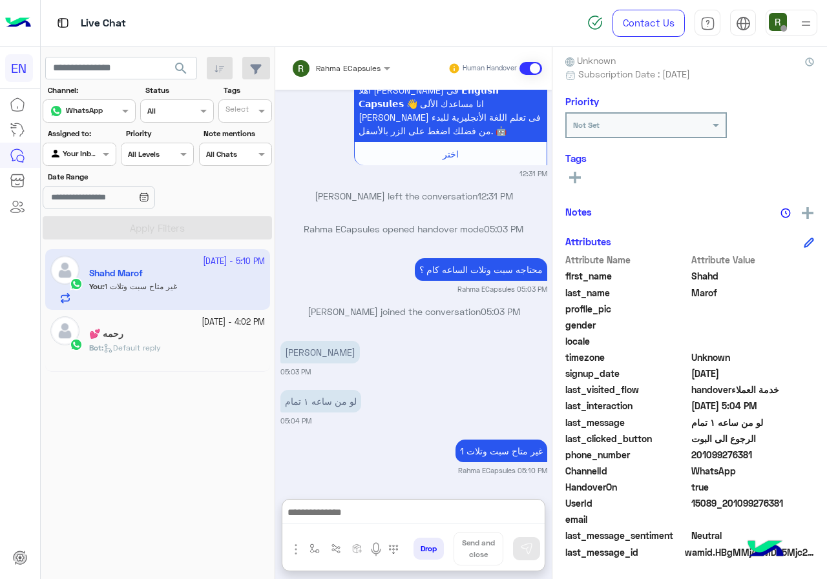
click at [340, 69] on input "text" at bounding box center [323, 67] width 65 height 12
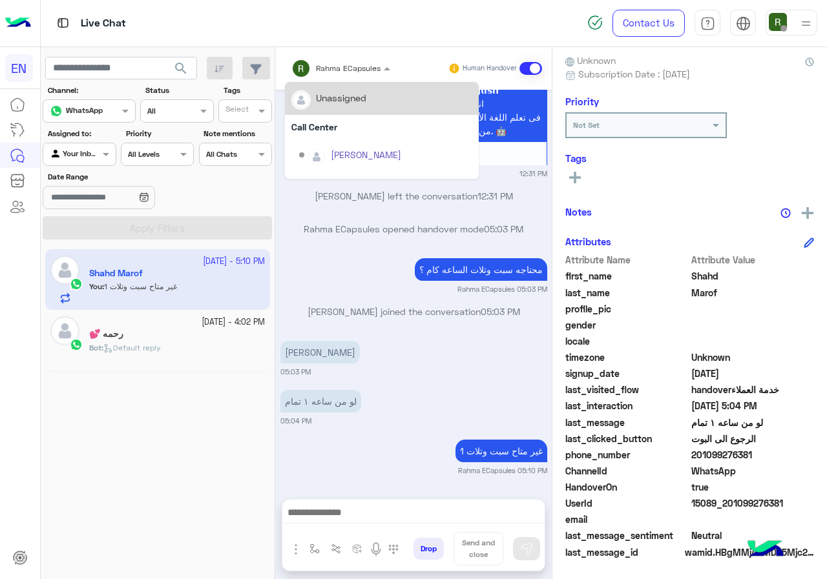
scroll to position [854, 0]
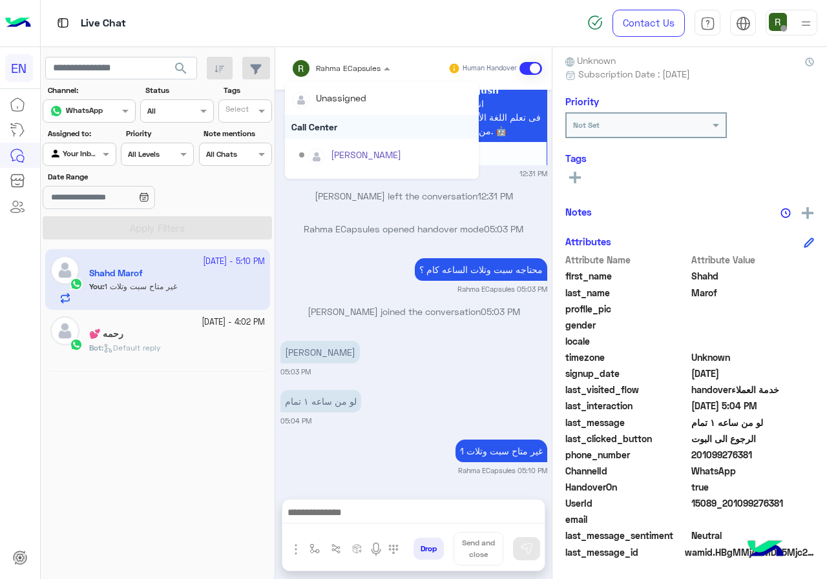
click at [333, 124] on div "Call Center" at bounding box center [382, 127] width 194 height 24
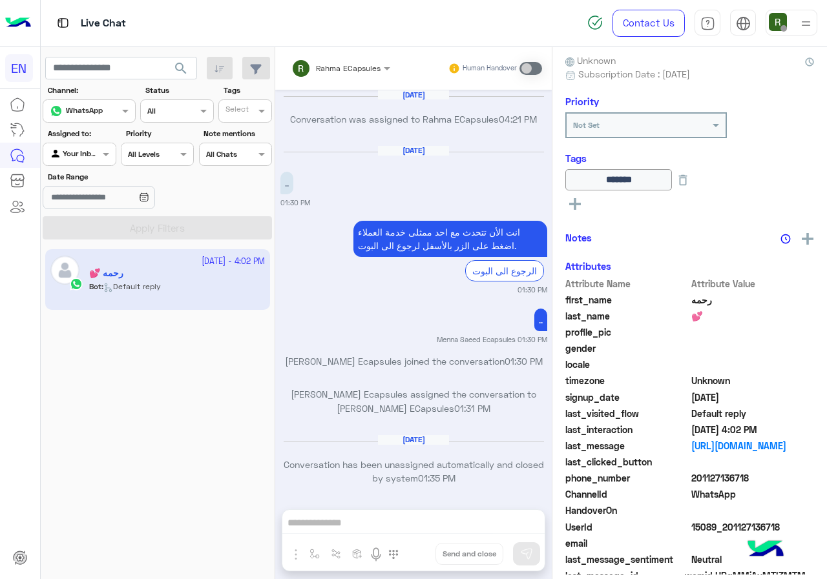
scroll to position [823, 0]
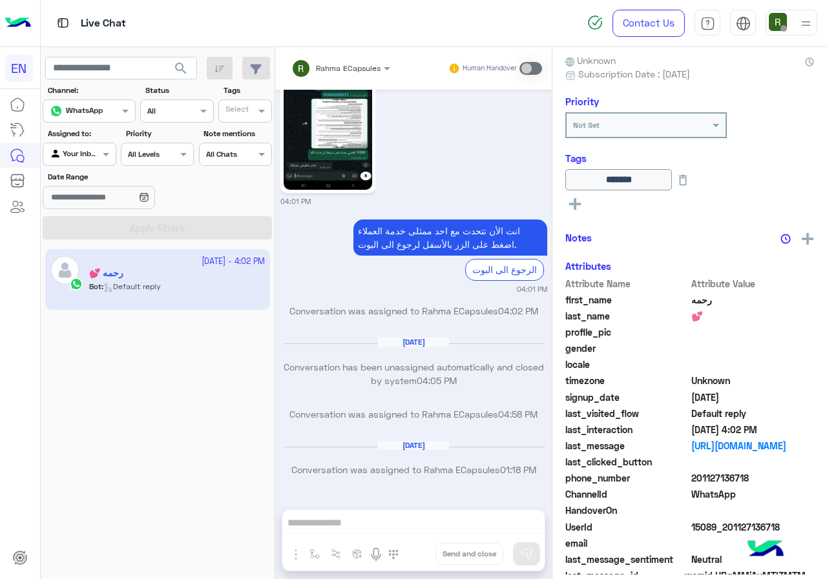
click at [91, 163] on div "Agent Filter Your Inbox" at bounding box center [79, 154] width 73 height 23
click at [85, 249] on b "Your Team" at bounding box center [84, 253] width 44 height 11
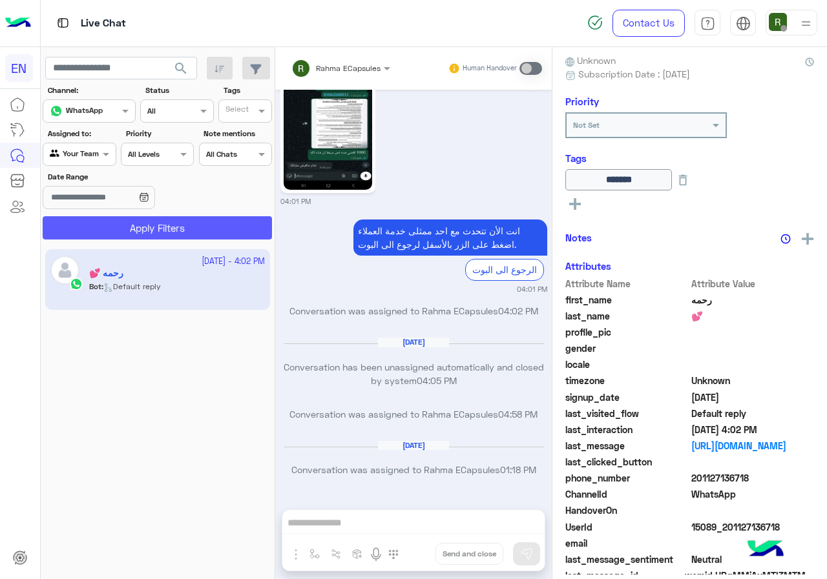
click at [108, 219] on button "Apply Filters" at bounding box center [157, 227] width 229 height 23
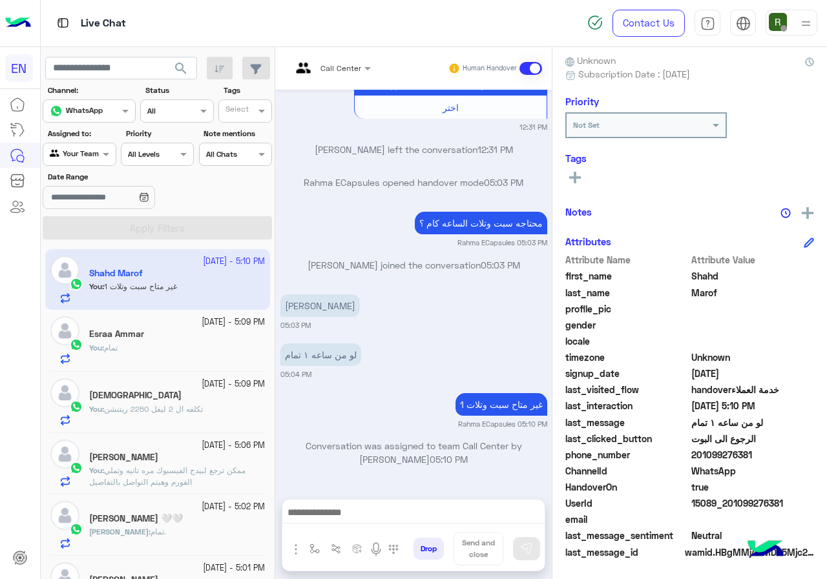
click at [68, 167] on section "Channel: Channel WhatsApp Status Channel All Tags Select Assigned to: Agent Fil…" at bounding box center [157, 162] width 215 height 155
click at [75, 158] on input "text" at bounding box center [65, 153] width 30 height 12
click at [87, 234] on div "Your Inbox" at bounding box center [80, 227] width 75 height 25
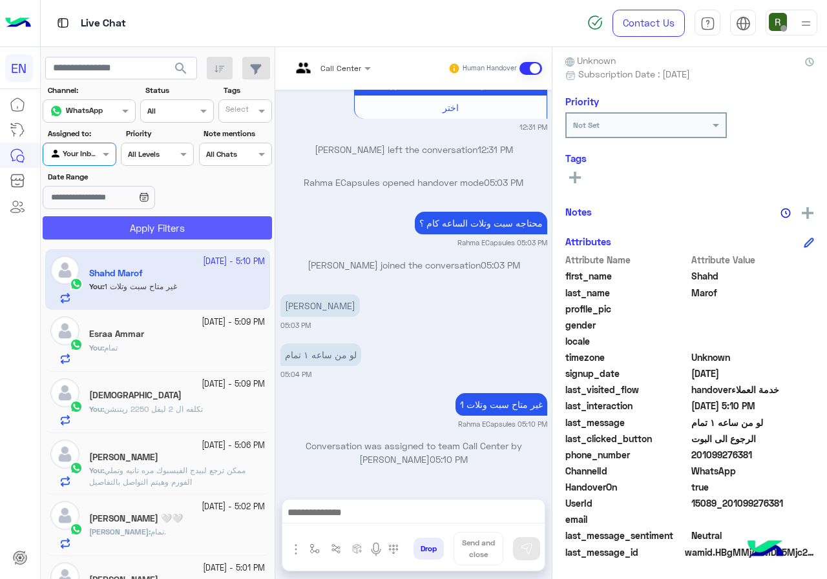
click at [94, 235] on button "Apply Filters" at bounding box center [157, 227] width 229 height 23
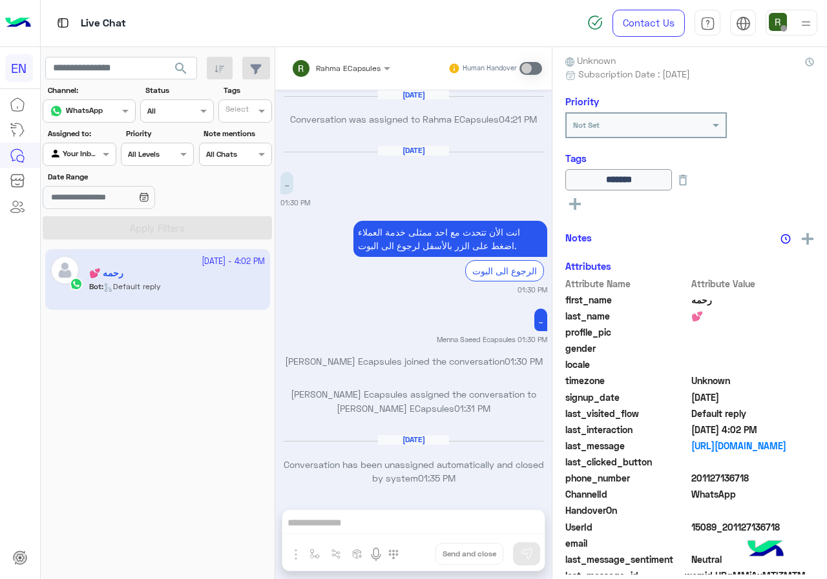
scroll to position [823, 0]
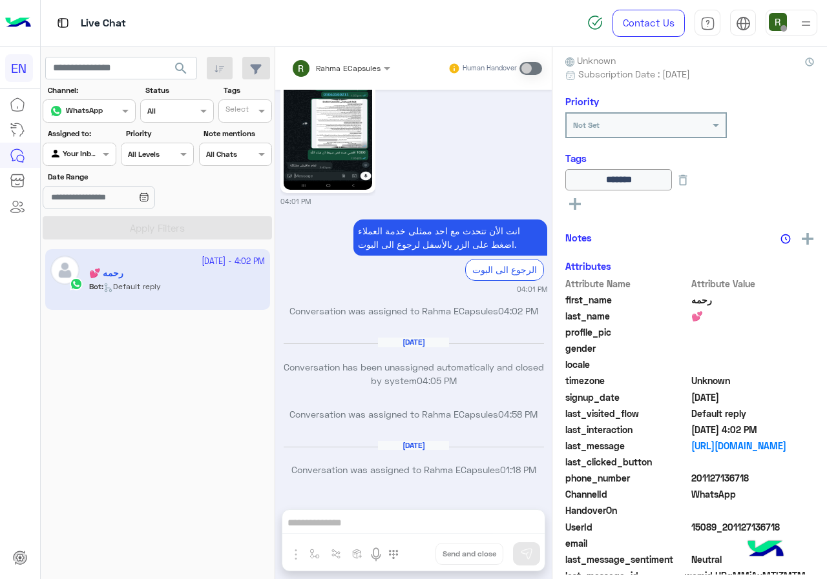
click at [96, 151] on div at bounding box center [79, 153] width 72 height 12
click at [97, 203] on b "Unassigned" at bounding box center [86, 203] width 49 height 11
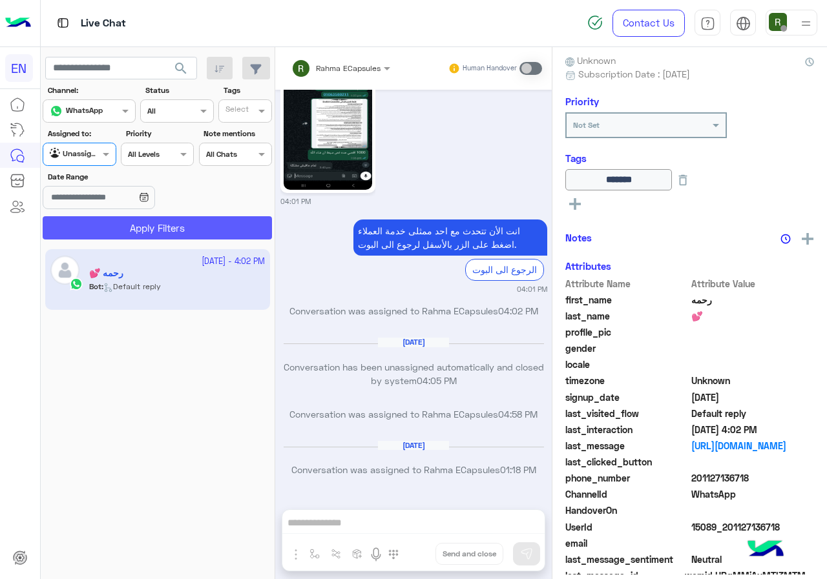
click at [105, 225] on button "Apply Filters" at bounding box center [157, 227] width 229 height 23
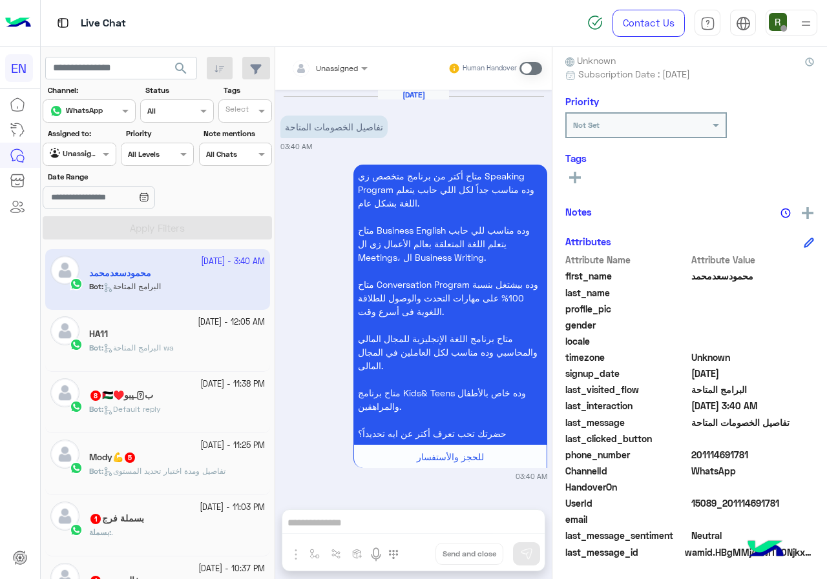
drag, startPoint x: 694, startPoint y: 453, endPoint x: 797, endPoint y: 453, distance: 102.7
click at [797, 453] on span "201114691781" at bounding box center [752, 455] width 123 height 14
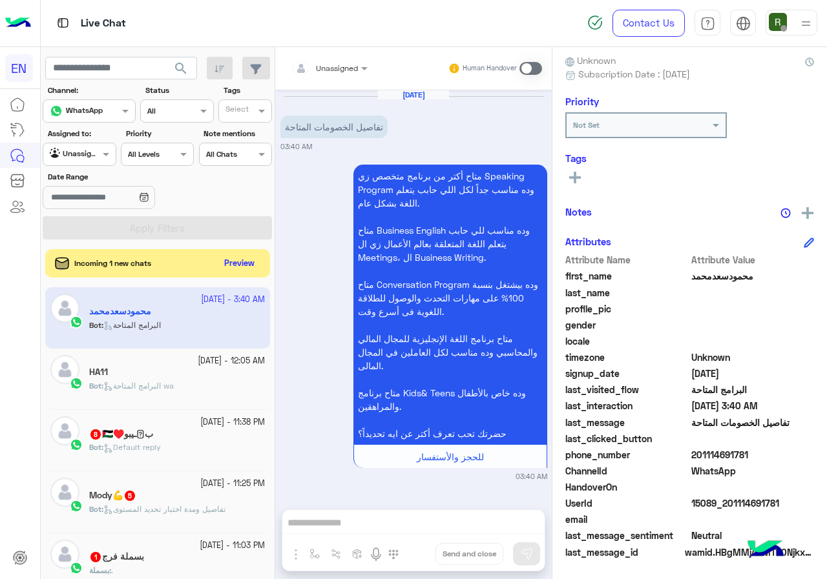
click at [347, 68] on div at bounding box center [329, 66] width 89 height 12
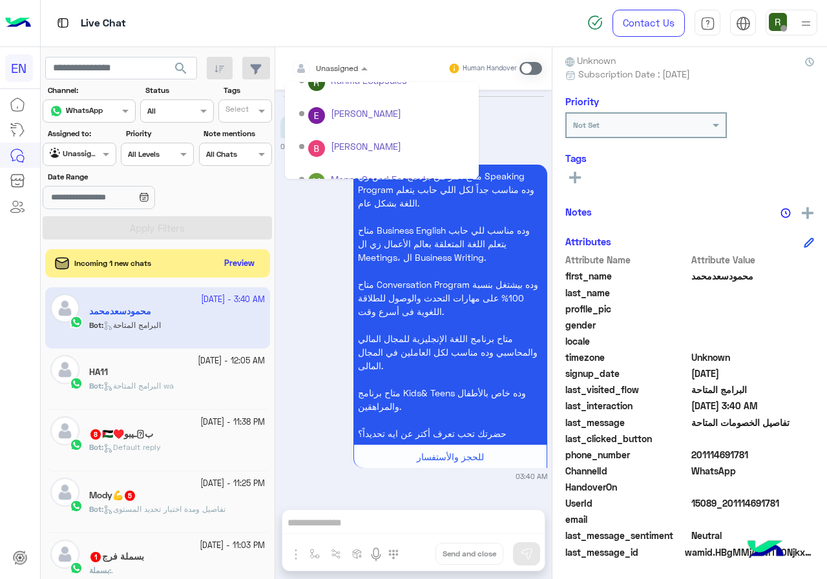
scroll to position [214, 0]
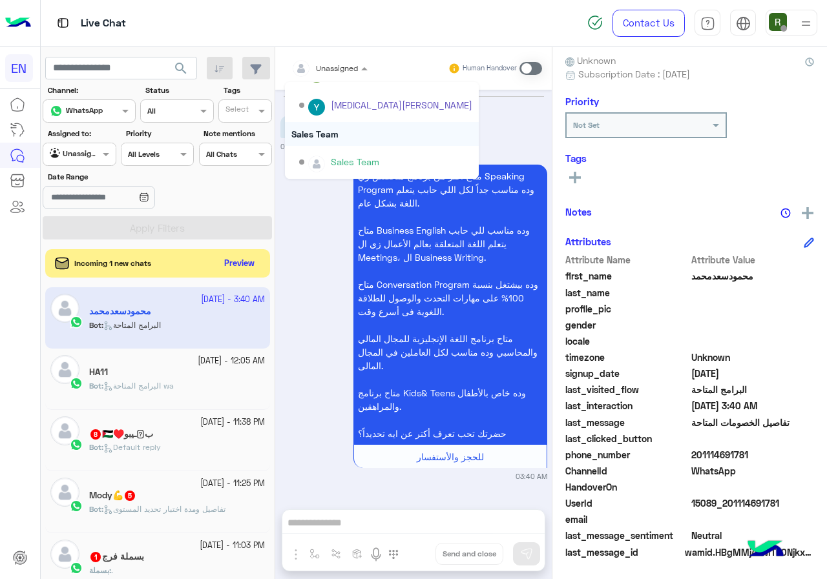
click at [351, 125] on div "Sales Team" at bounding box center [382, 134] width 194 height 24
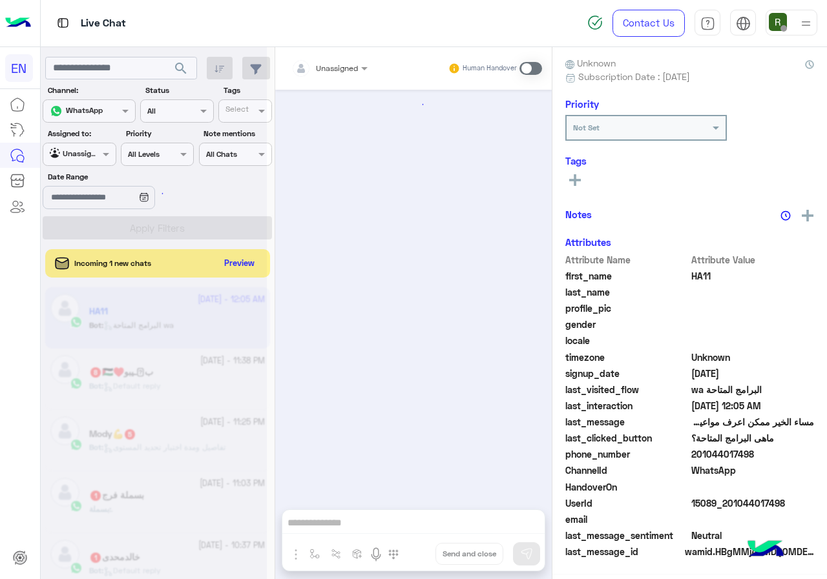
scroll to position [1315, 0]
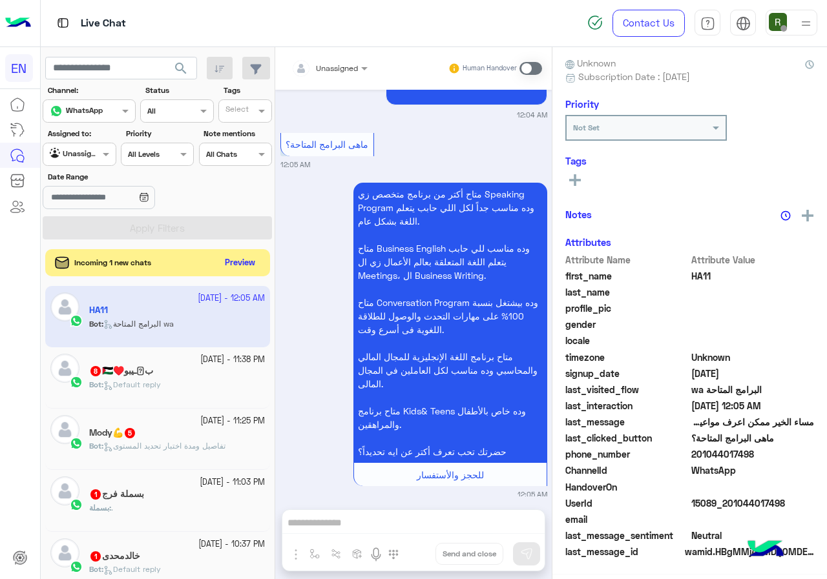
click at [251, 258] on button "Preview" at bounding box center [240, 262] width 40 height 17
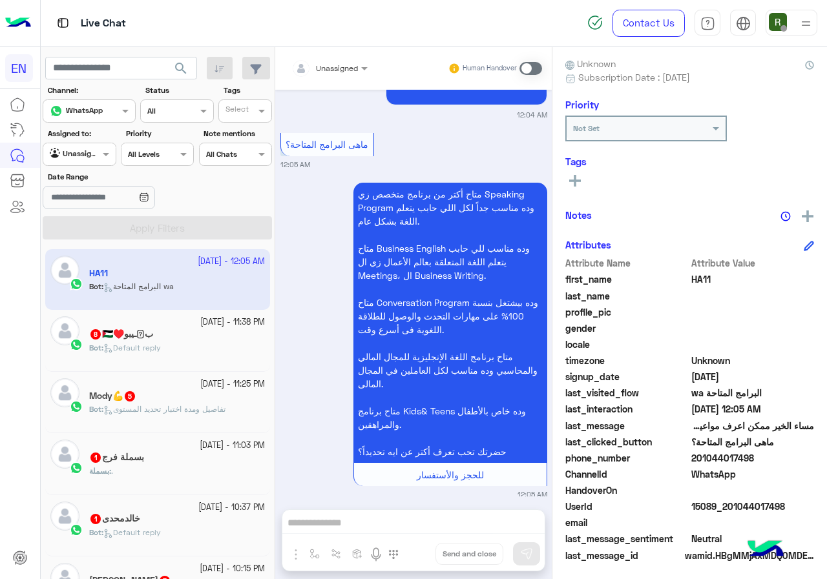
scroll to position [0, 0]
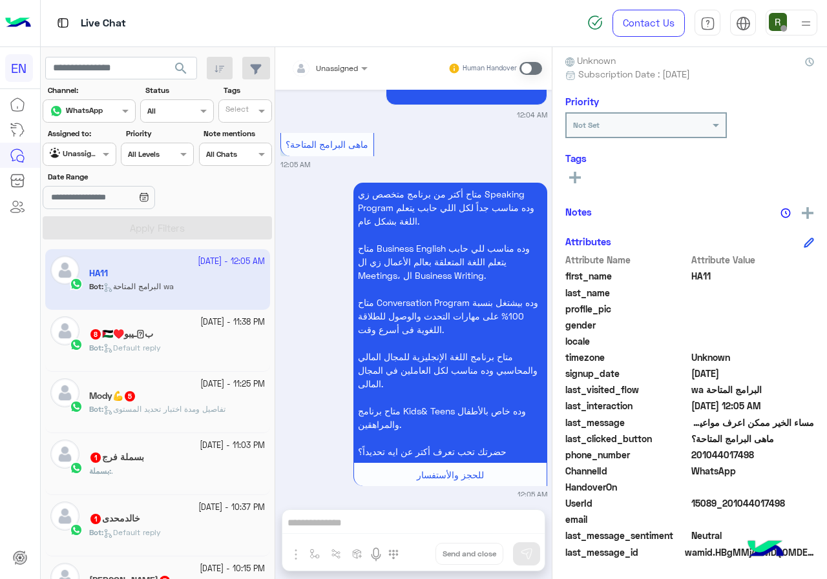
drag, startPoint x: 695, startPoint y: 454, endPoint x: 759, endPoint y: 449, distance: 64.1
click at [759, 449] on span "201044017498" at bounding box center [752, 455] width 123 height 14
click at [574, 177] on rect at bounding box center [574, 178] width 3 height 12
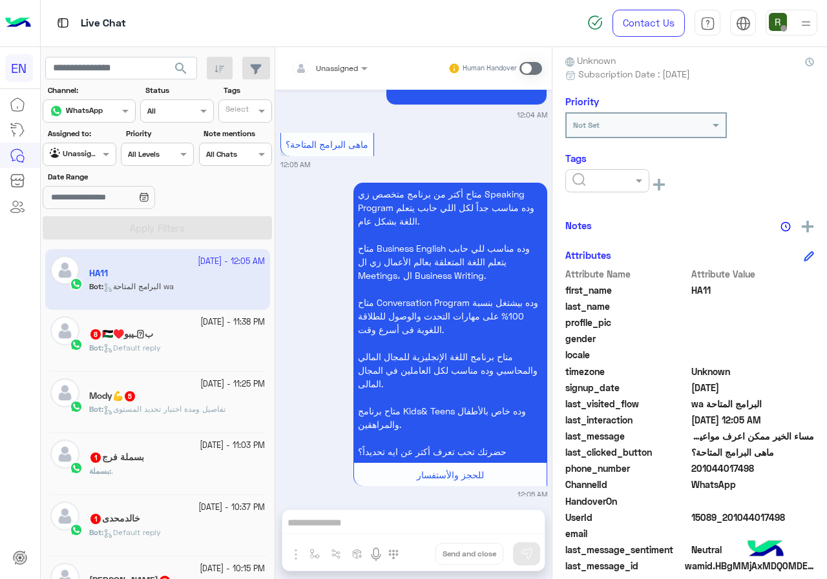
click at [572, 181] on div at bounding box center [572, 181] width 0 height 0
click at [599, 216] on span "Solved" at bounding box center [586, 212] width 29 height 11
click at [636, 233] on div "Notes" at bounding box center [689, 226] width 249 height 16
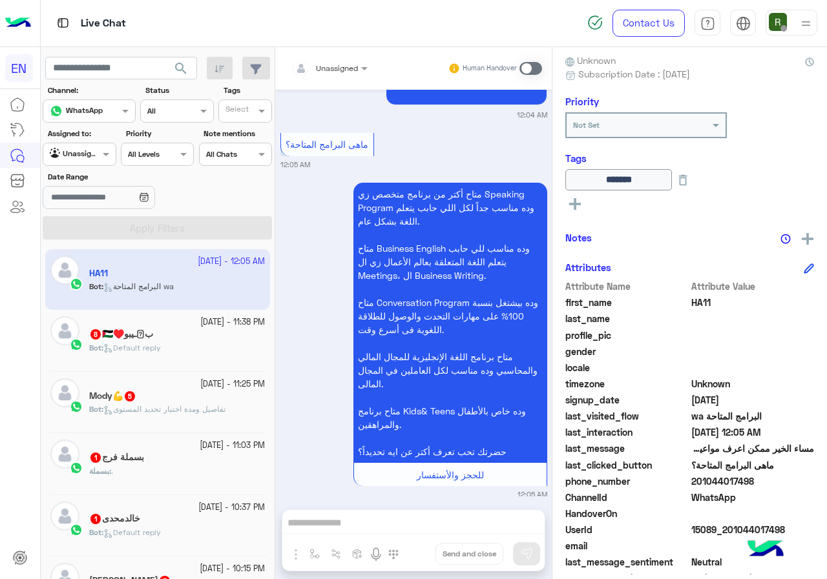
click at [337, 74] on div "Unassigned" at bounding box center [324, 69] width 67 height 26
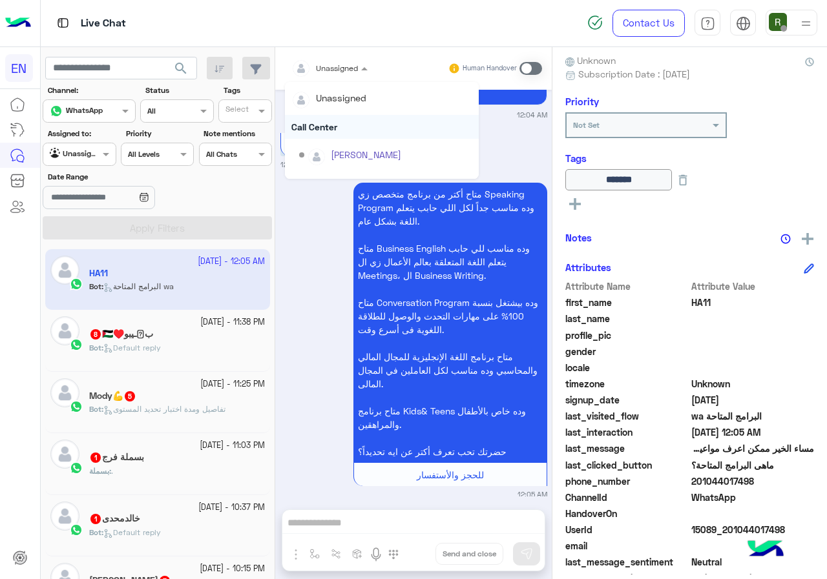
click at [338, 125] on div "Call Center" at bounding box center [382, 127] width 194 height 24
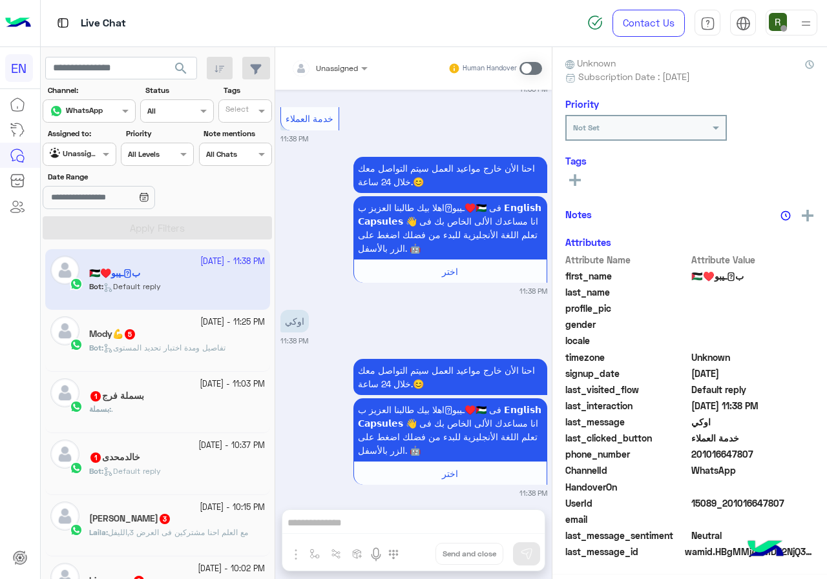
scroll to position [116, 0]
drag, startPoint x: 694, startPoint y: 457, endPoint x: 752, endPoint y: 453, distance: 58.2
click at [752, 453] on span "201016647807" at bounding box center [752, 455] width 123 height 14
click at [83, 158] on div "Unassigned" at bounding box center [74, 154] width 49 height 13
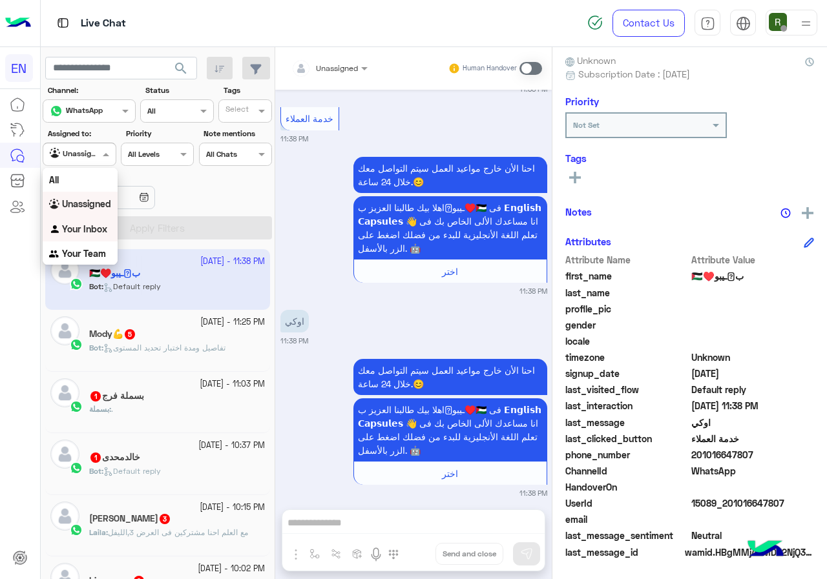
click at [107, 221] on div "Your Inbox" at bounding box center [80, 229] width 75 height 25
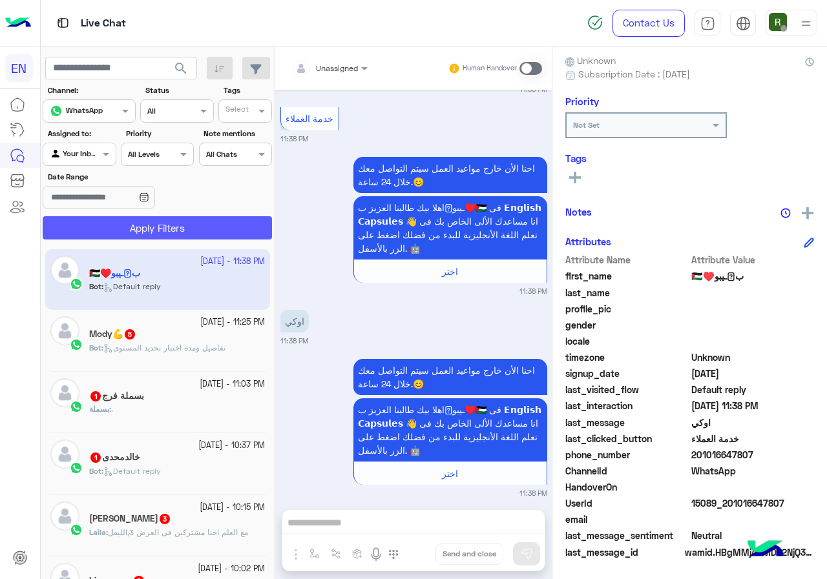
click at [114, 228] on button "Apply Filters" at bounding box center [157, 227] width 229 height 23
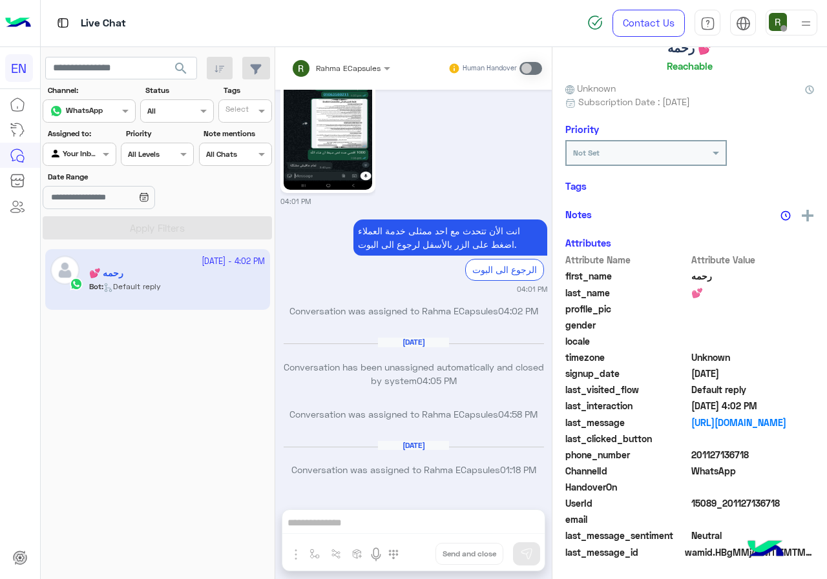
scroll to position [116, 0]
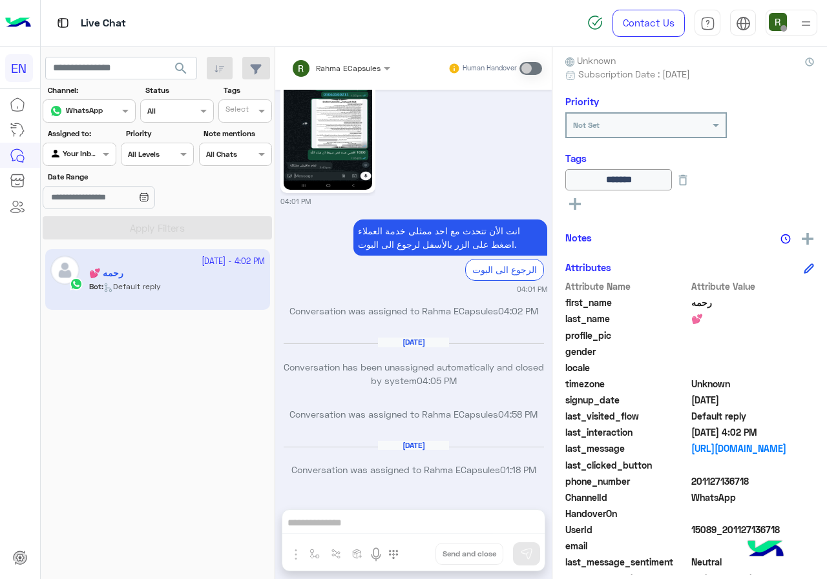
click at [79, 150] on input "text" at bounding box center [65, 153] width 30 height 12
click at [100, 256] on b "Your Team" at bounding box center [84, 253] width 44 height 11
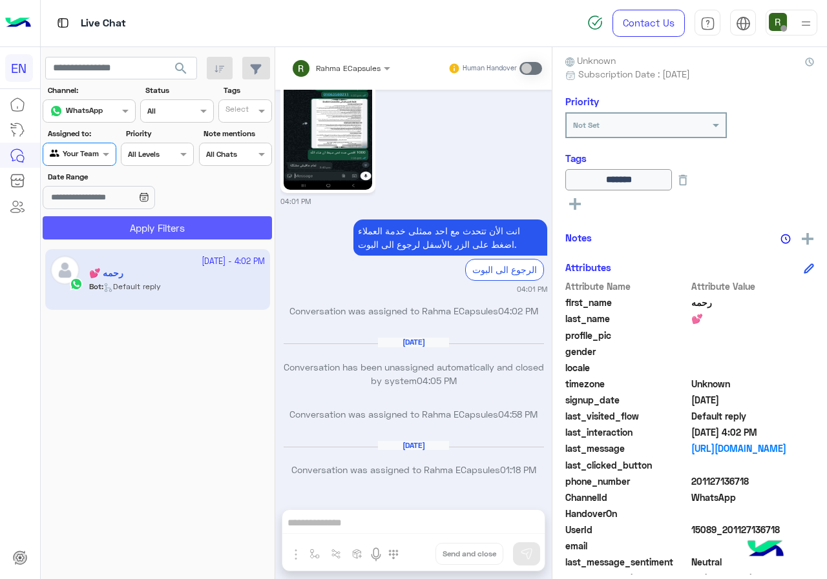
click at [138, 235] on button "Apply Filters" at bounding box center [157, 227] width 229 height 23
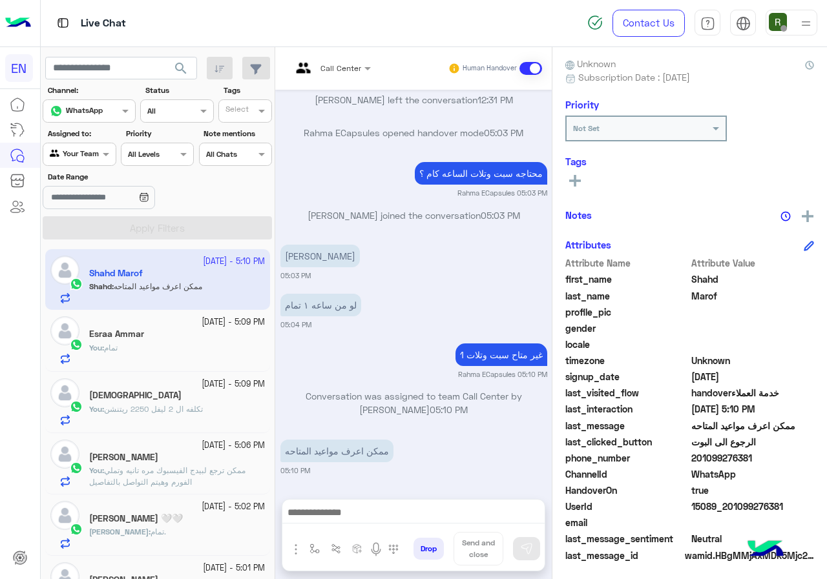
scroll to position [116, 0]
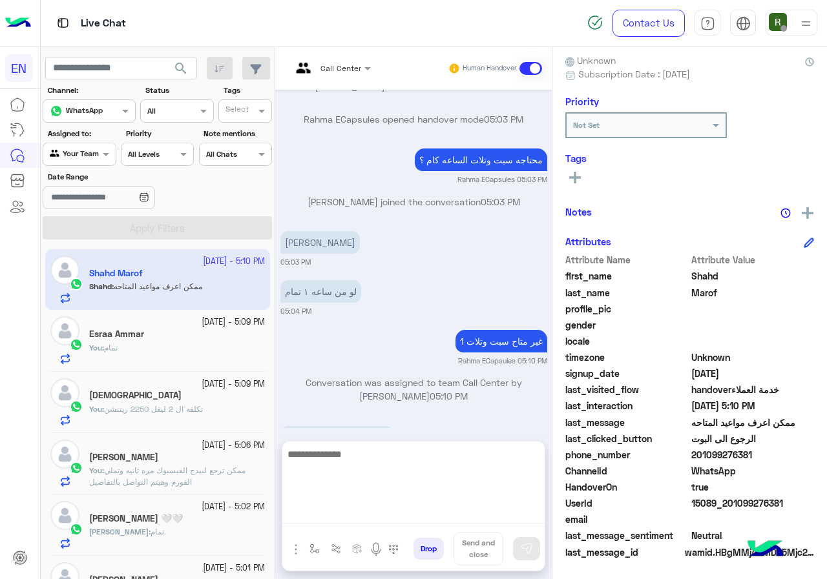
click at [405, 505] on textarea at bounding box center [413, 484] width 262 height 77
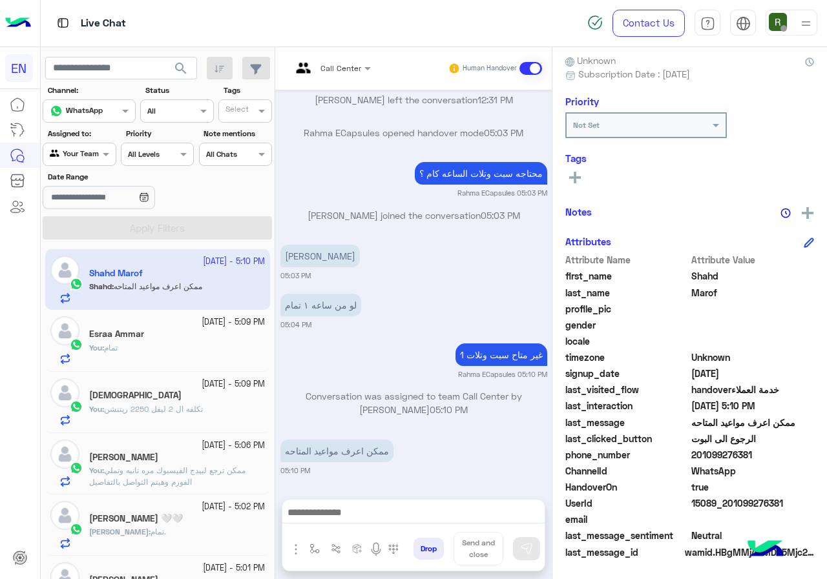
scroll to position [951, 0]
drag, startPoint x: 695, startPoint y: 453, endPoint x: 750, endPoint y: 452, distance: 55.6
click at [750, 452] on span "201099276381" at bounding box center [752, 455] width 123 height 14
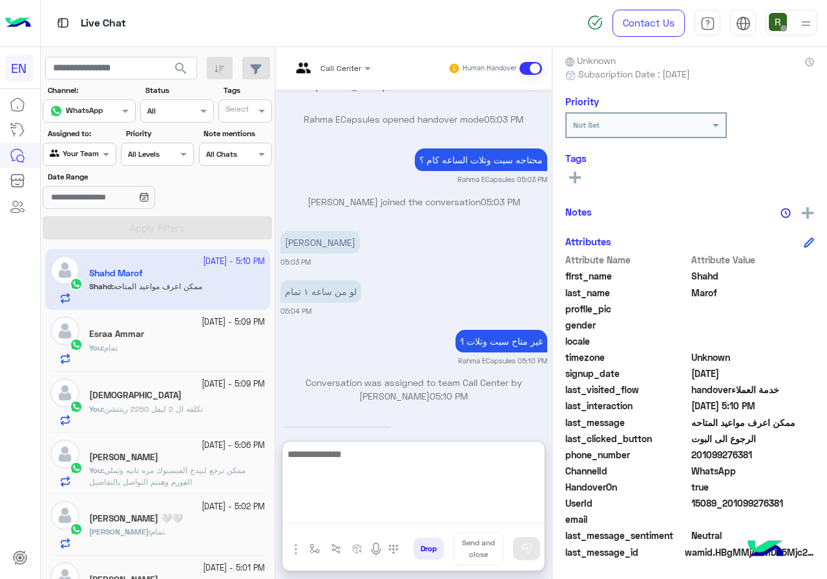
drag, startPoint x: 737, startPoint y: 459, endPoint x: 408, endPoint y: 506, distance: 332.6
click at [408, 506] on textarea at bounding box center [413, 484] width 262 height 77
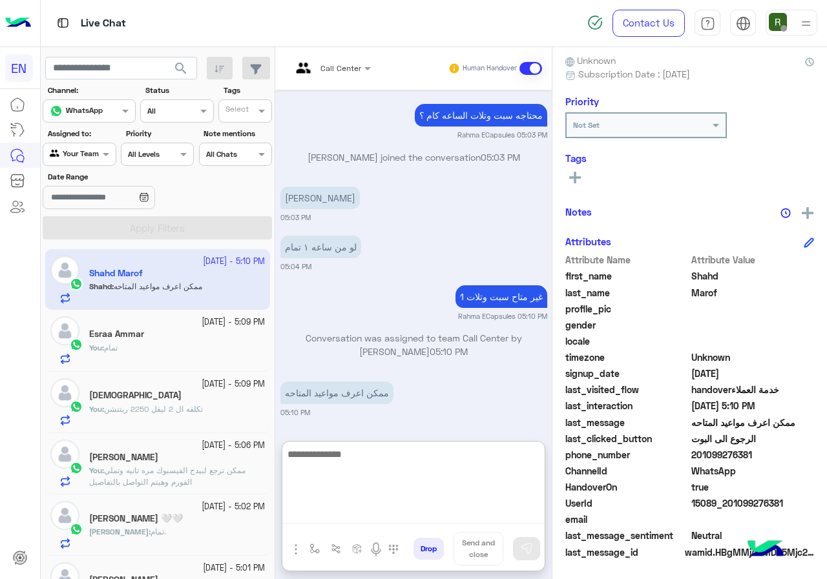
scroll to position [1008, 0]
type textarea "**********"
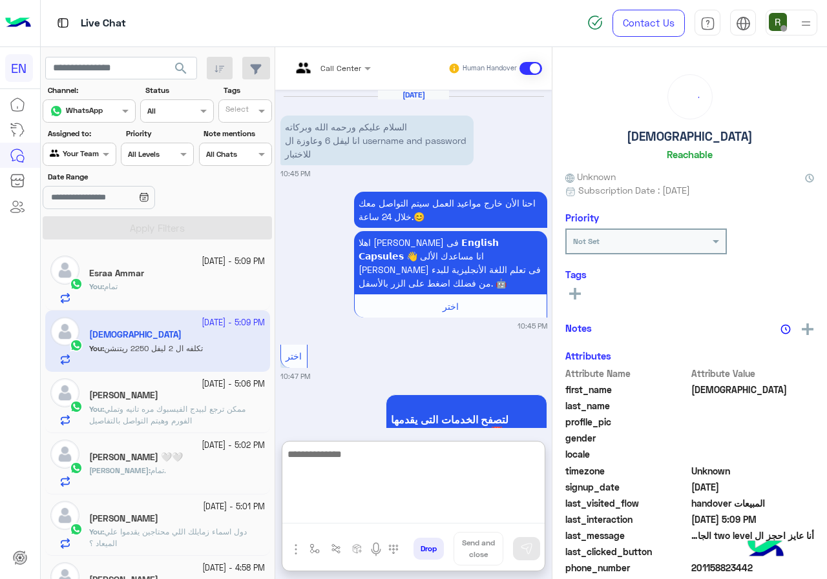
scroll to position [1505, 0]
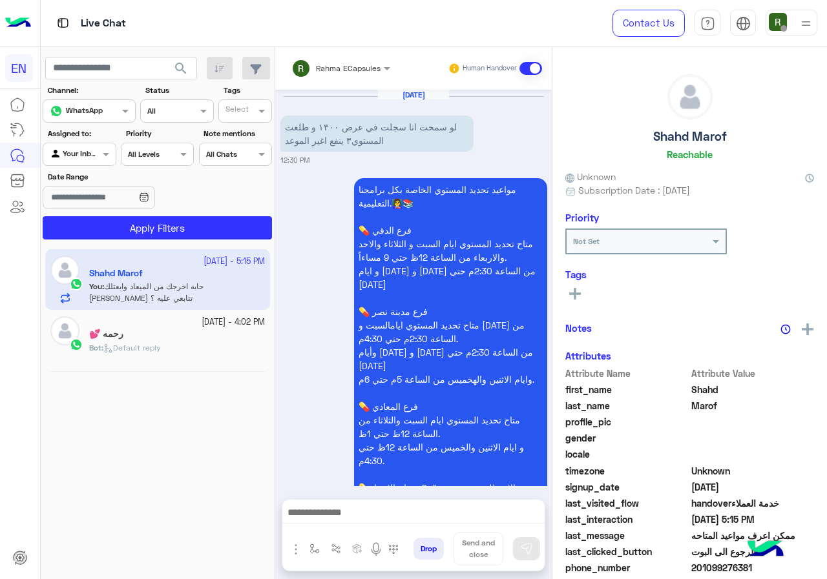
scroll to position [1013, 0]
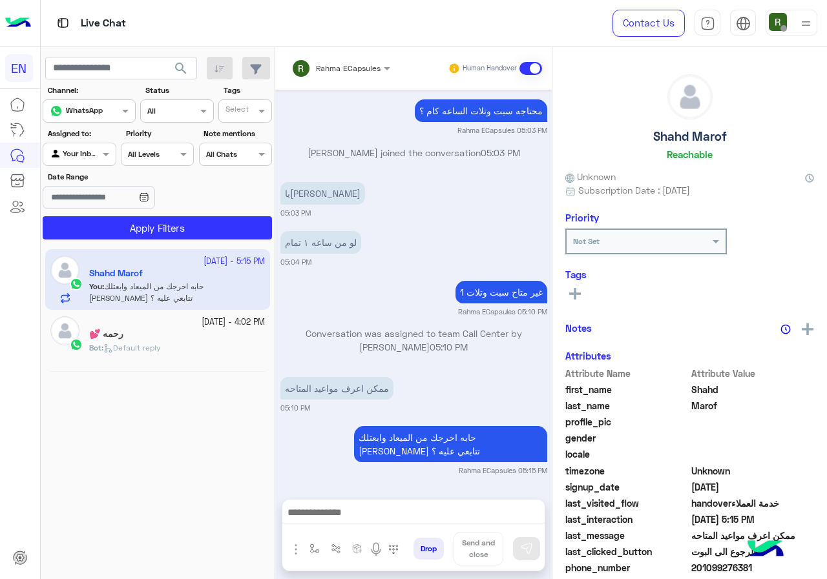
click at [347, 72] on span "Rahma ECapsules" at bounding box center [348, 68] width 65 height 10
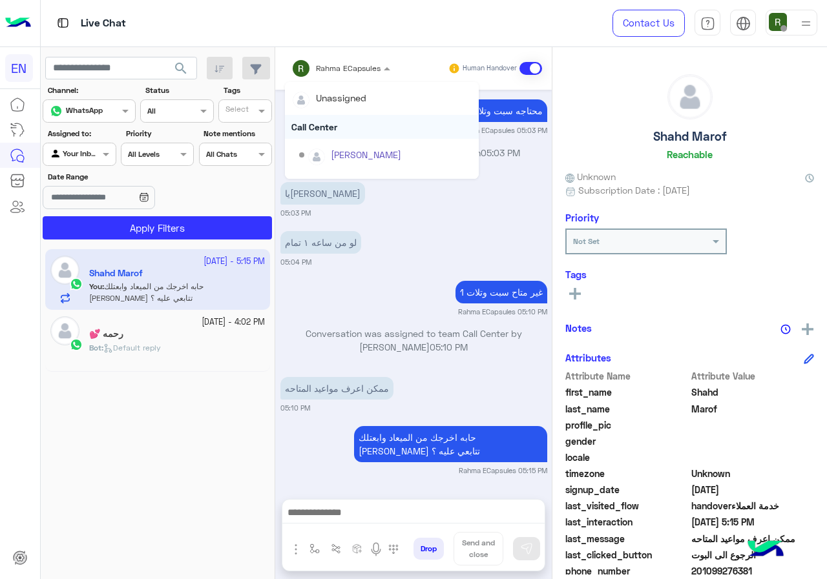
click at [340, 121] on div "Call Center" at bounding box center [382, 127] width 194 height 24
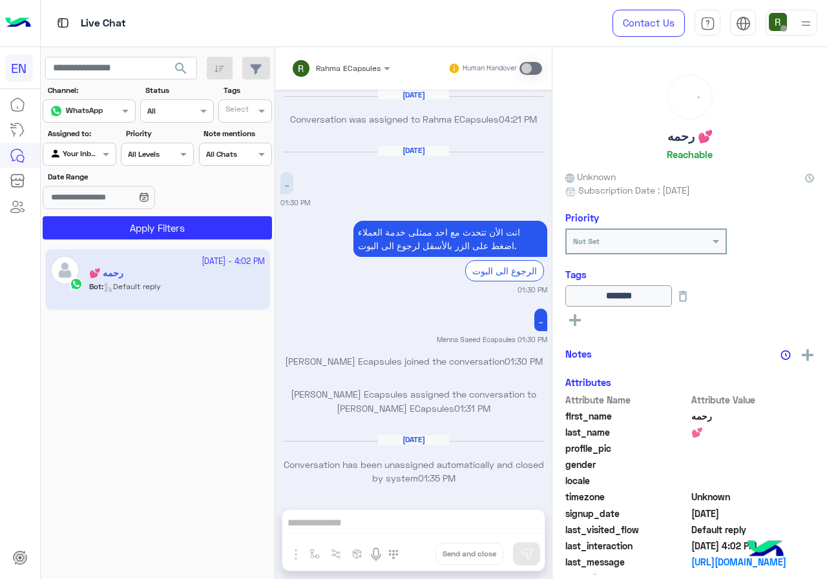
scroll to position [823, 0]
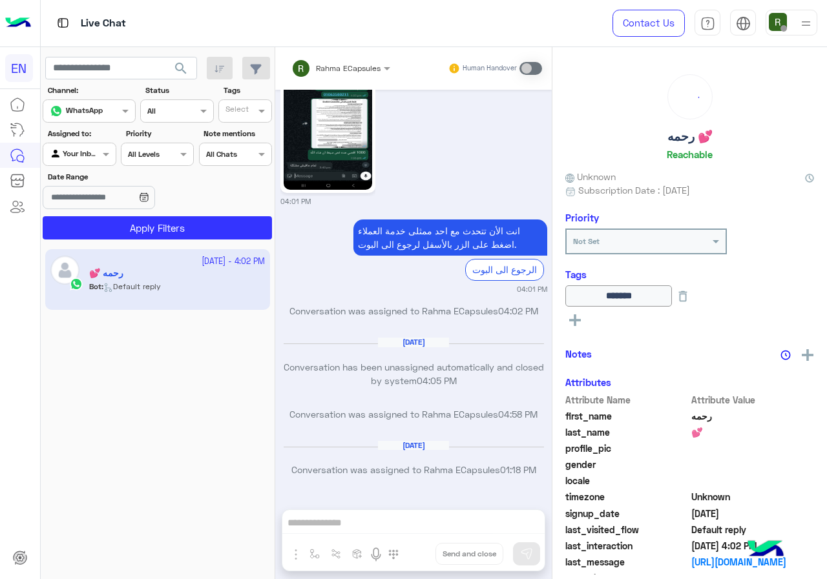
click at [104, 162] on div "Agent Filter Your Inbox" at bounding box center [79, 154] width 73 height 23
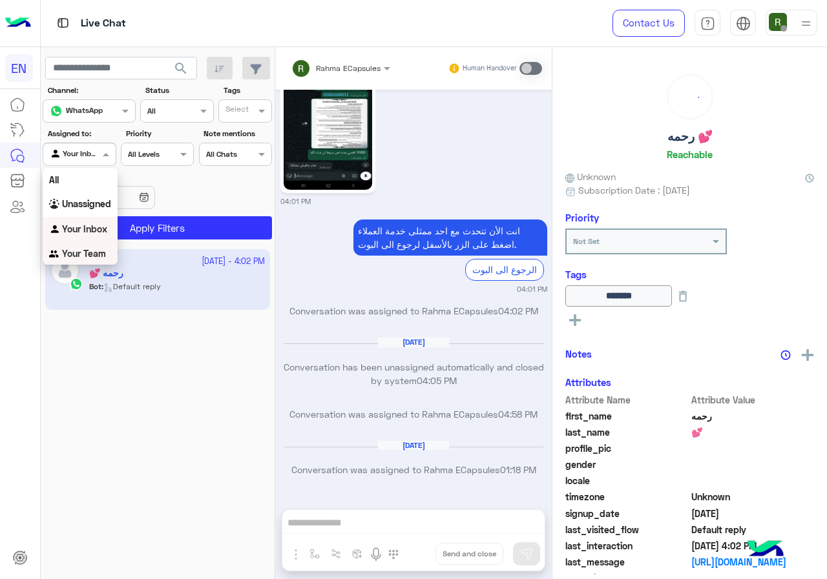
click at [95, 259] on b "Your Team" at bounding box center [84, 253] width 44 height 11
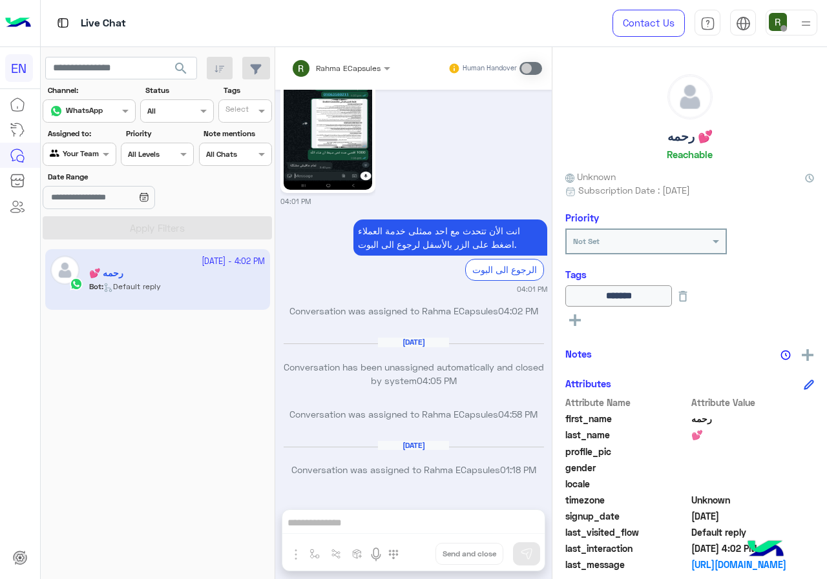
click at [176, 61] on span "search" at bounding box center [180, 68] width 15 height 15
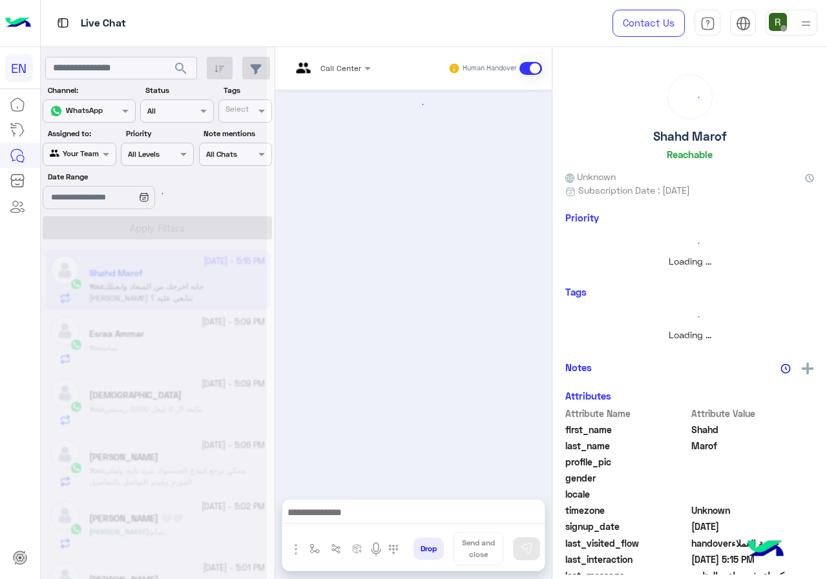
scroll to position [1060, 0]
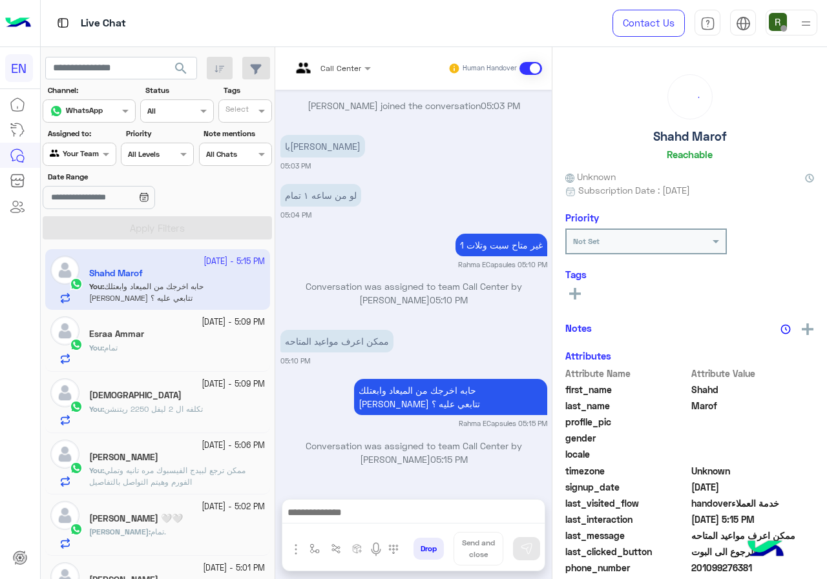
click at [198, 347] on div "You : تمام" at bounding box center [177, 353] width 176 height 23
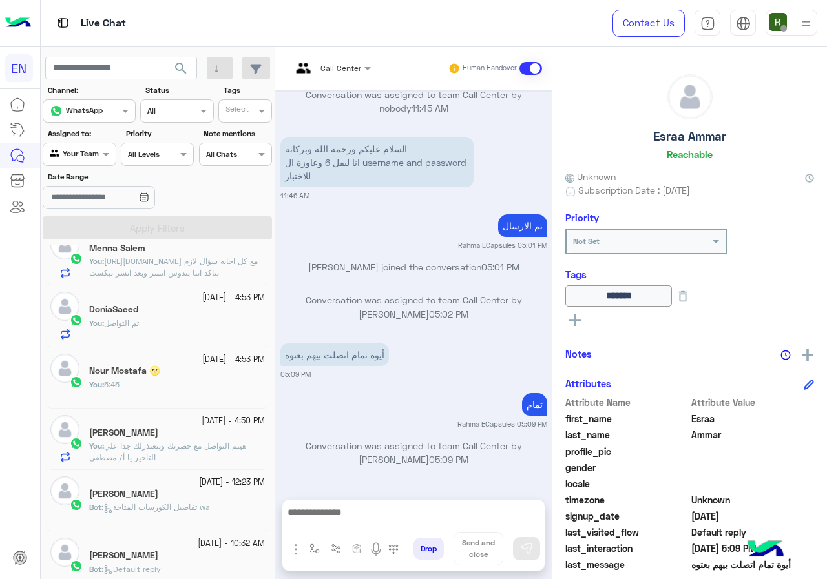
scroll to position [581, 0]
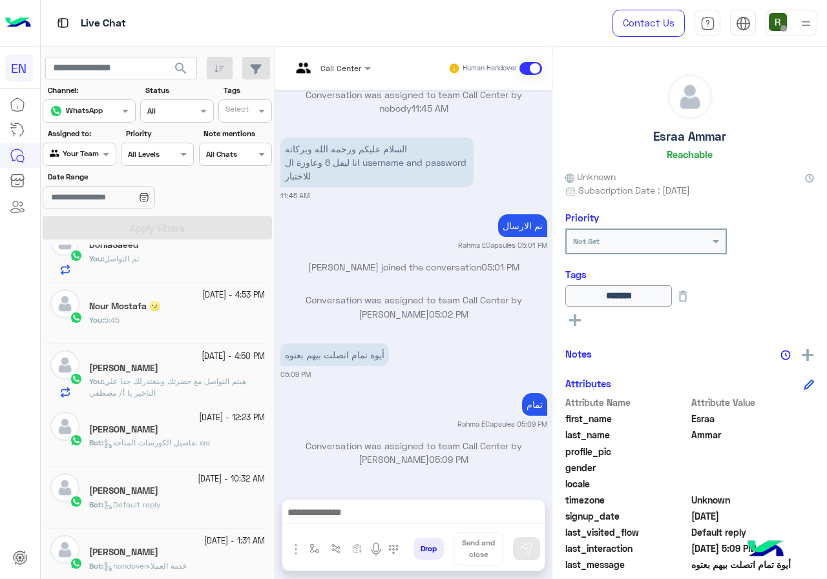
click at [81, 152] on div at bounding box center [79, 153] width 72 height 12
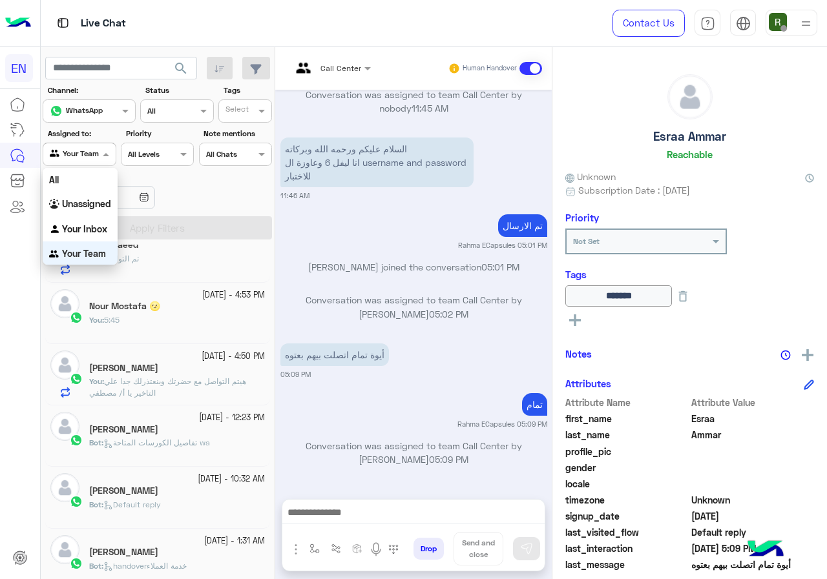
scroll to position [2, 0]
click at [89, 209] on div "Unassigned" at bounding box center [80, 202] width 75 height 25
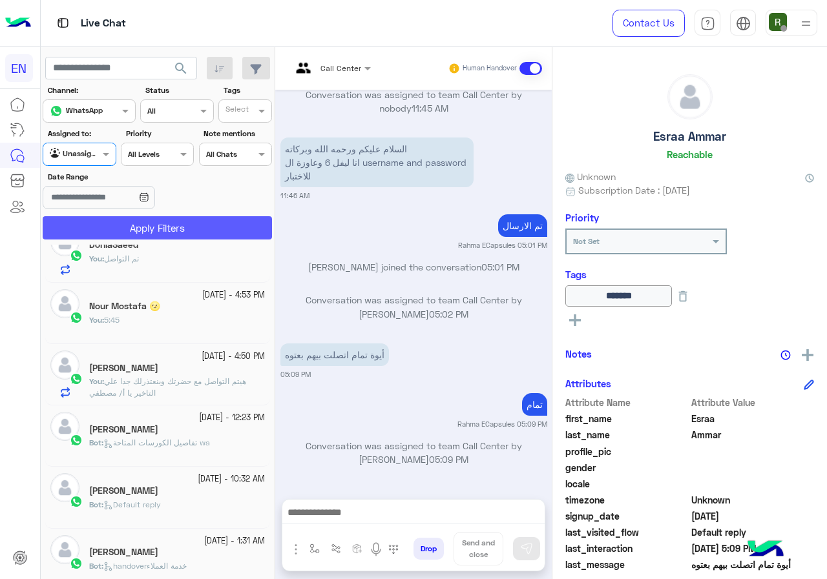
click at [107, 231] on button "Apply Filters" at bounding box center [157, 227] width 229 height 23
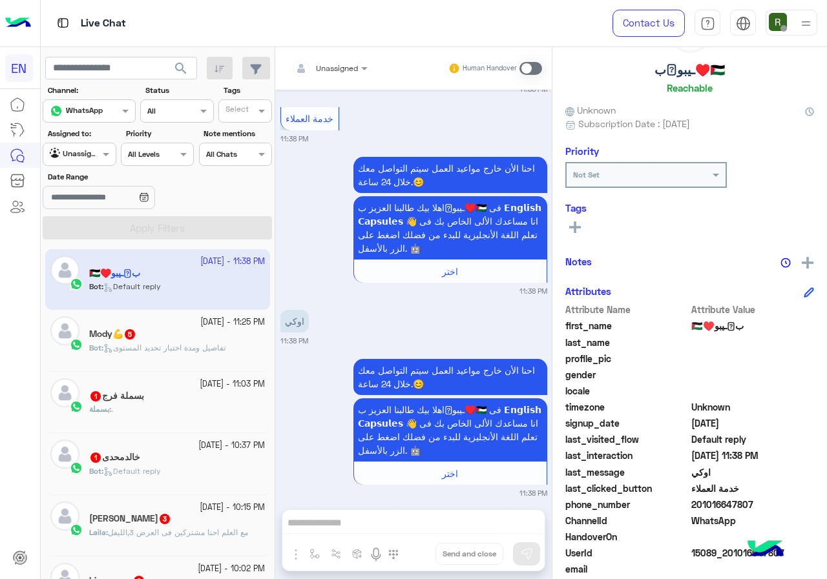
scroll to position [116, 0]
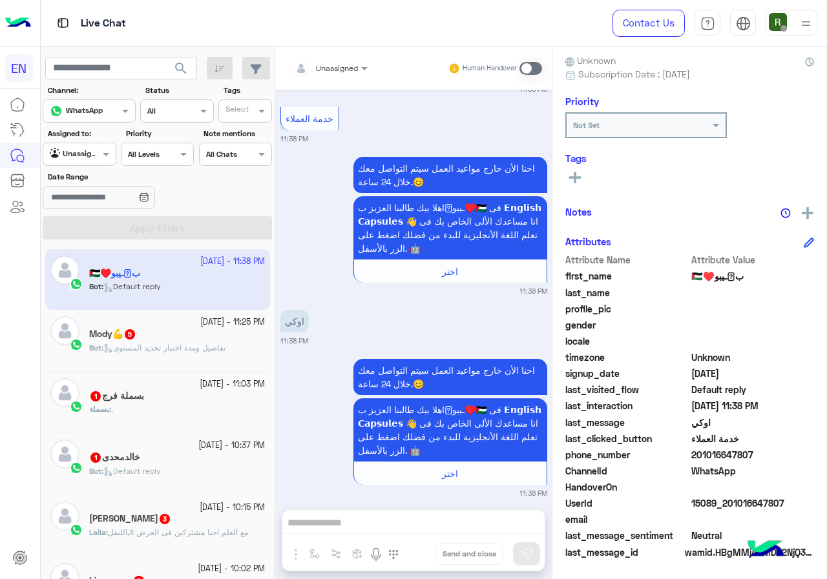
drag, startPoint x: 701, startPoint y: 453, endPoint x: 760, endPoint y: 453, distance: 59.4
click at [760, 453] on span "201016647807" at bounding box center [752, 455] width 123 height 14
copy span "01016647807"
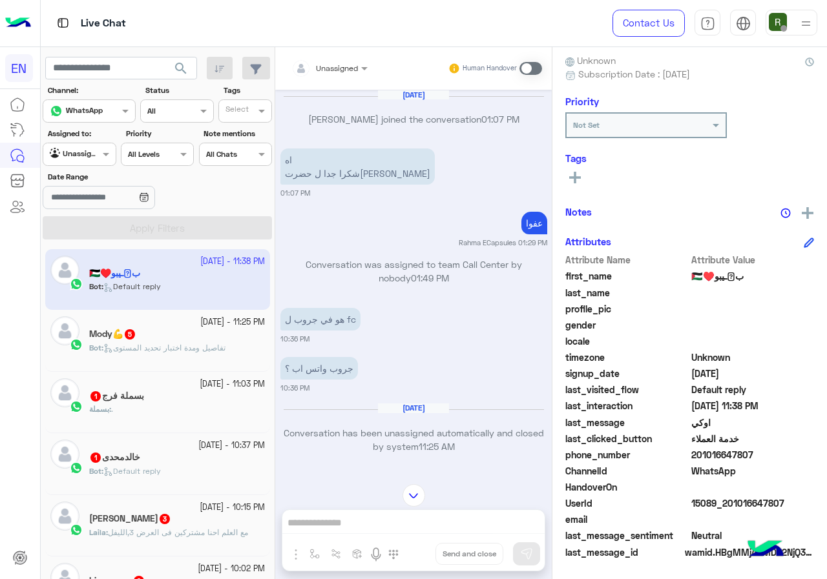
scroll to position [1315, 0]
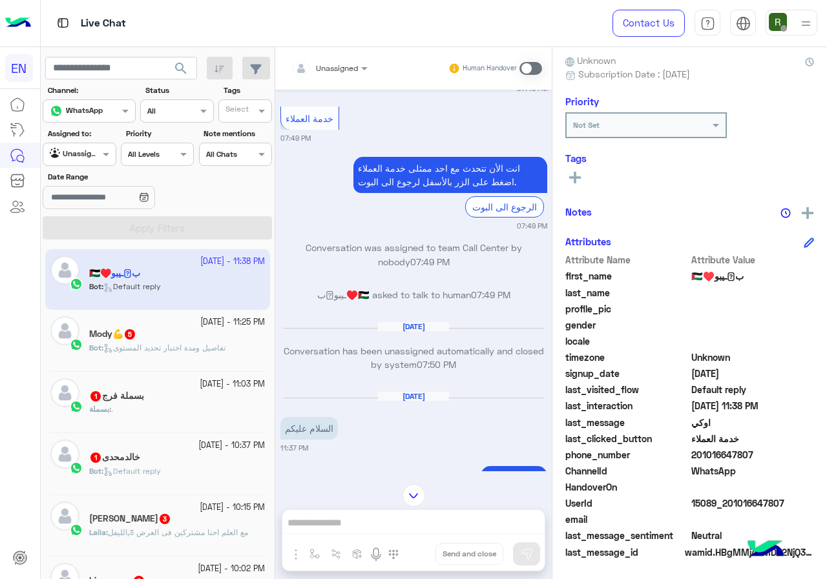
click at [576, 184] on button at bounding box center [574, 176] width 19 height 15
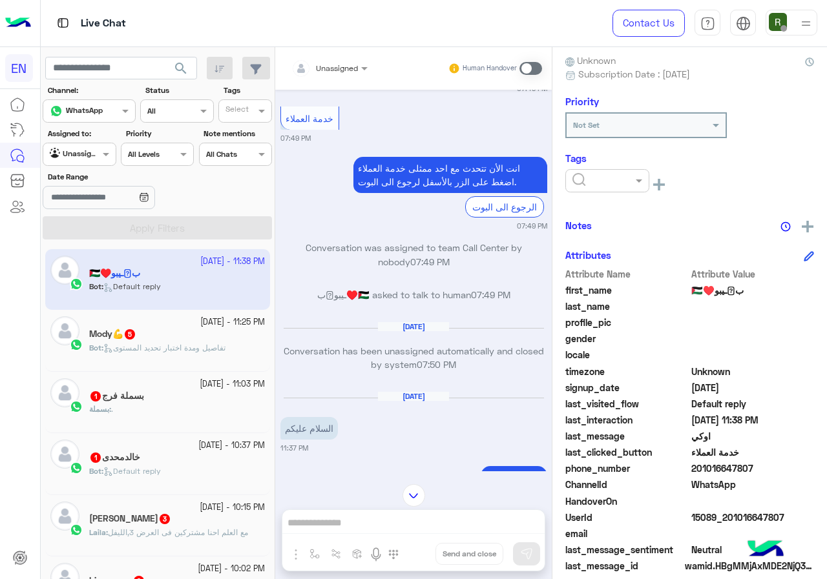
click at [592, 193] on ng-select at bounding box center [607, 183] width 84 height 29
click at [598, 199] on div "See All" at bounding box center [689, 186] width 249 height 34
click at [599, 192] on ng-select at bounding box center [607, 183] width 84 height 29
click at [607, 181] on input "text" at bounding box center [591, 180] width 39 height 12
click at [622, 202] on div "Solved" at bounding box center [607, 212] width 84 height 24
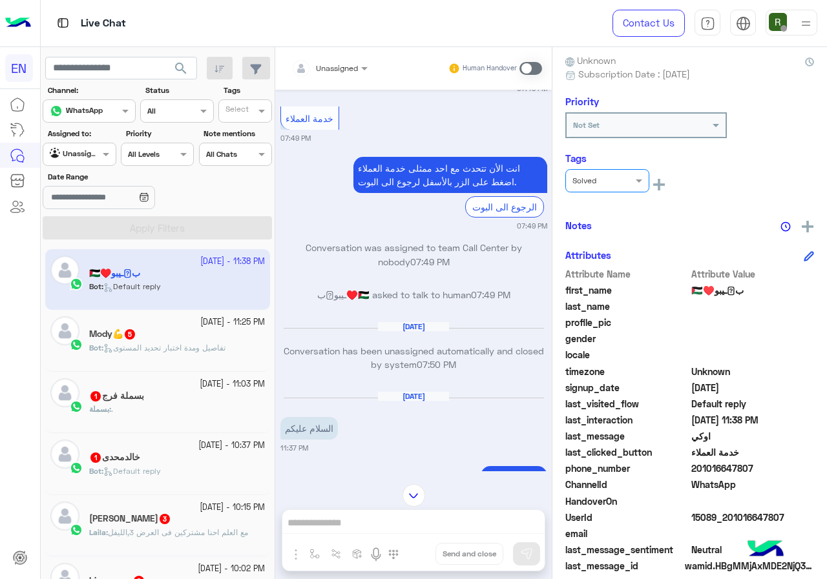
click at [636, 214] on div "ب𓂆ـيبو♥️🇵🇸 Reachable Unknown Subscription Date : 07/29/2025 Priority Not Set Ta…" at bounding box center [689, 311] width 274 height 528
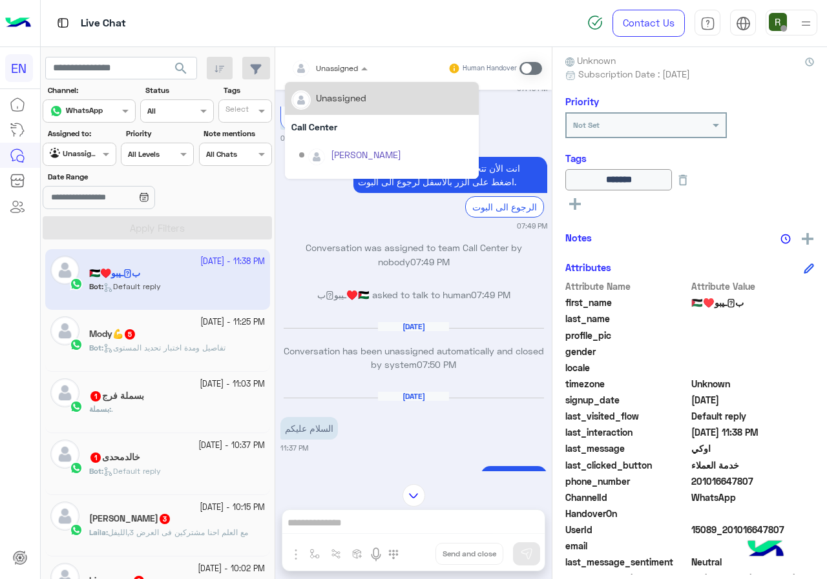
click at [334, 65] on input "text" at bounding box center [313, 67] width 45 height 12
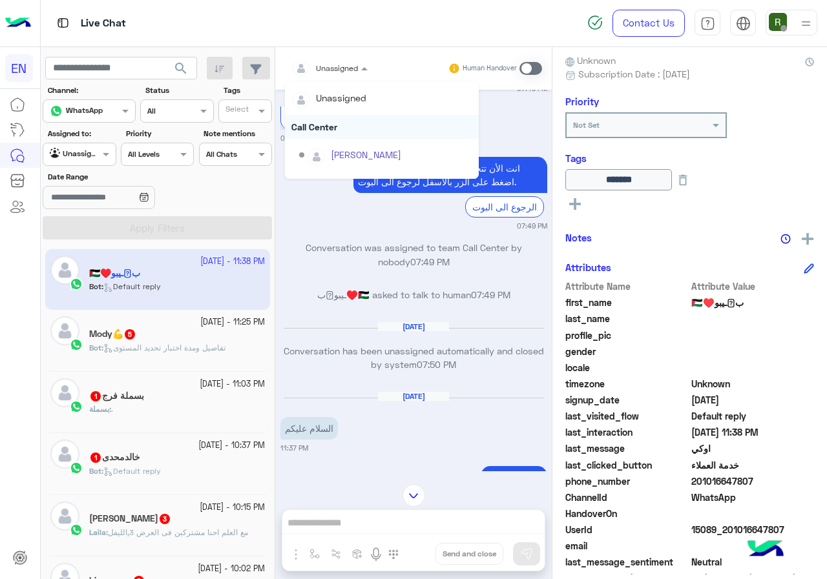
click at [333, 124] on div "Call Center" at bounding box center [382, 127] width 194 height 24
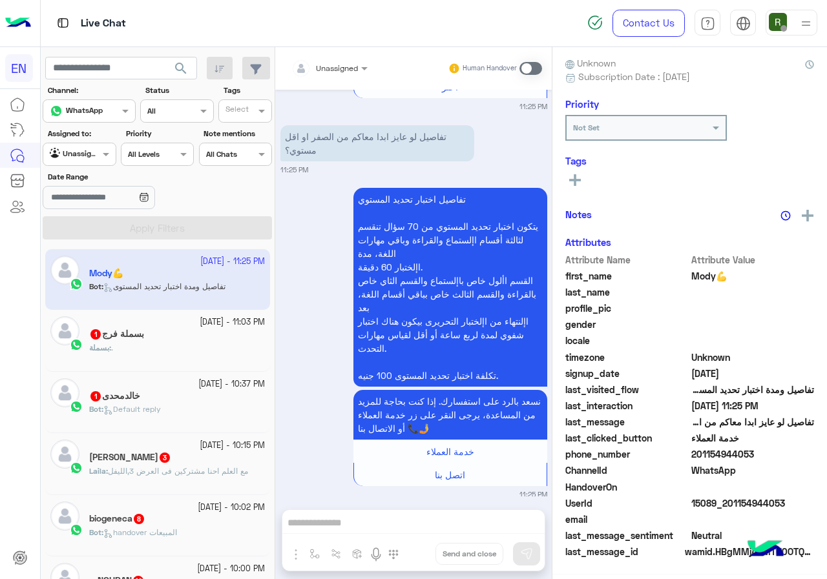
scroll to position [113, 0]
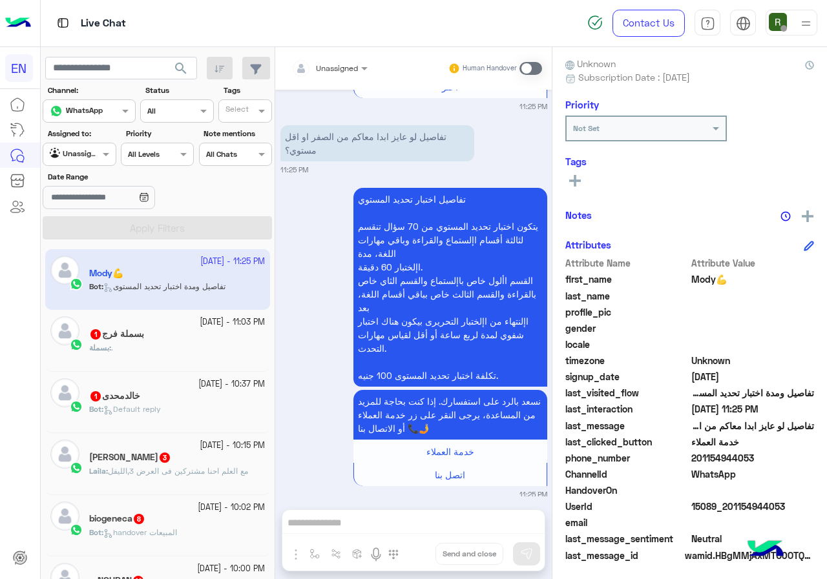
drag, startPoint x: 695, startPoint y: 452, endPoint x: 748, endPoint y: 452, distance: 53.6
click at [748, 452] on span "201154944053" at bounding box center [752, 458] width 123 height 14
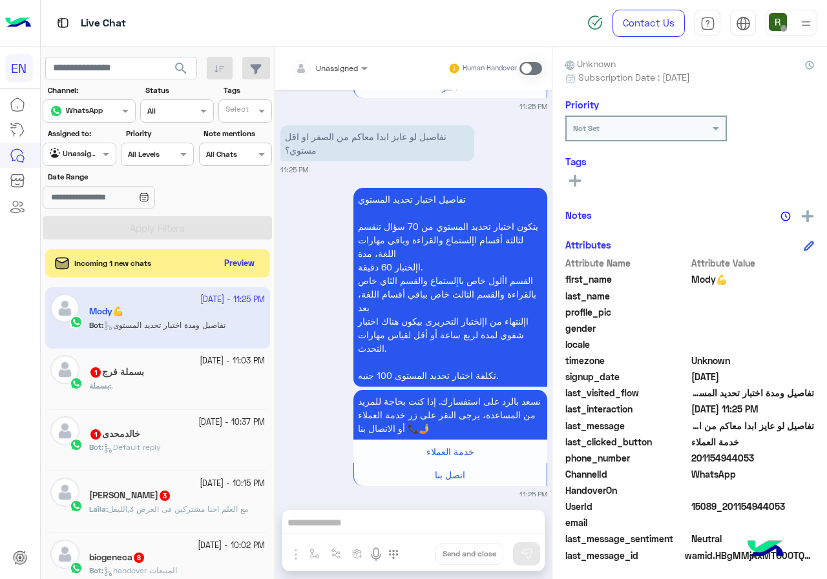
click at [336, 61] on input "text" at bounding box center [313, 67] width 45 height 12
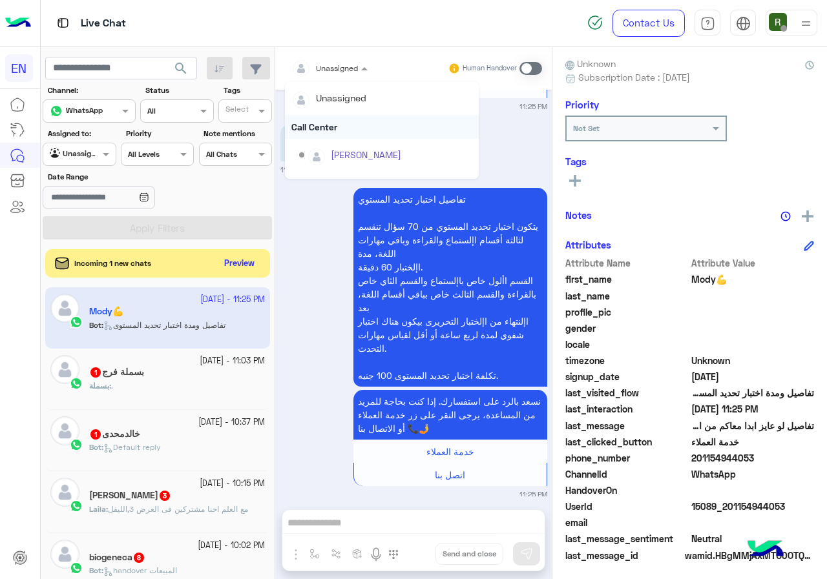
scroll to position [214, 0]
click at [342, 136] on div "Sales Team" at bounding box center [382, 134] width 194 height 24
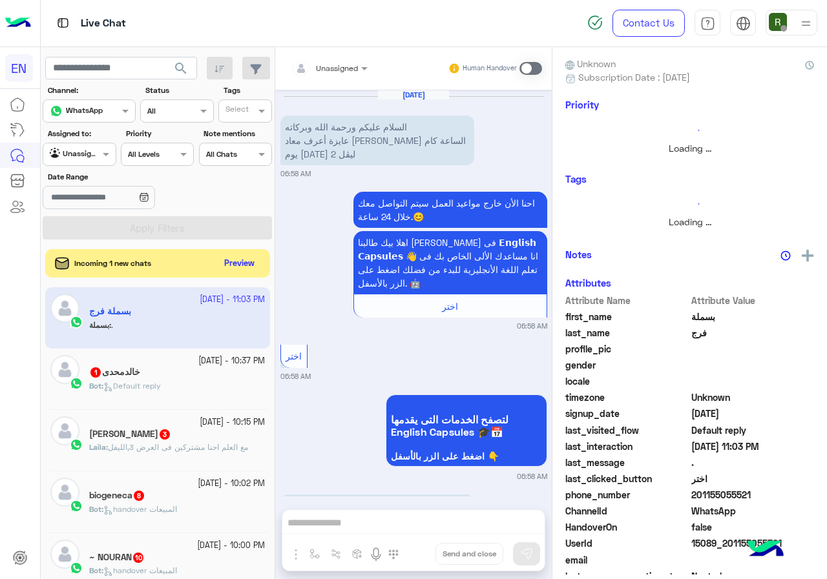
scroll to position [113, 0]
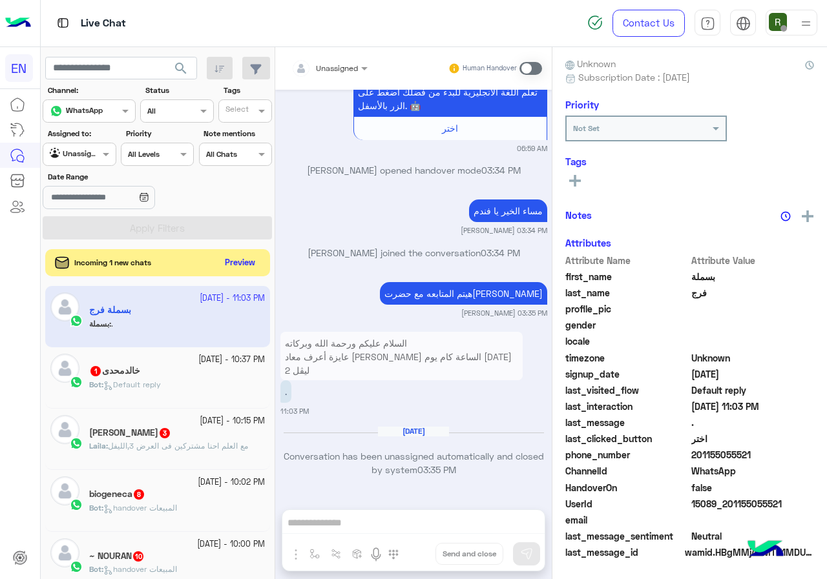
click at [247, 267] on button "Preview" at bounding box center [240, 262] width 40 height 17
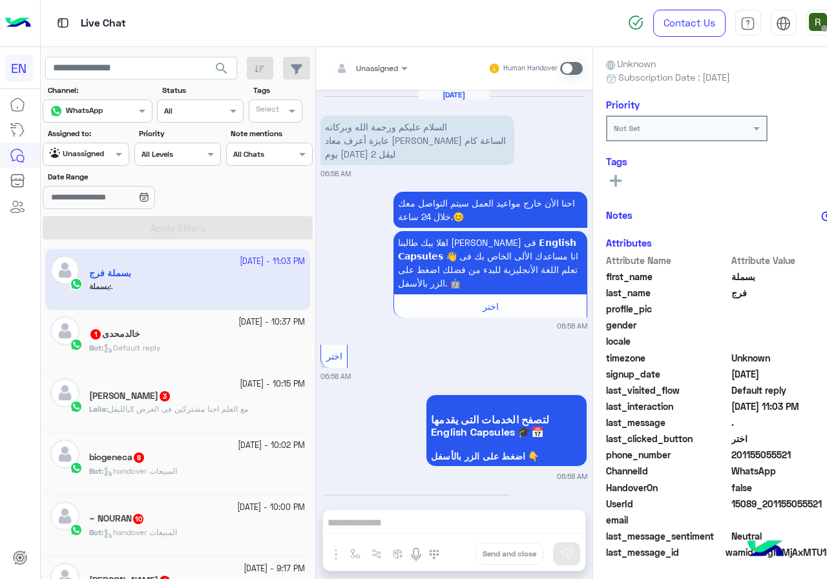
scroll to position [0, 0]
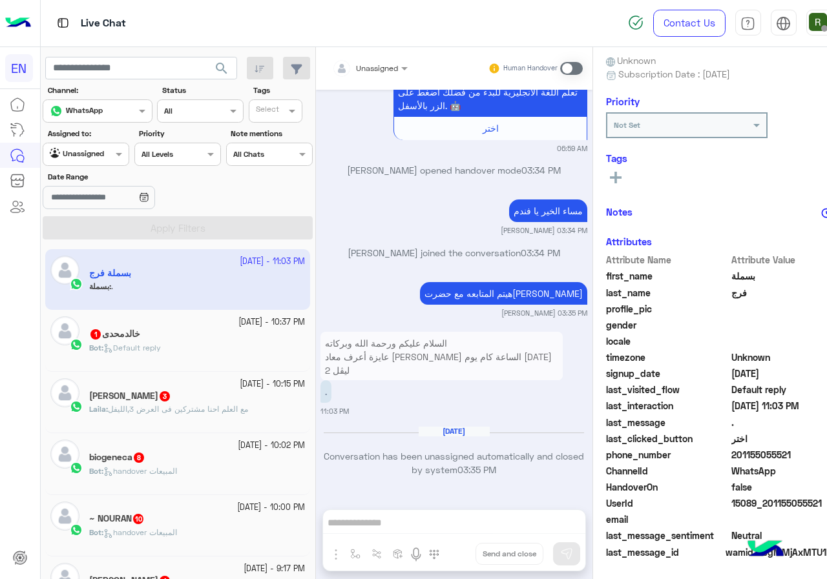
drag, startPoint x: 723, startPoint y: 455, endPoint x: 796, endPoint y: 458, distance: 73.0
click at [796, 458] on span "201155055521" at bounding box center [792, 455] width 123 height 14
copy span "01155055521"
click at [614, 174] on rect at bounding box center [615, 178] width 3 height 12
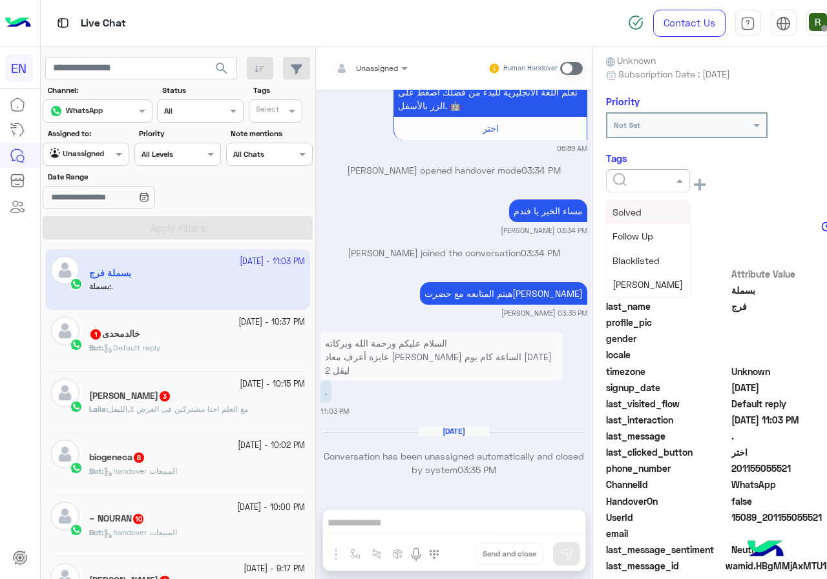
click at [613, 181] on input "text" at bounding box center [632, 180] width 39 height 12
click at [628, 203] on div "Solved" at bounding box center [648, 212] width 84 height 24
click at [641, 213] on div "بسملة فرج Reachable Unknown Subscription Date : 10/01/2025 Priority Not Set Tag…" at bounding box center [730, 311] width 274 height 528
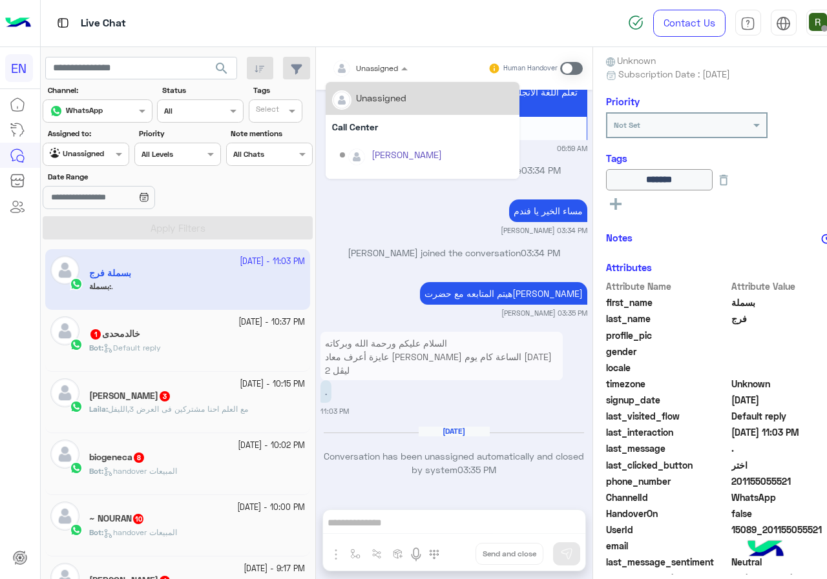
click at [385, 67] on div at bounding box center [369, 66] width 89 height 12
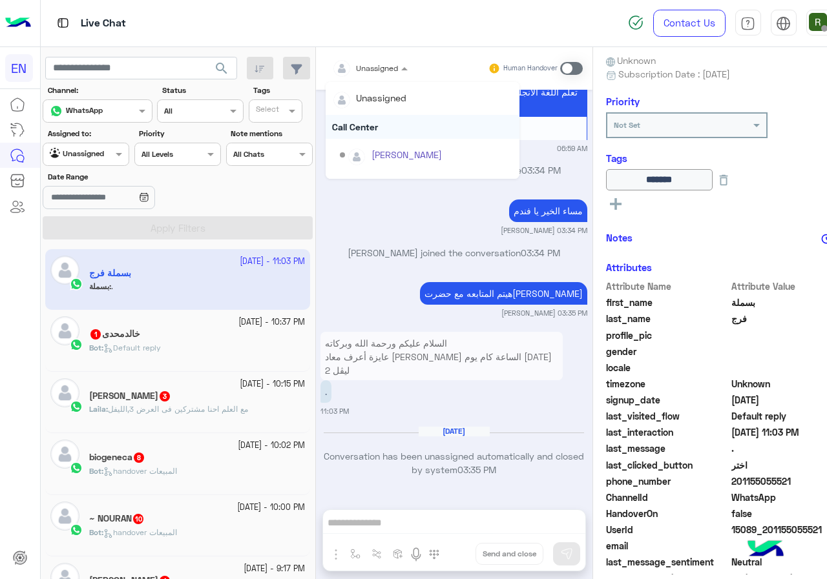
click at [358, 129] on div "Call Center" at bounding box center [422, 127] width 194 height 24
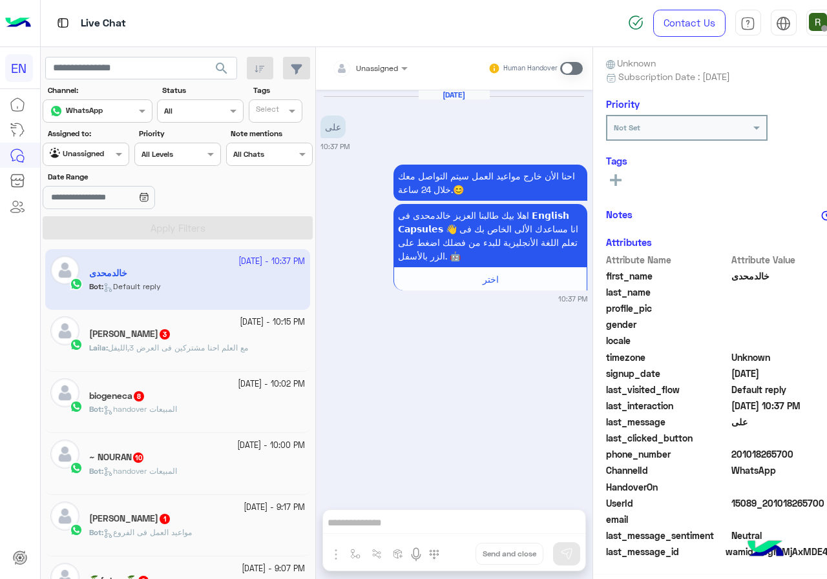
scroll to position [113, 0]
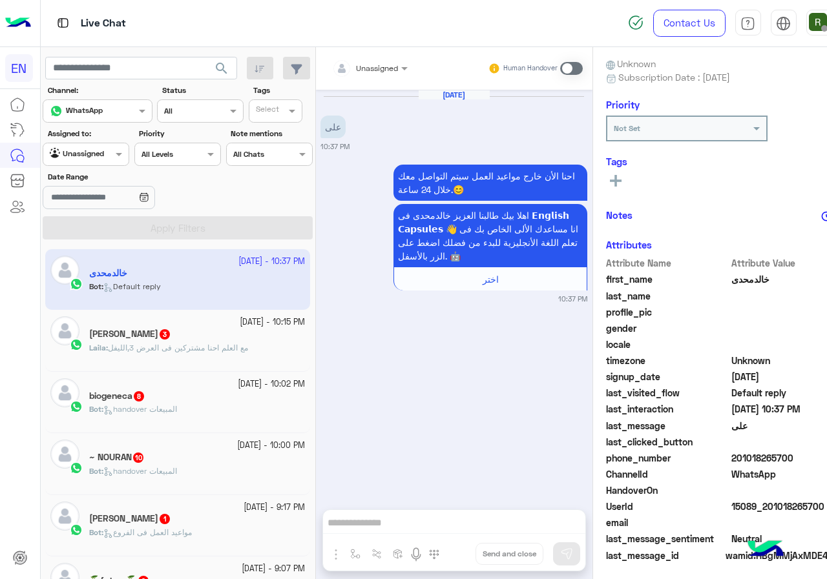
drag, startPoint x: 722, startPoint y: 458, endPoint x: 783, endPoint y: 456, distance: 60.7
click at [783, 456] on span "201018265700" at bounding box center [792, 458] width 123 height 14
copy span "01018265700"
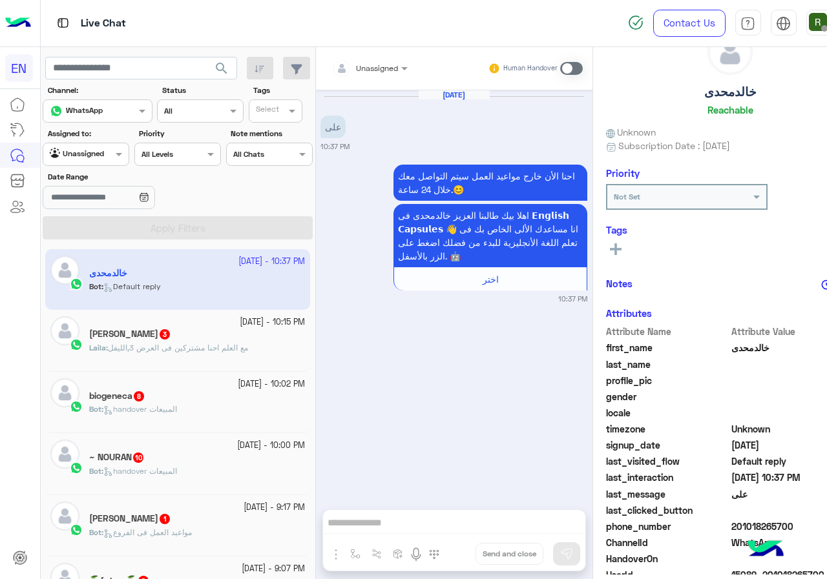
scroll to position [0, 0]
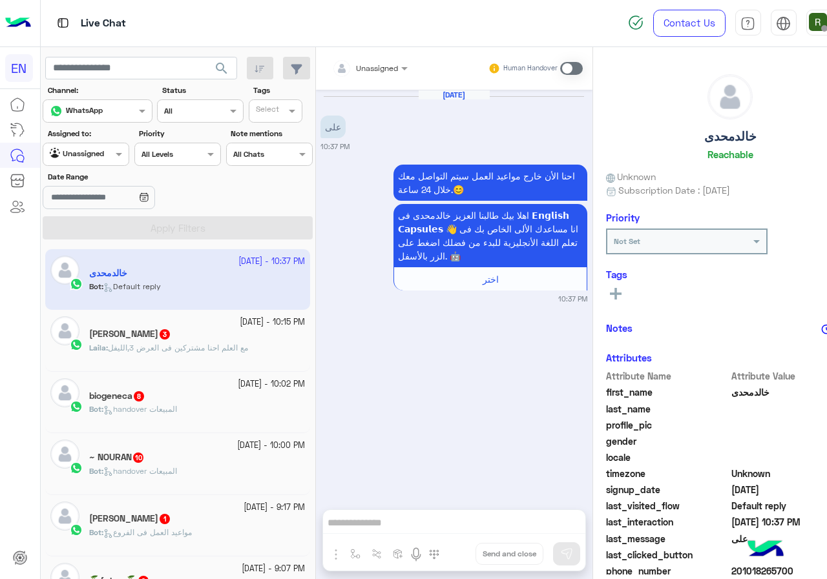
click at [386, 79] on div "Unassigned" at bounding box center [365, 69] width 67 height 26
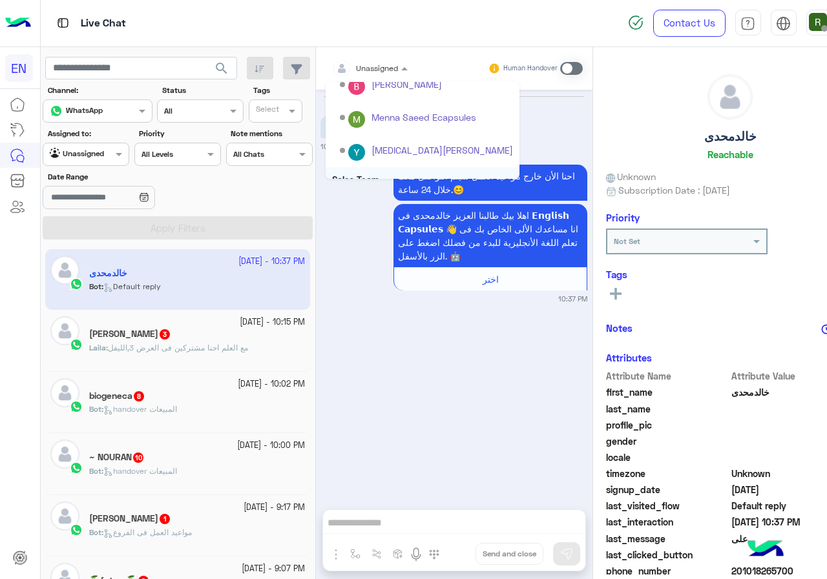
scroll to position [214, 0]
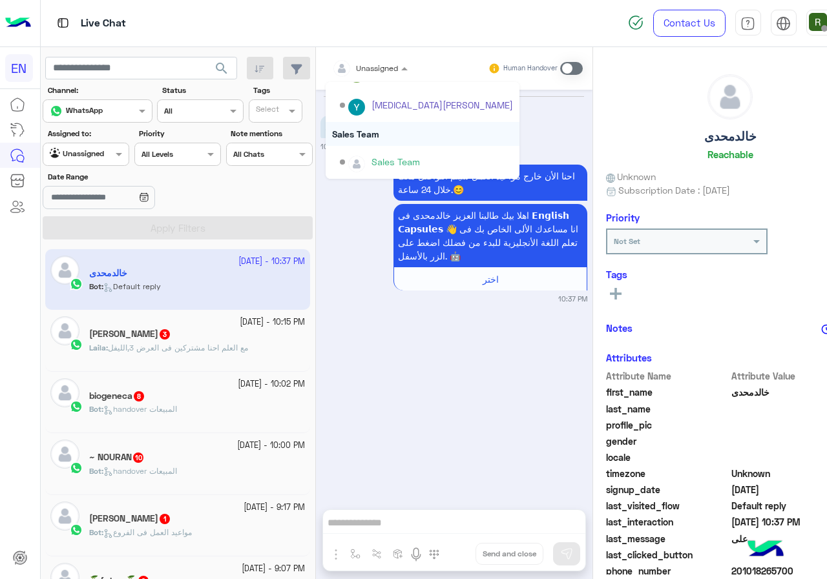
click at [378, 134] on div "Sales Team" at bounding box center [422, 134] width 194 height 24
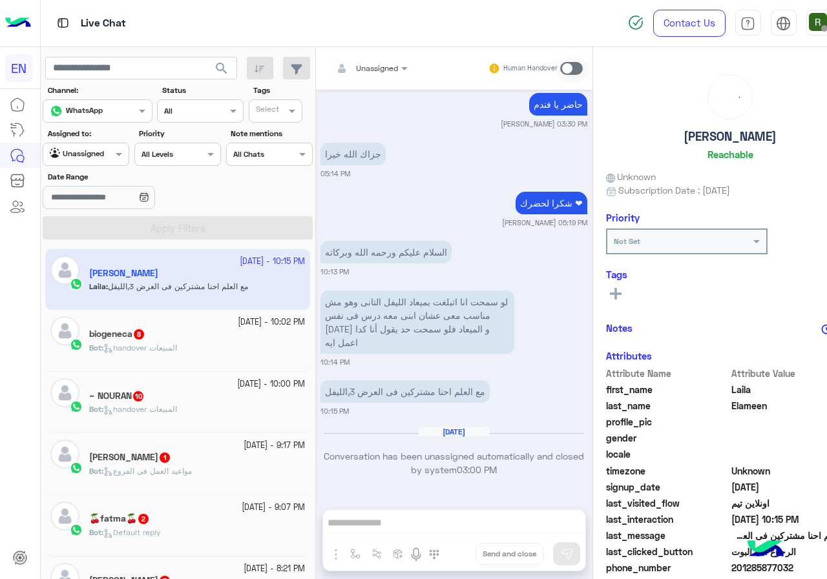
scroll to position [113, 0]
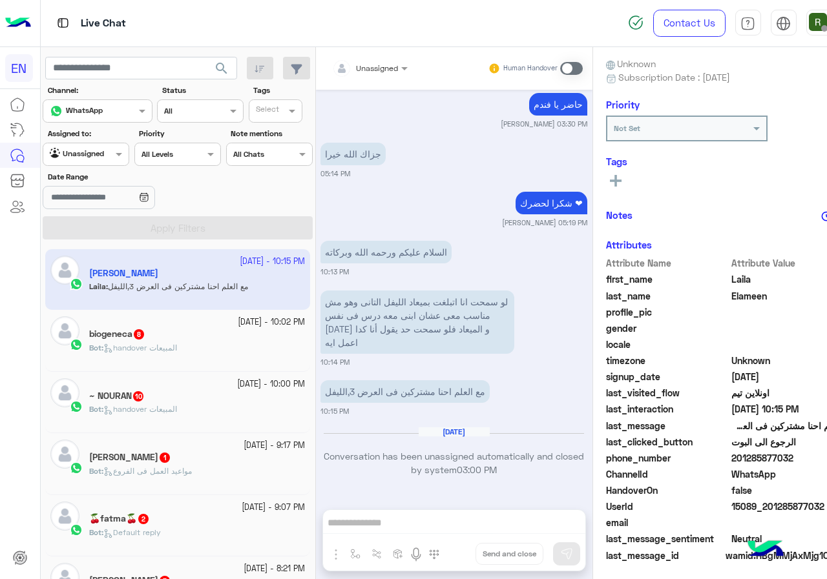
drag, startPoint x: 723, startPoint y: 462, endPoint x: 823, endPoint y: 462, distance: 99.5
click at [823, 462] on span "201285877032" at bounding box center [792, 458] width 123 height 14
copy span "01285877032"
click at [610, 182] on rect at bounding box center [616, 181] width 12 height 3
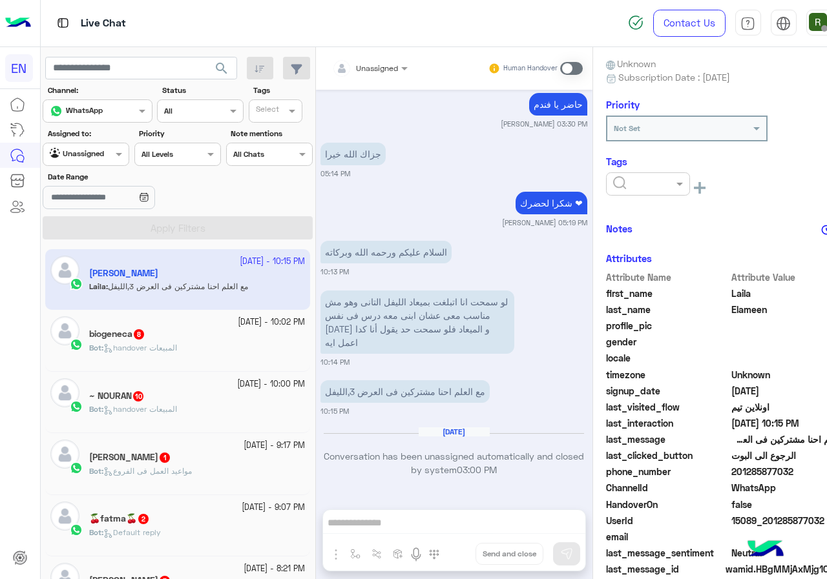
click at [618, 193] on div at bounding box center [648, 183] width 84 height 23
click at [648, 216] on div "Solved" at bounding box center [648, 215] width 84 height 24
click at [660, 223] on div "Notes" at bounding box center [730, 229] width 249 height 16
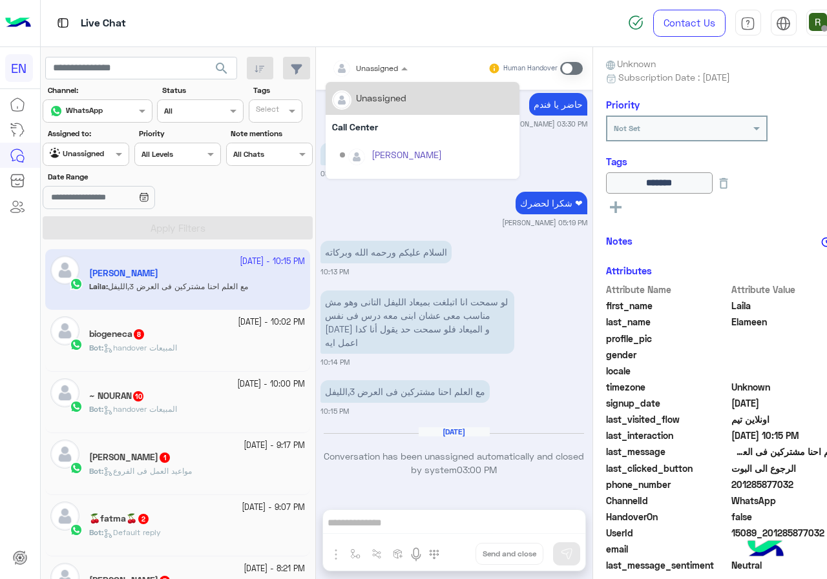
click at [355, 66] on input "text" at bounding box center [354, 67] width 45 height 12
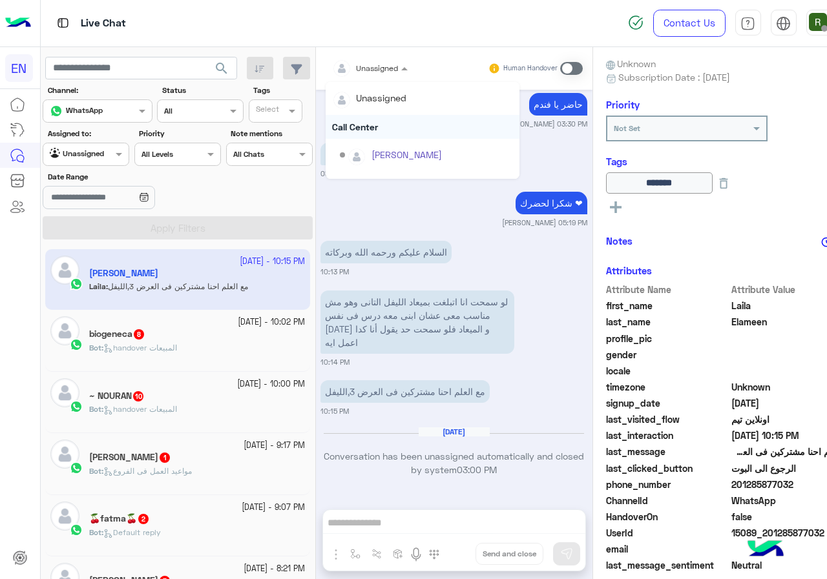
click at [378, 130] on div "Call Center" at bounding box center [422, 127] width 194 height 24
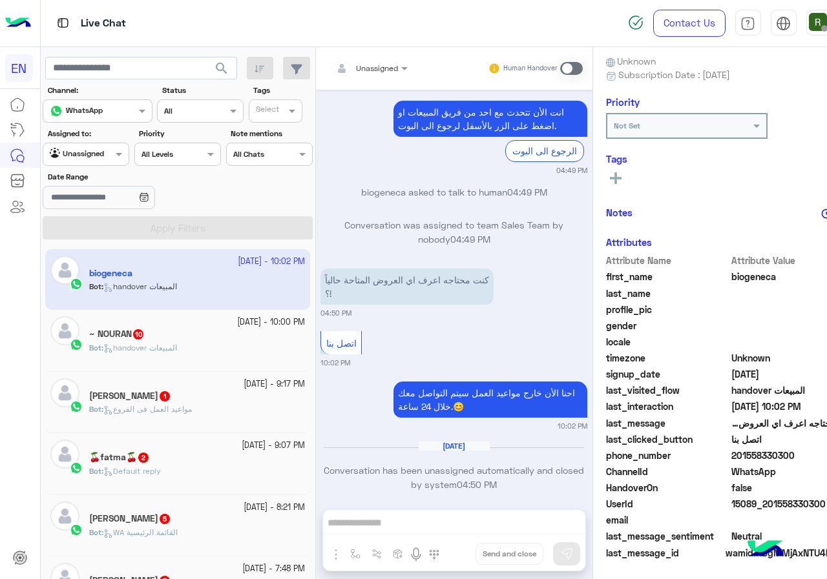
scroll to position [116, 0]
drag, startPoint x: 726, startPoint y: 456, endPoint x: 812, endPoint y: 458, distance: 86.6
click at [812, 458] on span "201558330300" at bounding box center [792, 455] width 123 height 14
copy span "01558330300"
click at [373, 63] on div at bounding box center [369, 66] width 89 height 12
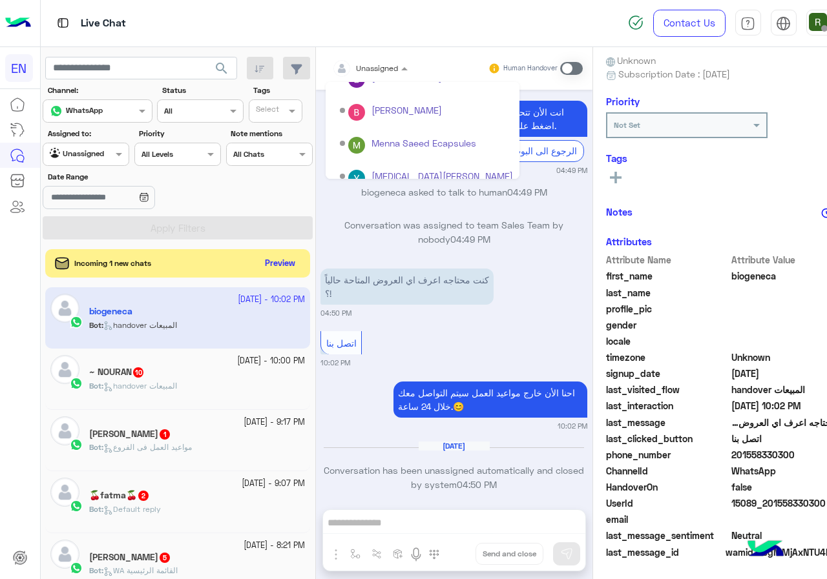
scroll to position [214, 0]
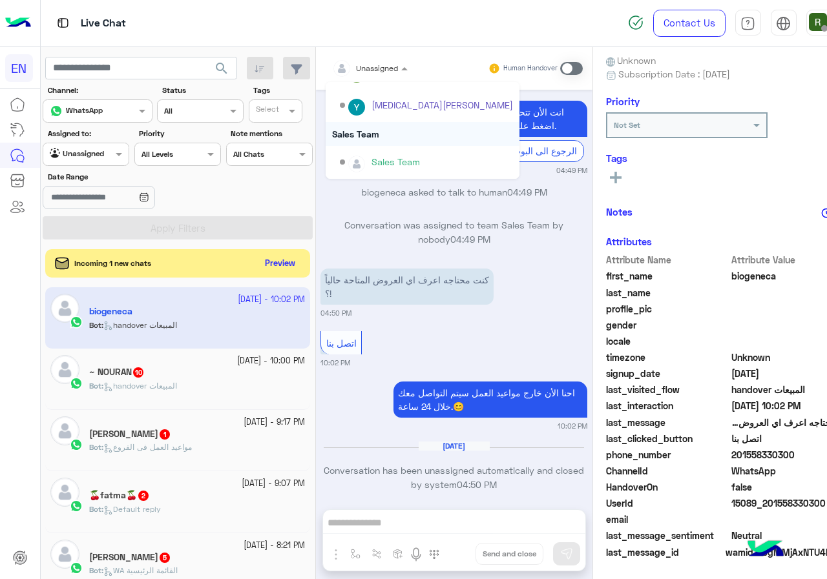
click at [376, 134] on div "Sales Team" at bounding box center [422, 134] width 194 height 24
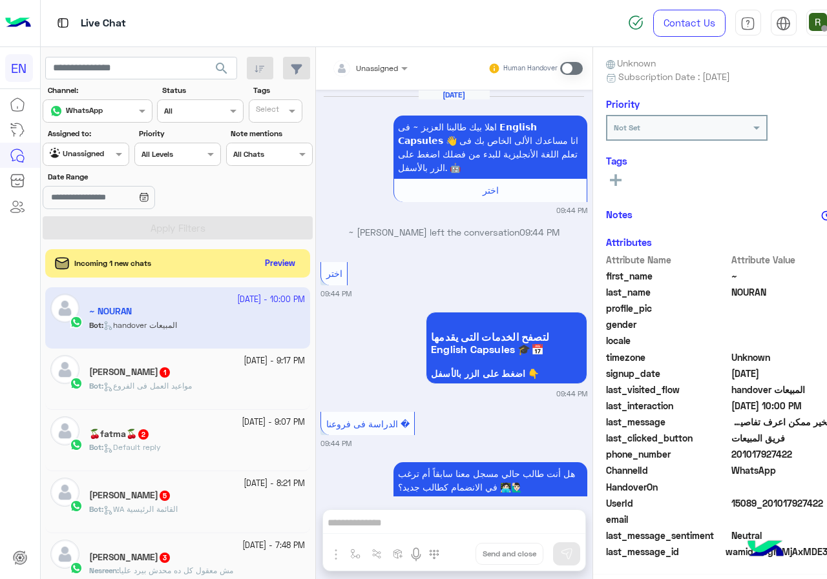
scroll to position [2448, 0]
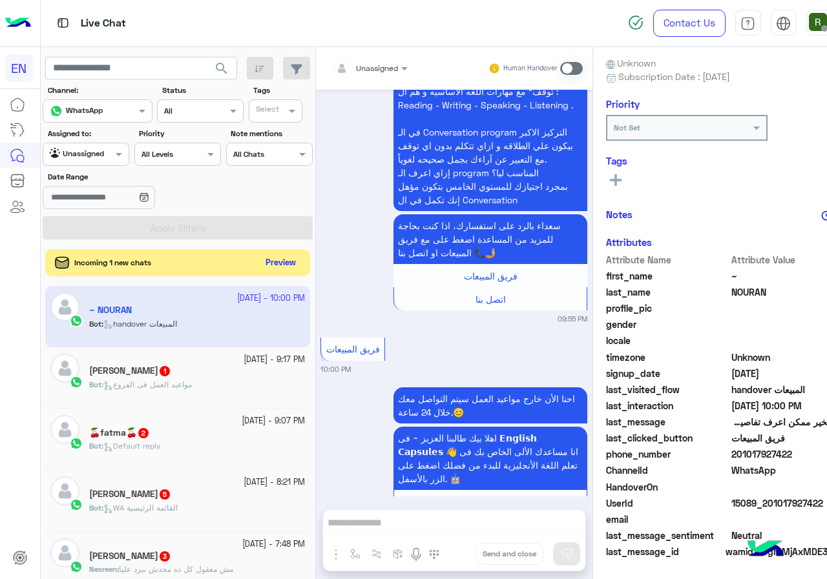
click at [274, 260] on button "Preview" at bounding box center [280, 262] width 40 height 17
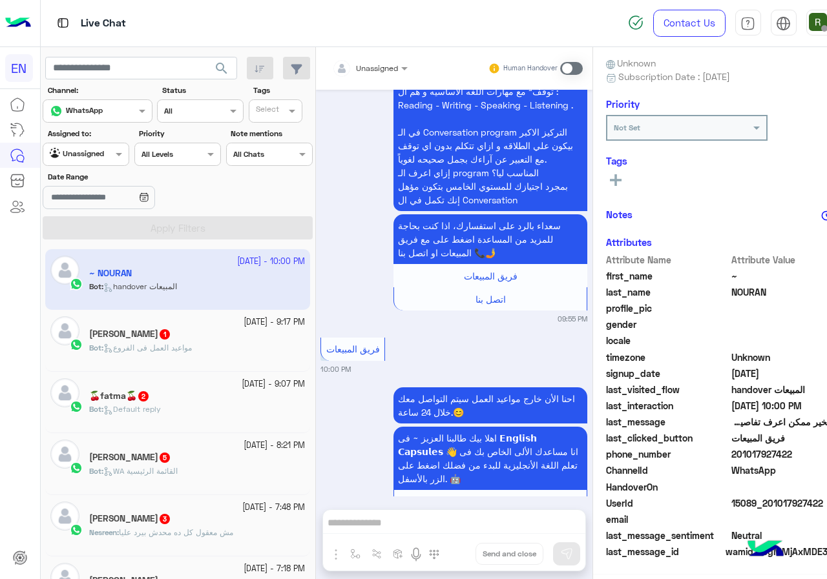
scroll to position [113, 0]
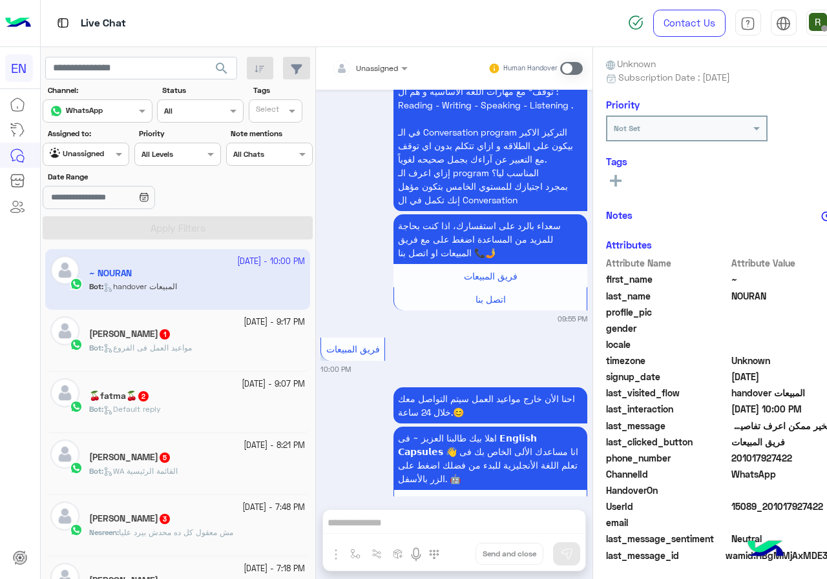
drag, startPoint x: 723, startPoint y: 461, endPoint x: 799, endPoint y: 457, distance: 76.3
click at [799, 457] on span "201017927422" at bounding box center [792, 458] width 123 height 14
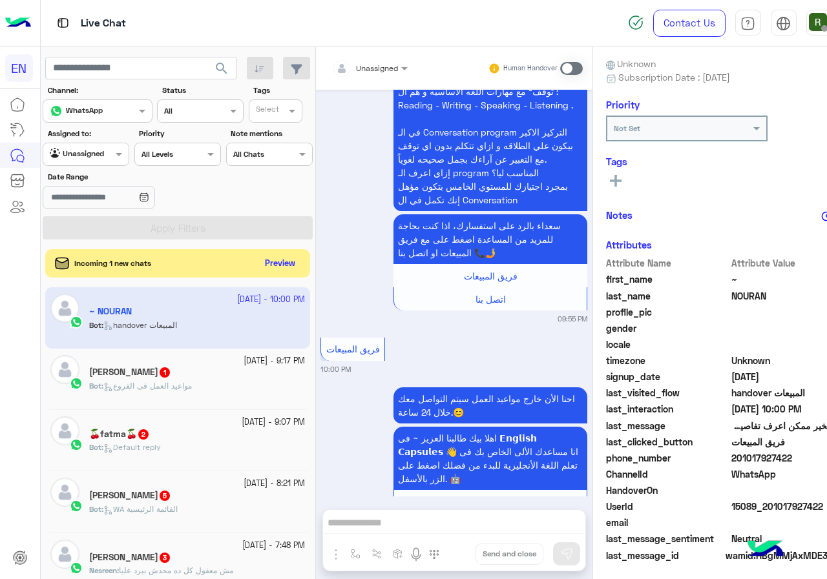
copy span "01017927422"
click at [265, 256] on button "Preview" at bounding box center [280, 262] width 40 height 17
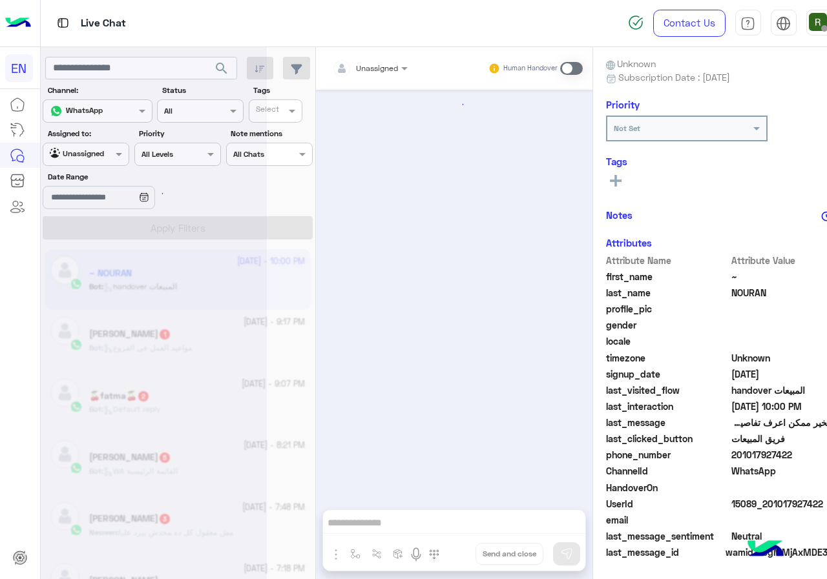
scroll to position [2448, 0]
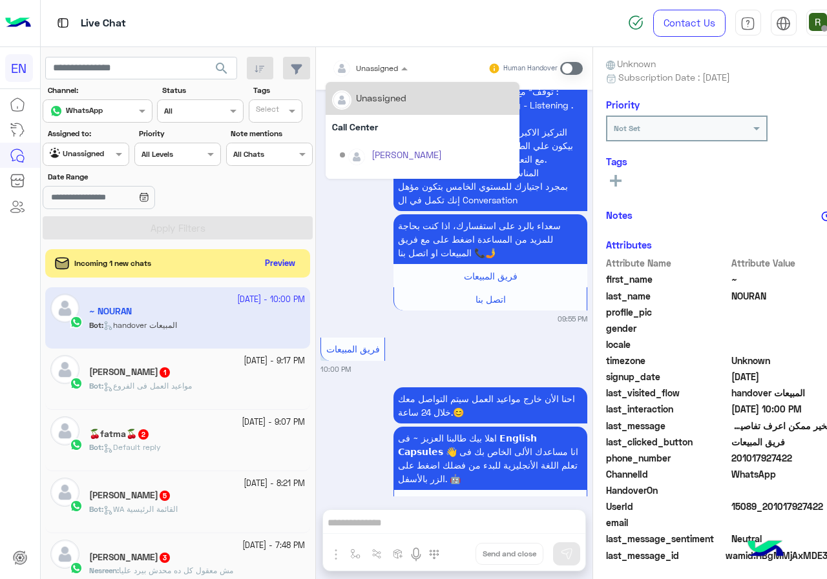
click at [383, 70] on div at bounding box center [369, 66] width 89 height 12
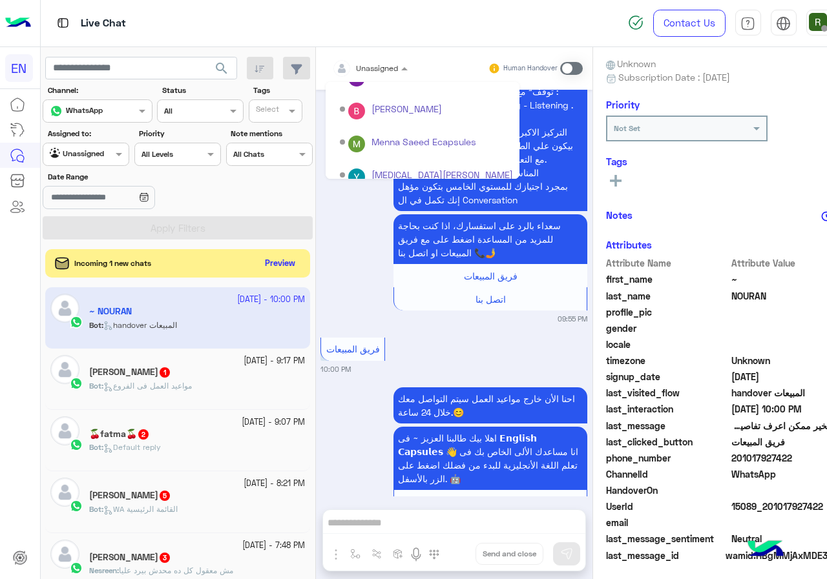
scroll to position [214, 0]
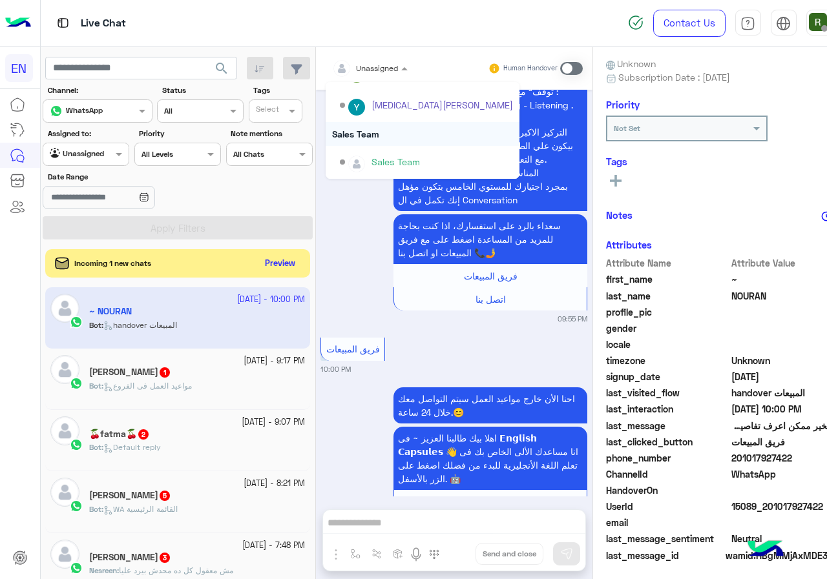
click at [391, 134] on div "Sales Team" at bounding box center [422, 134] width 194 height 24
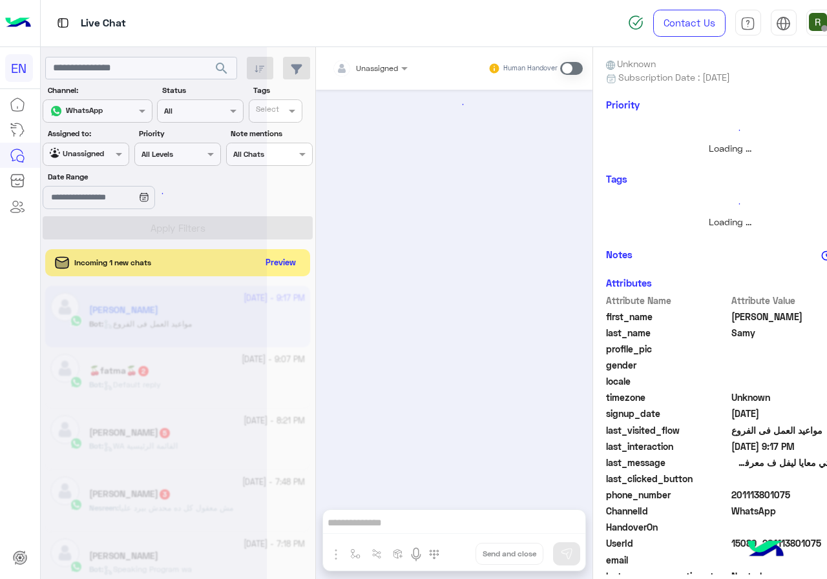
click at [274, 259] on button "Preview" at bounding box center [280, 262] width 40 height 17
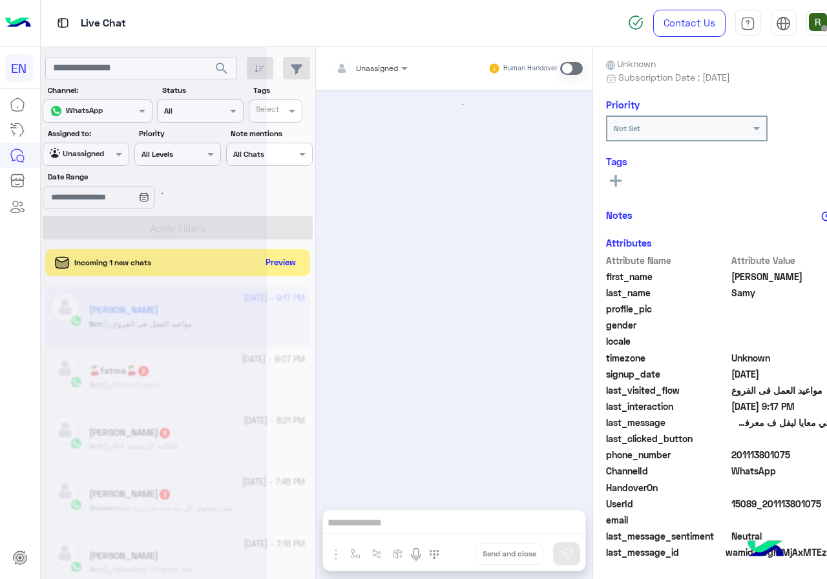
scroll to position [1611, 0]
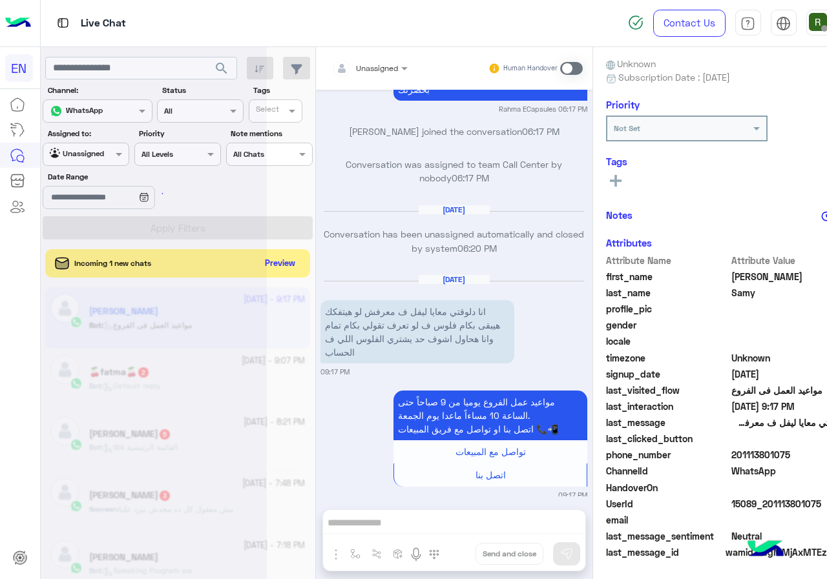
click at [274, 259] on div "search Channel: Channel WhatsApp Status Channel All Tags Select Assigned to: Ag…" at bounding box center [178, 315] width 274 height 537
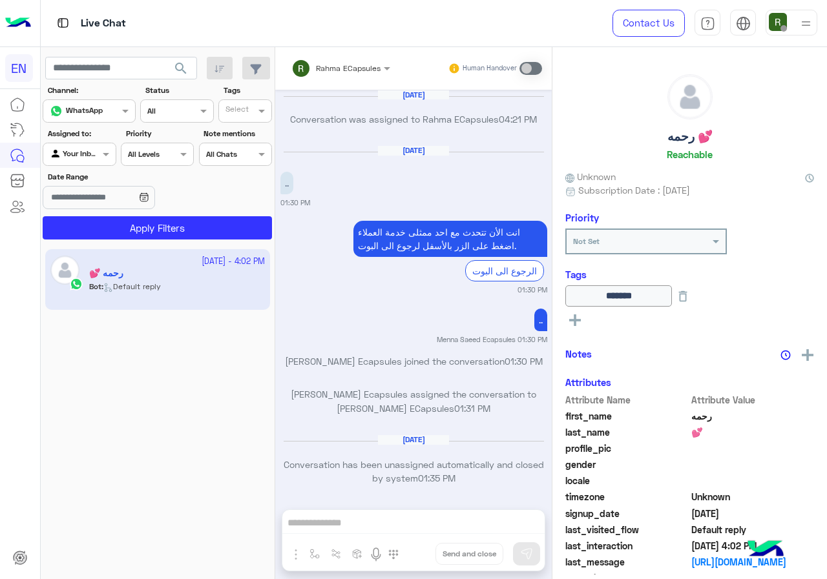
scroll to position [823, 0]
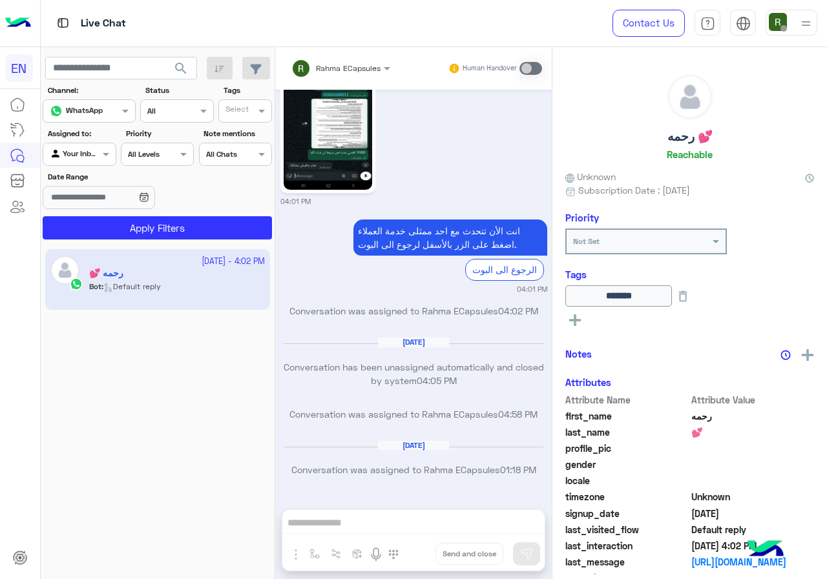
click at [92, 150] on div at bounding box center [79, 153] width 72 height 12
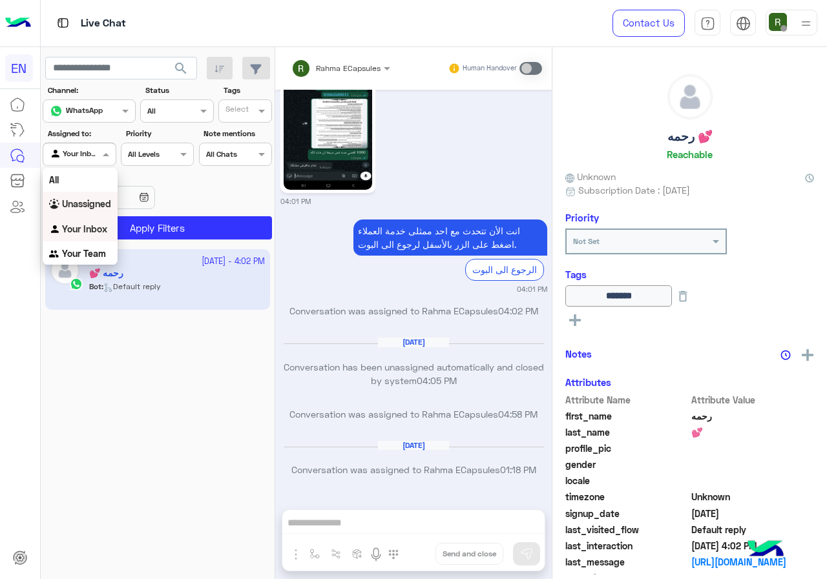
click at [103, 196] on div "Unassigned" at bounding box center [80, 204] width 75 height 25
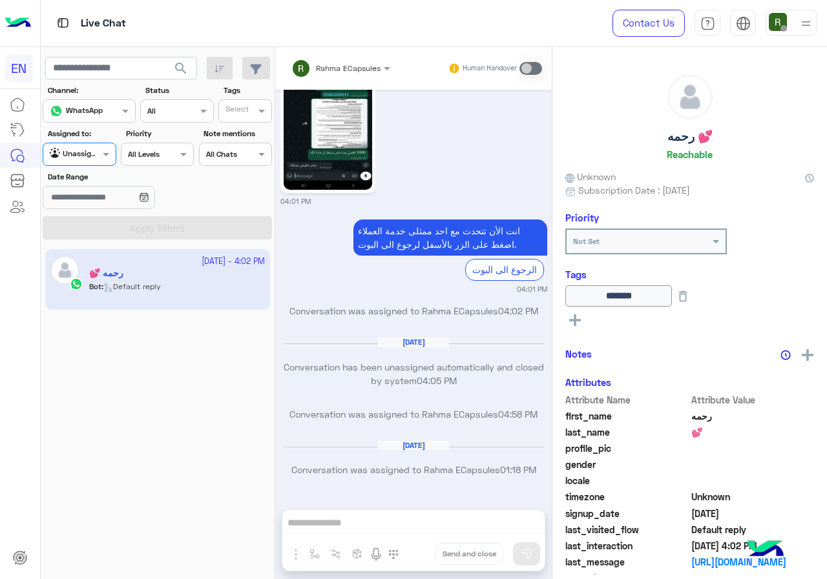
click at [129, 250] on app-inbox-user "[DATE] - 4:02 PM رحمه 💕 Bot : Default reply" at bounding box center [157, 279] width 225 height 61
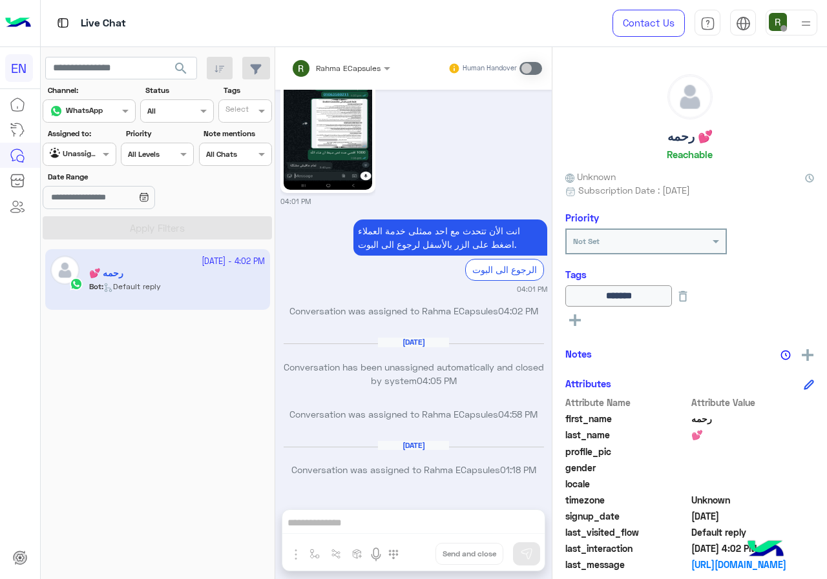
click at [187, 70] on span "search" at bounding box center [180, 68] width 15 height 15
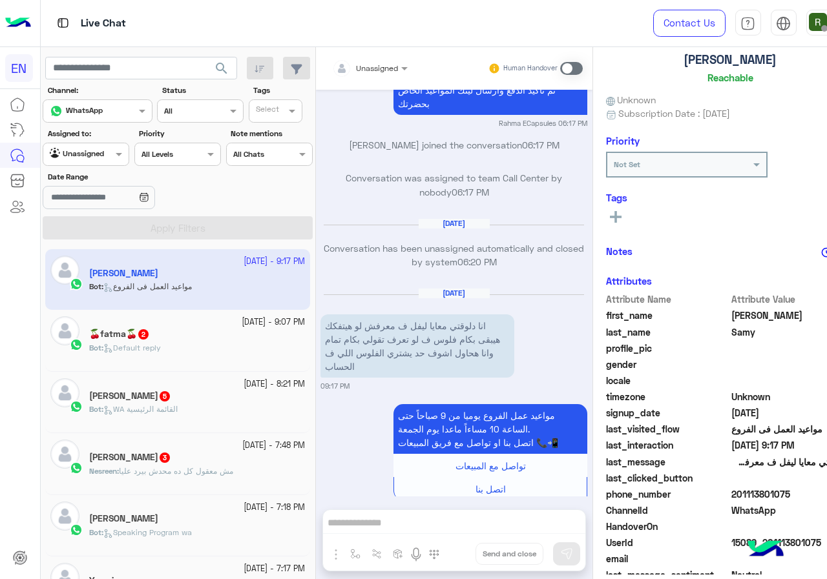
scroll to position [113, 0]
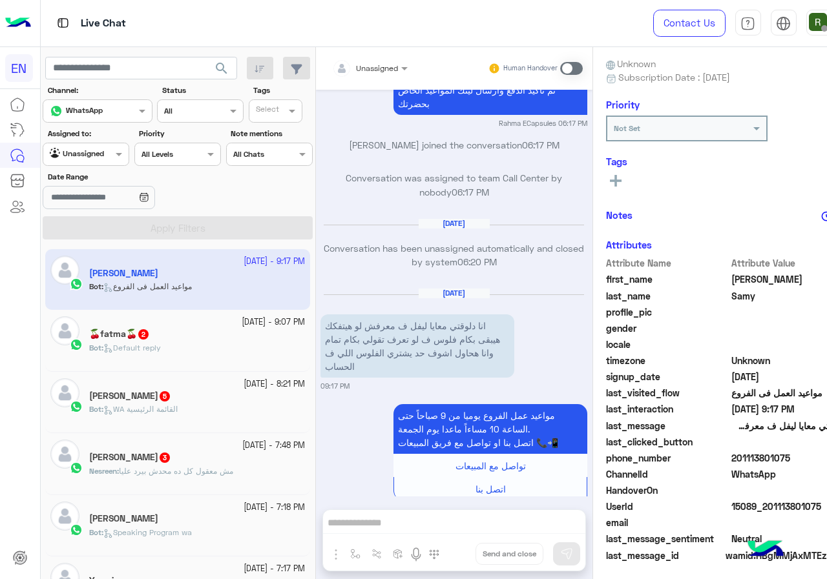
drag, startPoint x: 726, startPoint y: 460, endPoint x: 799, endPoint y: 455, distance: 73.8
click at [799, 455] on span "201113801075" at bounding box center [792, 458] width 123 height 14
copy span "01113801075"
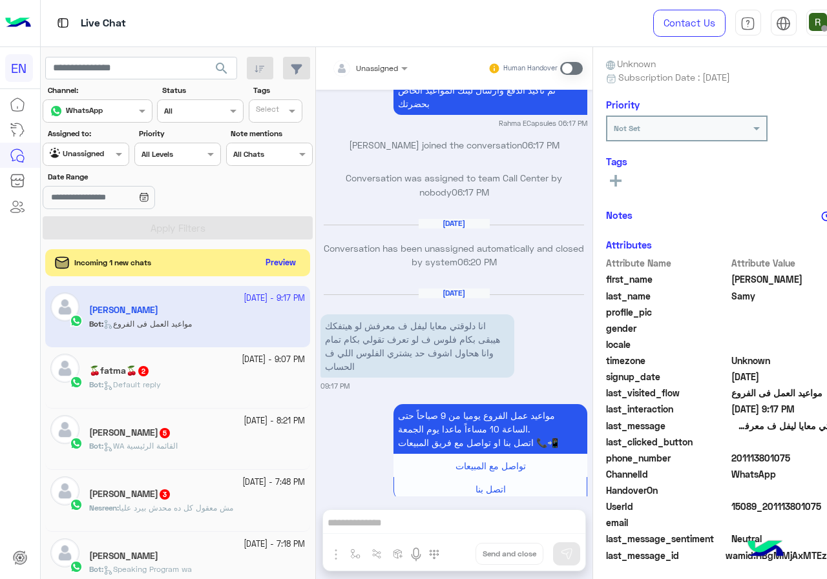
click at [279, 262] on button "Preview" at bounding box center [280, 262] width 40 height 17
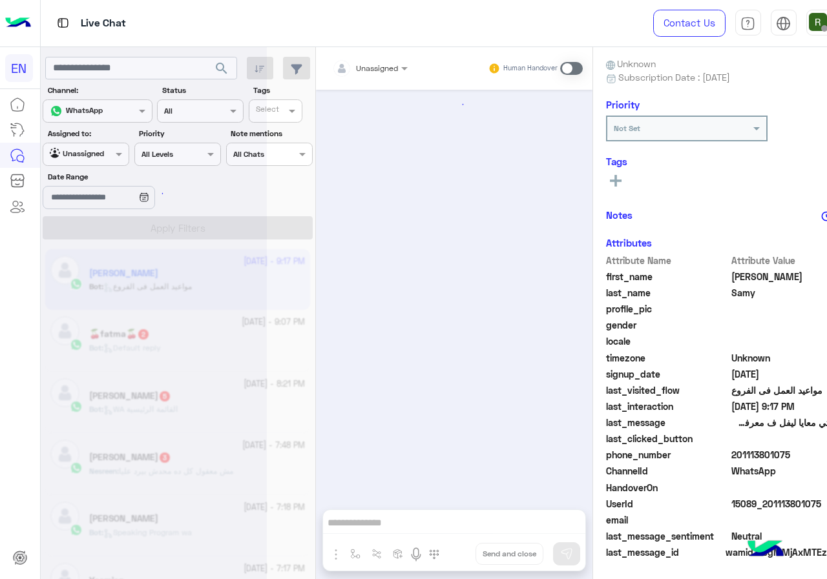
scroll to position [1611, 0]
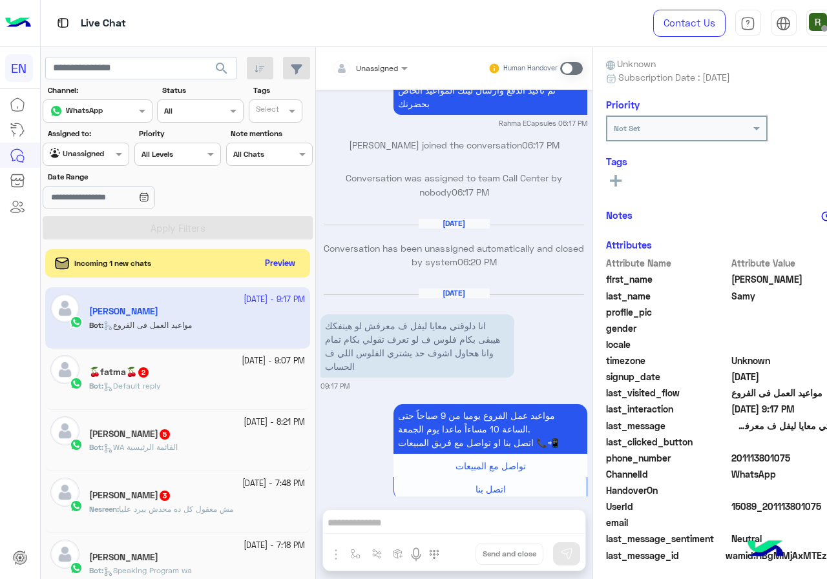
click at [561, 63] on span at bounding box center [571, 68] width 23 height 13
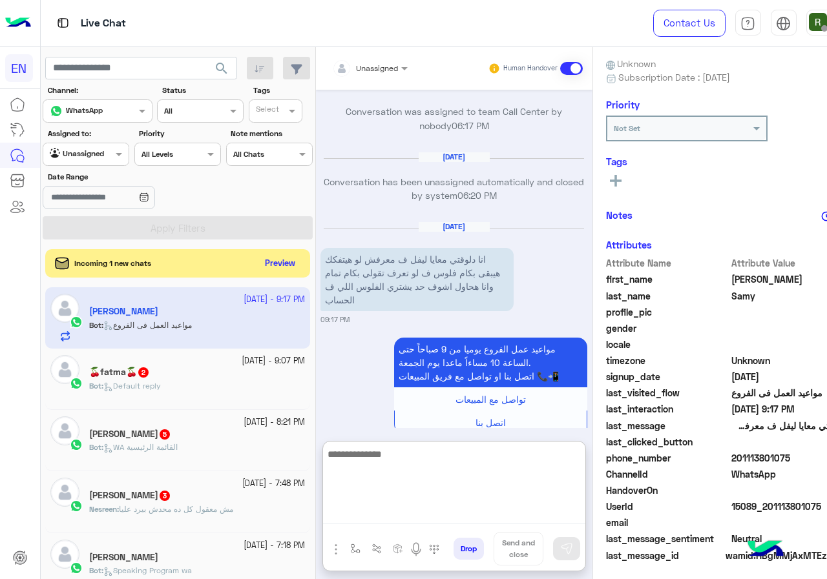
click at [391, 513] on textarea at bounding box center [454, 484] width 262 height 77
type textarea "**********"
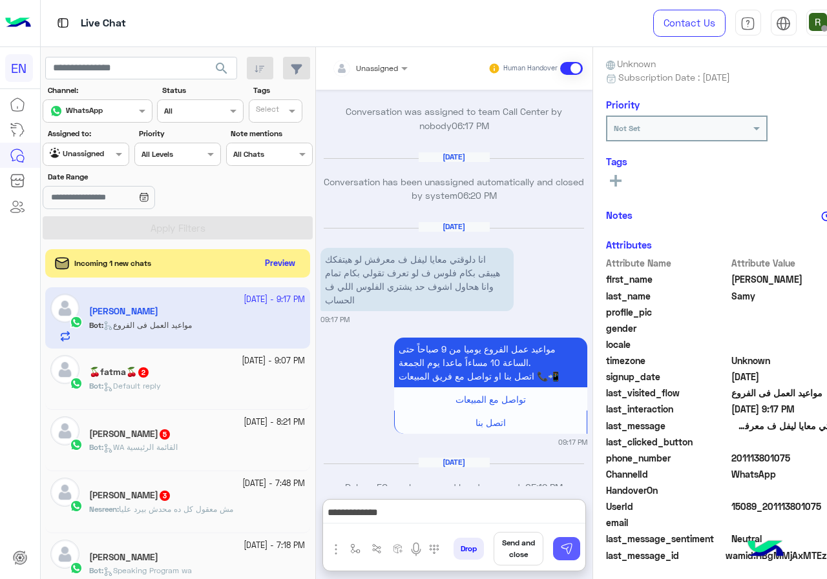
click at [559, 541] on button at bounding box center [566, 548] width 27 height 23
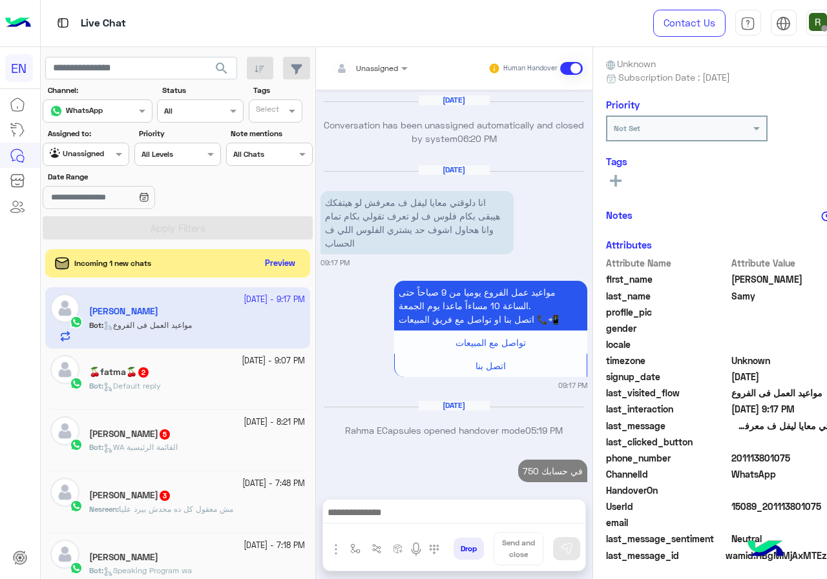
scroll to position [1726, 0]
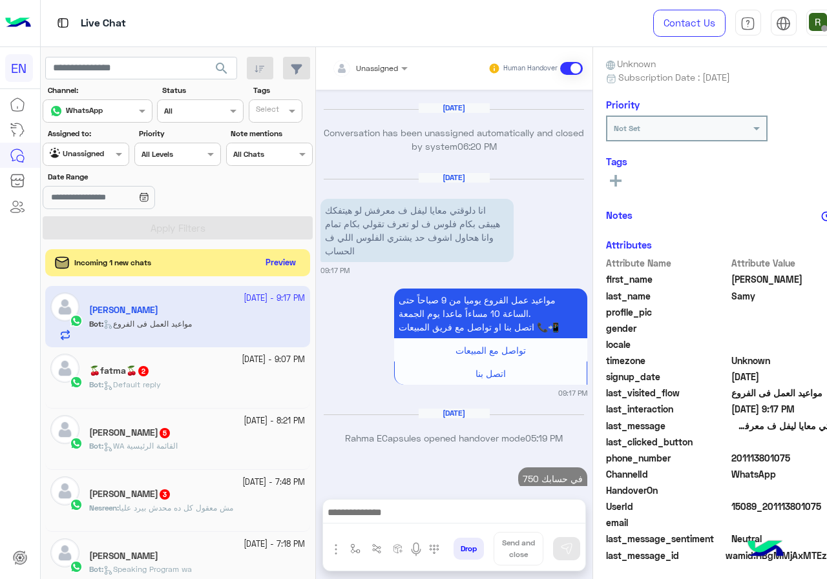
click at [265, 263] on button "Preview" at bounding box center [280, 262] width 40 height 17
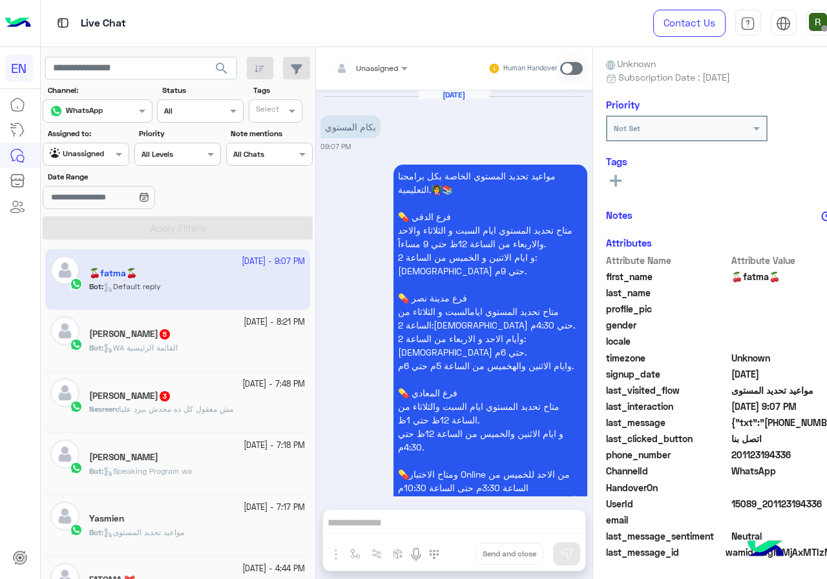
scroll to position [239, 0]
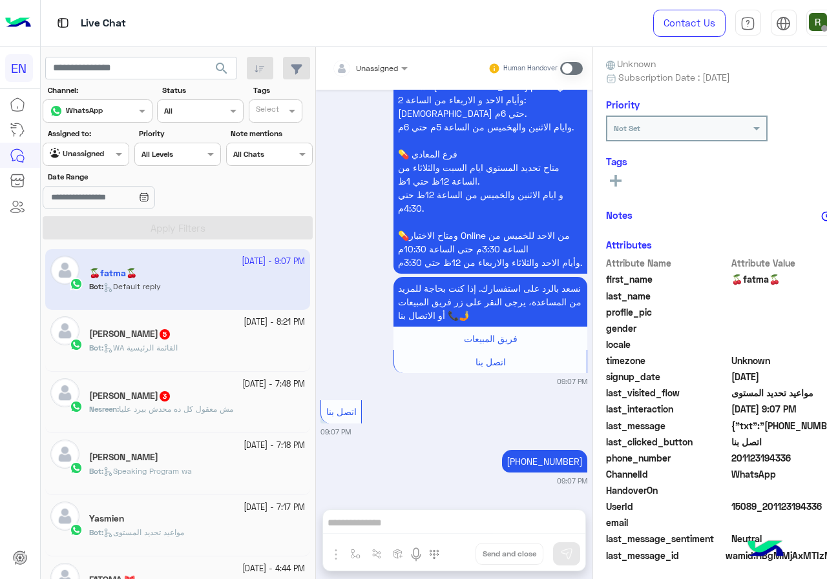
drag, startPoint x: 723, startPoint y: 456, endPoint x: 800, endPoint y: 452, distance: 77.6
click at [800, 452] on span "201123194336" at bounding box center [792, 458] width 123 height 14
copy span "01123194336"
click at [355, 70] on input "text" at bounding box center [354, 67] width 45 height 12
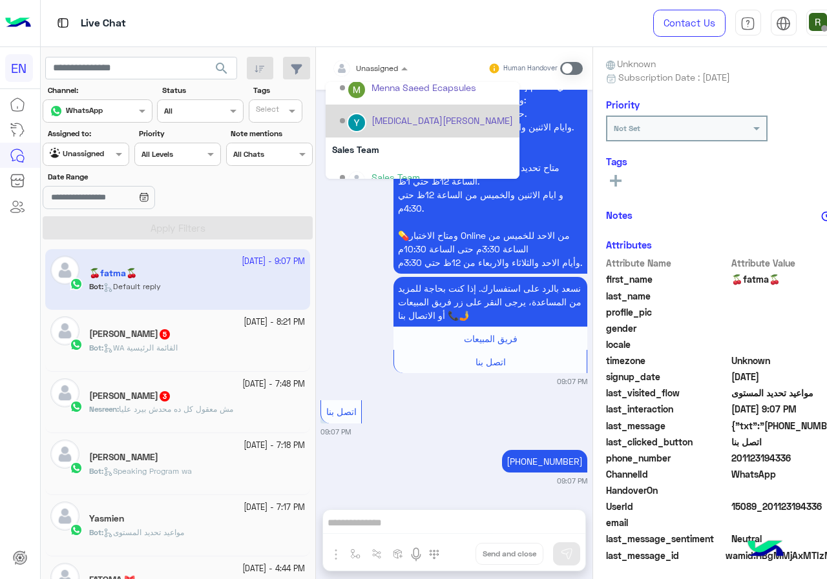
scroll to position [214, 0]
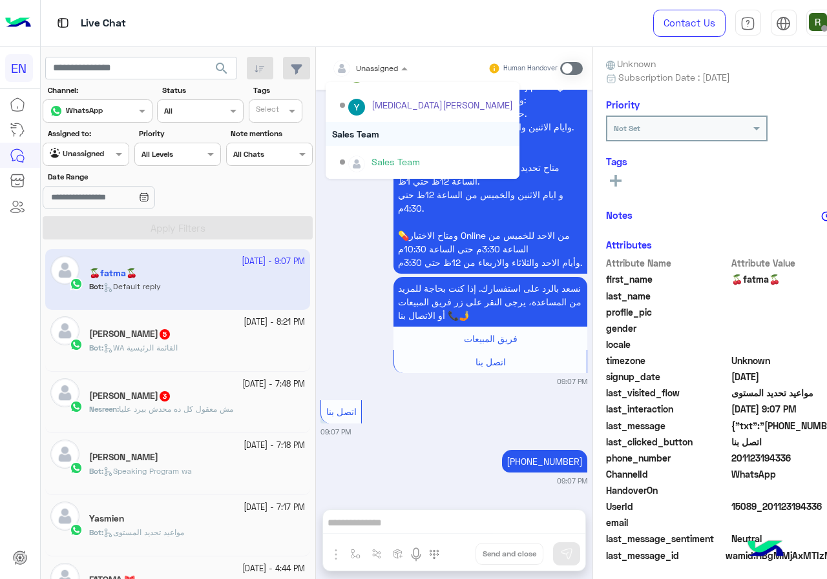
click at [380, 138] on div "Sales Team" at bounding box center [422, 134] width 194 height 24
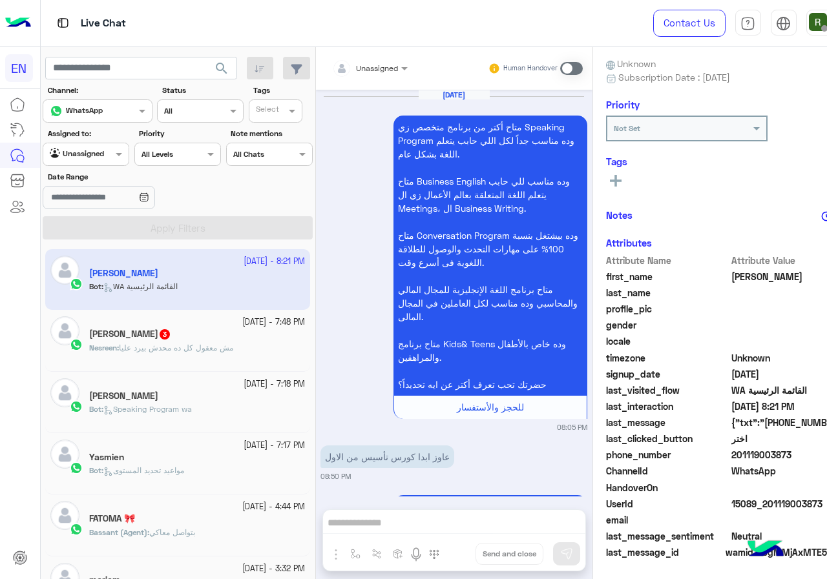
scroll to position [1153, 0]
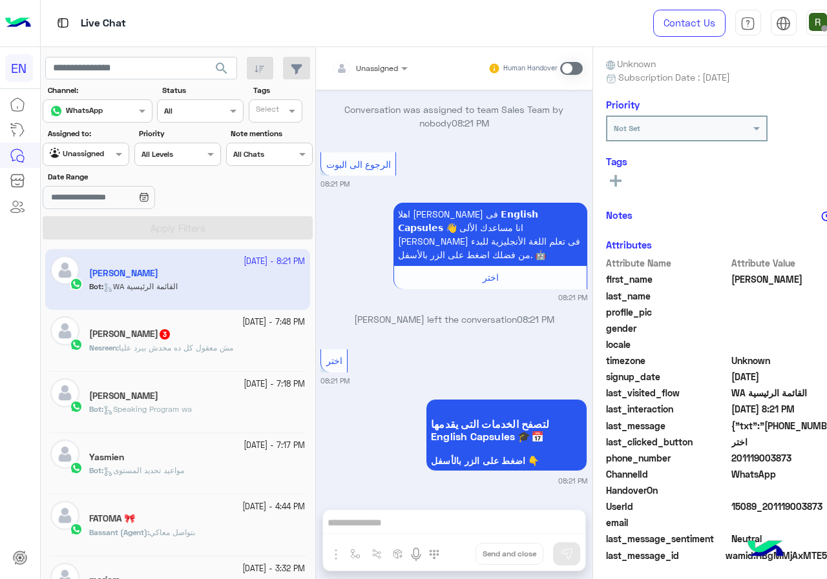
drag, startPoint x: 743, startPoint y: 453, endPoint x: 796, endPoint y: 456, distance: 53.0
click at [796, 456] on span "201119003873" at bounding box center [792, 458] width 123 height 14
copy span "01119003873"
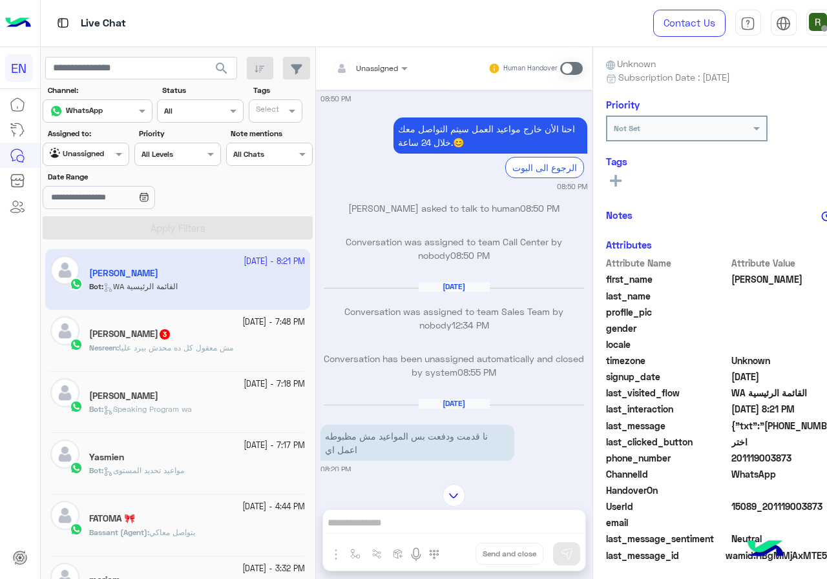
scroll to position [442, 0]
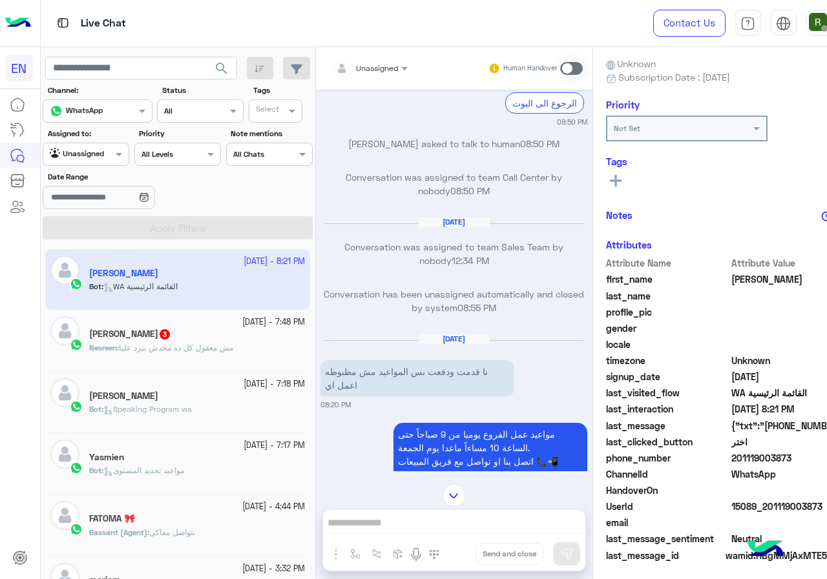
click at [561, 63] on span at bounding box center [571, 68] width 23 height 13
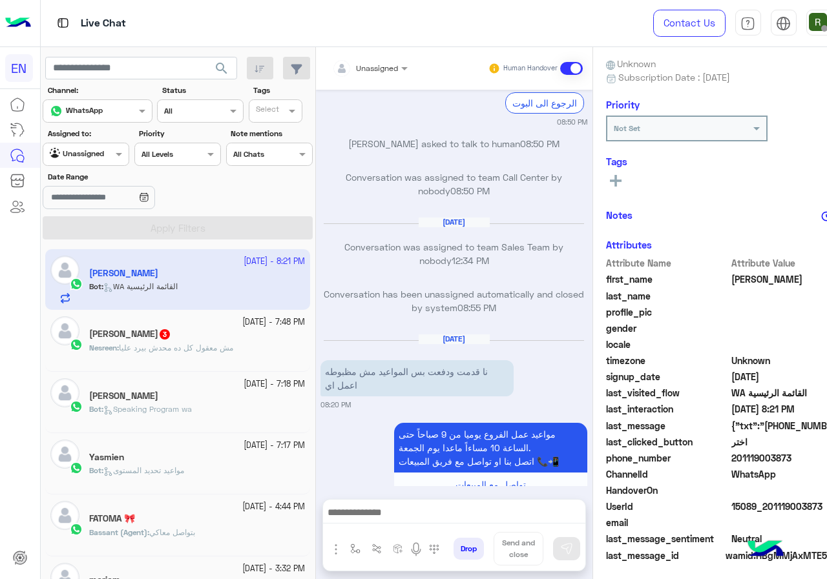
scroll to position [1219, 0]
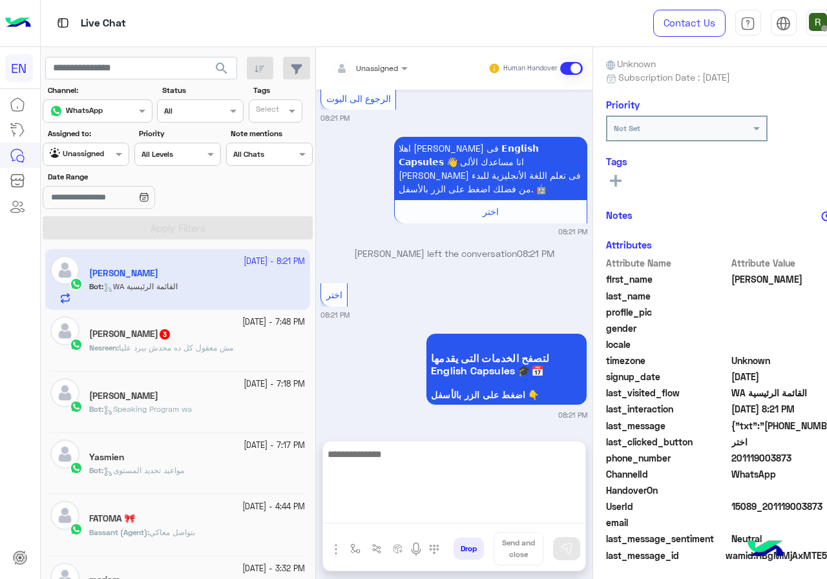
click at [417, 506] on textarea at bounding box center [454, 484] width 262 height 77
type textarea "*"
type textarea "**********"
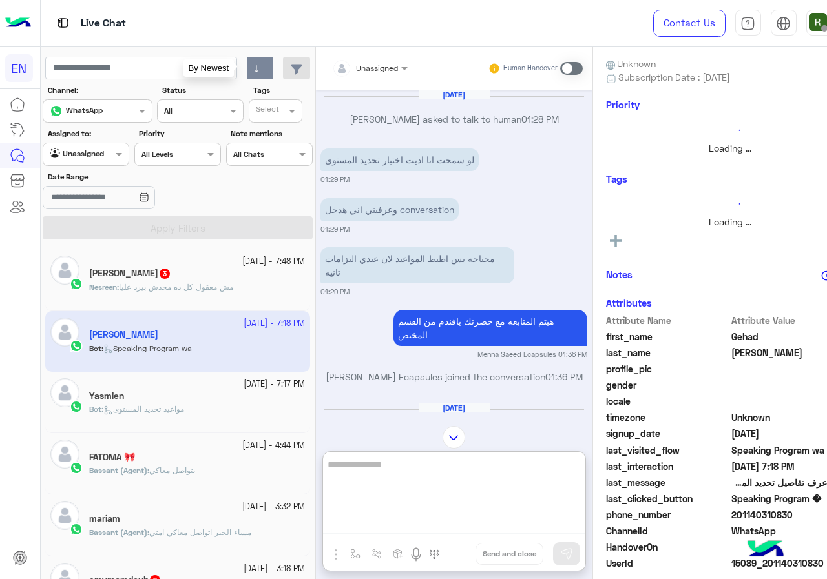
scroll to position [2978, 0]
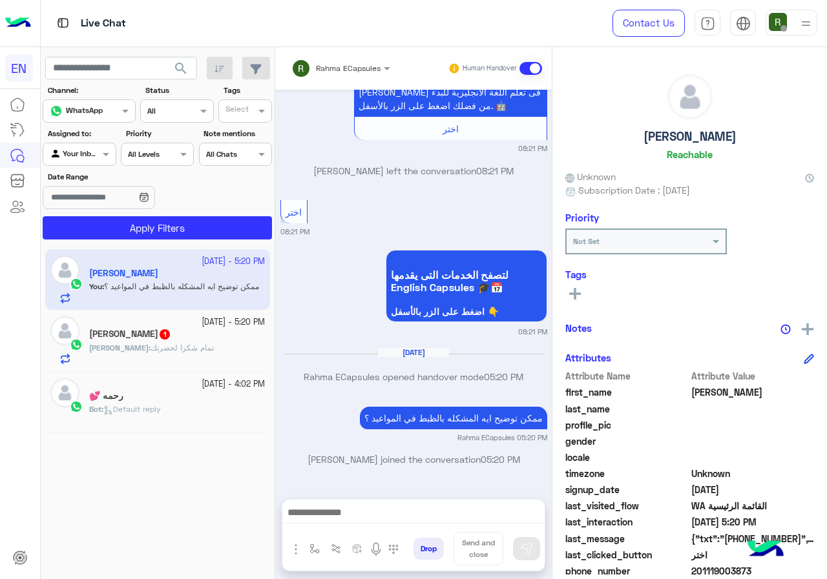
click at [374, 52] on div "Rahma ECapsules Human Handover" at bounding box center [413, 68] width 276 height 43
click at [368, 68] on div at bounding box center [341, 66] width 112 height 12
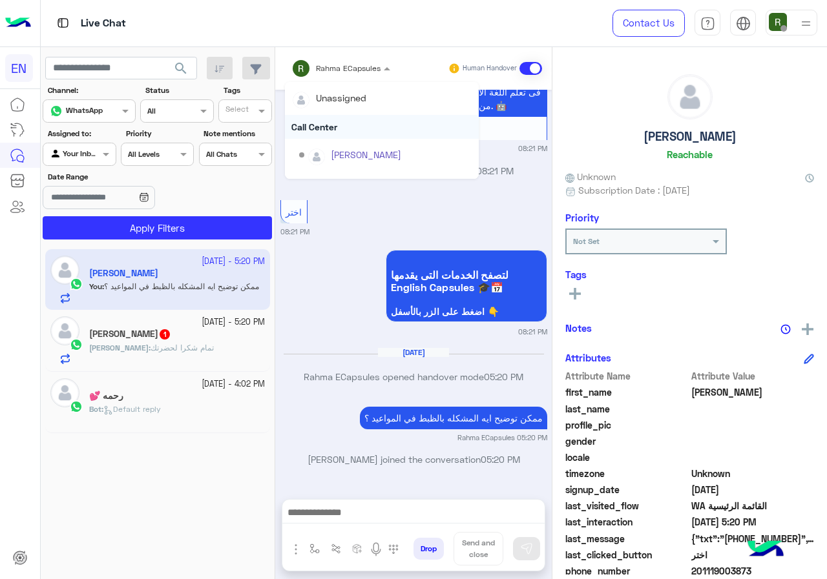
click at [354, 118] on div "Call Center" at bounding box center [382, 127] width 194 height 24
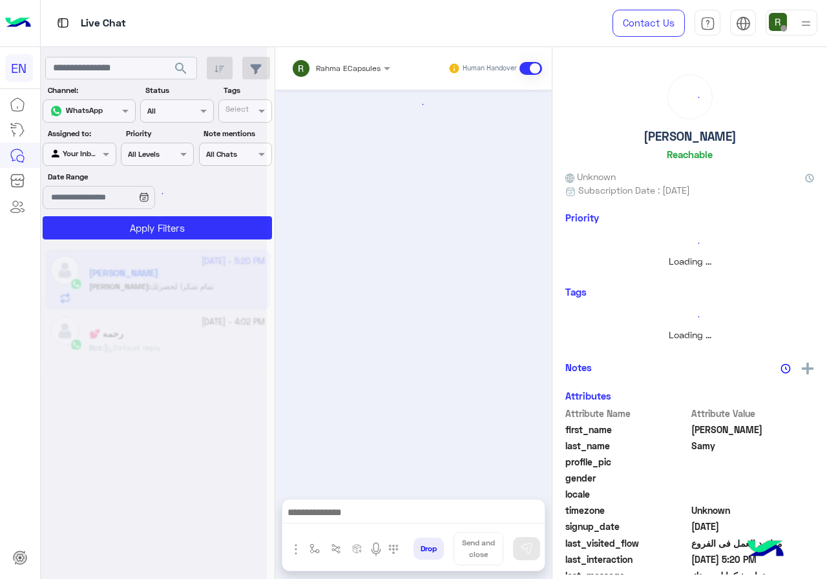
scroll to position [958, 0]
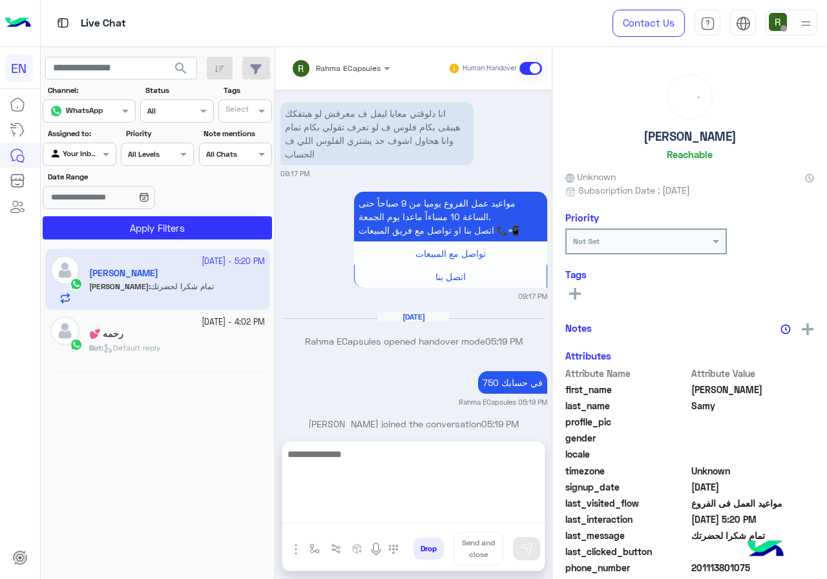
click at [452, 513] on textarea at bounding box center [413, 484] width 262 height 77
type textarea "****"
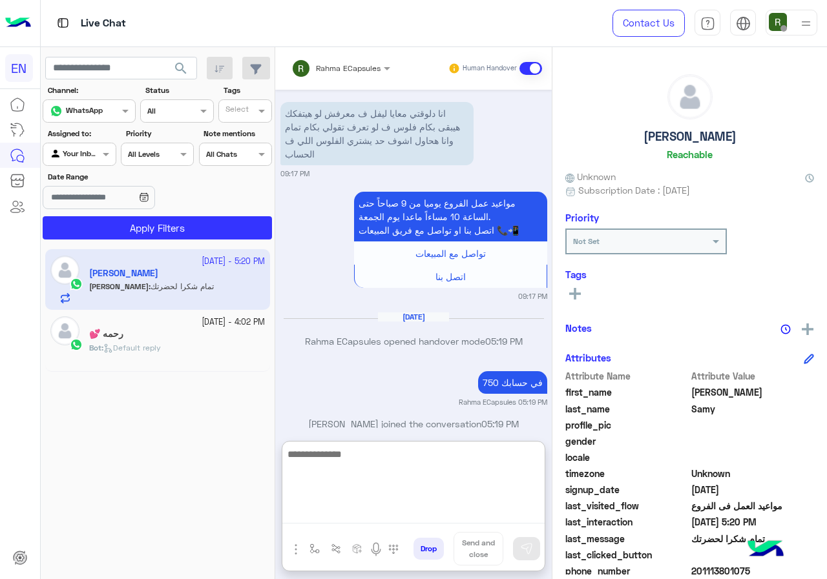
scroll to position [1065, 0]
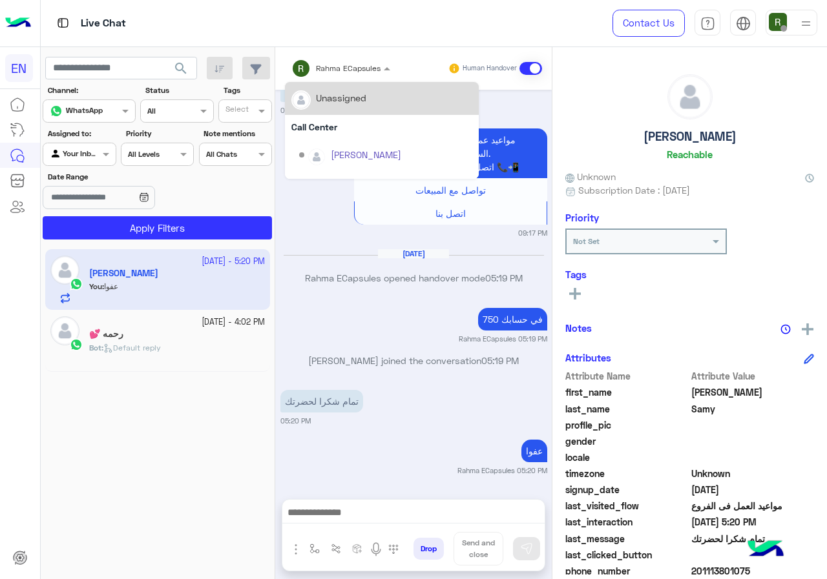
click at [342, 68] on input "text" at bounding box center [323, 67] width 65 height 12
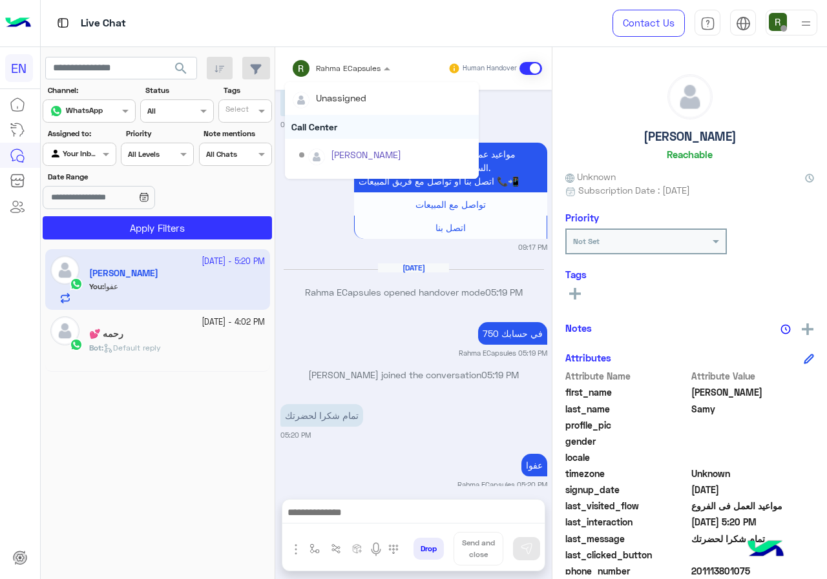
click at [344, 133] on div "Call Center" at bounding box center [382, 127] width 194 height 24
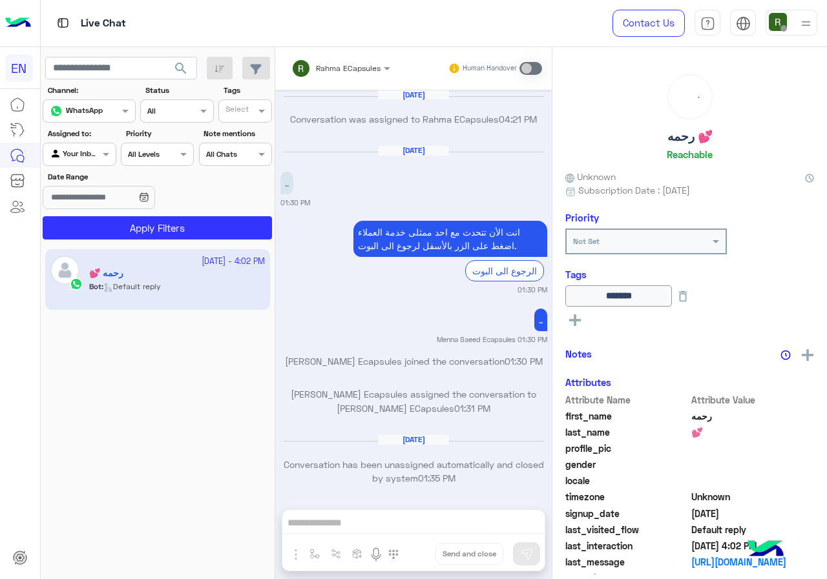
scroll to position [823, 0]
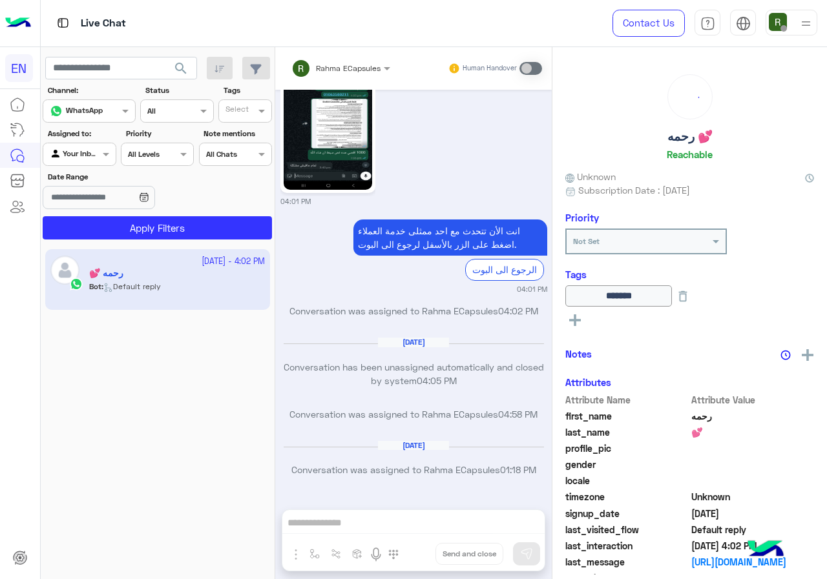
click at [83, 145] on div "Agent Filter Your Inbox" at bounding box center [79, 154] width 73 height 23
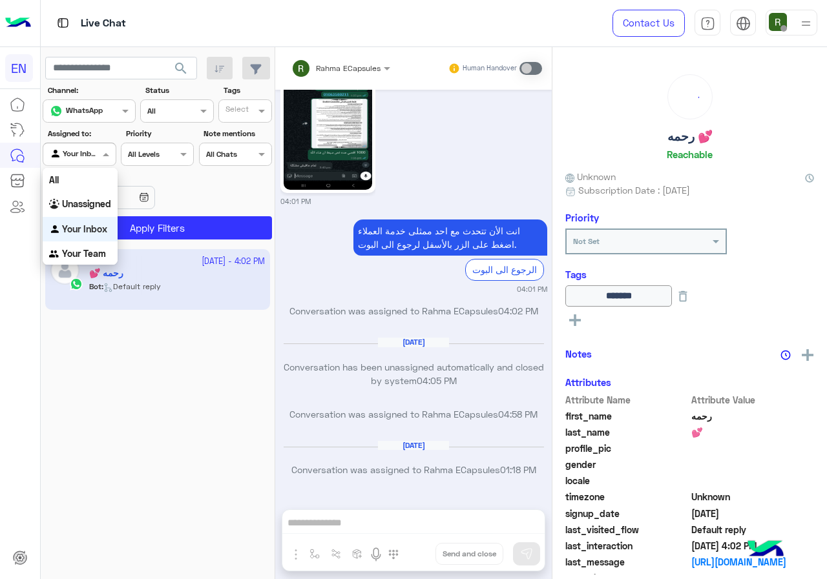
click at [82, 254] on b "Your Team" at bounding box center [84, 253] width 44 height 11
click at [99, 236] on button "Apply Filters" at bounding box center [157, 227] width 229 height 23
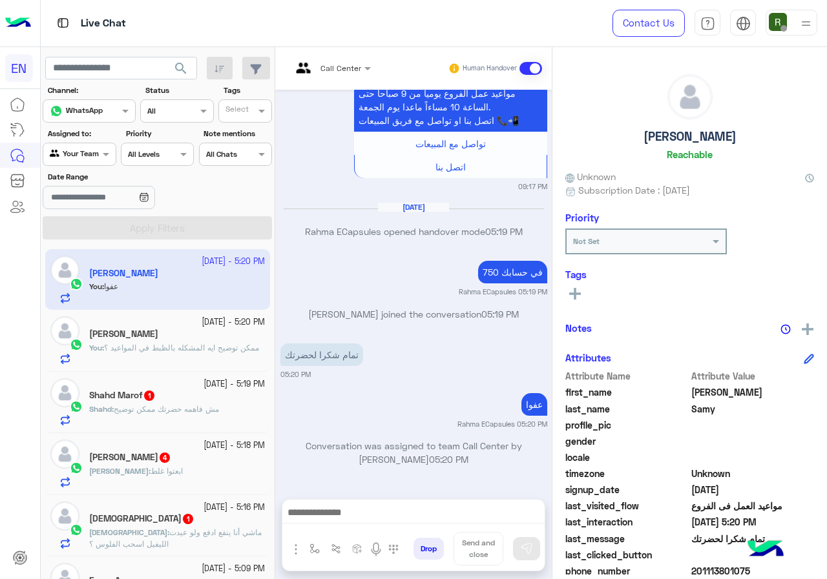
click at [88, 155] on div at bounding box center [79, 153] width 72 height 12
click at [95, 200] on b "Unassigned" at bounding box center [86, 201] width 49 height 11
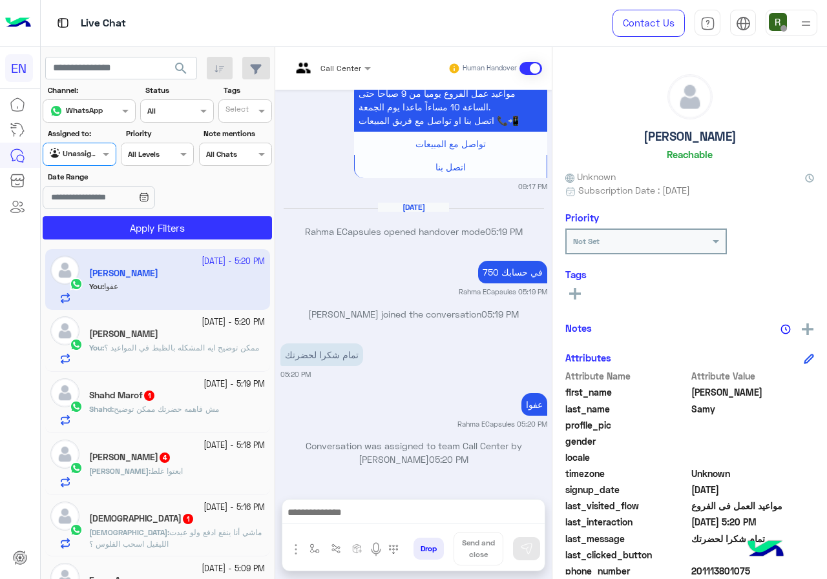
click at [125, 243] on app-inbox-users-filters "search Channel: Channel WhatsApp Status Channel All Tags Select Assigned to: Ag…" at bounding box center [158, 146] width 234 height 198
click at [125, 236] on button "Apply Filters" at bounding box center [157, 227] width 229 height 23
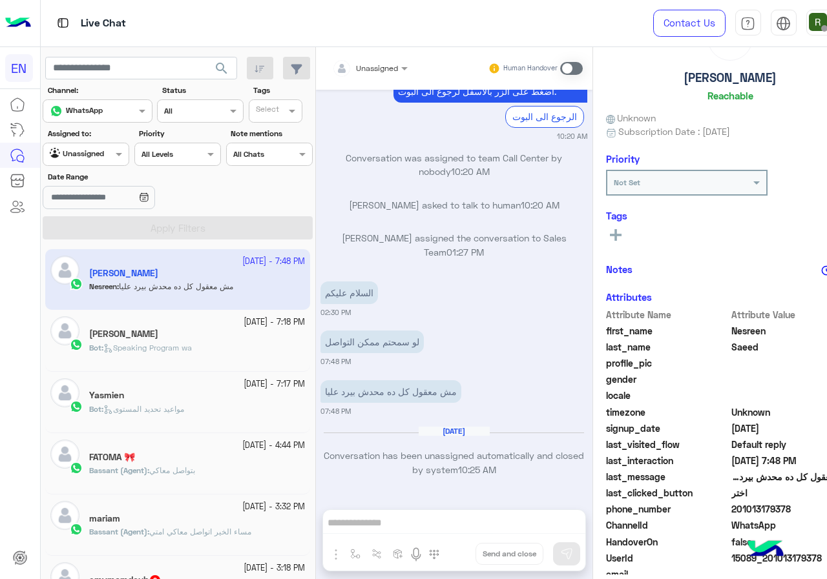
scroll to position [113, 0]
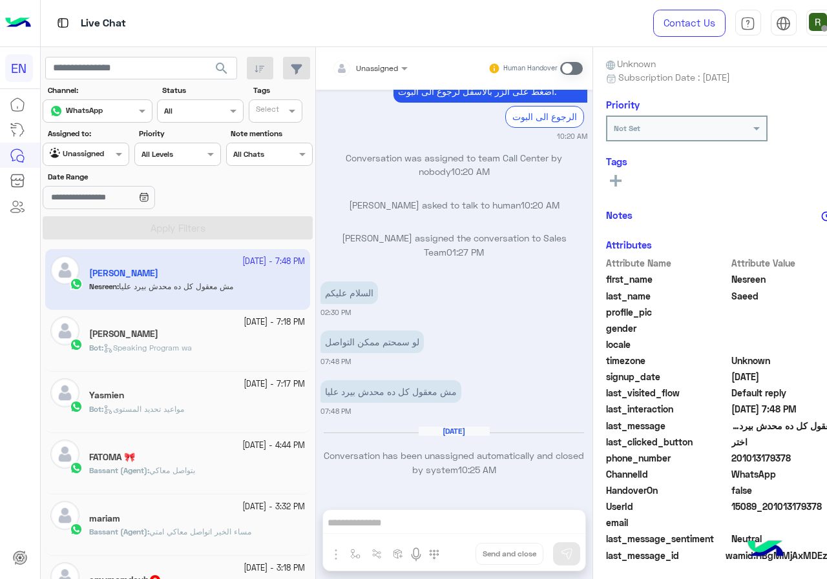
drag, startPoint x: 745, startPoint y: 456, endPoint x: 816, endPoint y: 456, distance: 71.0
click at [816, 456] on span "201013179378" at bounding box center [792, 458] width 123 height 14
copy span "01013179378"
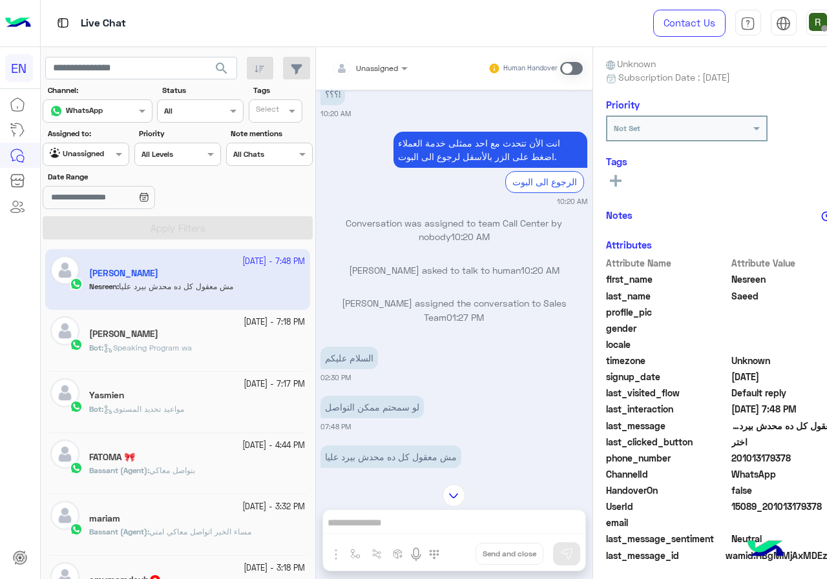
scroll to position [1109, 0]
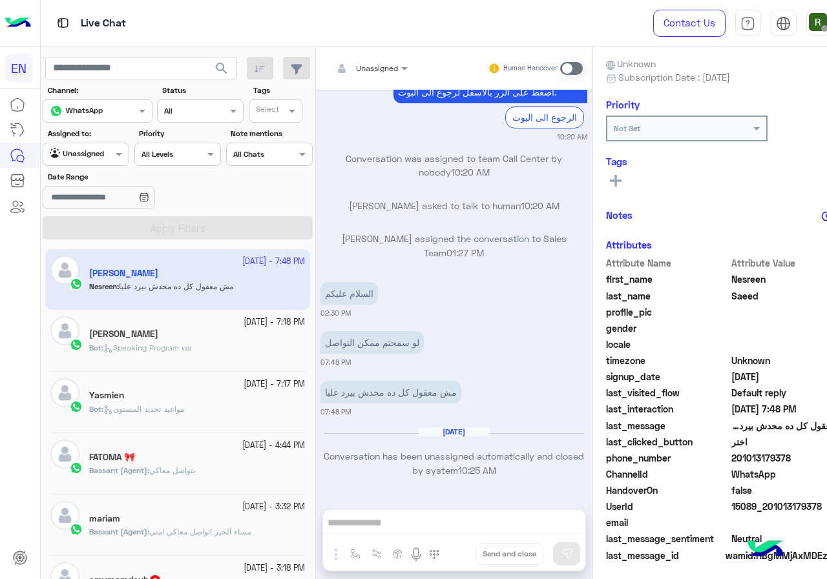
click at [560, 73] on span at bounding box center [571, 68] width 23 height 13
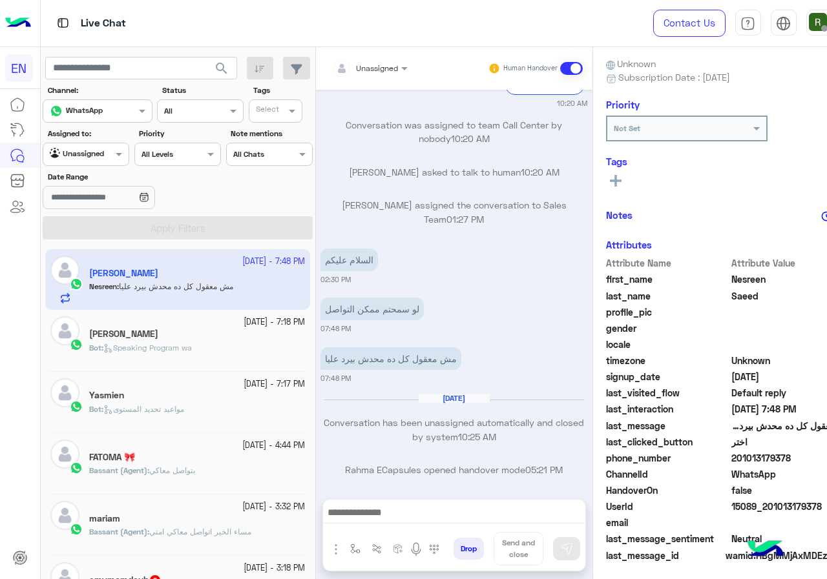
click at [378, 504] on div at bounding box center [454, 516] width 262 height 32
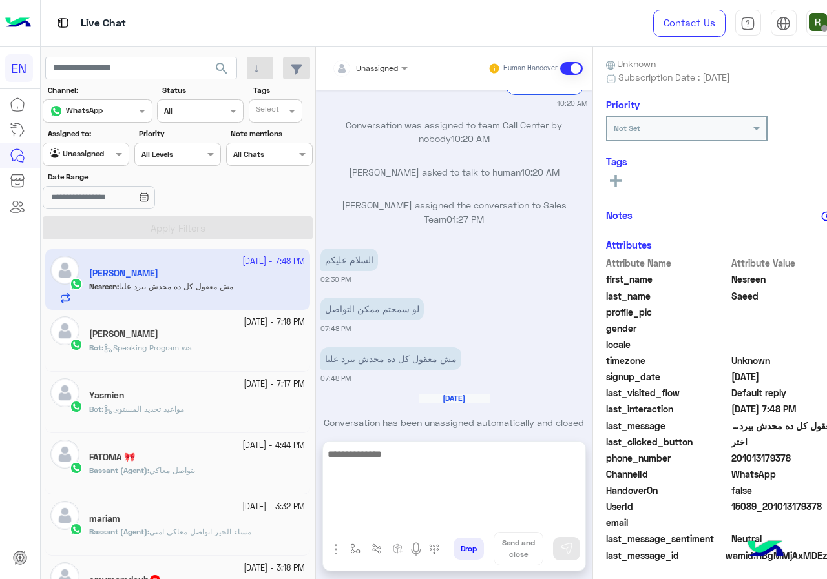
click at [379, 509] on textarea at bounding box center [454, 484] width 262 height 77
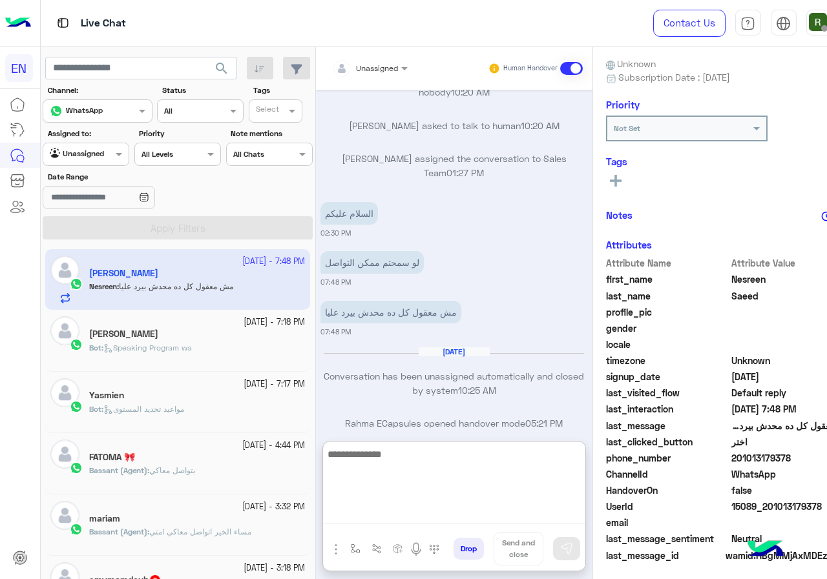
scroll to position [1211, 0]
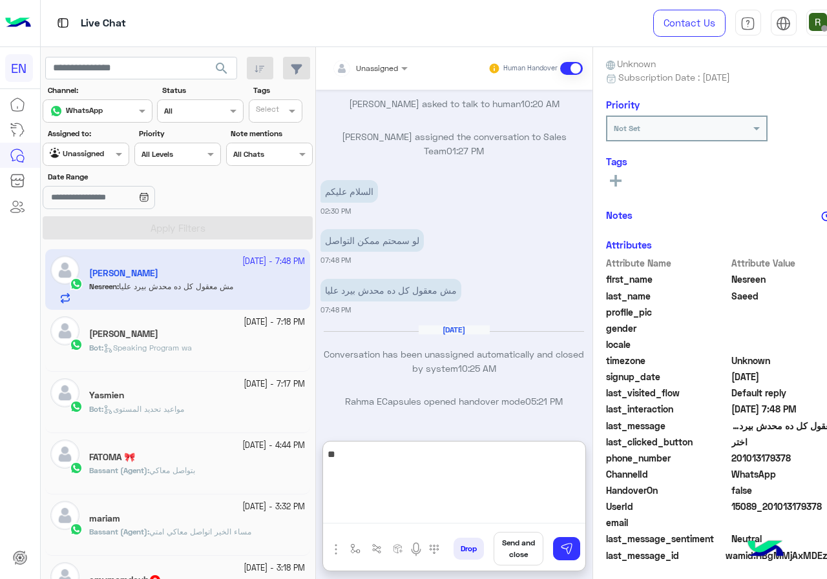
type textarea "*"
type textarea "**********"
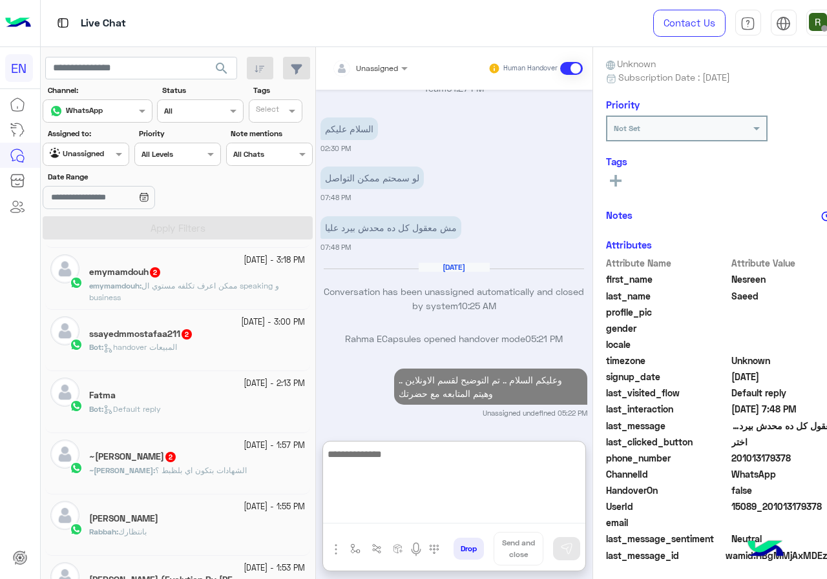
scroll to position [323, 0]
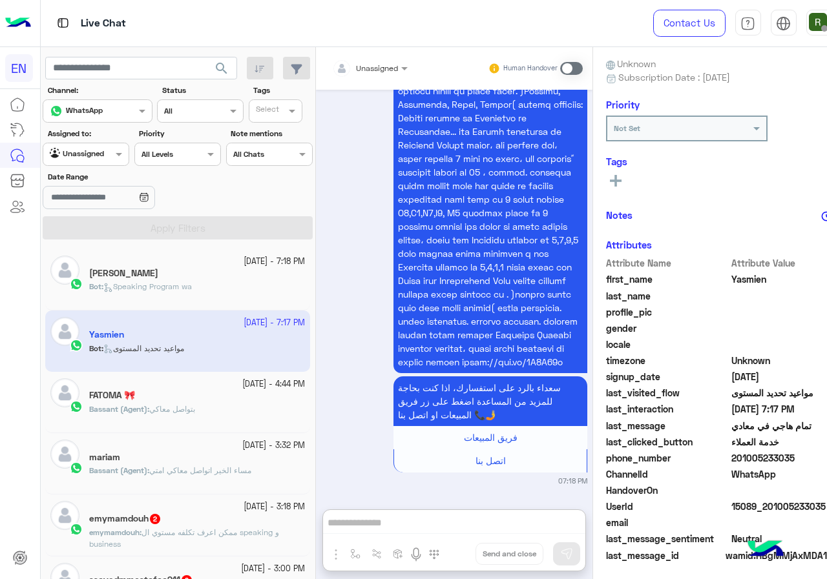
click at [210, 262] on div "1 October - 7:18 PM" at bounding box center [197, 262] width 216 height 12
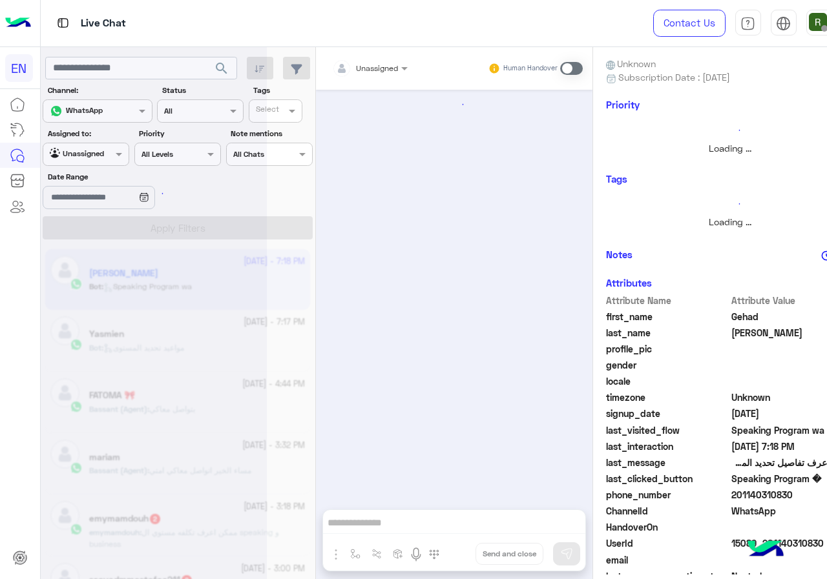
scroll to position [1426, 0]
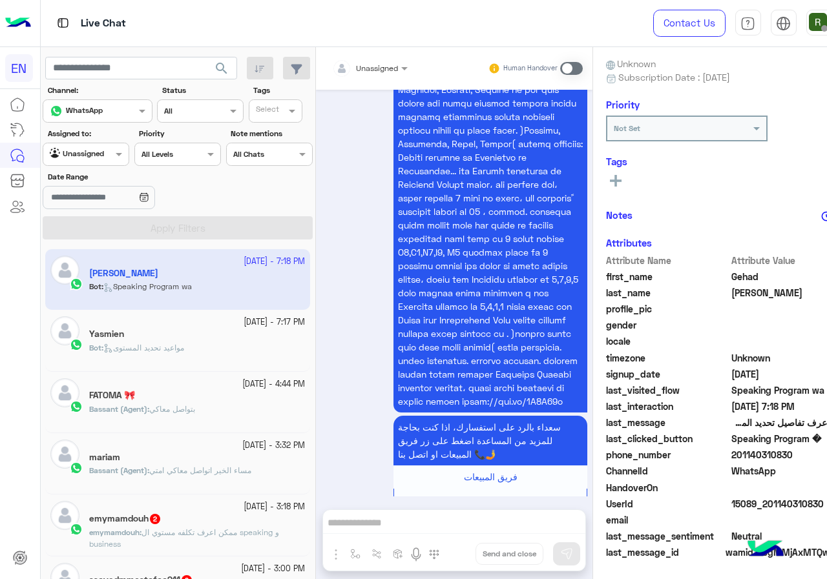
drag, startPoint x: 725, startPoint y: 451, endPoint x: 795, endPoint y: 449, distance: 70.4
click at [795, 449] on span "201140310830" at bounding box center [792, 455] width 123 height 14
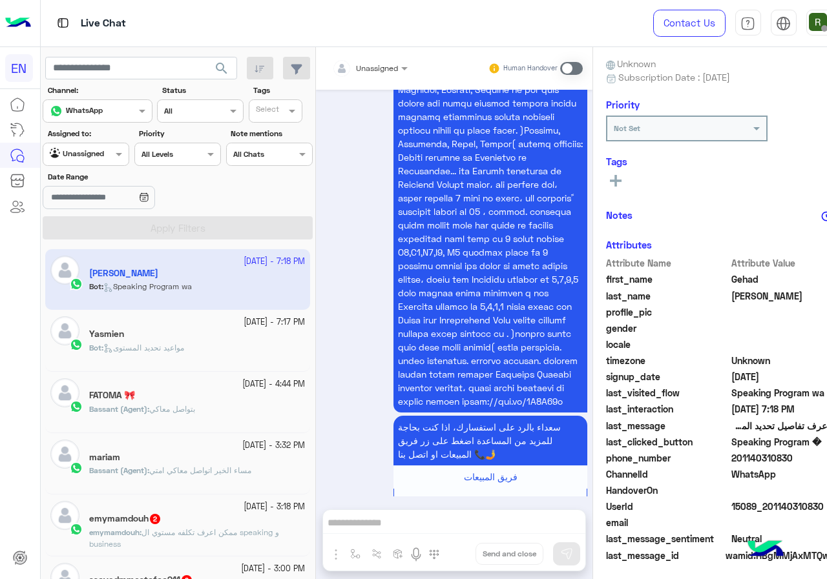
copy span "01140310830"
click at [362, 61] on input "text" at bounding box center [354, 67] width 45 height 12
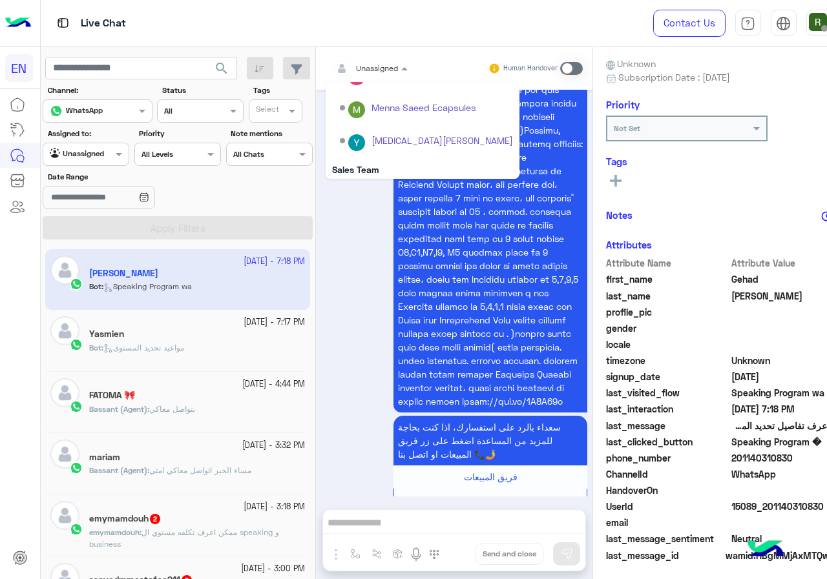
scroll to position [214, 0]
click at [375, 131] on div "Sales Team" at bounding box center [422, 134] width 194 height 24
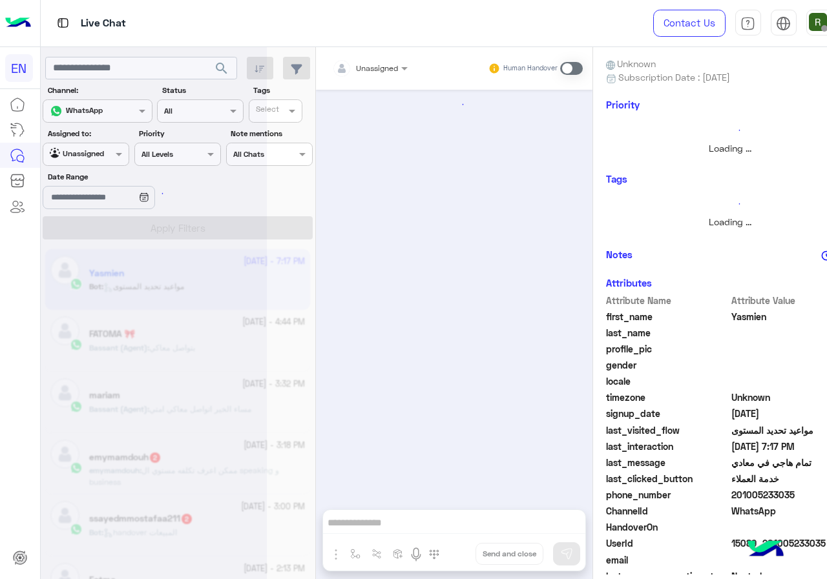
scroll to position [1180, 0]
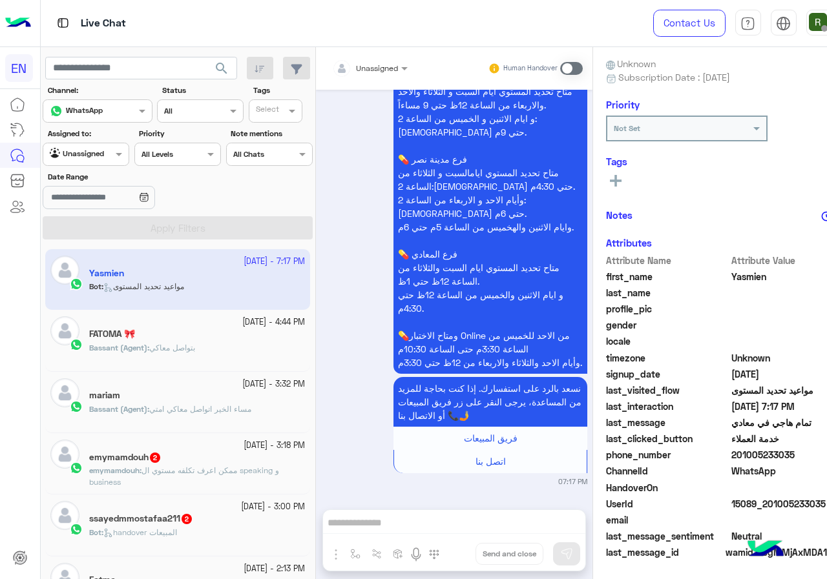
drag, startPoint x: 723, startPoint y: 452, endPoint x: 820, endPoint y: 450, distance: 96.9
click at [820, 450] on span "201005233035" at bounding box center [792, 455] width 123 height 14
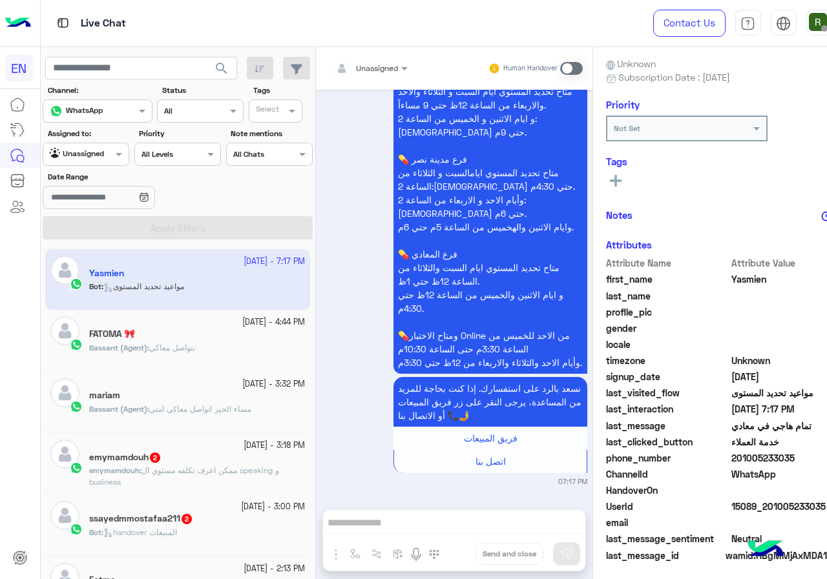
drag, startPoint x: 762, startPoint y: 450, endPoint x: 733, endPoint y: 457, distance: 29.9
click at [733, 457] on span "201005233035" at bounding box center [792, 458] width 123 height 14
drag, startPoint x: 725, startPoint y: 458, endPoint x: 788, endPoint y: 458, distance: 63.9
click at [788, 458] on span "201005233035" at bounding box center [792, 458] width 123 height 14
copy span "01005233035"
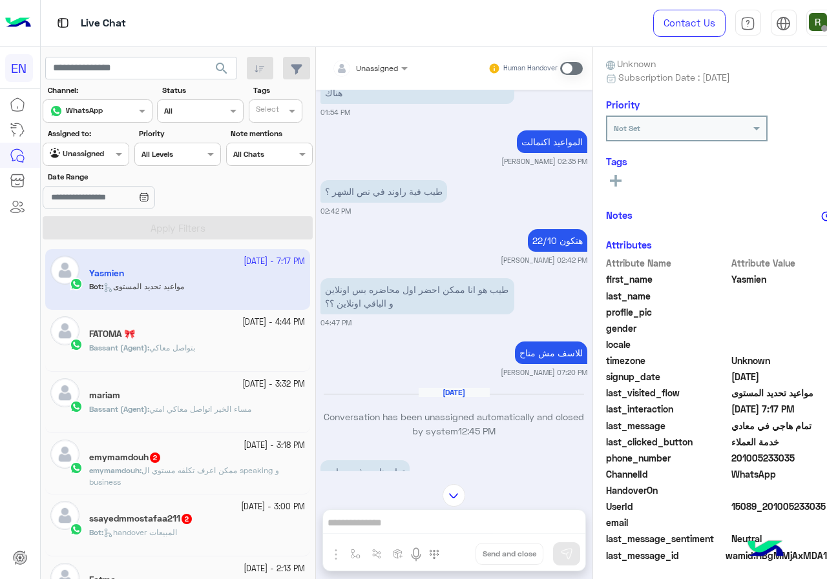
scroll to position [793, 0]
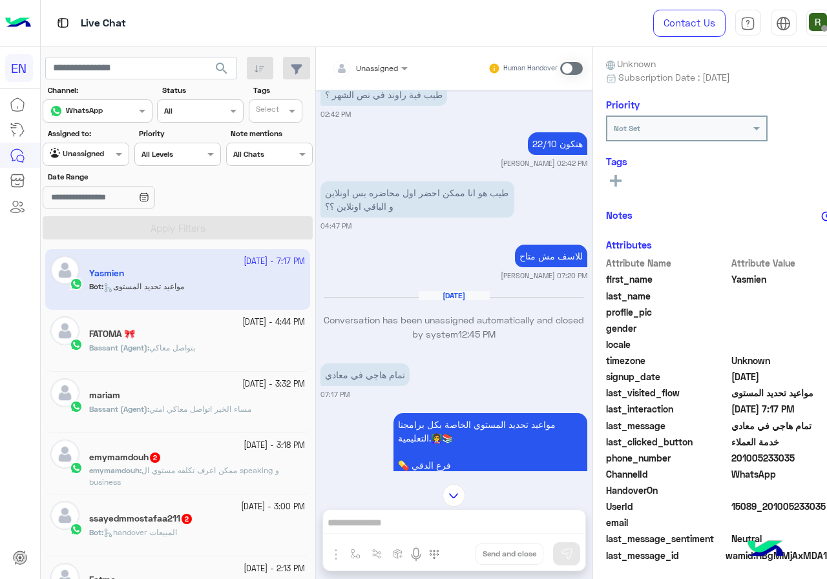
click at [559, 60] on div "Human Handover" at bounding box center [535, 68] width 95 height 23
click at [560, 71] on span at bounding box center [571, 68] width 23 height 13
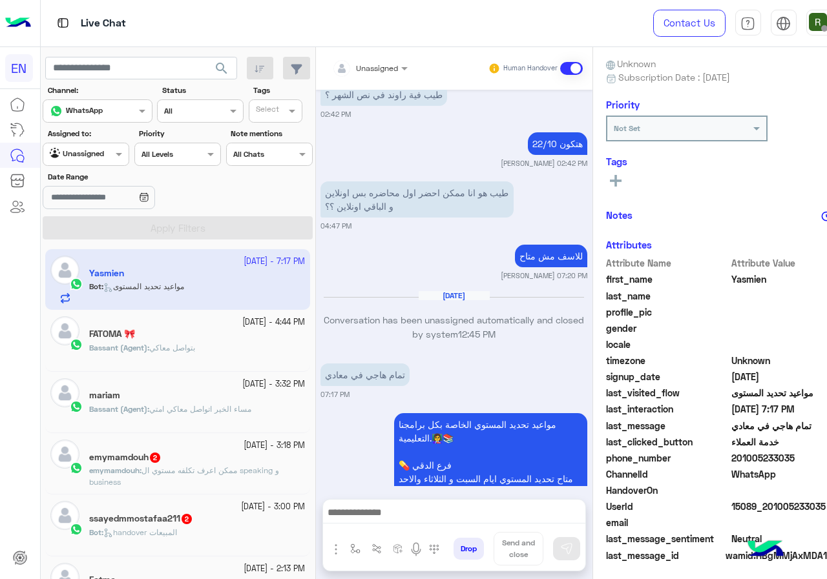
scroll to position [1261, 0]
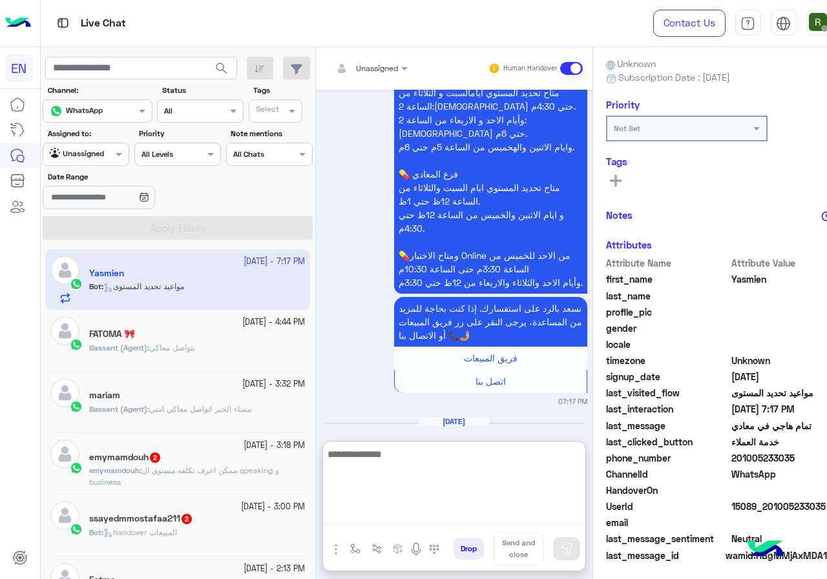
paste textarea "**********"
drag, startPoint x: 350, startPoint y: 455, endPoint x: 364, endPoint y: 455, distance: 14.2
click at [364, 455] on textarea "**********" at bounding box center [454, 484] width 262 height 77
click at [515, 457] on textarea "**********" at bounding box center [454, 484] width 262 height 77
type textarea "**********"
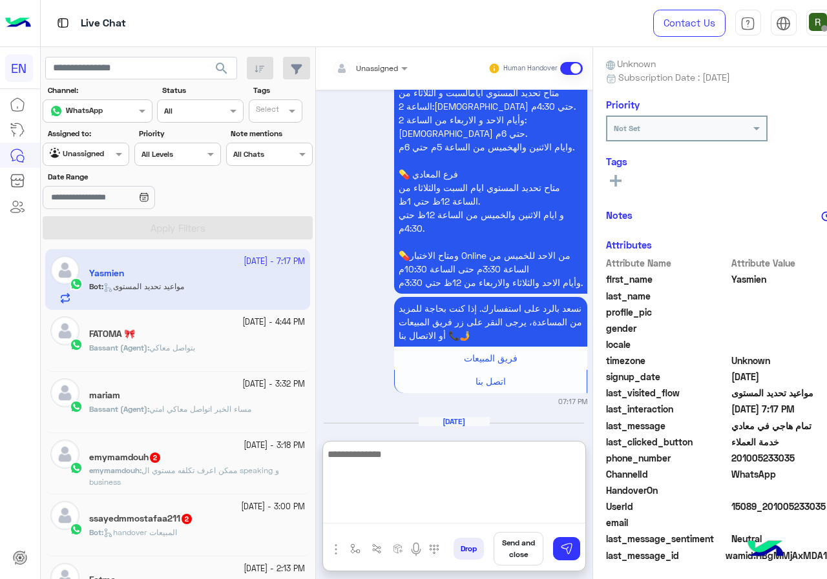
scroll to position [1368, 0]
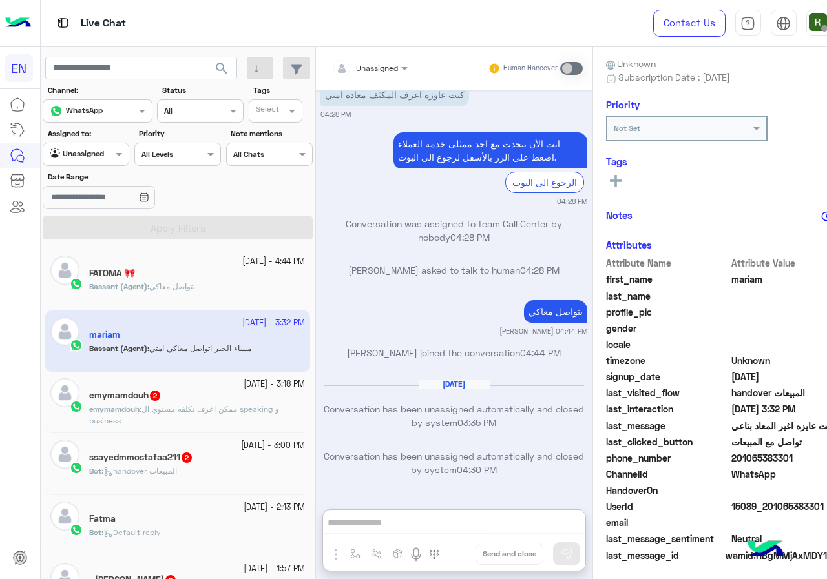
click at [179, 398] on div "emymamdouh 2" at bounding box center [197, 397] width 216 height 14
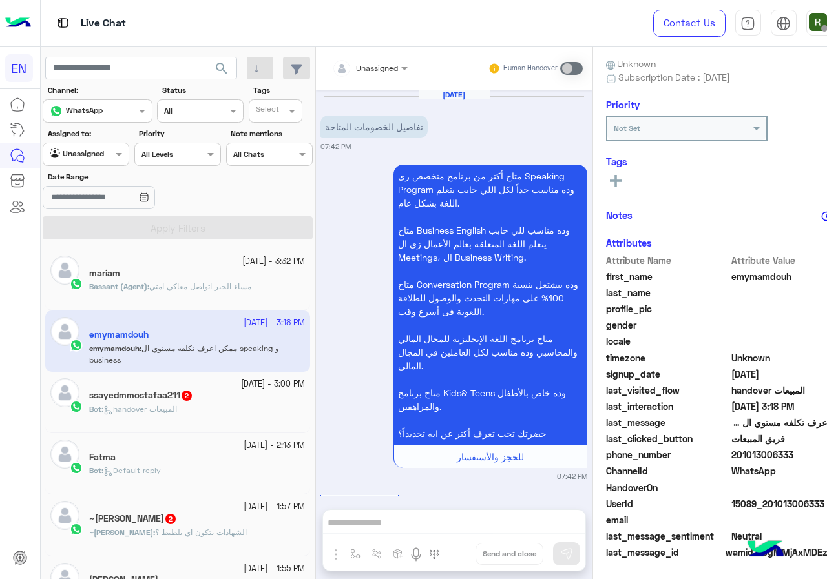
scroll to position [2414, 0]
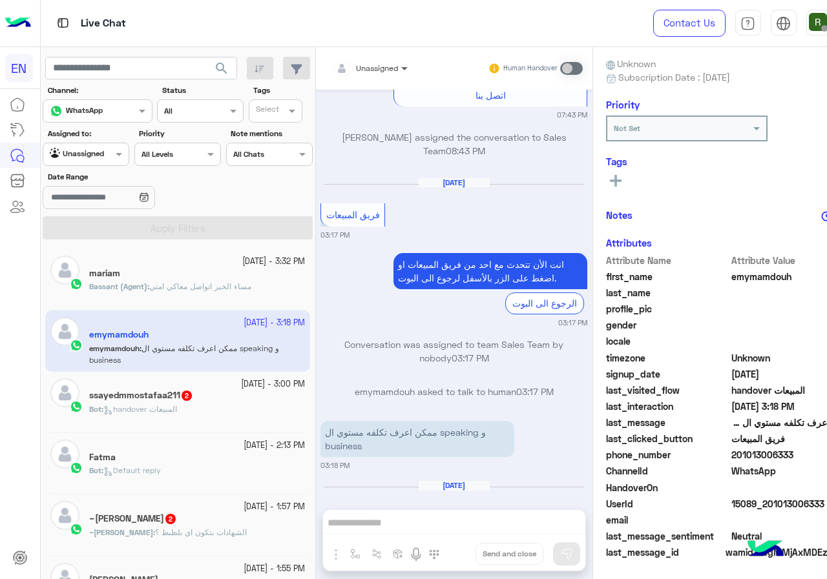
click at [398, 62] on span at bounding box center [406, 68] width 16 height 14
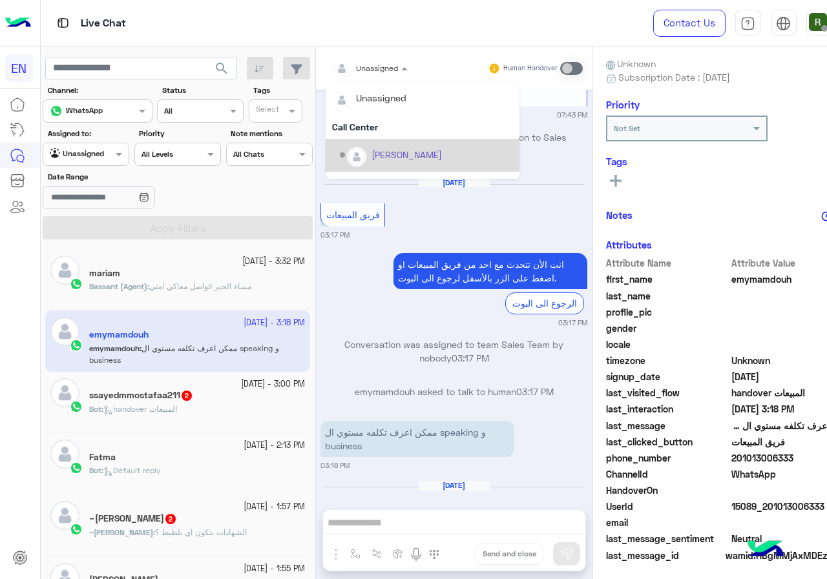
scroll to position [214, 0]
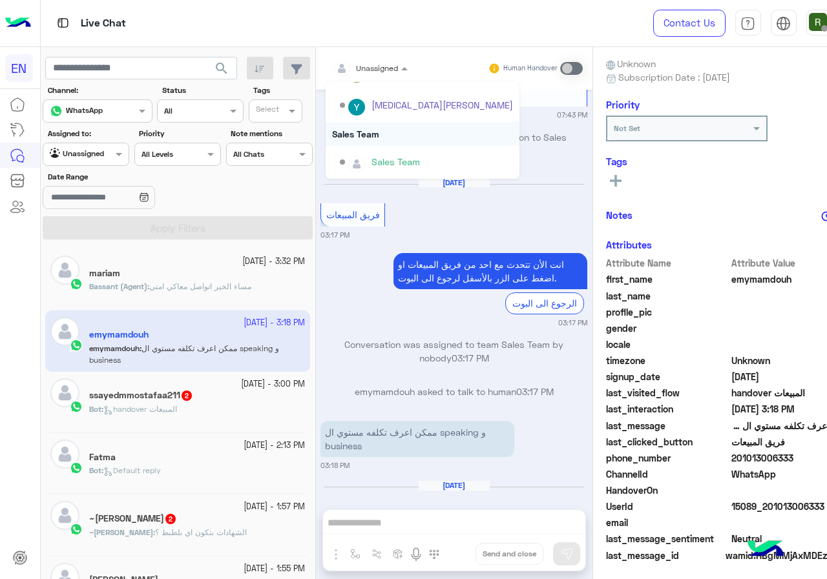
click at [379, 134] on div "Sales Team" at bounding box center [422, 134] width 194 height 24
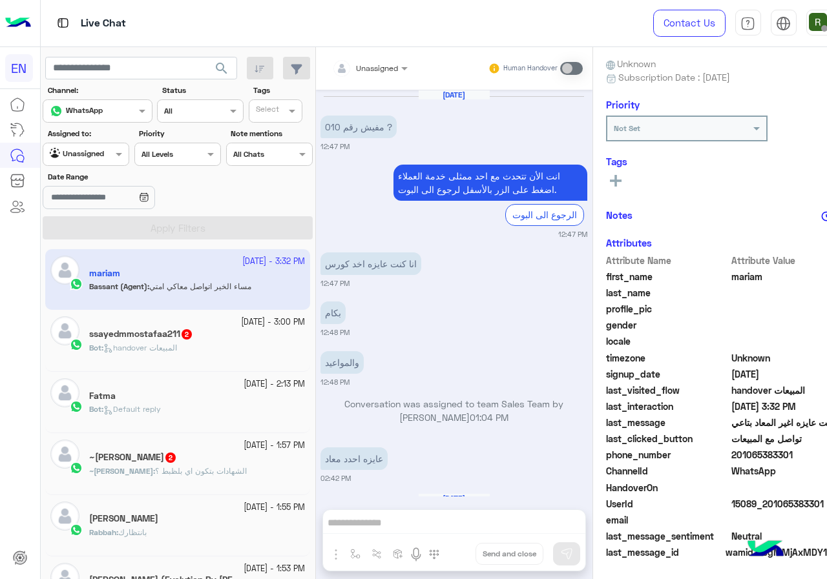
scroll to position [989, 0]
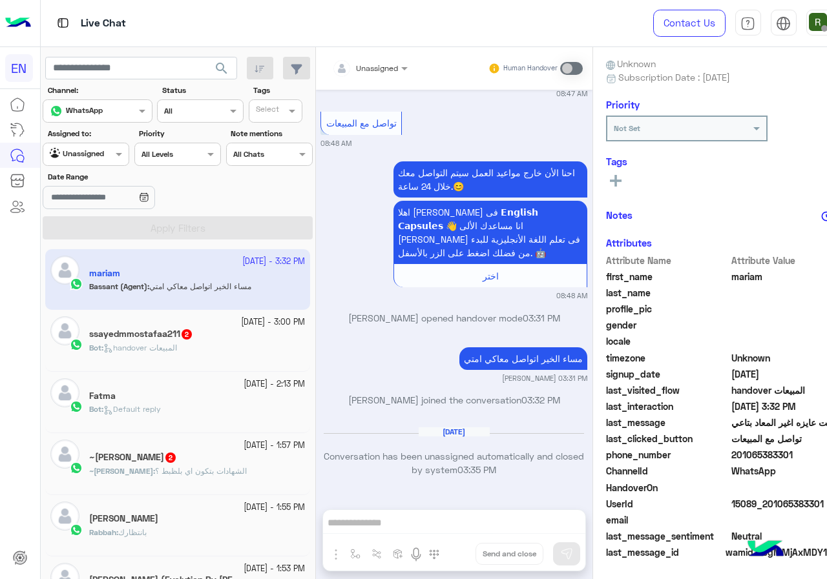
click at [234, 345] on div "Bot : handover المبيعات" at bounding box center [197, 353] width 216 height 23
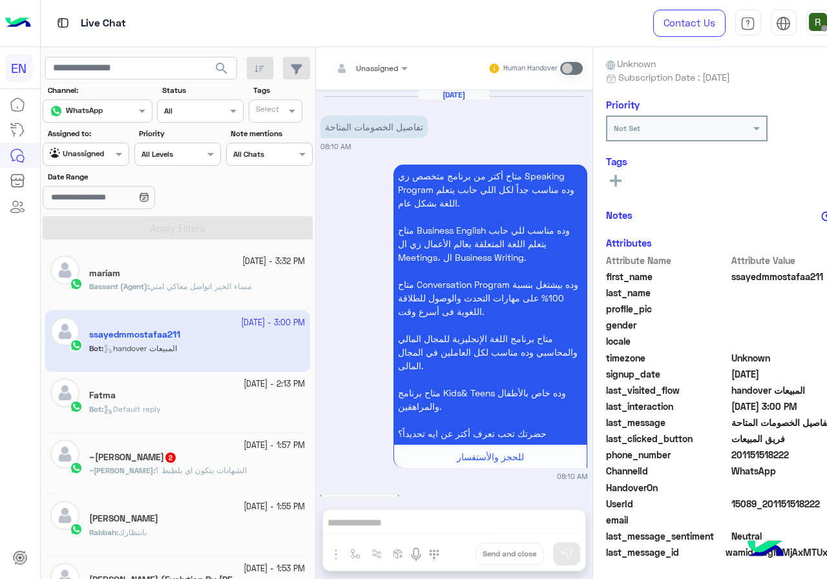
scroll to position [1056, 0]
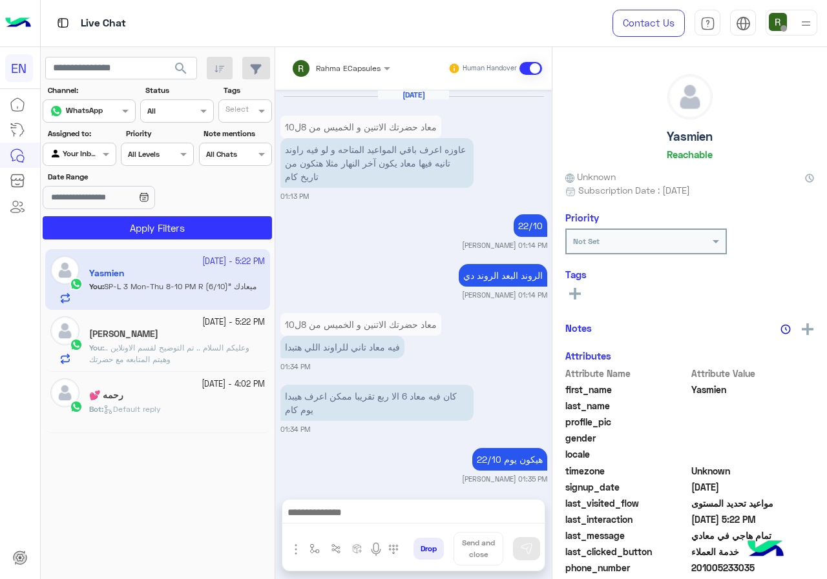
scroll to position [1189, 0]
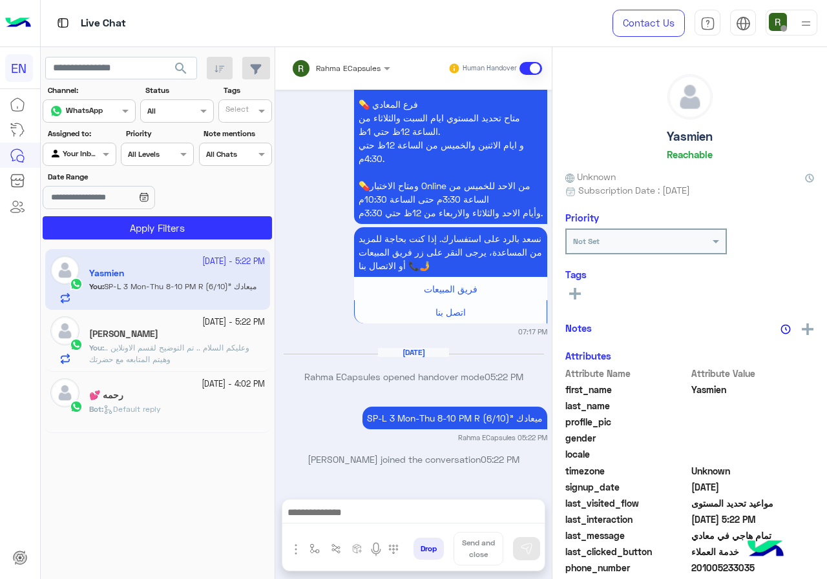
click at [89, 149] on div at bounding box center [79, 153] width 72 height 12
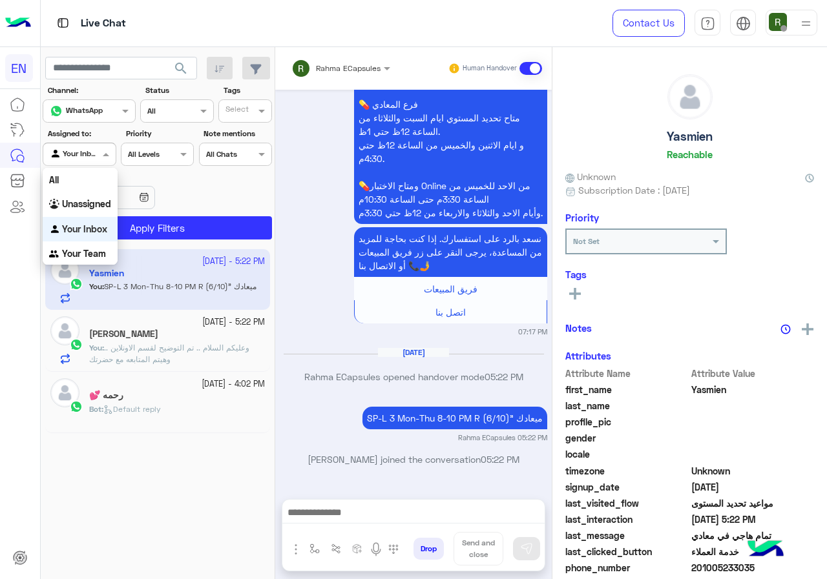
click at [99, 200] on b "Unassigned" at bounding box center [86, 203] width 49 height 11
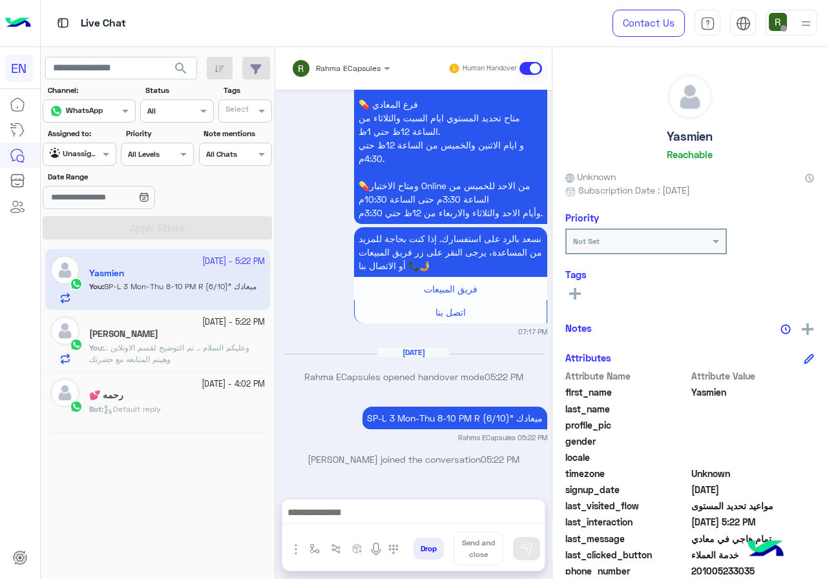
click at [180, 70] on span "search" at bounding box center [180, 68] width 15 height 15
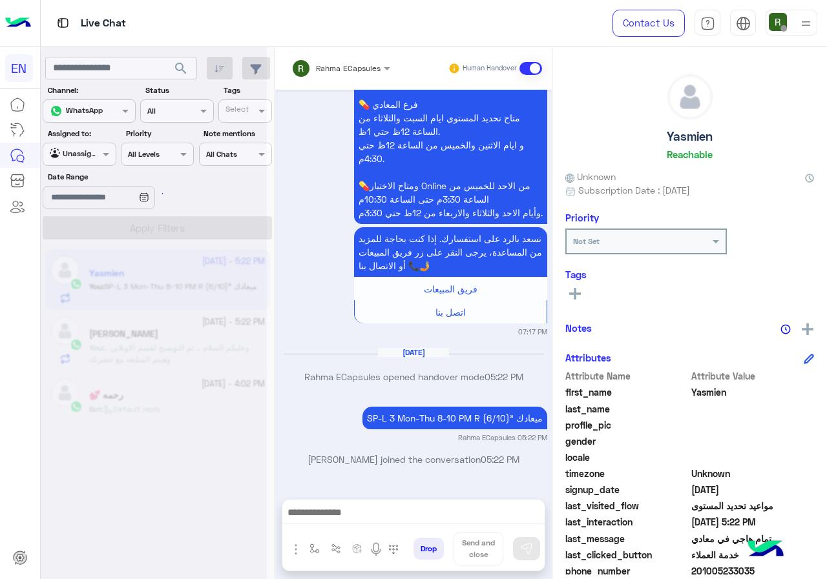
scroll to position [0, 0]
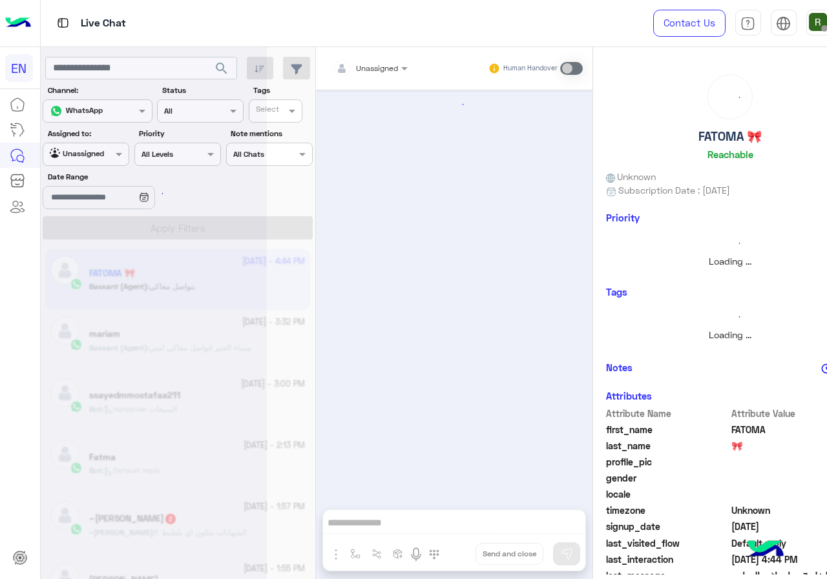
scroll to position [1031, 0]
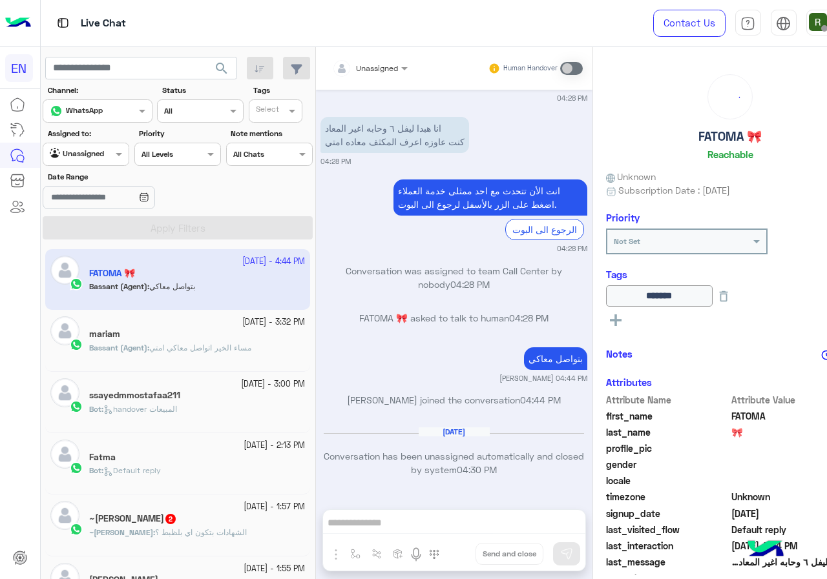
click at [155, 524] on div "~Myriam 2" at bounding box center [197, 520] width 216 height 14
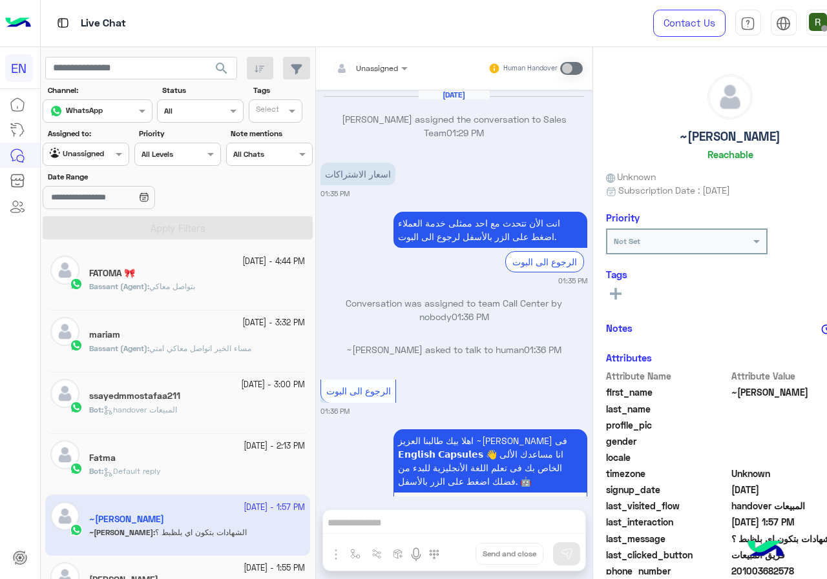
scroll to position [1700, 0]
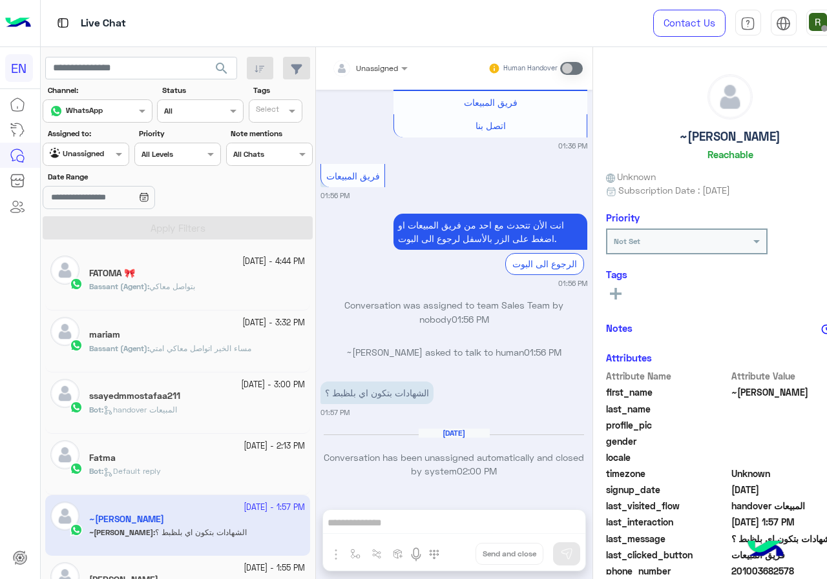
click at [370, 63] on div at bounding box center [369, 66] width 89 height 12
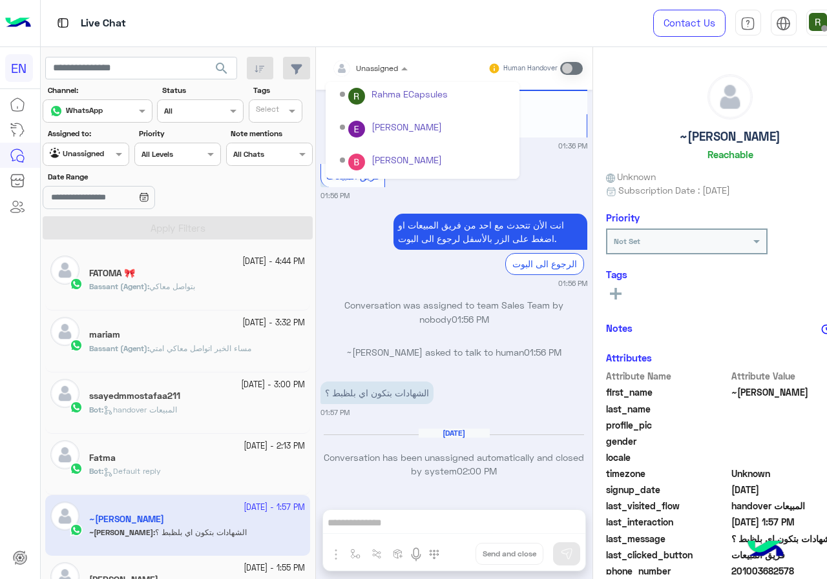
scroll to position [214, 0]
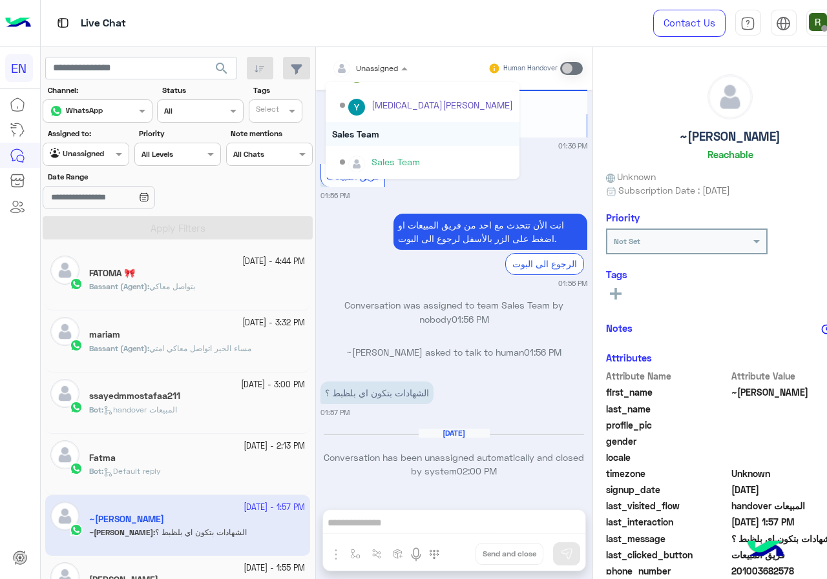
click at [374, 143] on div "Sales Team" at bounding box center [422, 134] width 194 height 24
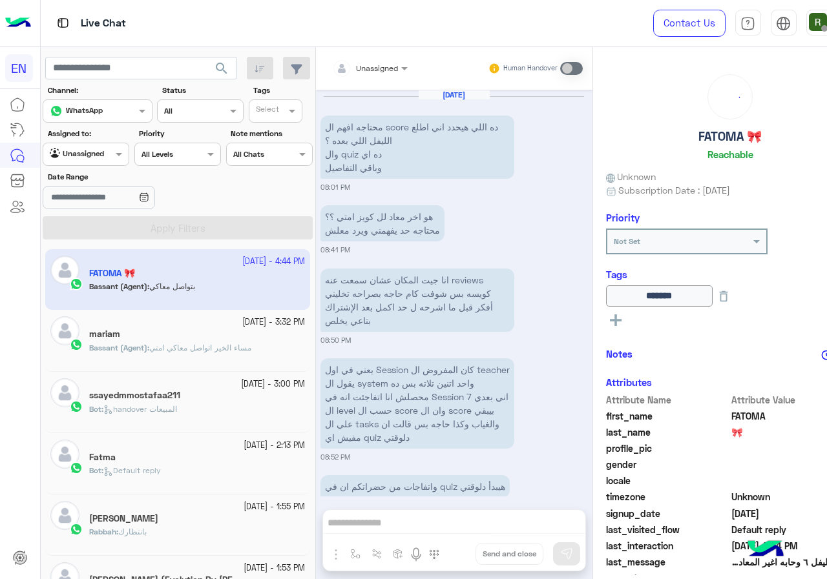
scroll to position [1031, 0]
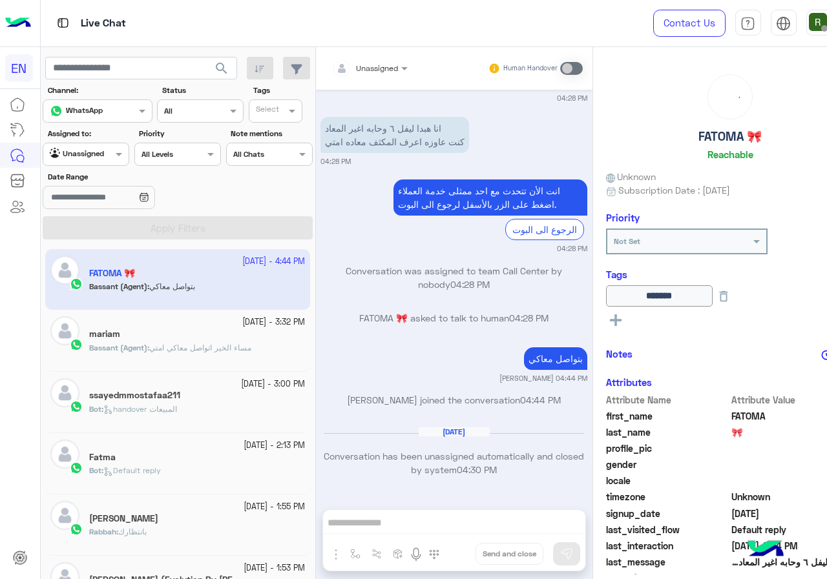
click at [201, 426] on div "[DATE] - 3:00 PM ssayedmmostafaa211 Bot : handover المبيعات" at bounding box center [177, 402] width 265 height 61
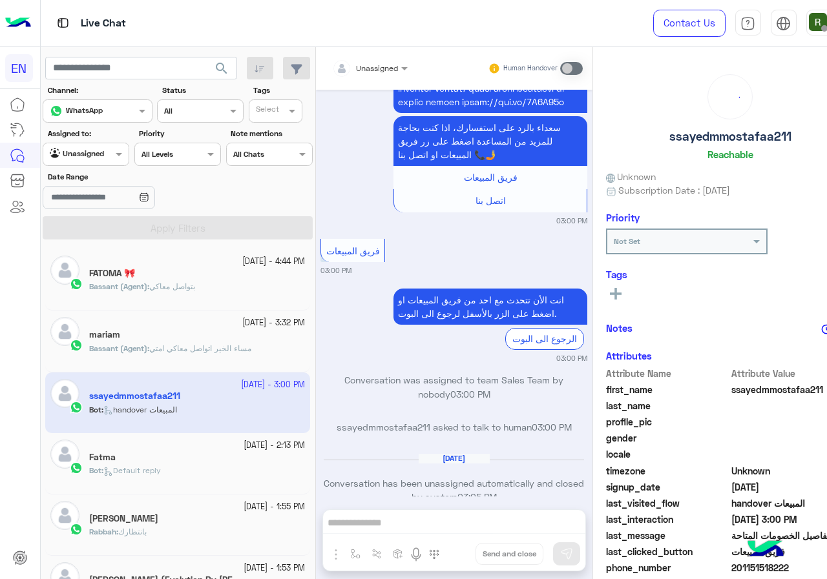
scroll to position [1056, 0]
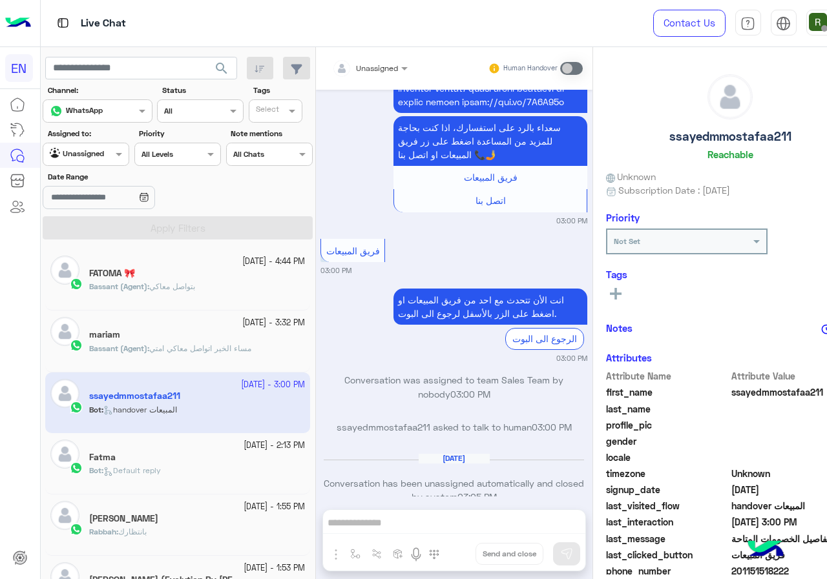
click at [196, 280] on div "FATOMA 🎀" at bounding box center [197, 275] width 216 height 14
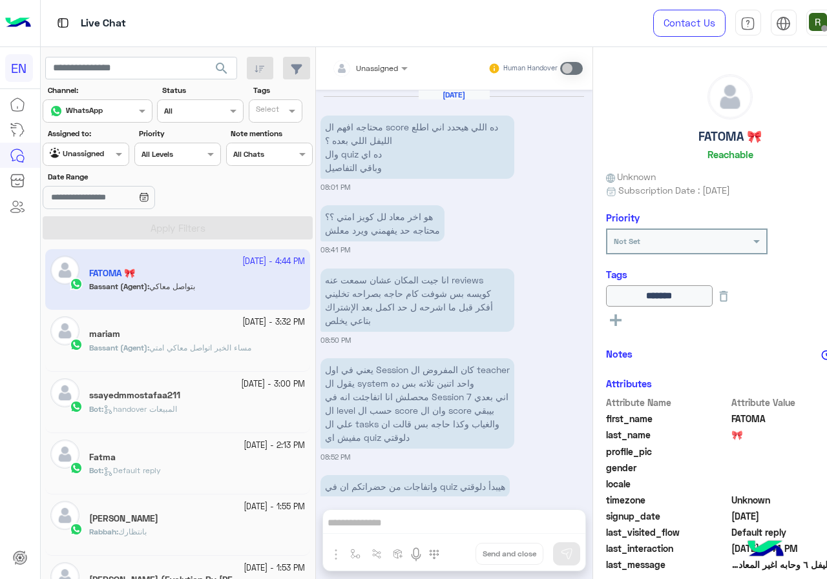
scroll to position [1031, 0]
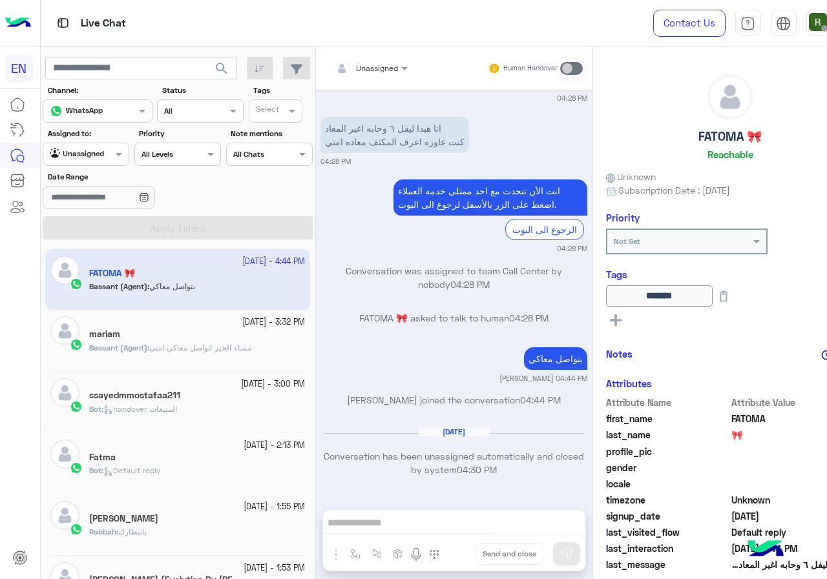
click at [66, 156] on input "text" at bounding box center [71, 153] width 42 height 12
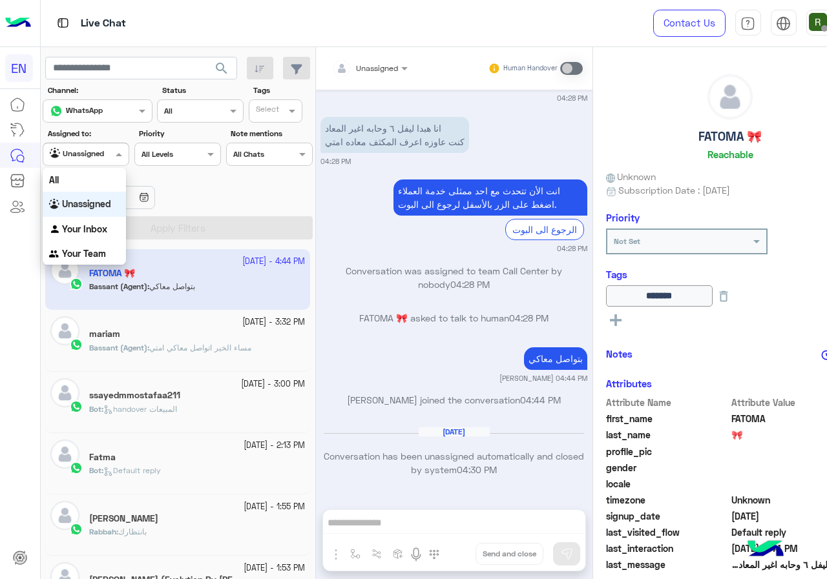
click at [85, 221] on div "Your Inbox" at bounding box center [84, 229] width 83 height 25
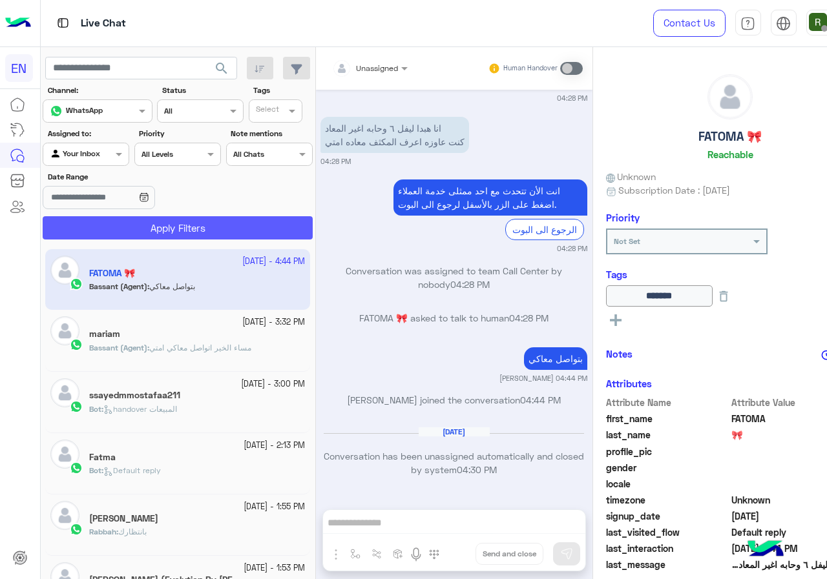
click at [94, 234] on button "Apply Filters" at bounding box center [178, 227] width 270 height 23
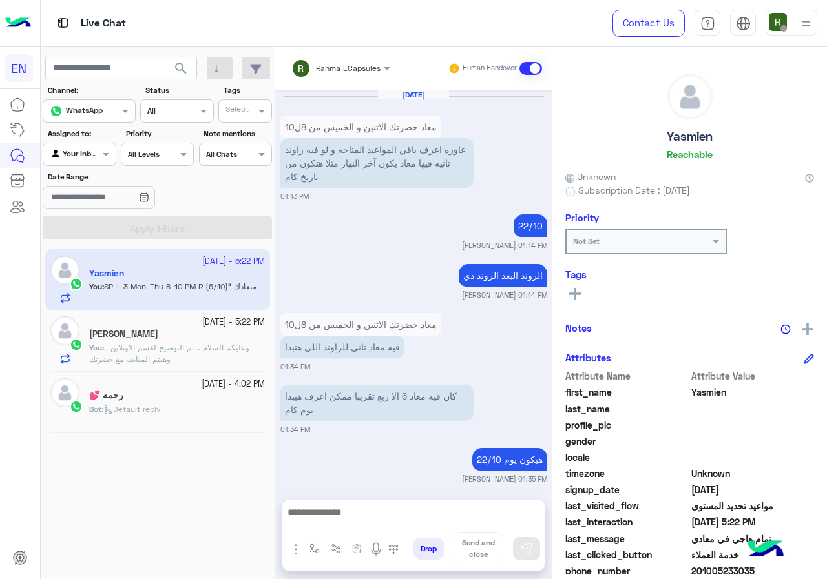
scroll to position [1189, 0]
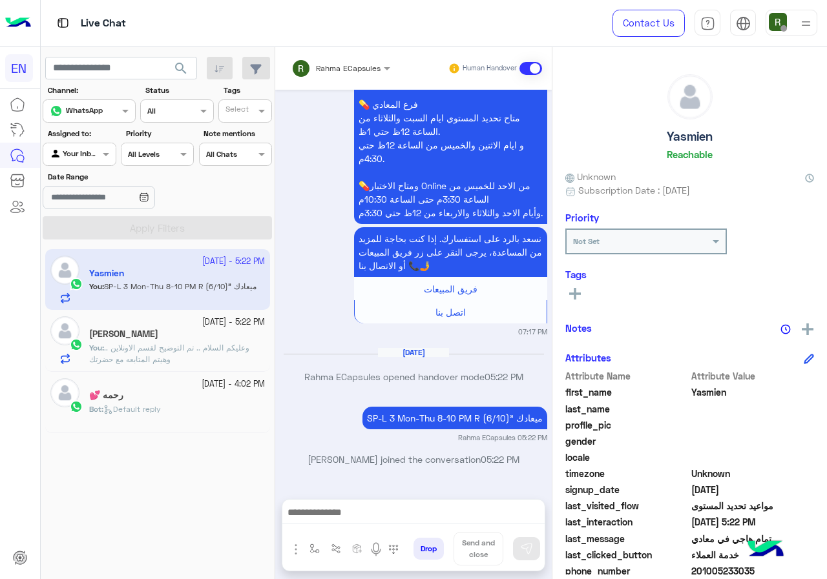
click at [360, 43] on div "Live Chat" at bounding box center [303, 23] width 524 height 46
click at [348, 75] on div "Rahma ECapsules" at bounding box center [335, 69] width 89 height 26
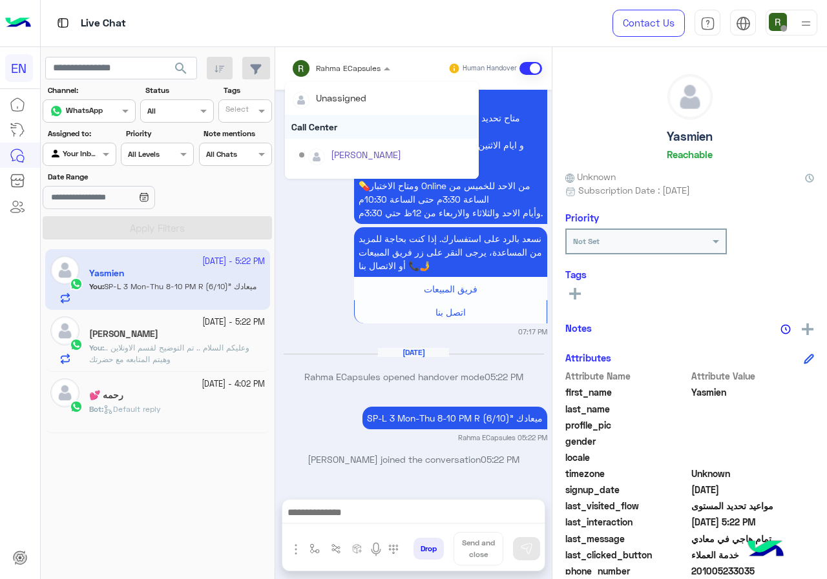
click at [329, 126] on div "Call Center" at bounding box center [382, 127] width 194 height 24
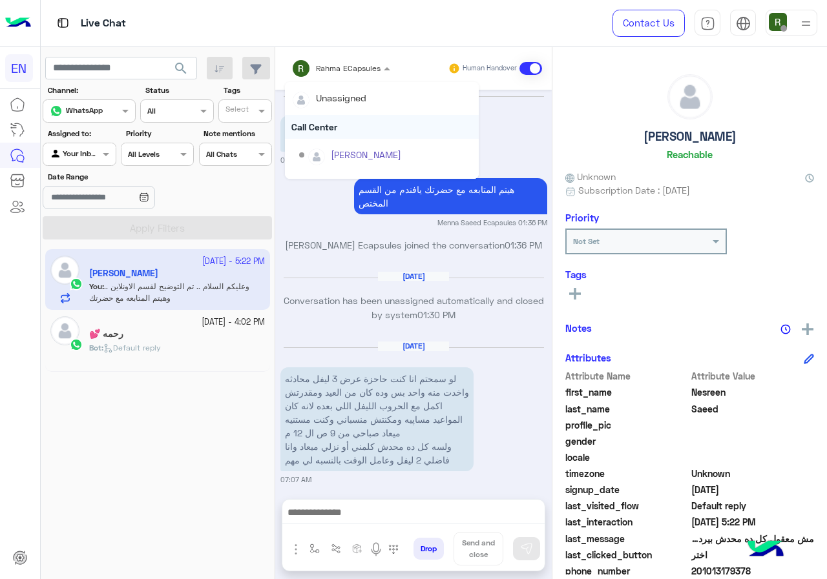
scroll to position [1118, 0]
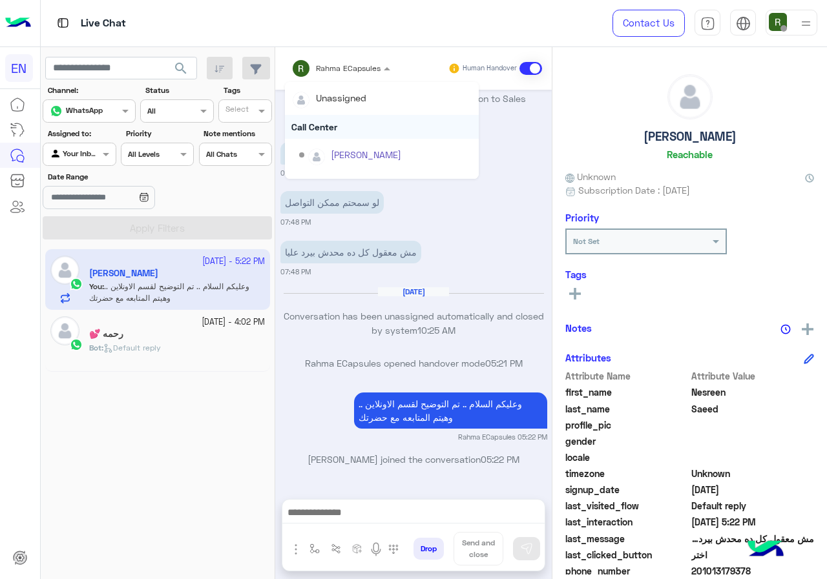
click at [335, 128] on div "Call Center" at bounding box center [382, 127] width 194 height 24
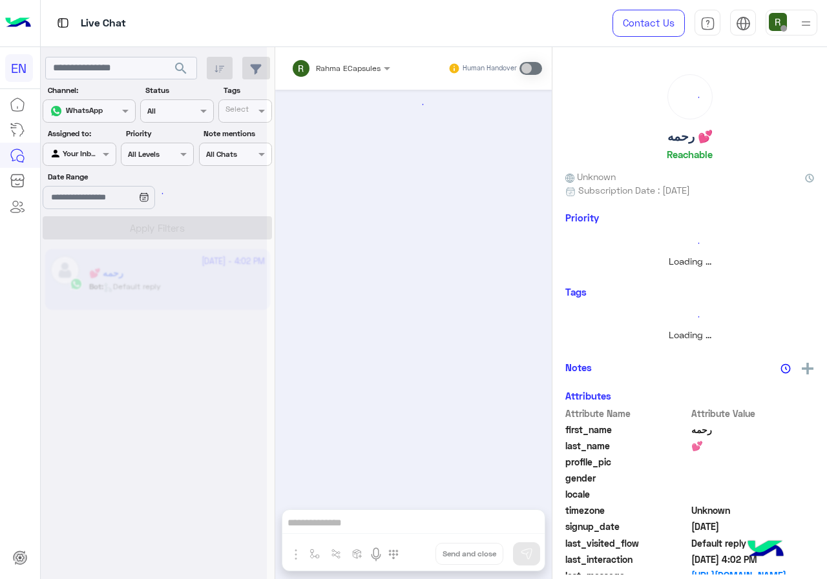
click at [90, 144] on div "Agent Filter Your Inbox" at bounding box center [79, 154] width 73 height 23
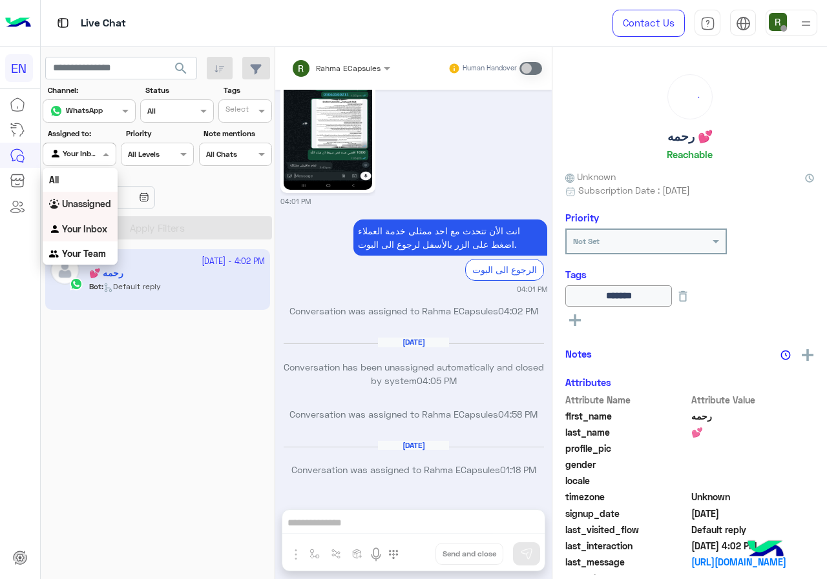
click at [80, 254] on b "Your Team" at bounding box center [84, 253] width 44 height 11
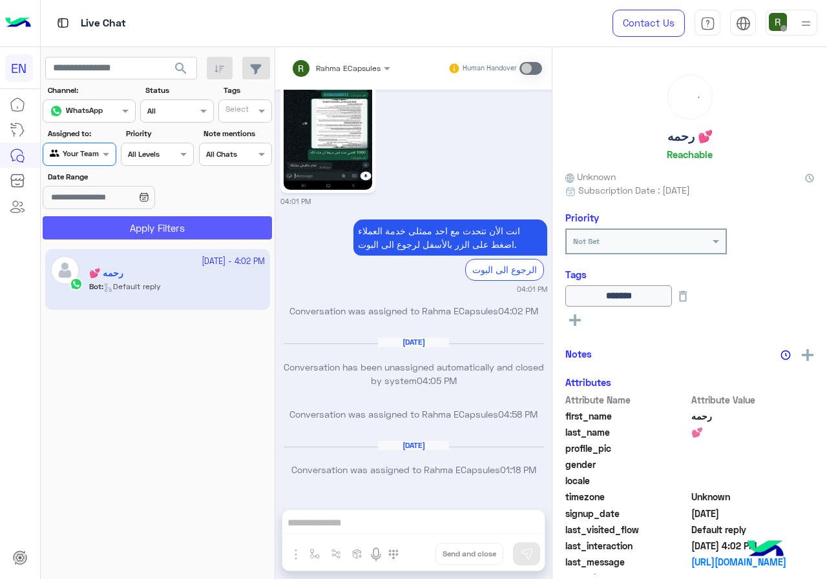
click at [110, 233] on button "Apply Filters" at bounding box center [157, 227] width 229 height 23
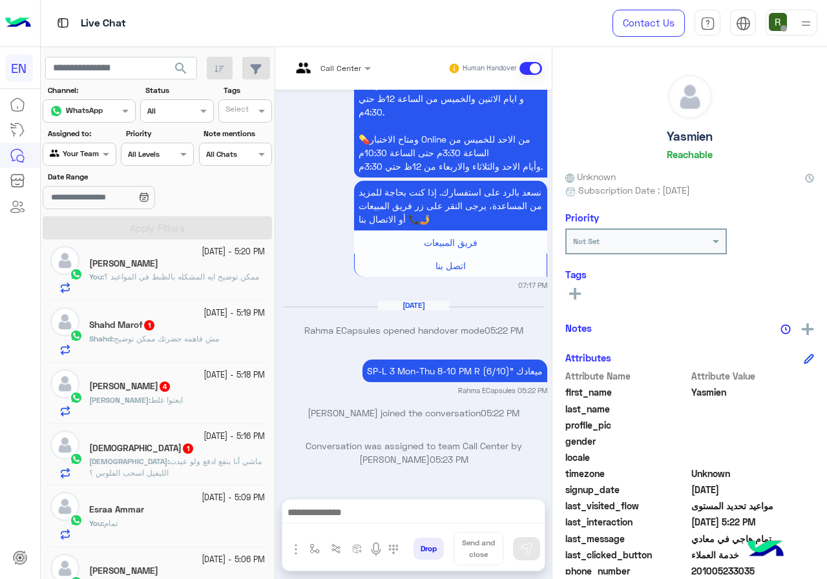
scroll to position [258, 0]
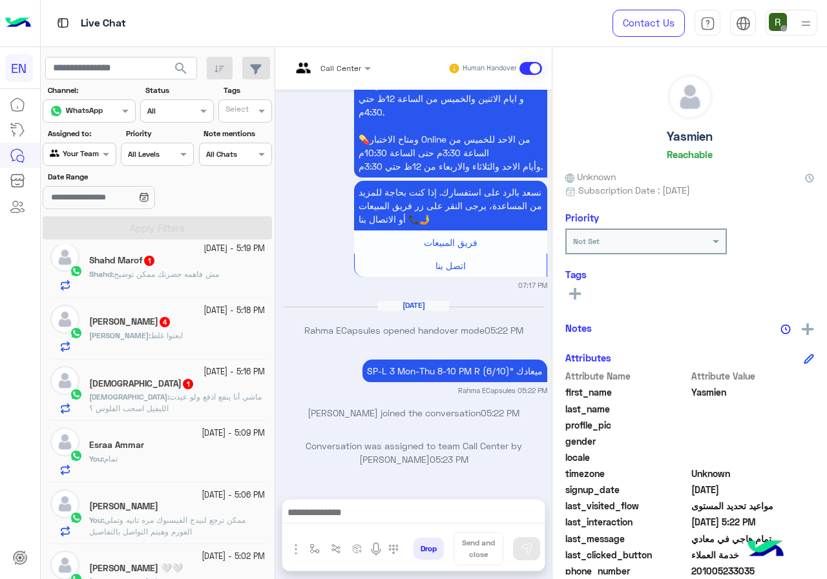
click at [156, 396] on span "ماشي أنا ينفع ادفع ولو عيدت الليفيل اسحب الفلوس ؟" at bounding box center [175, 402] width 172 height 21
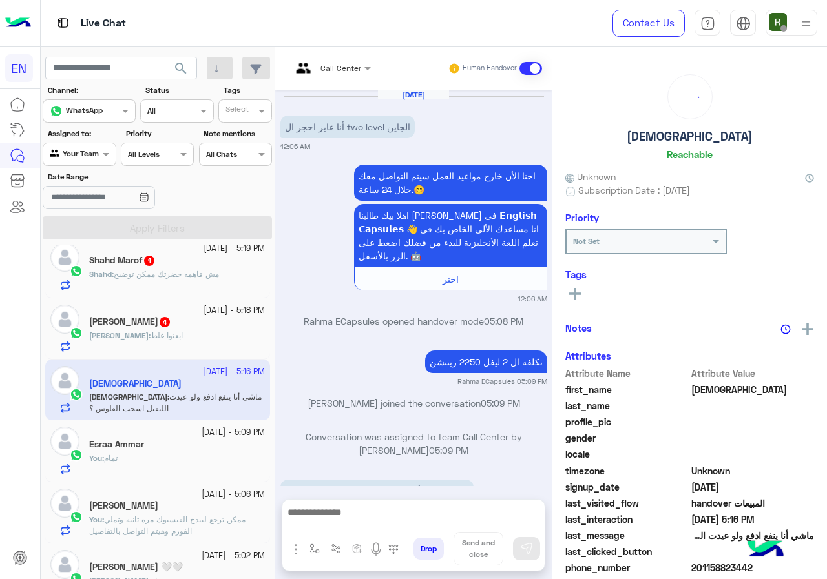
scroll to position [54, 0]
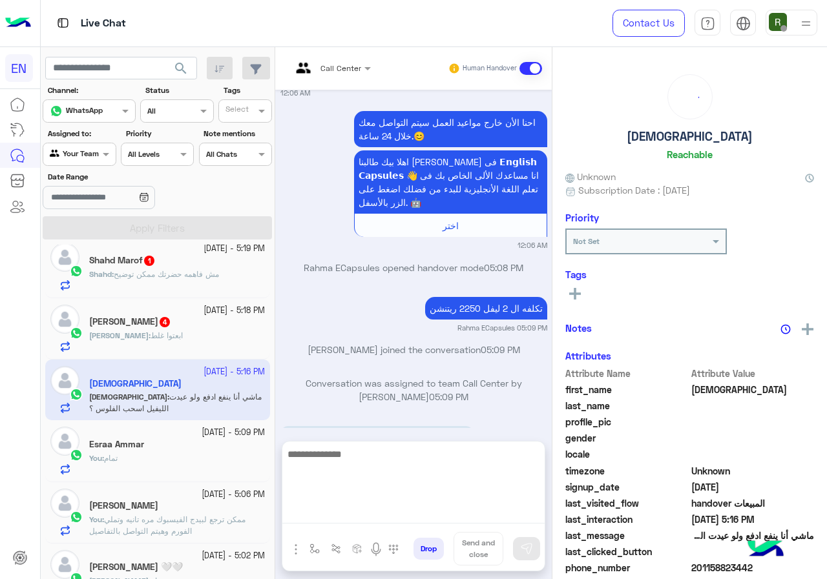
click at [372, 505] on textarea at bounding box center [413, 484] width 262 height 77
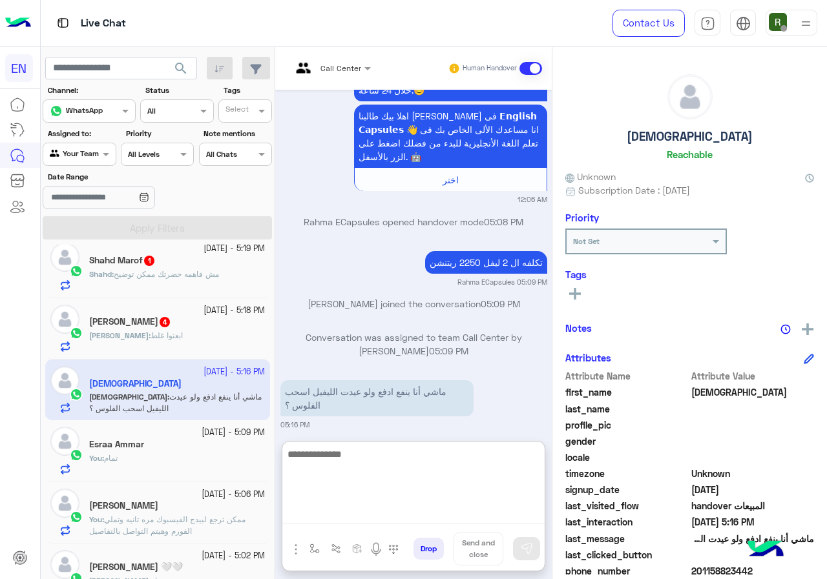
scroll to position [112, 0]
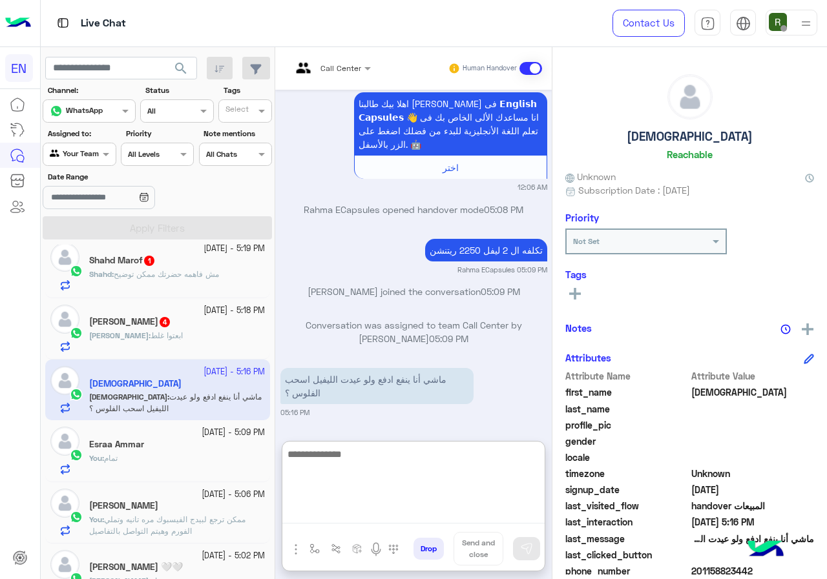
click at [395, 476] on textarea at bounding box center [413, 484] width 262 height 77
click at [400, 468] on textarea at bounding box center [413, 484] width 262 height 77
type textarea "**********"
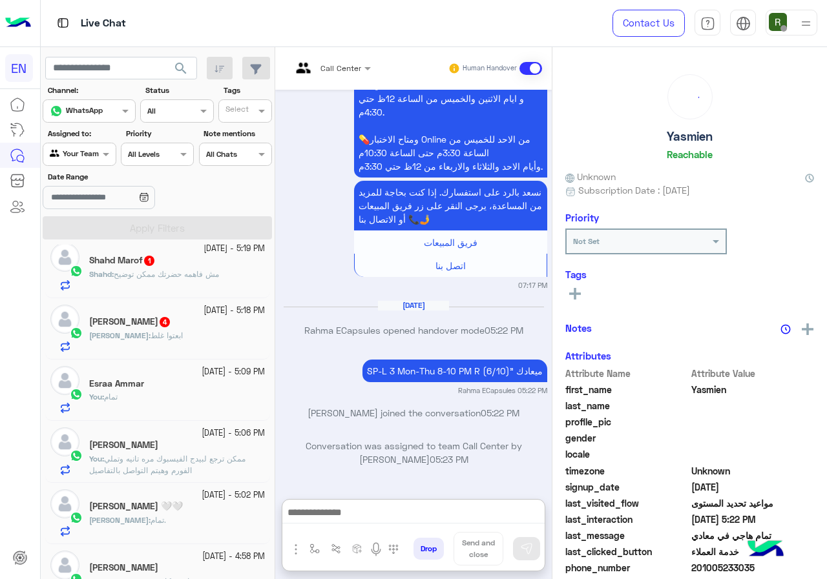
click at [138, 327] on div "Haneen 4" at bounding box center [177, 323] width 176 height 14
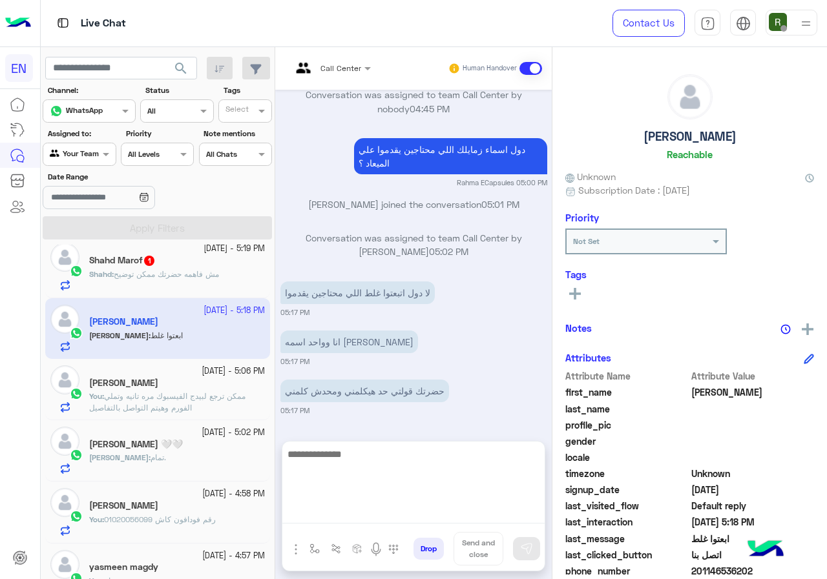
click at [429, 515] on textarea at bounding box center [413, 484] width 262 height 77
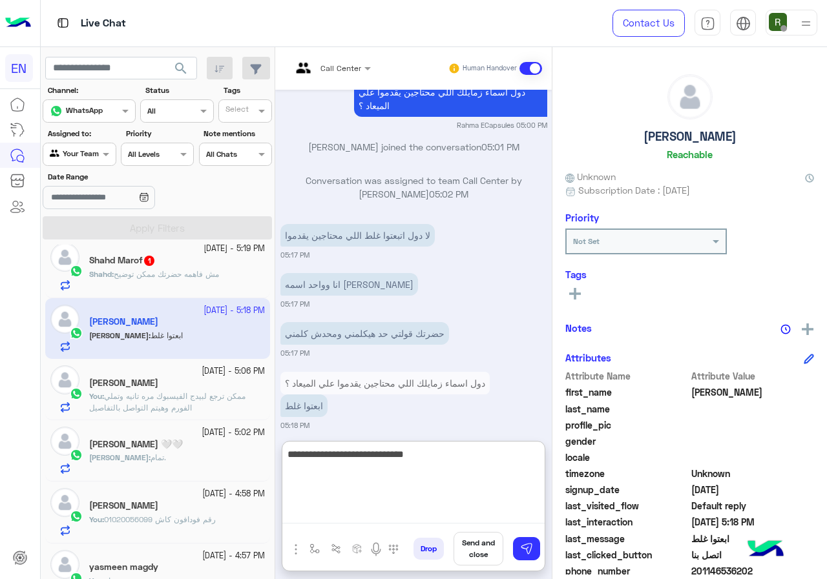
type textarea "**********"
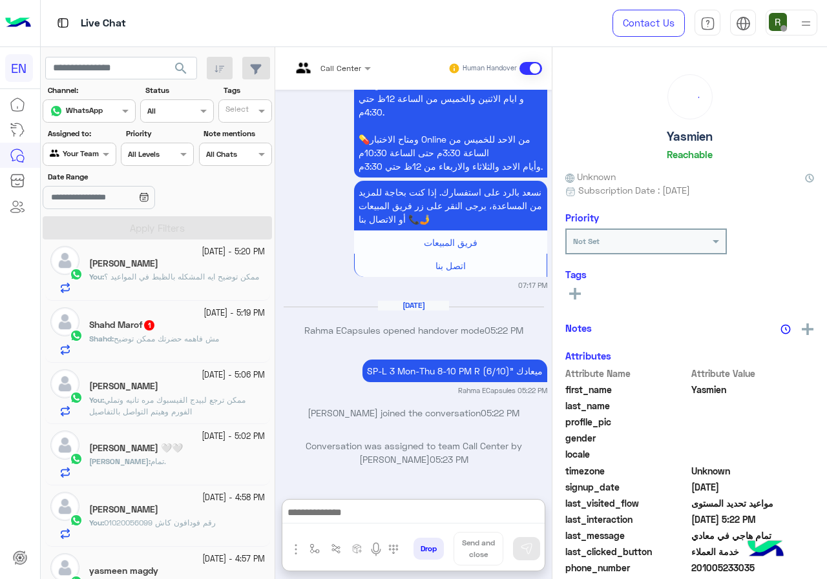
click at [198, 335] on span "مش فاهمه حضرتك ممكن توضيح" at bounding box center [166, 339] width 105 height 10
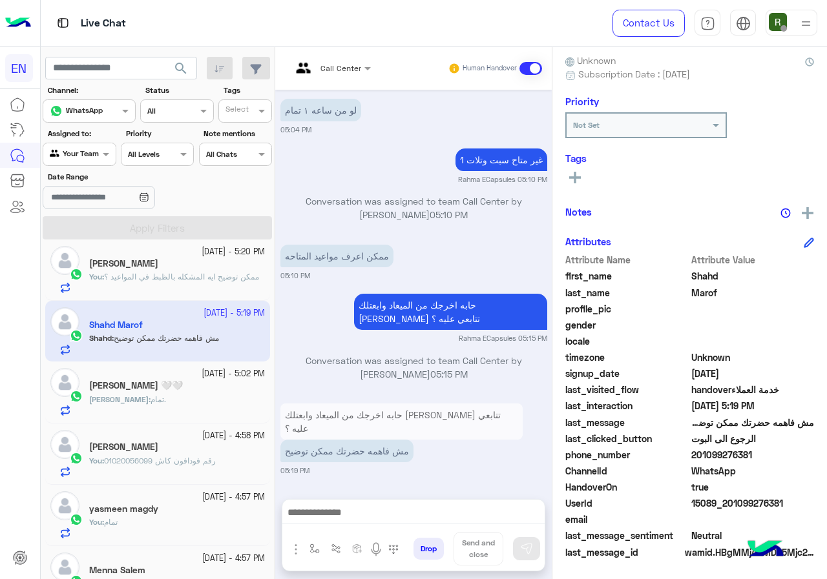
drag, startPoint x: 695, startPoint y: 453, endPoint x: 769, endPoint y: 455, distance: 73.6
click at [769, 455] on span "201099276381" at bounding box center [752, 455] width 123 height 14
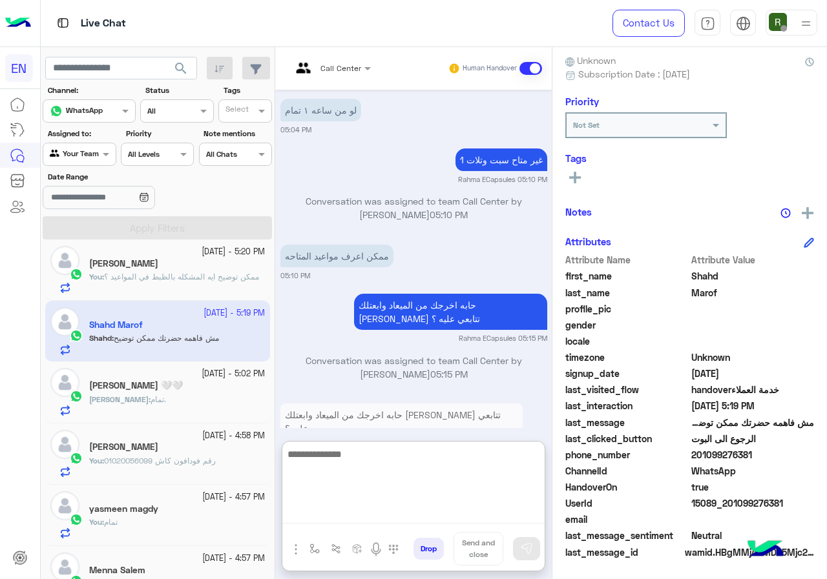
click at [371, 515] on textarea at bounding box center [413, 484] width 262 height 77
paste textarea "**********"
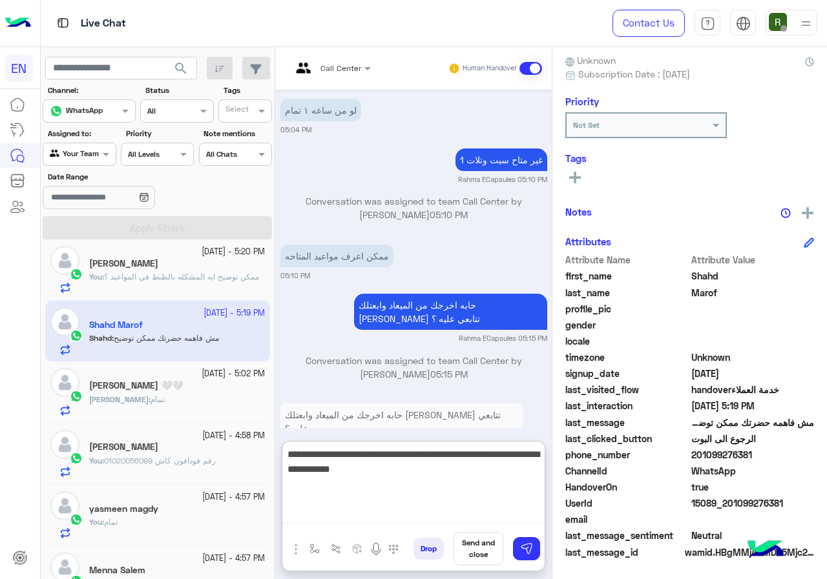
drag, startPoint x: 334, startPoint y: 454, endPoint x: 347, endPoint y: 453, distance: 12.9
click at [347, 453] on textarea "**********" at bounding box center [413, 484] width 262 height 77
click at [369, 477] on textarea "**********" at bounding box center [413, 484] width 262 height 77
type textarea "**********"
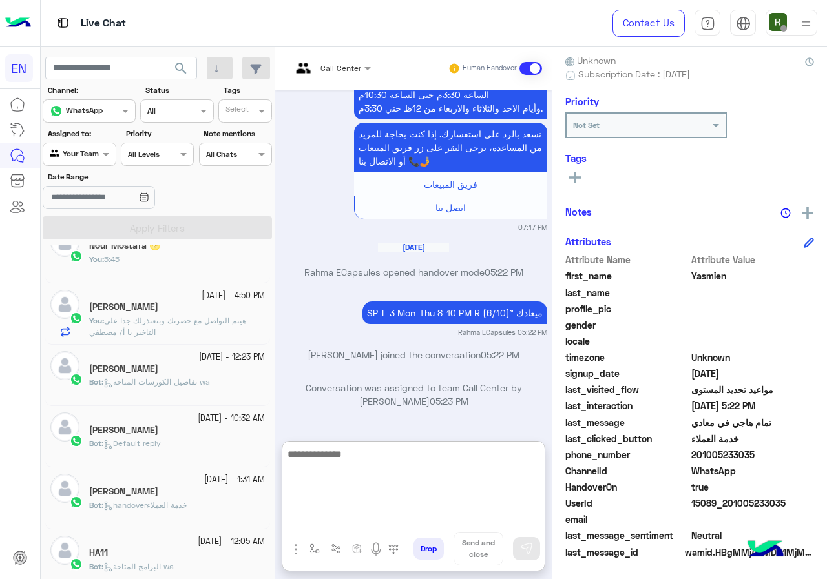
scroll to position [581, 0]
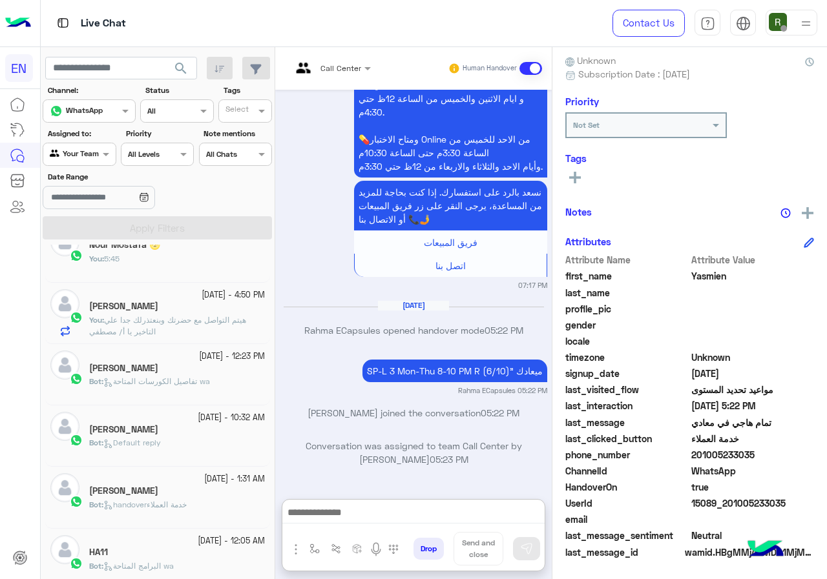
click at [80, 152] on div at bounding box center [79, 153] width 72 height 12
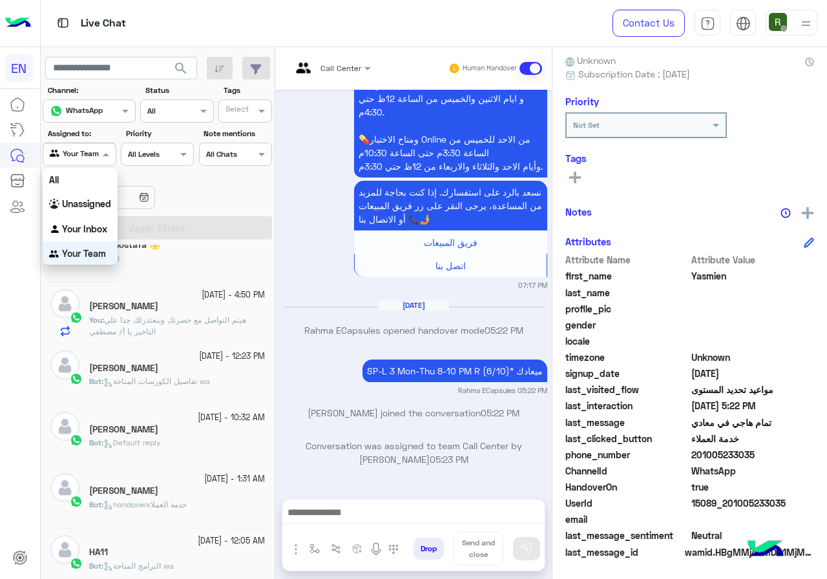
scroll to position [1, 0]
click at [88, 236] on div "Your Inbox" at bounding box center [80, 228] width 75 height 25
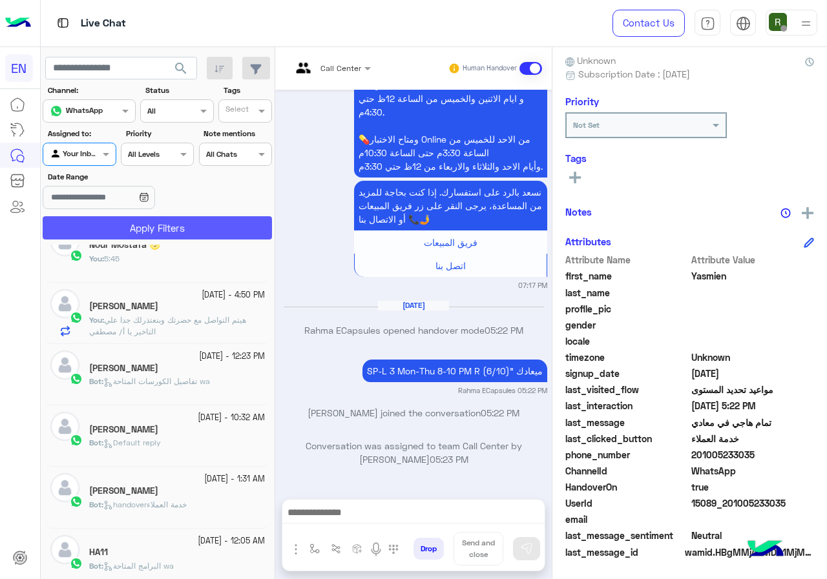
click at [129, 225] on button "Apply Filters" at bounding box center [157, 227] width 229 height 23
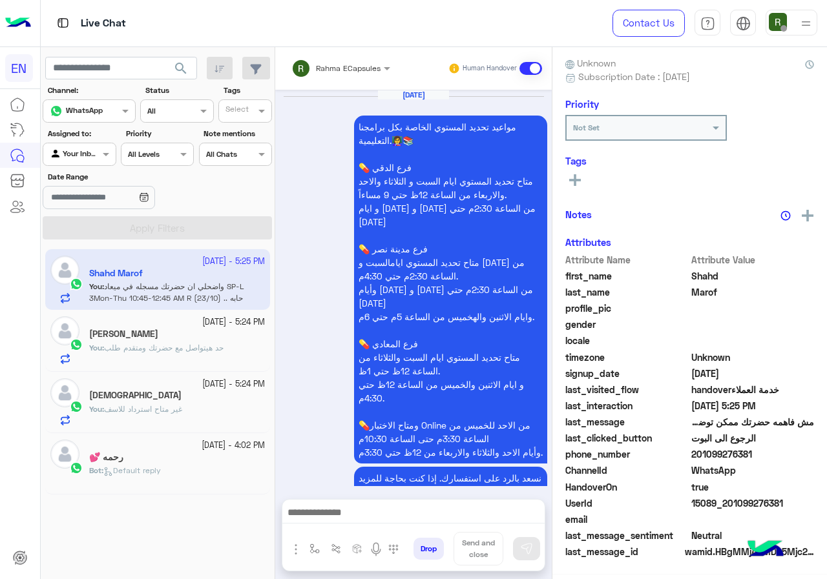
scroll to position [1159, 0]
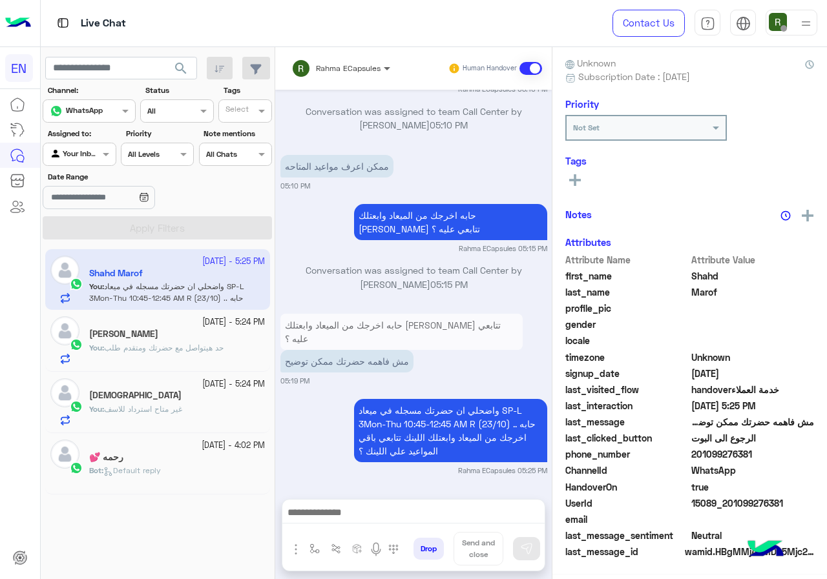
click at [384, 61] on span at bounding box center [388, 68] width 16 height 14
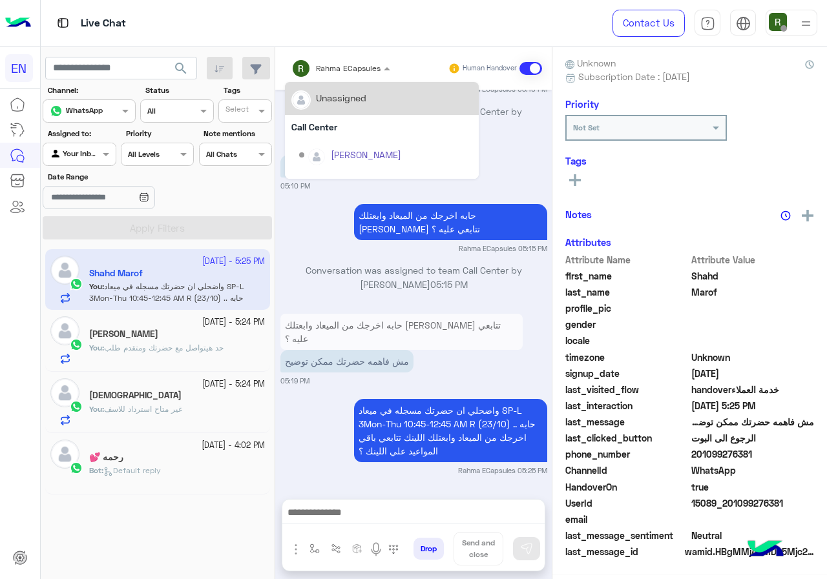
scroll to position [116, 0]
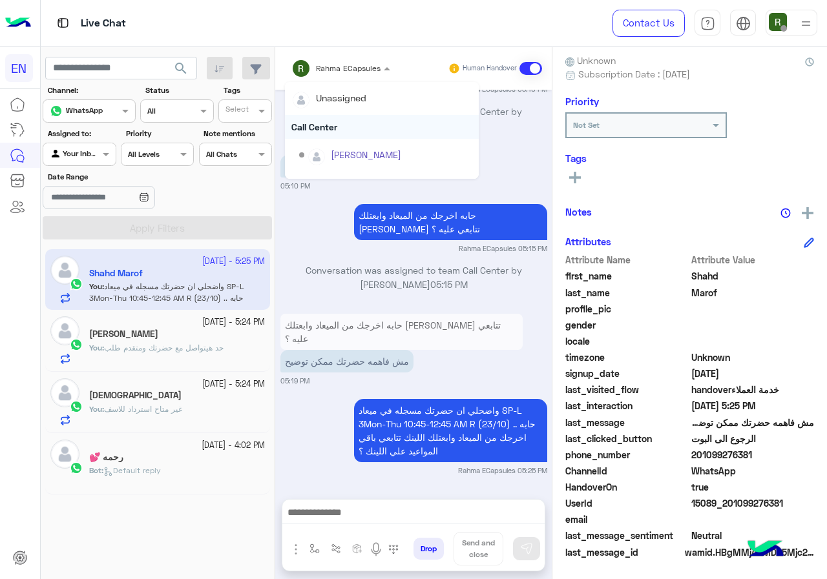
click at [343, 126] on div "Call Center" at bounding box center [382, 127] width 194 height 24
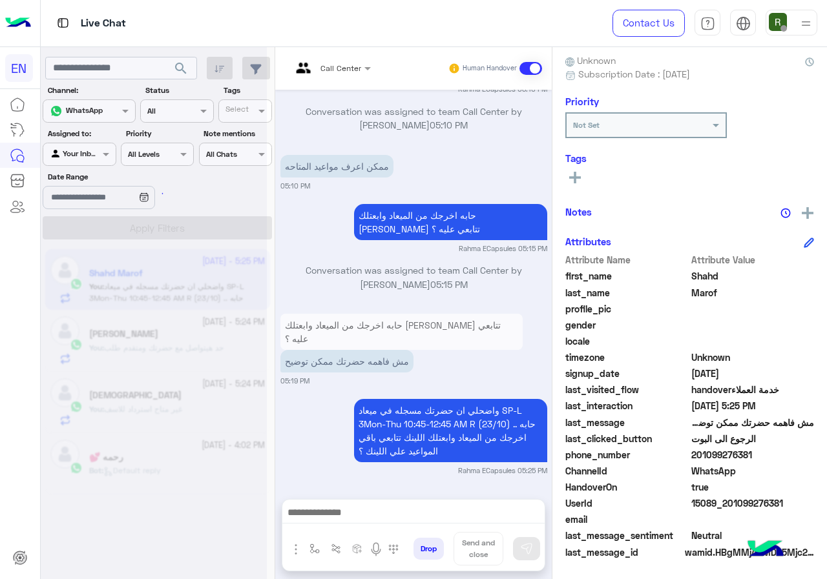
click at [339, 67] on input "text" at bounding box center [315, 67] width 48 height 12
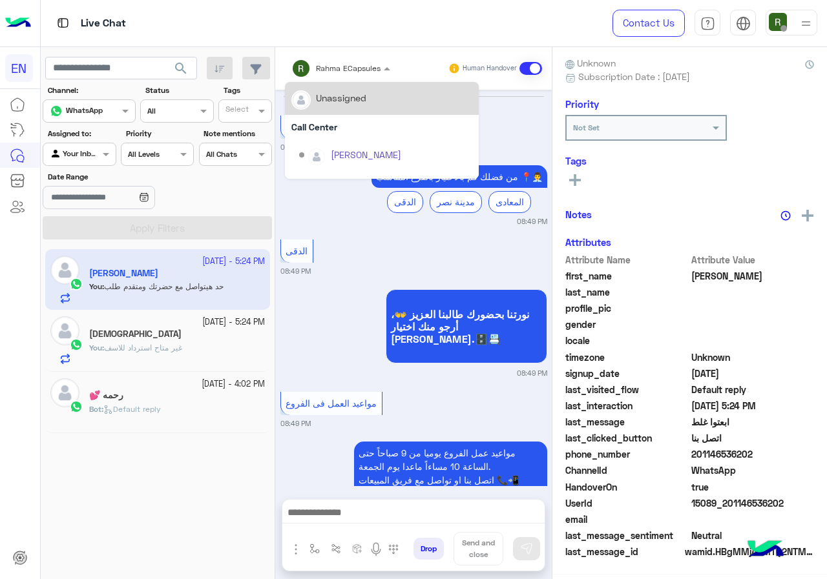
scroll to position [1032, 0]
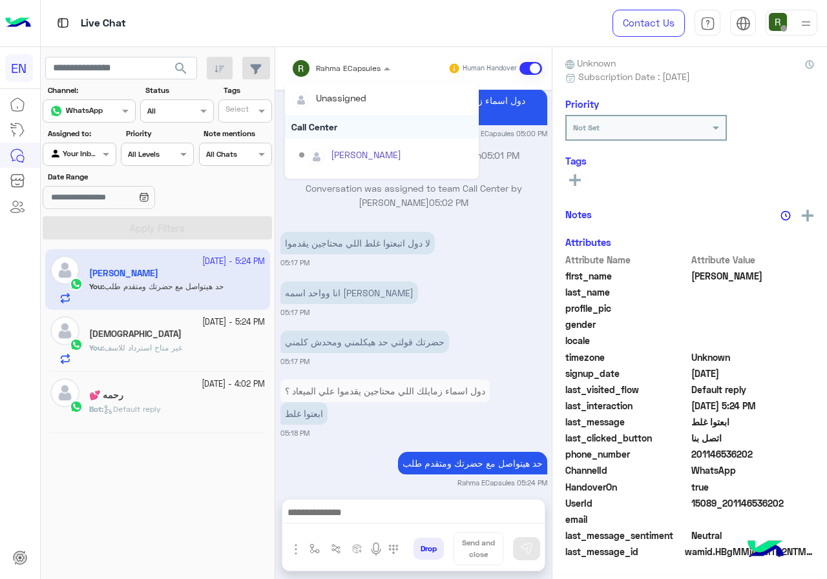
click at [345, 121] on div "Call Center" at bounding box center [382, 127] width 194 height 24
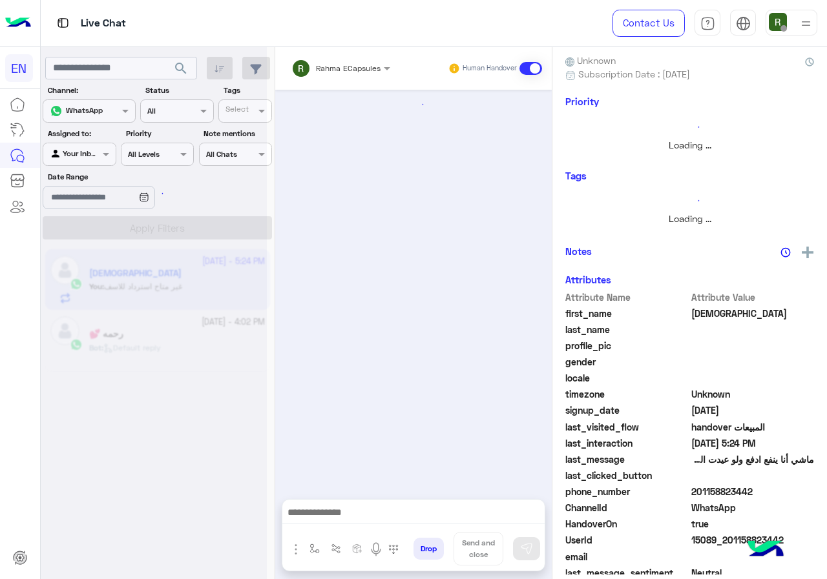
click at [334, 69] on input "text" at bounding box center [323, 67] width 65 height 12
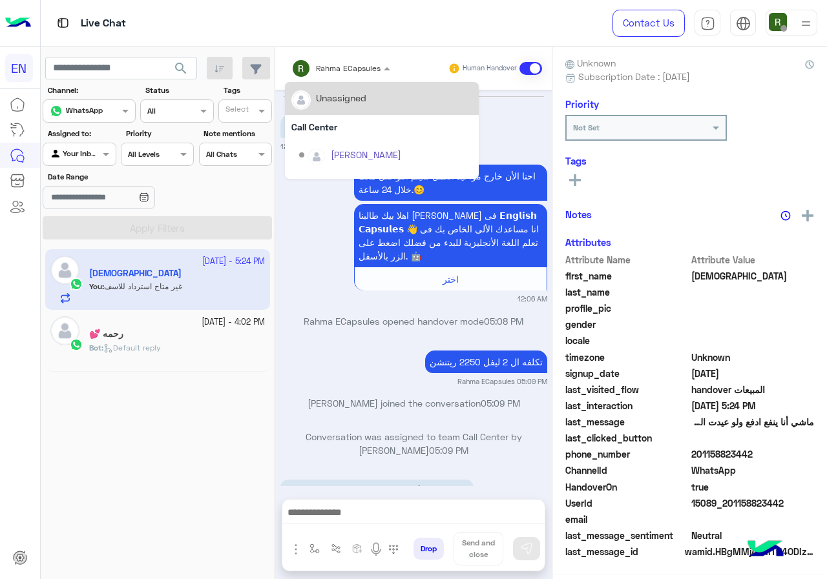
scroll to position [103, 0]
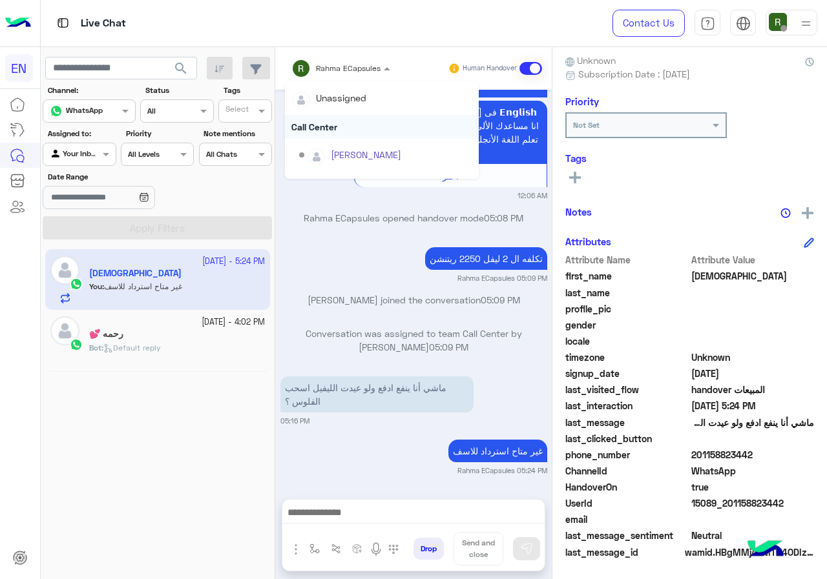
click at [333, 130] on div "Call Center" at bounding box center [382, 127] width 194 height 24
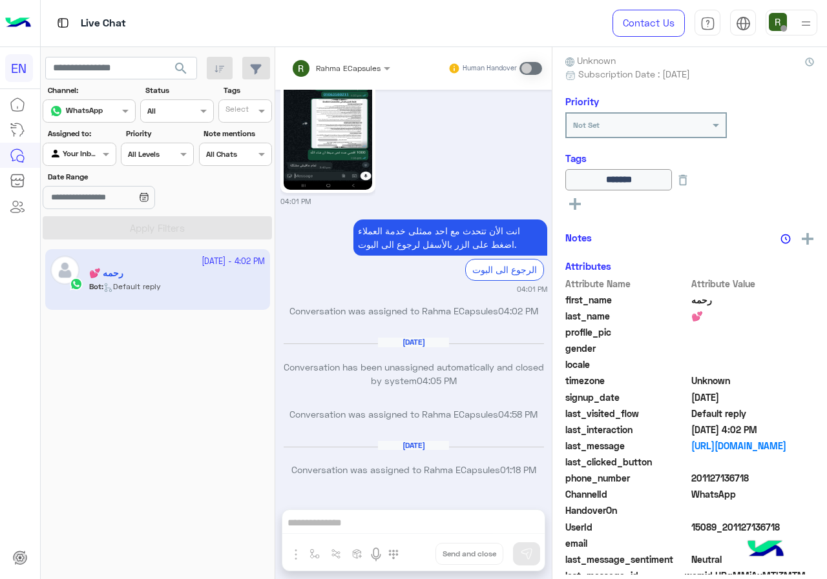
click at [74, 156] on input "text" at bounding box center [65, 153] width 30 height 12
click at [70, 250] on b "Your Team" at bounding box center [84, 253] width 44 height 11
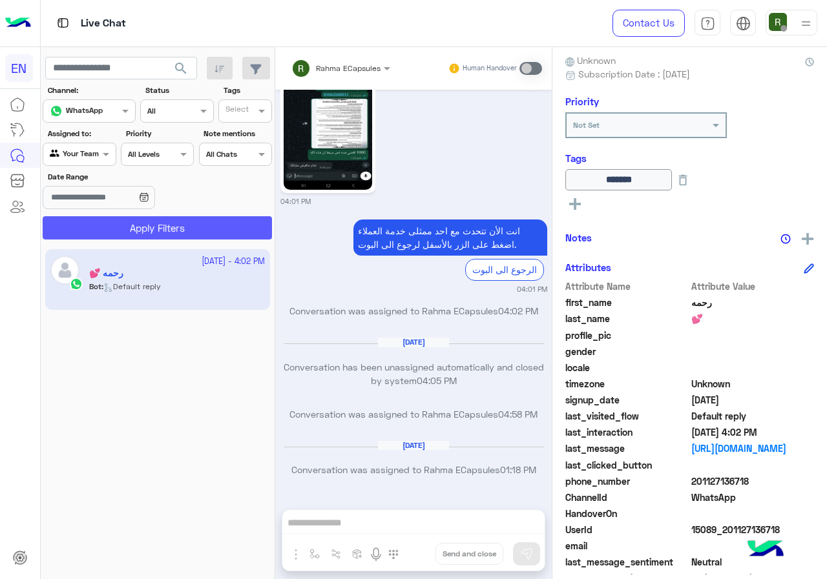
click at [114, 225] on button "Apply Filters" at bounding box center [157, 227] width 229 height 23
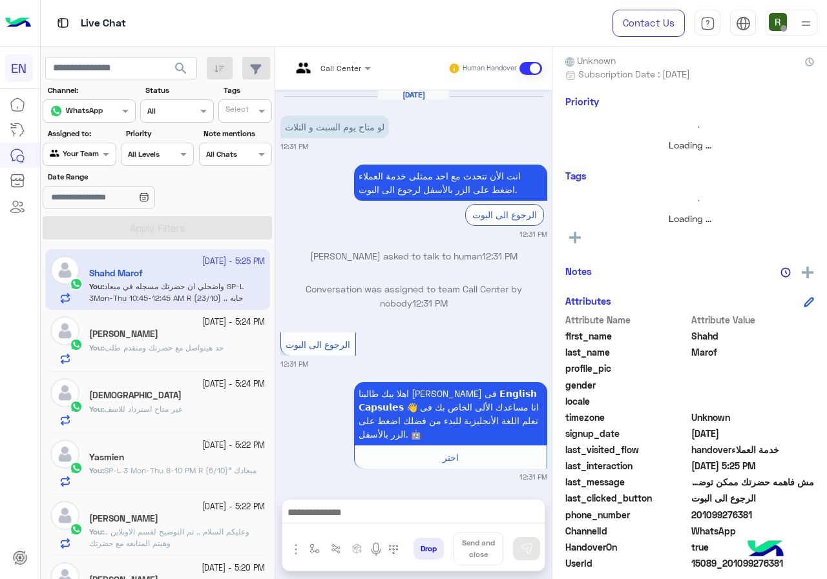
scroll to position [719, 0]
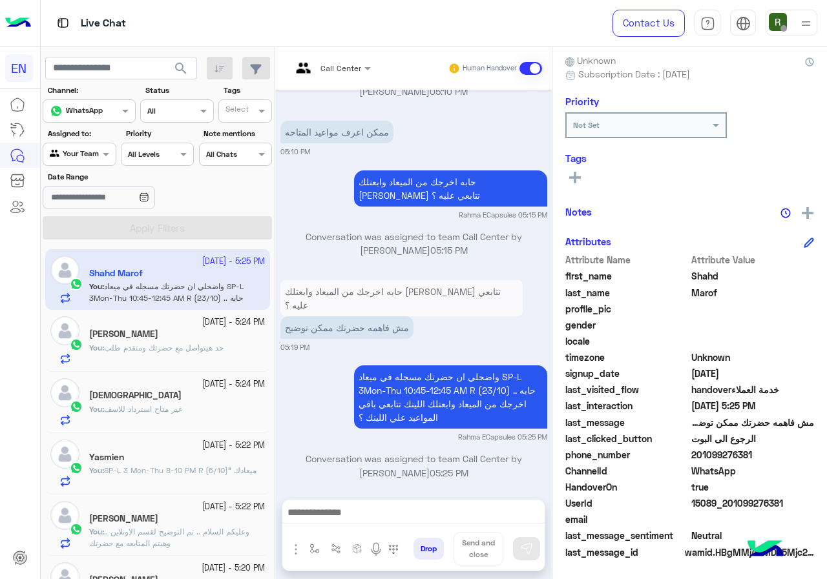
click at [92, 154] on div at bounding box center [79, 153] width 72 height 12
click at [92, 211] on div "Unassigned" at bounding box center [80, 202] width 75 height 25
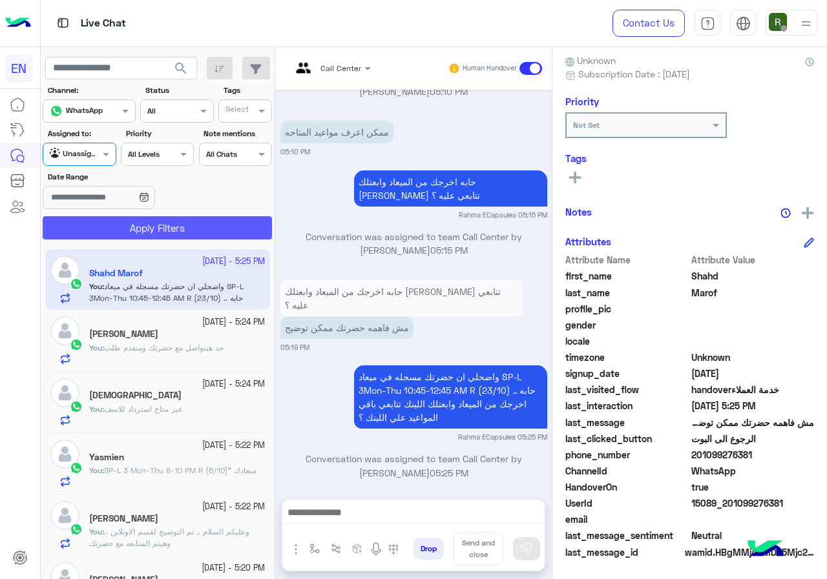
click at [95, 229] on button "Apply Filters" at bounding box center [157, 227] width 229 height 23
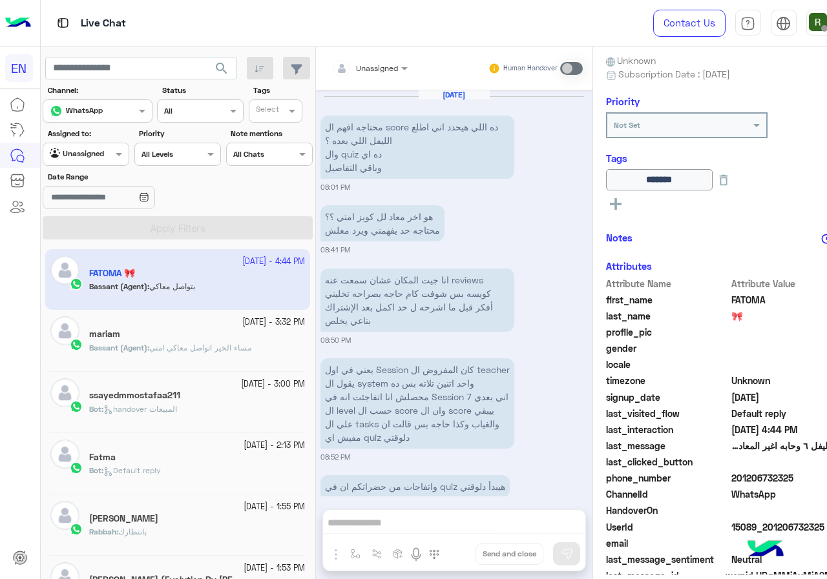
scroll to position [1031, 0]
